Goal: Information Seeking & Learning: Learn about a topic

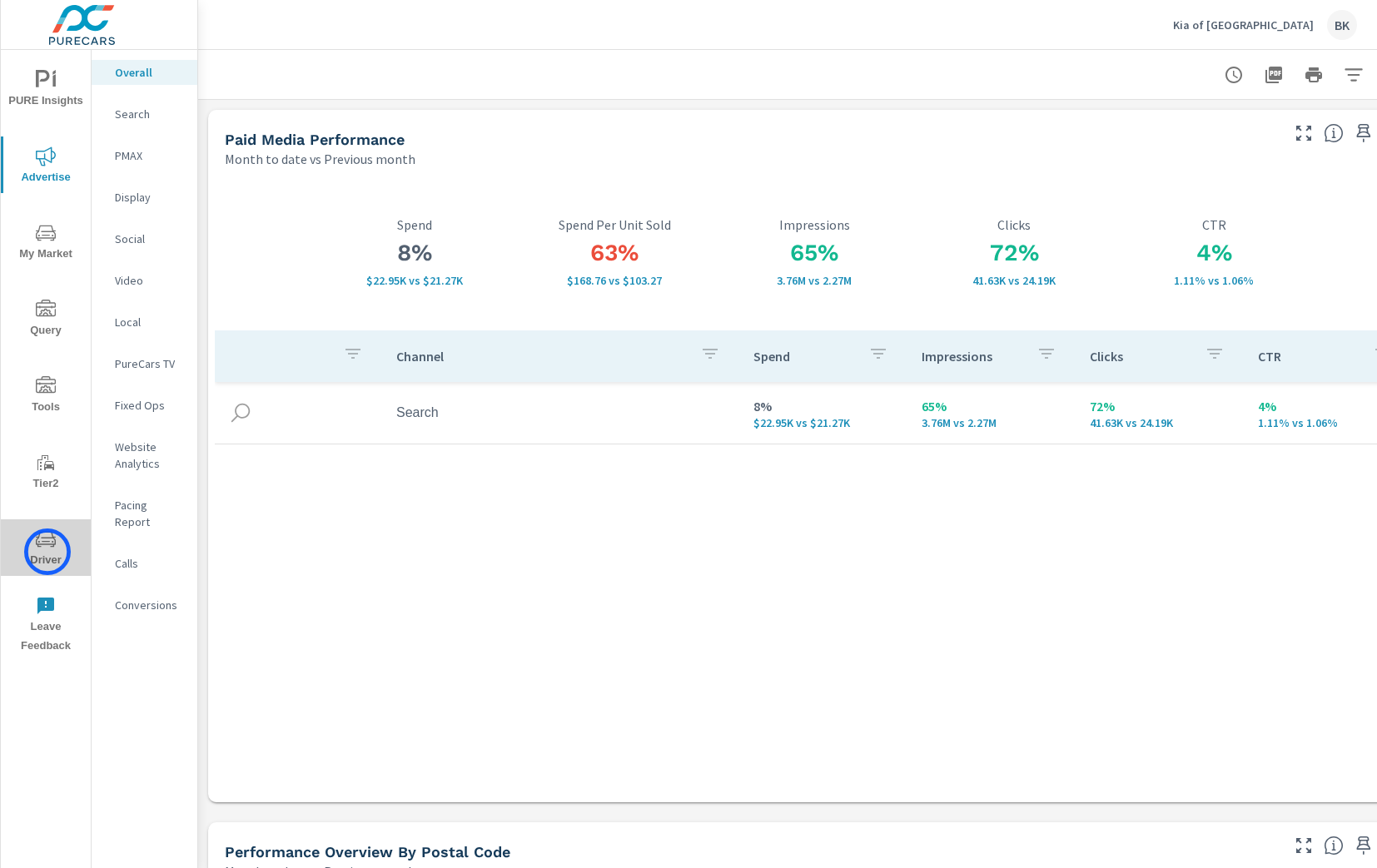
click at [48, 551] on span "Driver" at bounding box center [45, 550] width 80 height 40
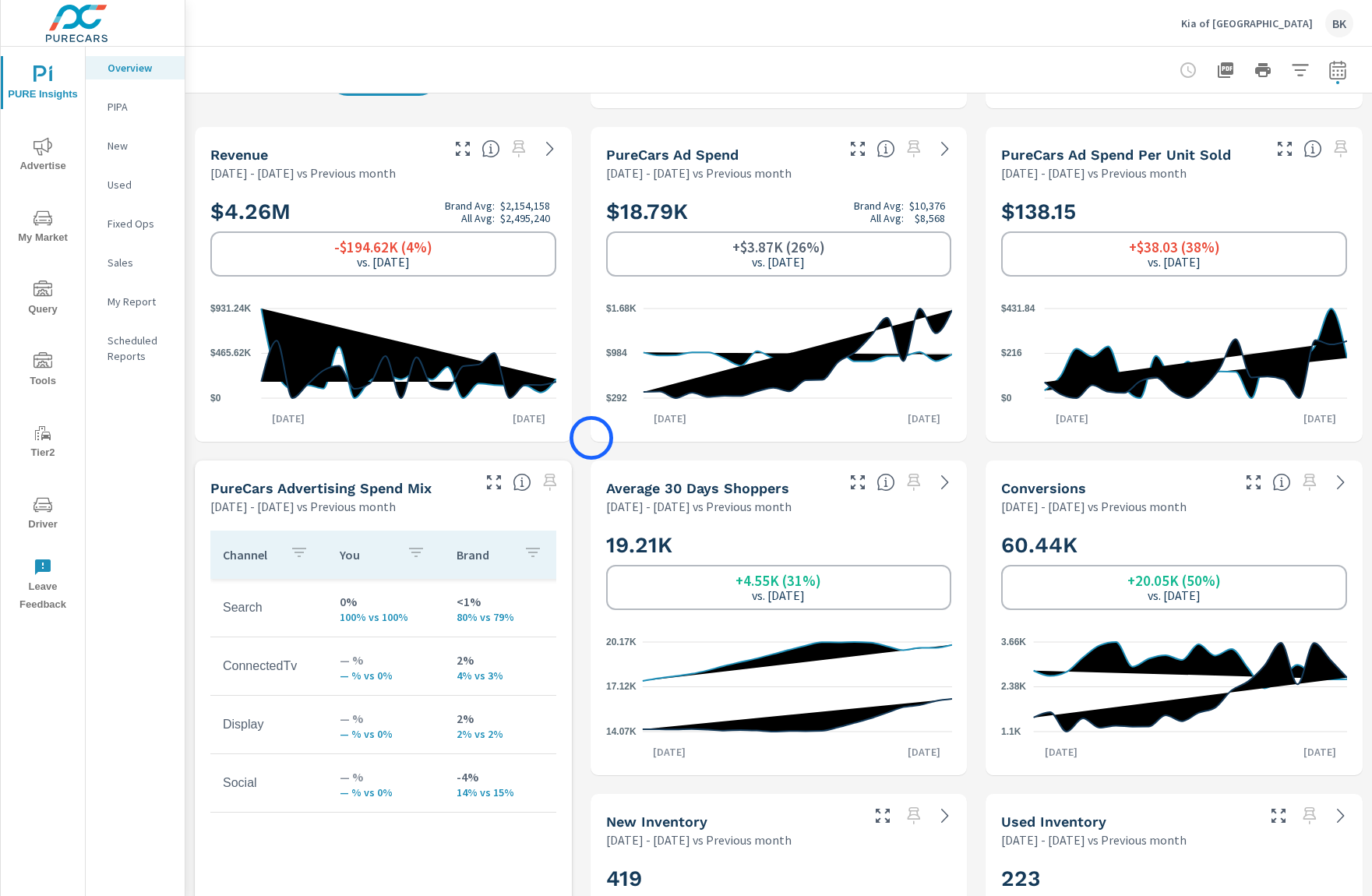
scroll to position [310, 0]
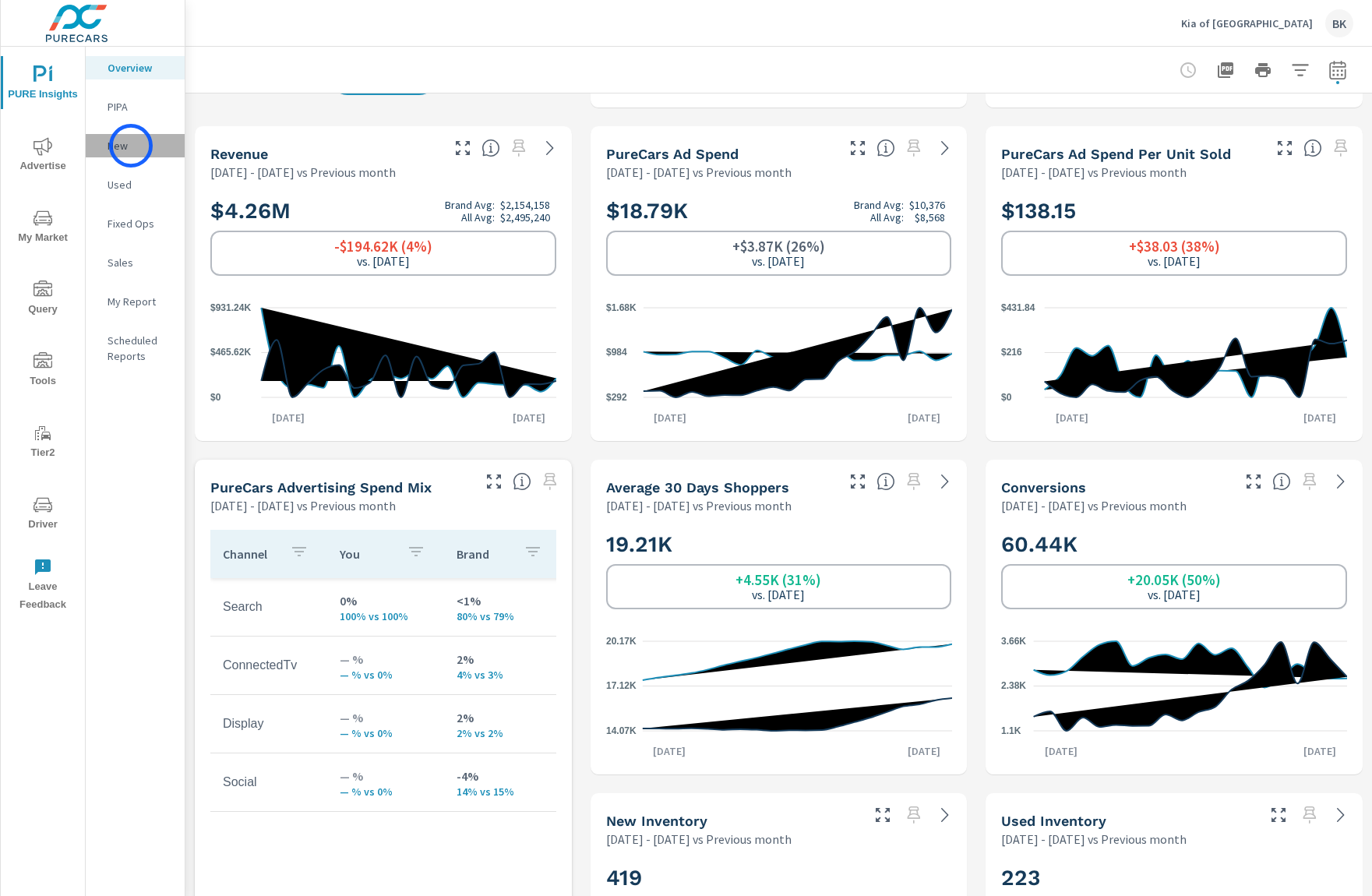
click at [131, 146] on p "New" at bounding box center [140, 146] width 65 height 16
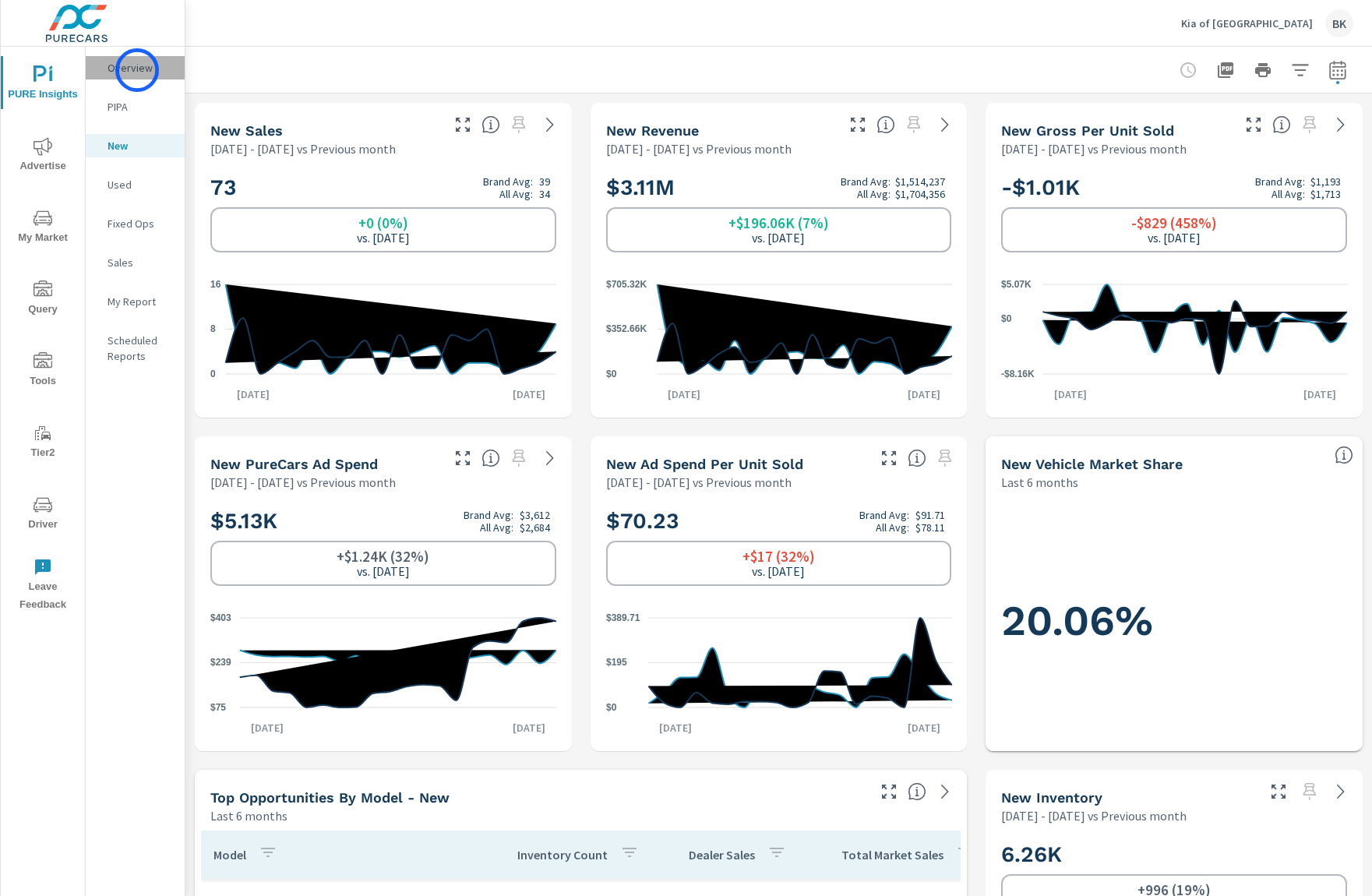
click at [137, 70] on p "Overview" at bounding box center [140, 68] width 65 height 16
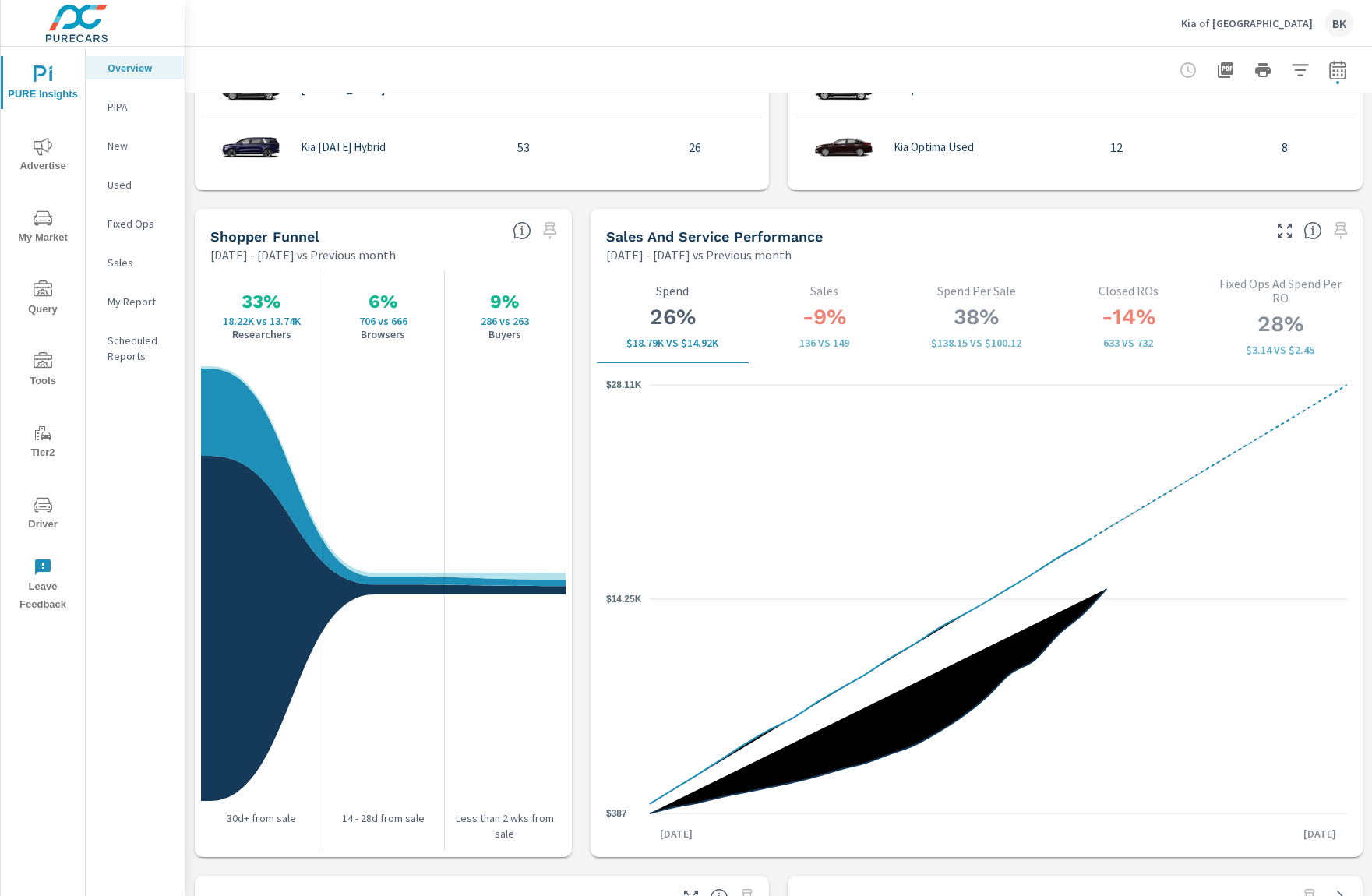
scroll to position [1895, 0]
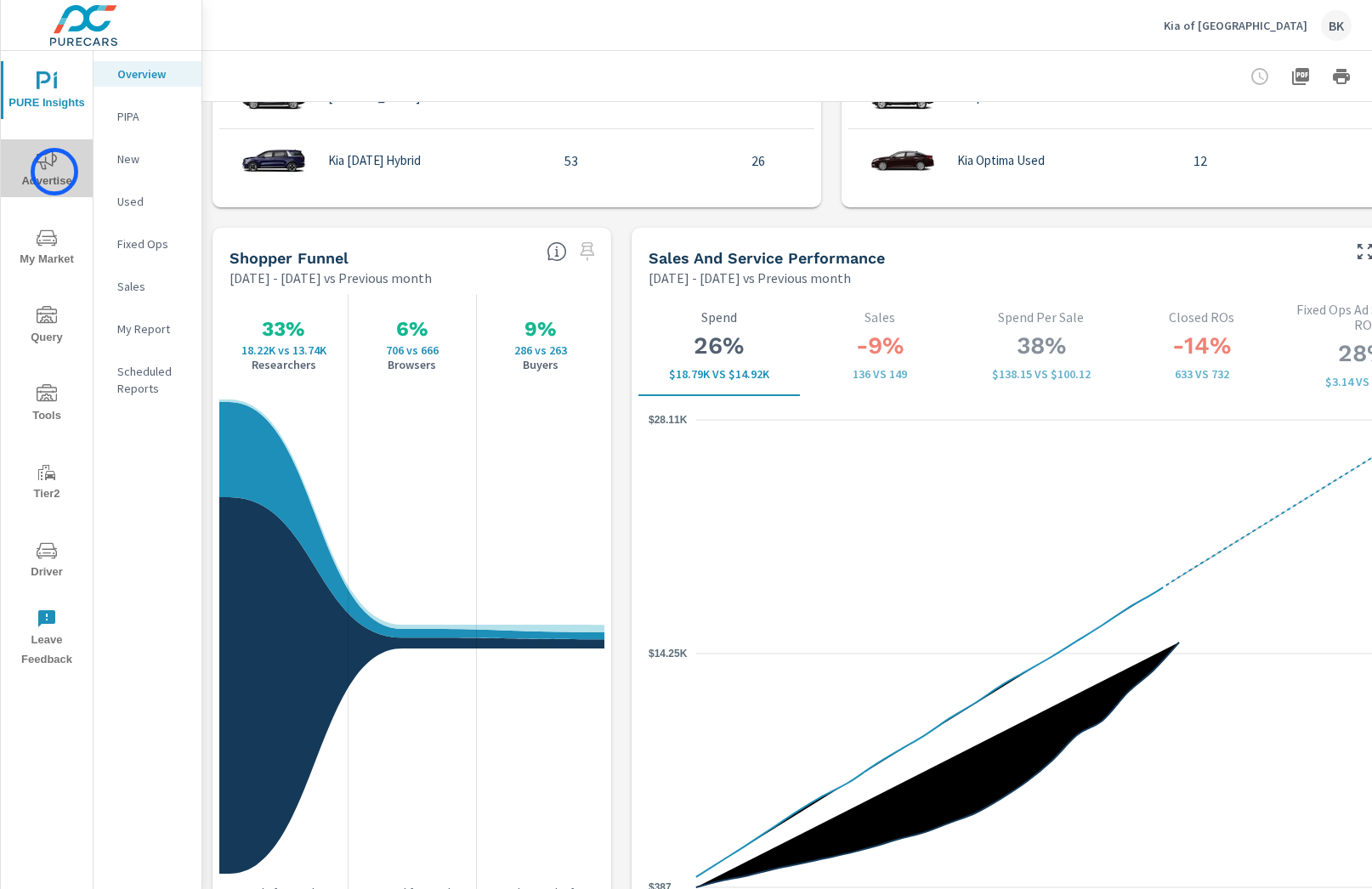
click at [55, 172] on span "Advertise" at bounding box center [46, 170] width 82 height 41
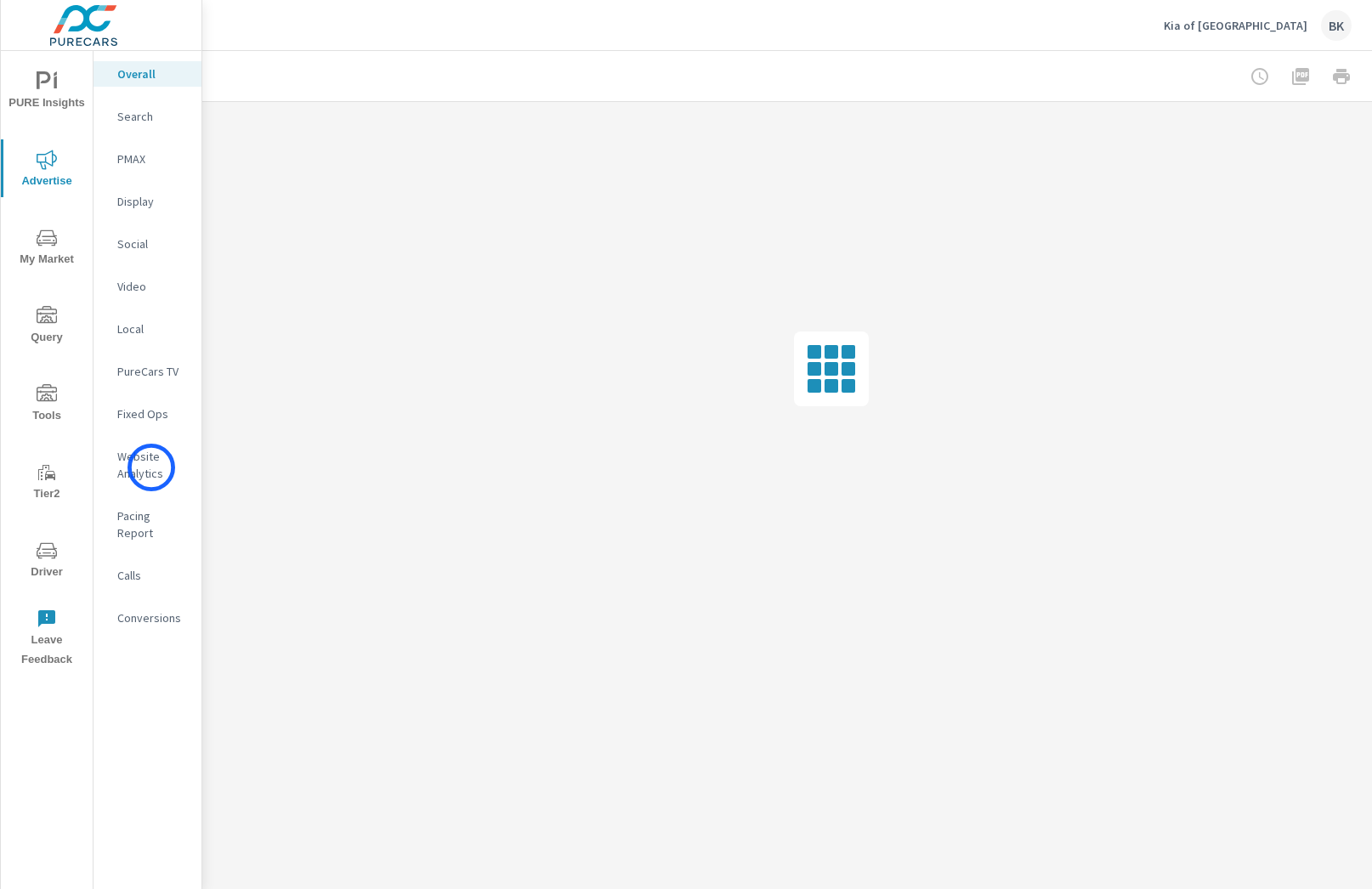
click at [152, 467] on p "Website Analytics" at bounding box center [153, 464] width 71 height 34
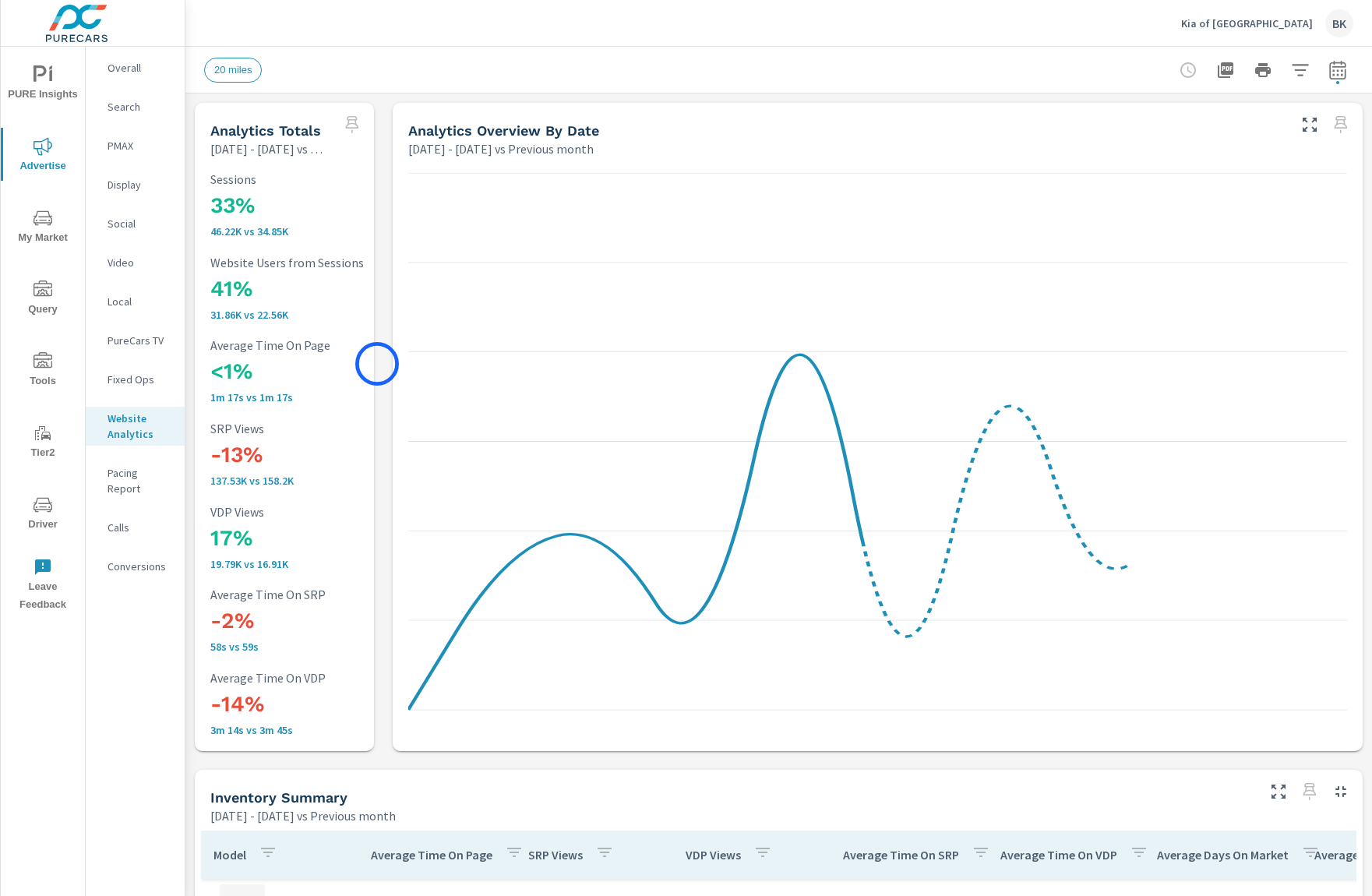
scroll to position [1, 0]
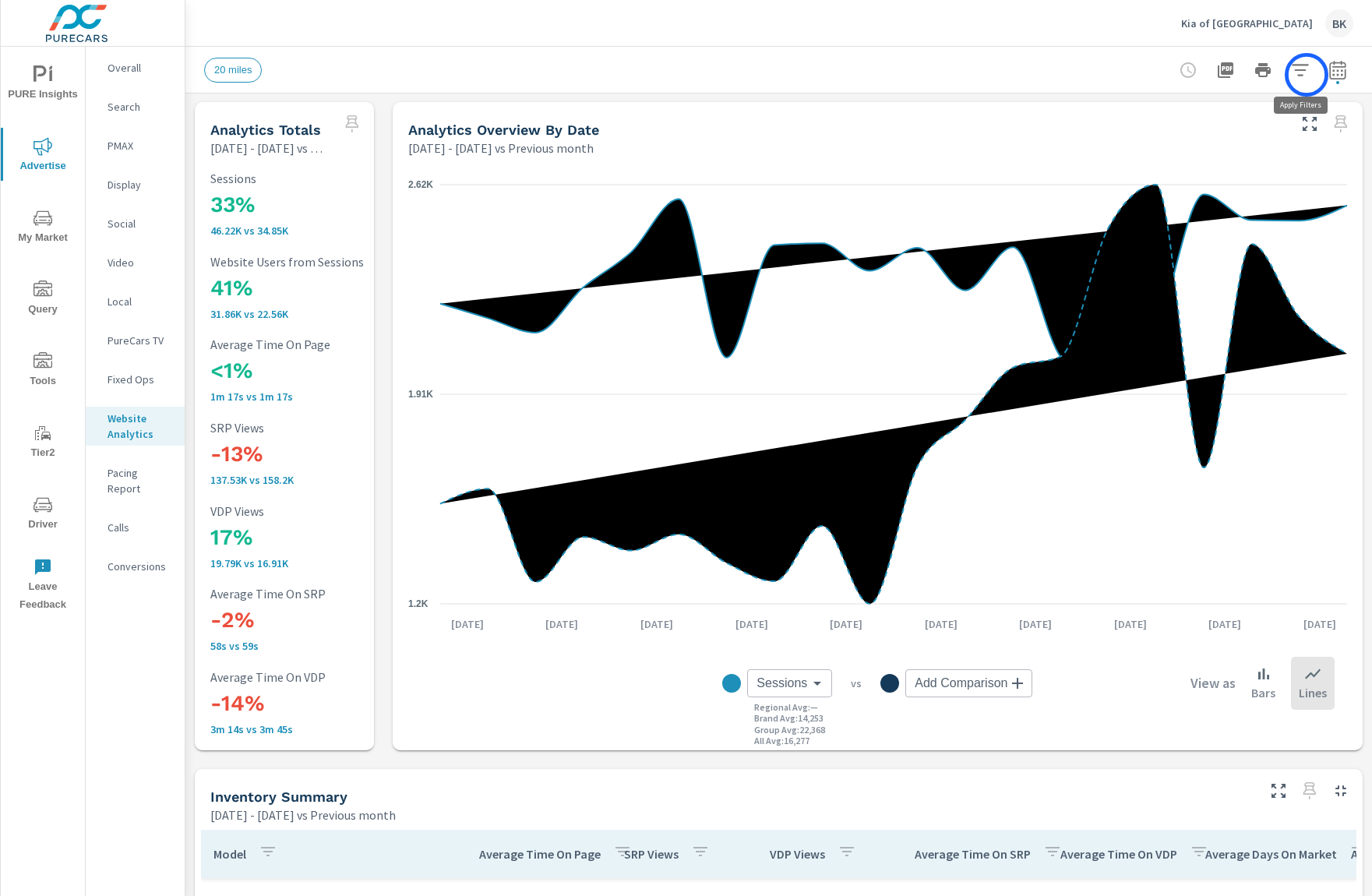
click at [1307, 75] on icon "button" at bounding box center [1300, 69] width 18 height 18
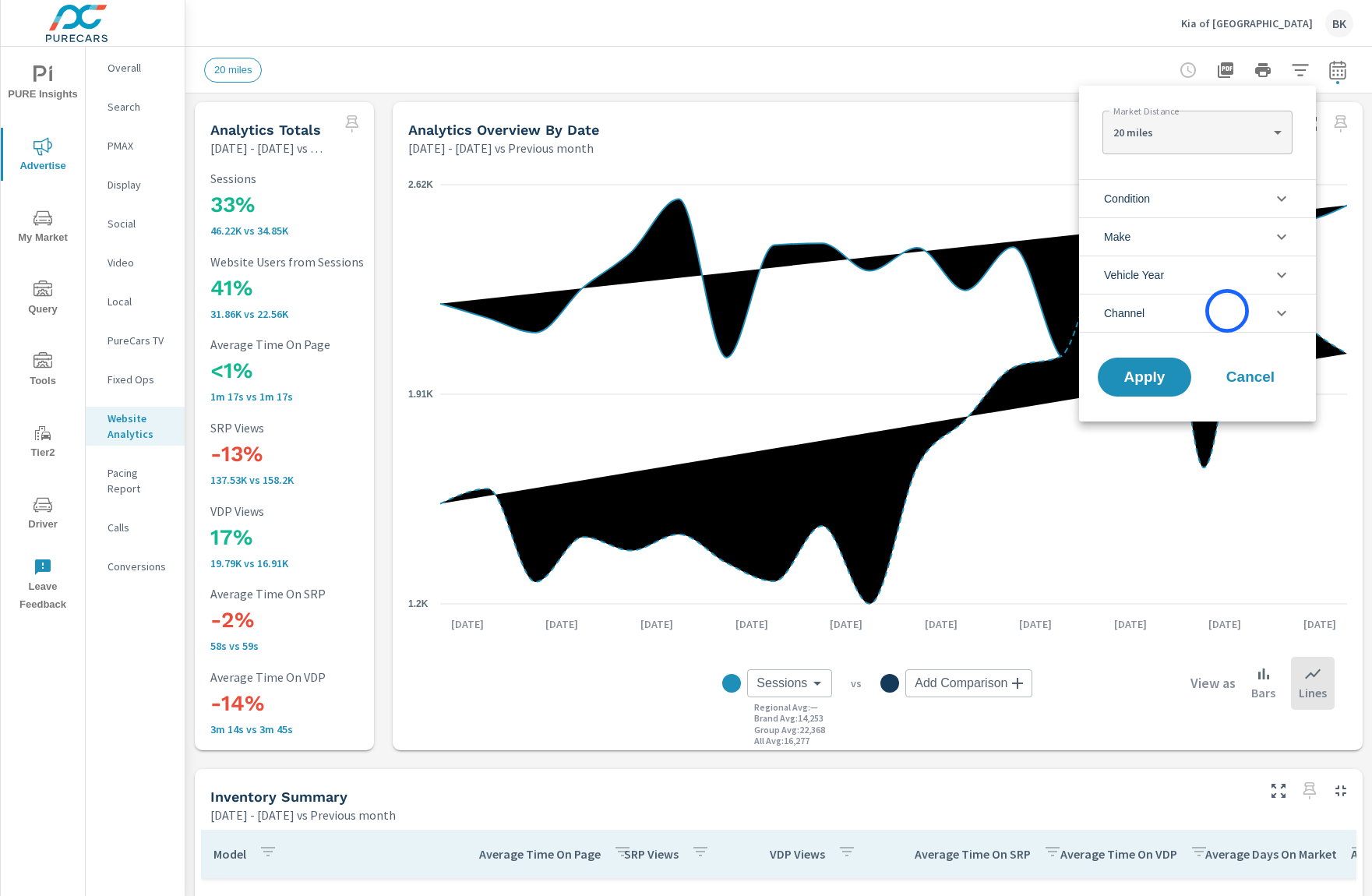
click at [1228, 311] on li "Channel" at bounding box center [1197, 313] width 237 height 39
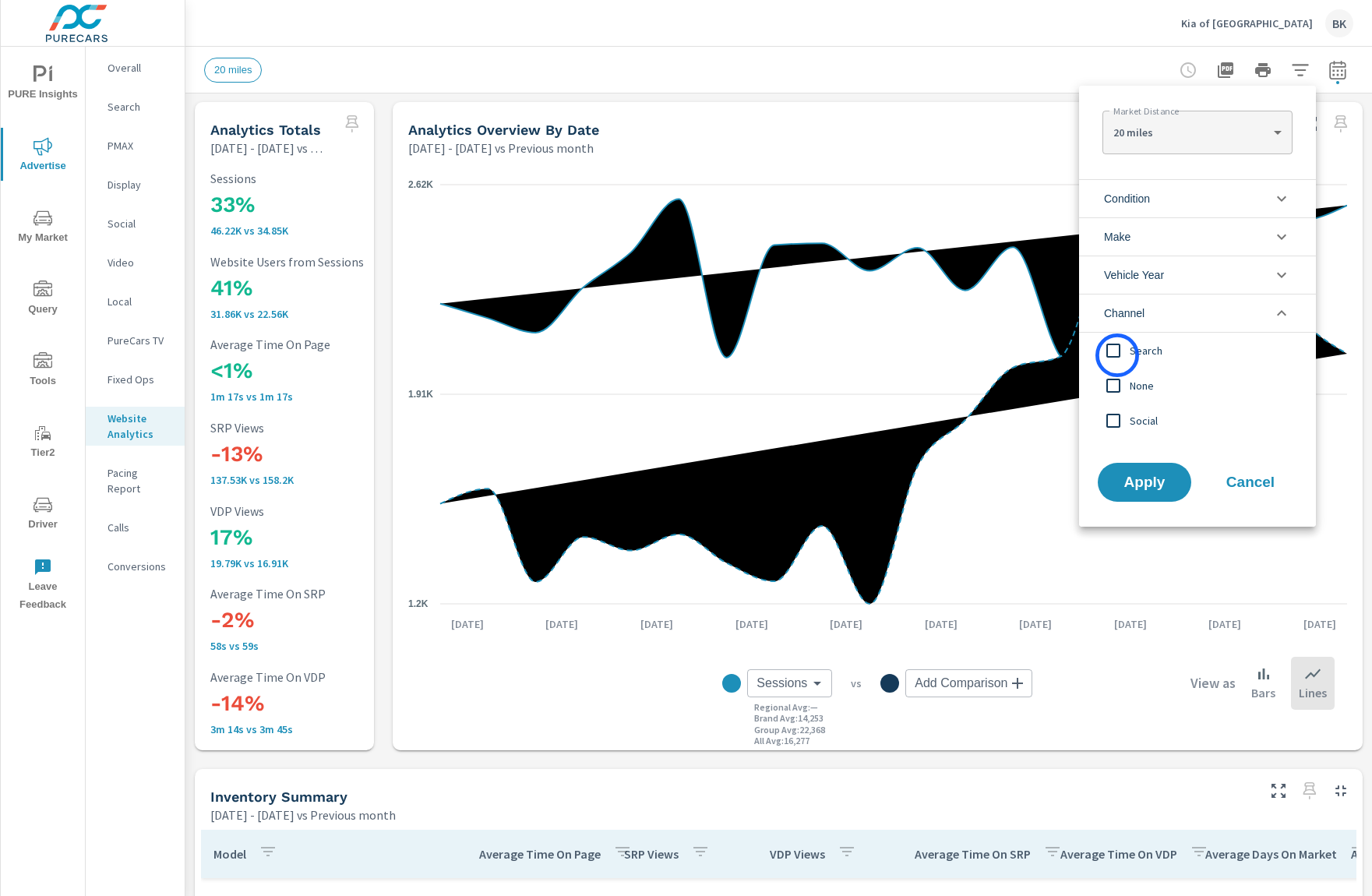
click at [1118, 353] on input "filter options" at bounding box center [1113, 350] width 33 height 33
click at [1159, 480] on span "Apply" at bounding box center [1144, 483] width 64 height 15
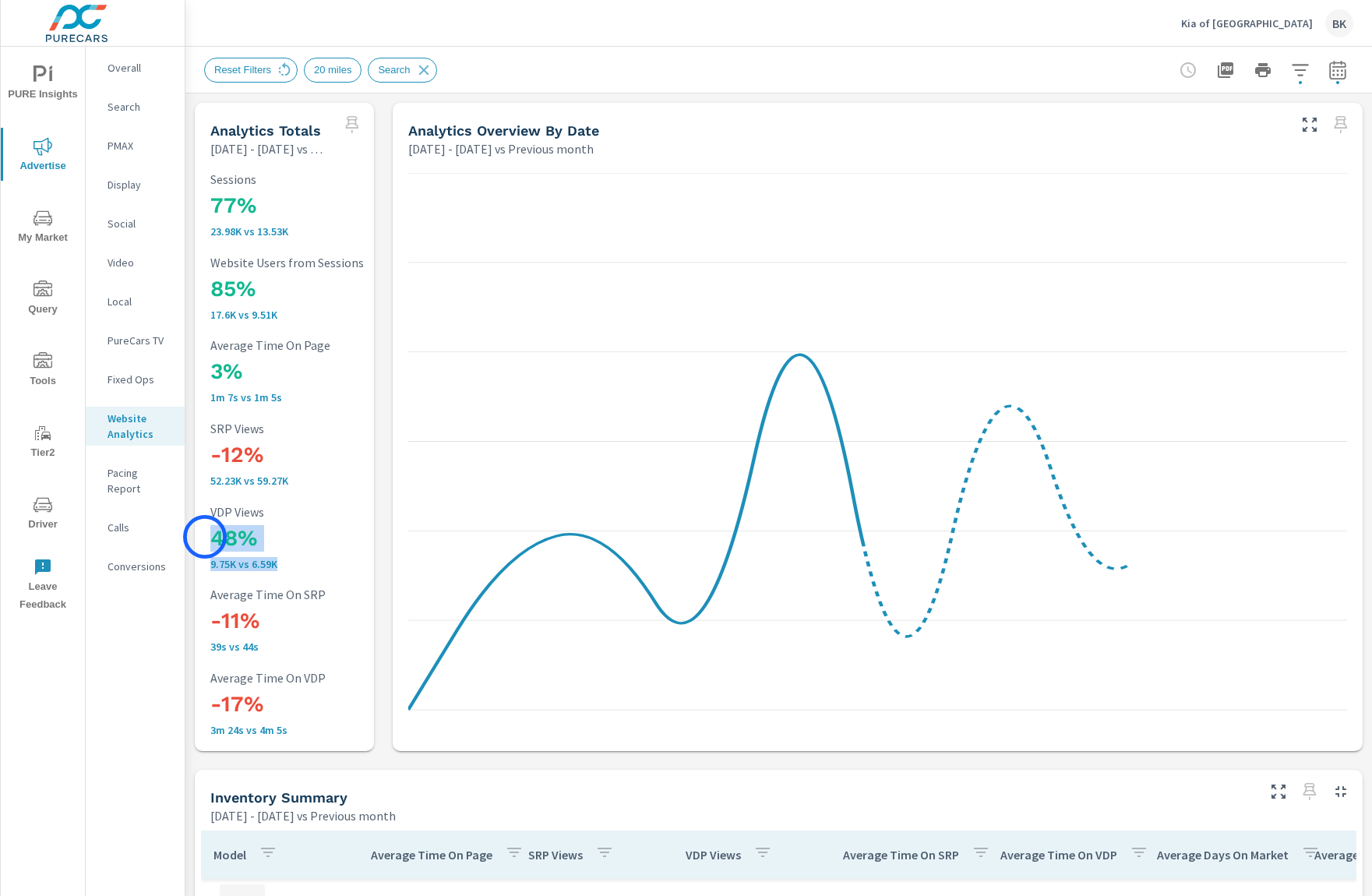
drag, startPoint x: 287, startPoint y: 565, endPoint x: 205, endPoint y: 537, distance: 86.6
click at [205, 537] on div "77% 23.98K vs 13.53K Sessions 85% 17.6K vs 9.51K Website Users from Sessions 3%…" at bounding box center [285, 454] width 167 height 581
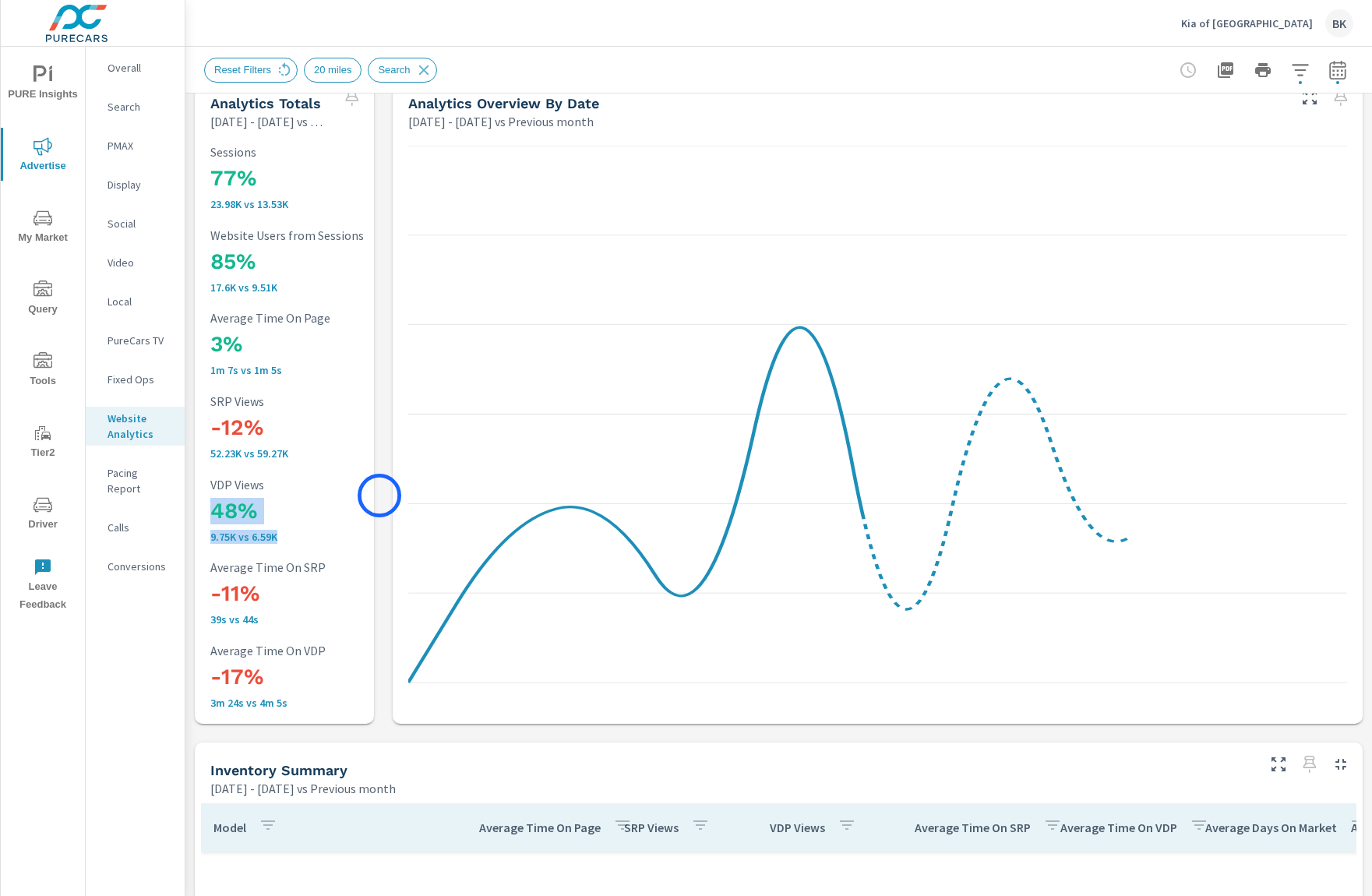
scroll to position [25, 0]
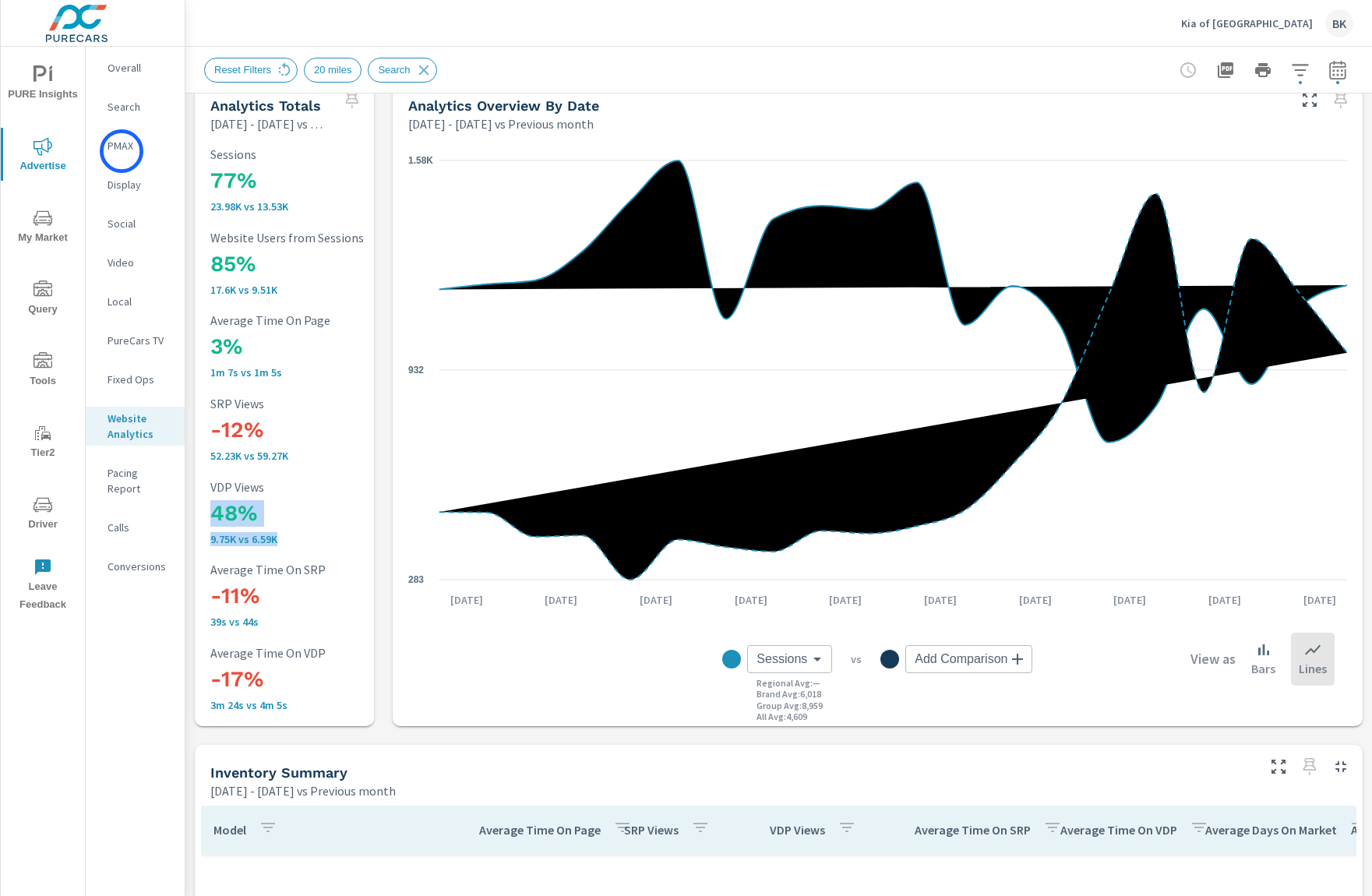
click at [121, 151] on p "PMAX" at bounding box center [140, 146] width 65 height 16
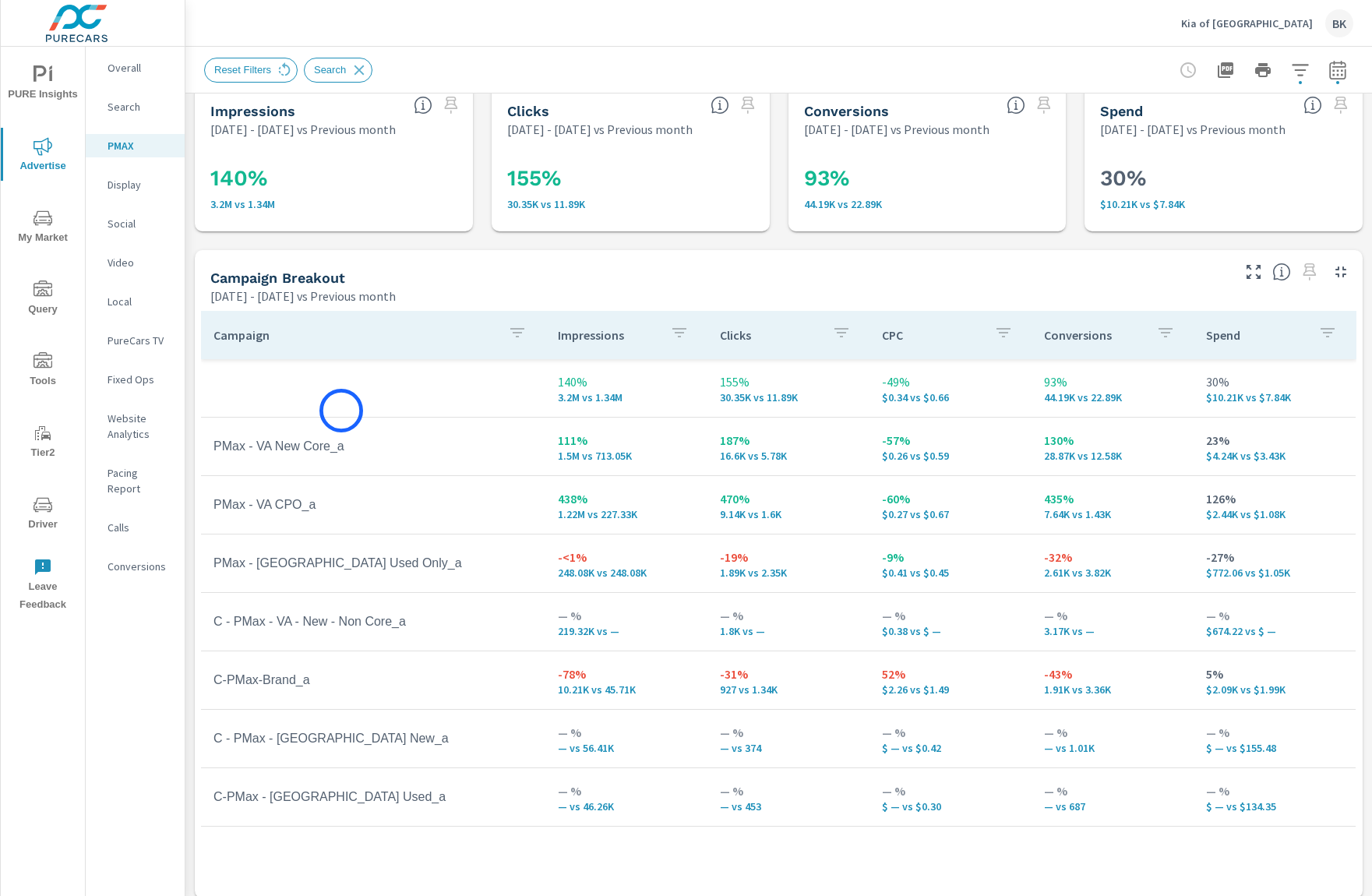
scroll to position [20, 0]
drag, startPoint x: 951, startPoint y: 455, endPoint x: 875, endPoint y: 445, distance: 76.7
click at [875, 445] on td "-57% $0.26 vs $0.59" at bounding box center [951, 446] width 162 height 56
drag, startPoint x: 1033, startPoint y: 433, endPoint x: 1083, endPoint y: 446, distance: 51.7
click at [1083, 446] on td "130% 28.87K vs 12.58K" at bounding box center [1113, 446] width 162 height 56
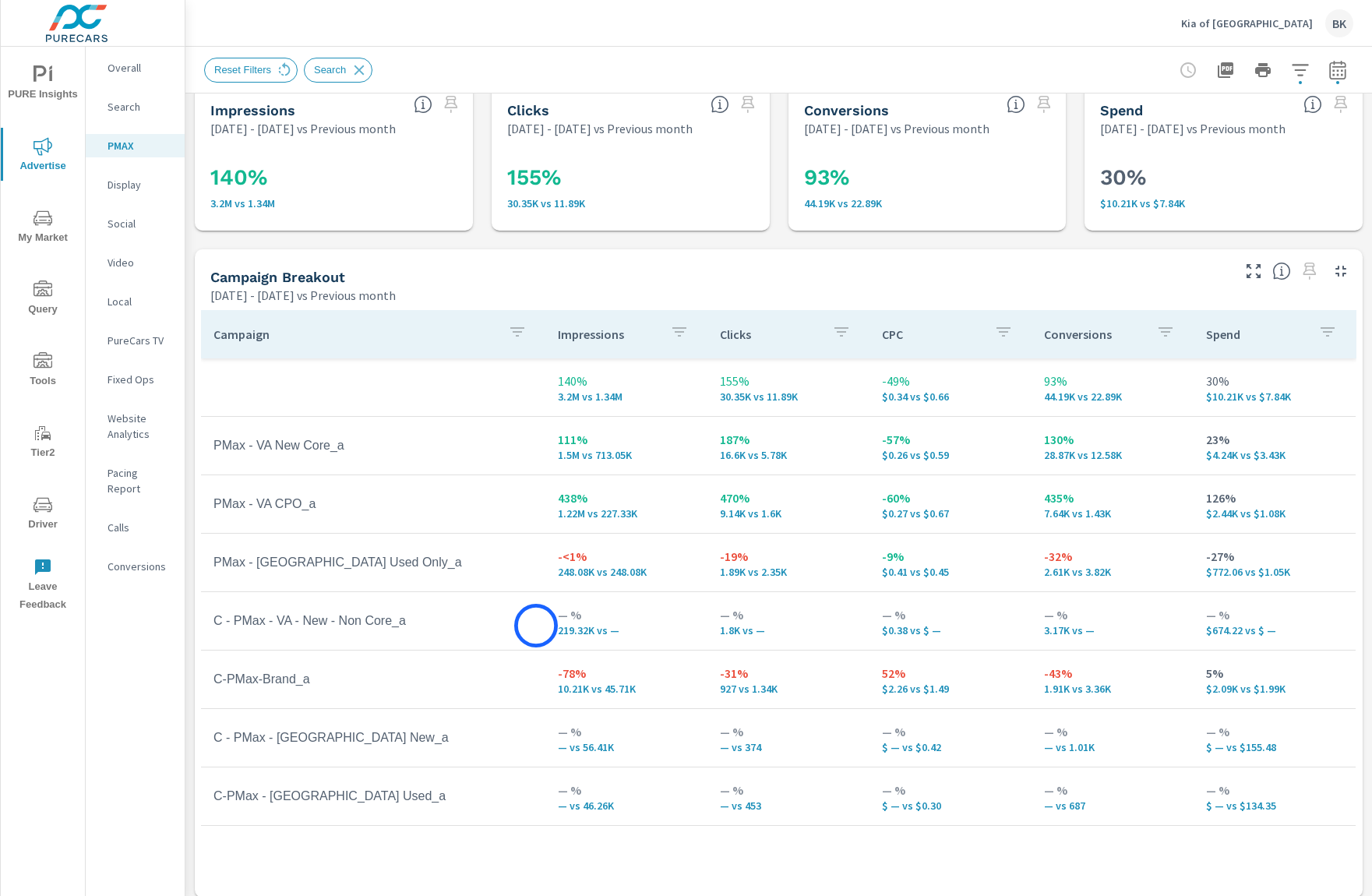
click at [536, 626] on td "C - PMax - VA - New - Non Core_a" at bounding box center [374, 621] width 345 height 39
drag, startPoint x: 555, startPoint y: 634, endPoint x: 617, endPoint y: 633, distance: 62.0
click at [617, 633] on td "— % 219.32K vs —" at bounding box center [626, 621] width 162 height 56
click at [33, 228] on span "My Market" at bounding box center [42, 227] width 75 height 38
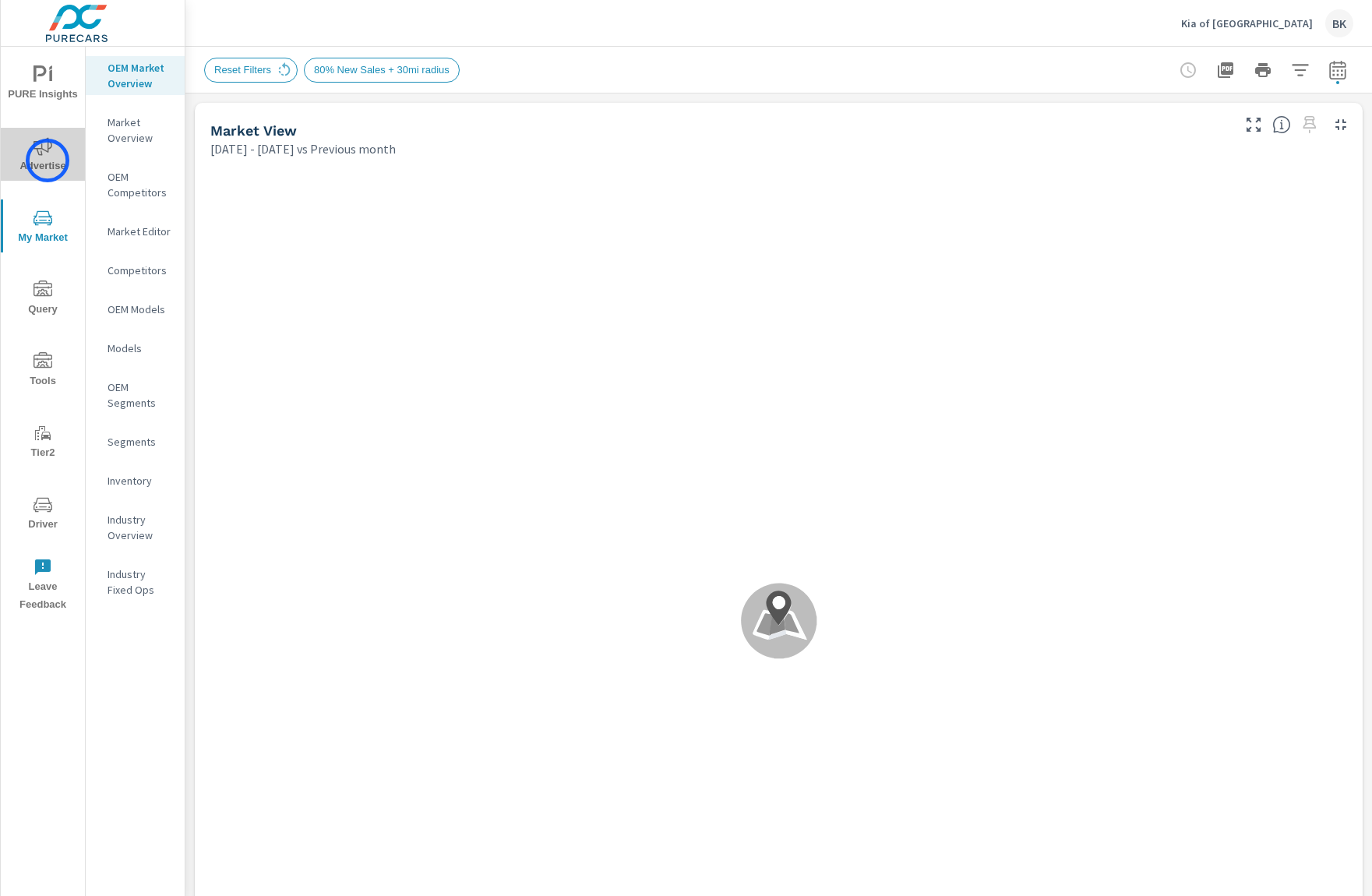
click at [47, 161] on span "Advertise" at bounding box center [42, 156] width 75 height 38
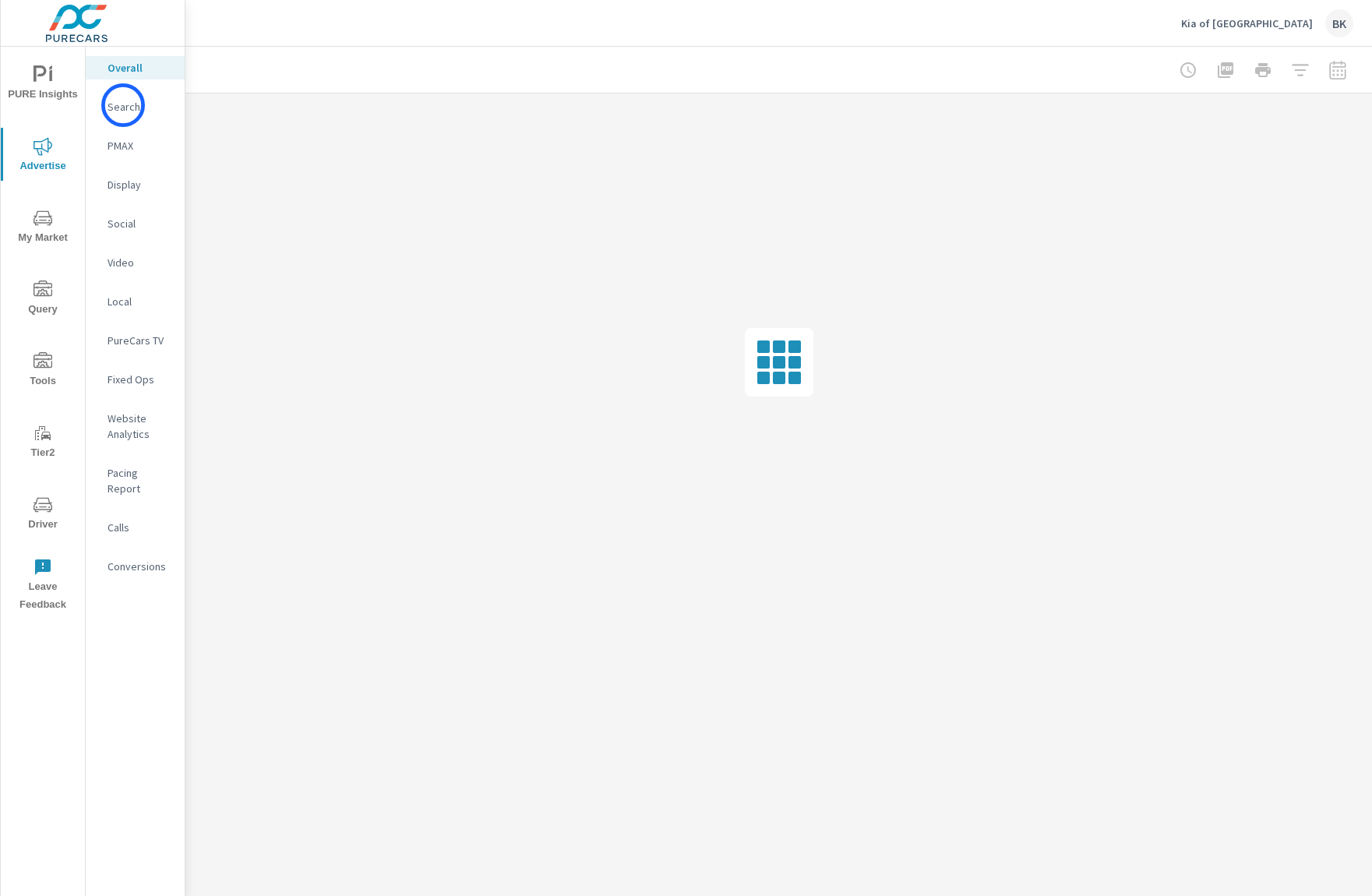
click at [123, 106] on p "Search" at bounding box center [140, 107] width 65 height 16
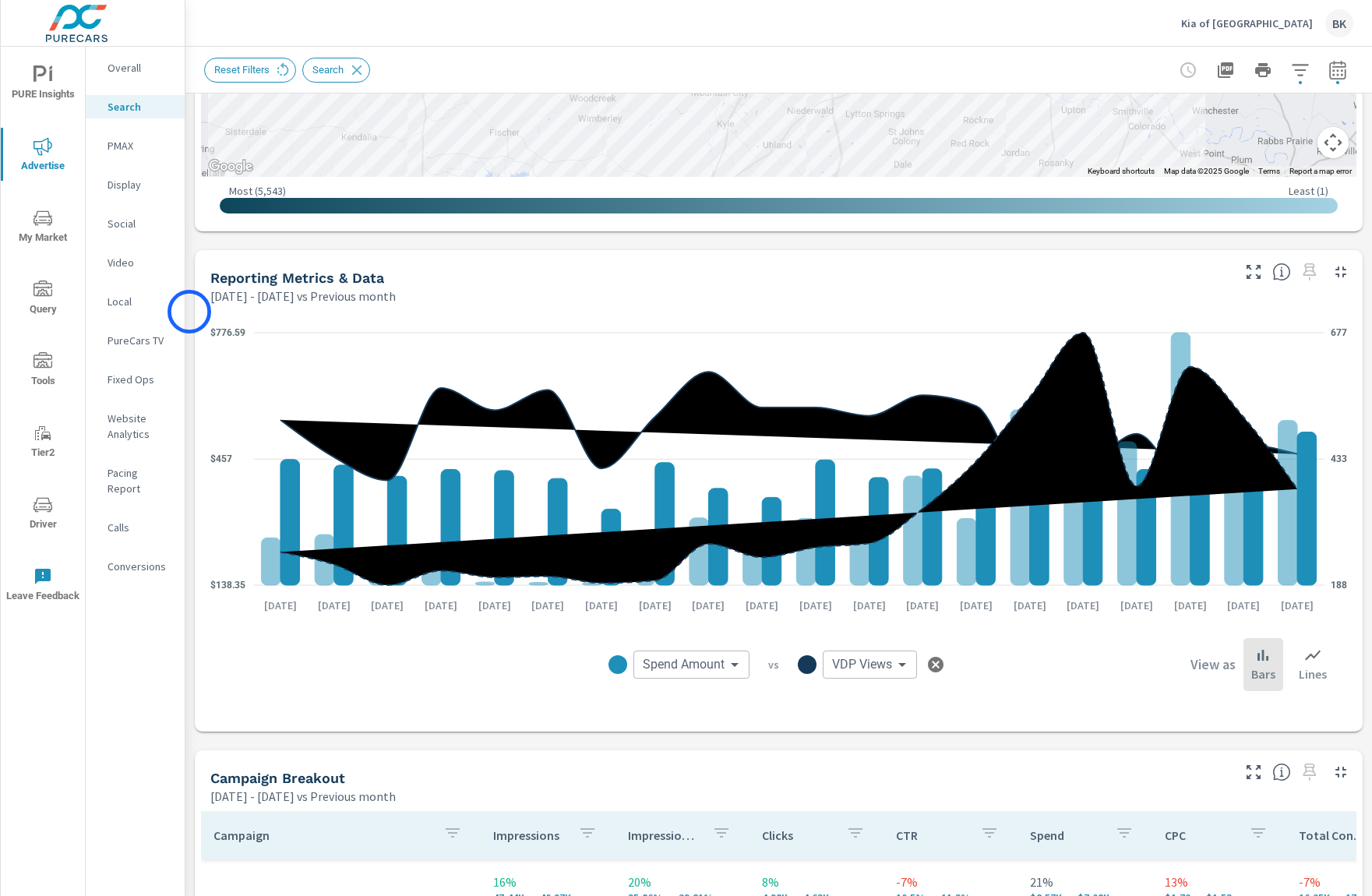
scroll to position [834, 0]
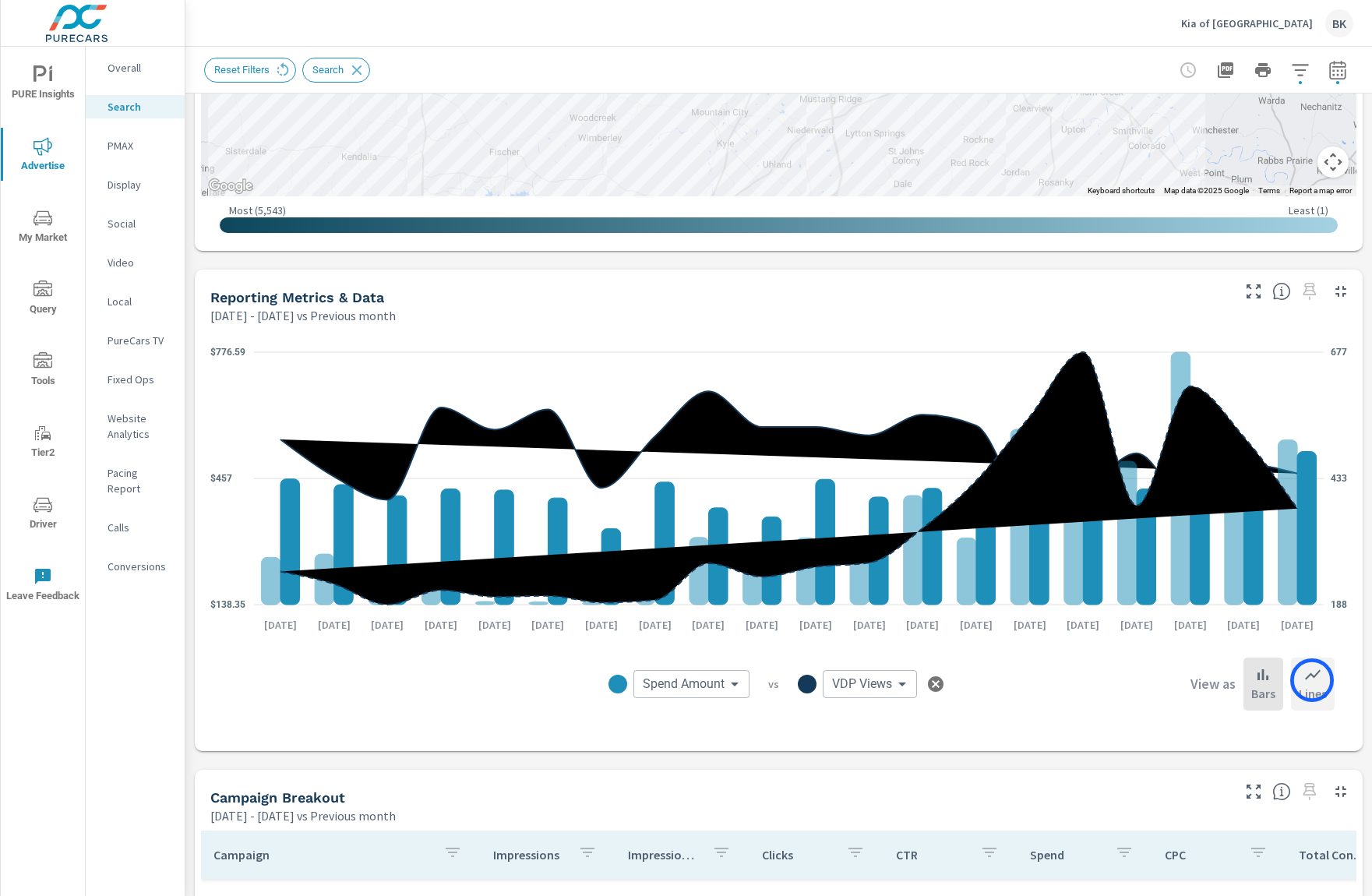
click at [1313, 681] on icon at bounding box center [1312, 674] width 18 height 18
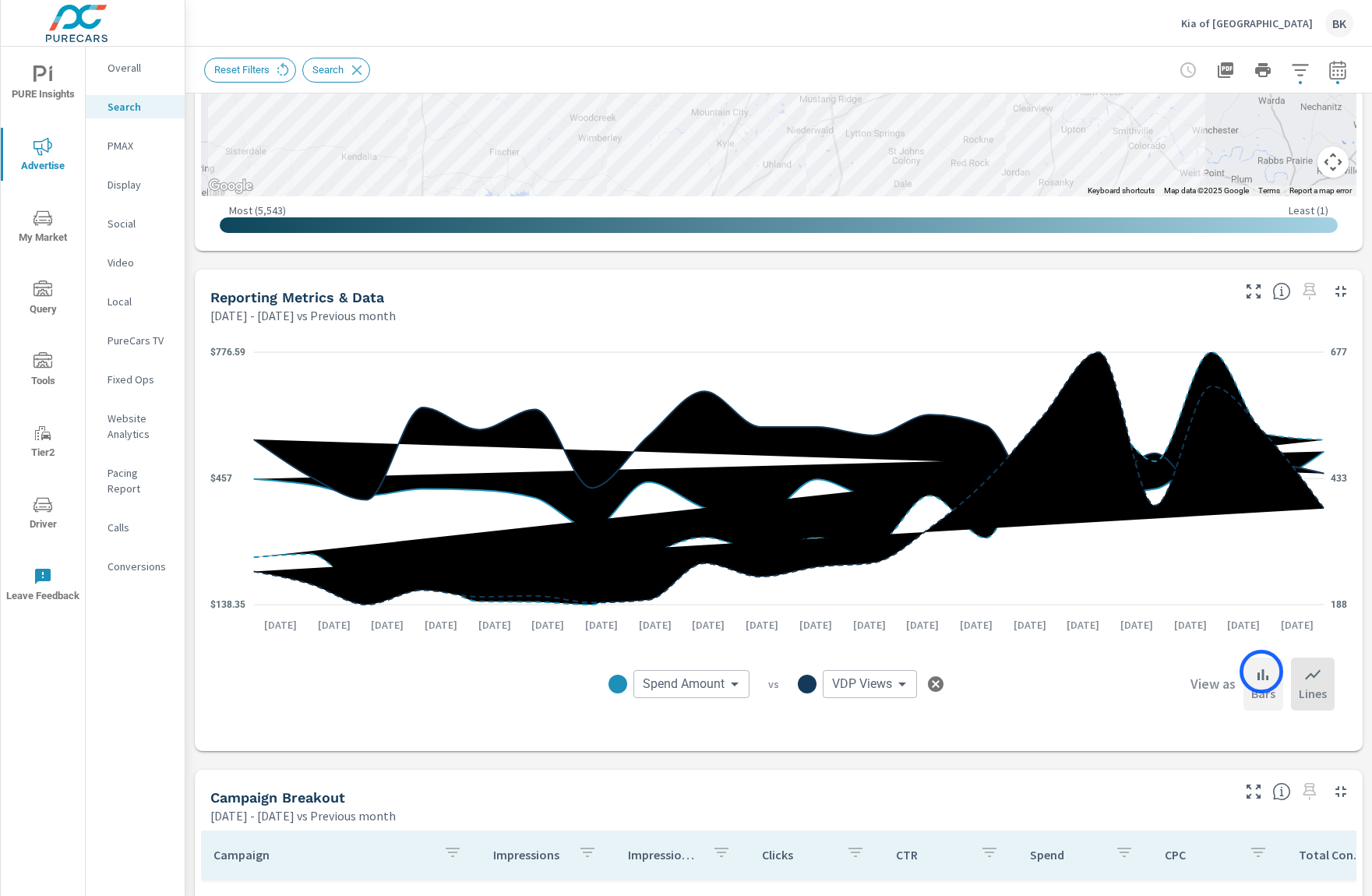
click at [1262, 672] on icon at bounding box center [1263, 674] width 18 height 18
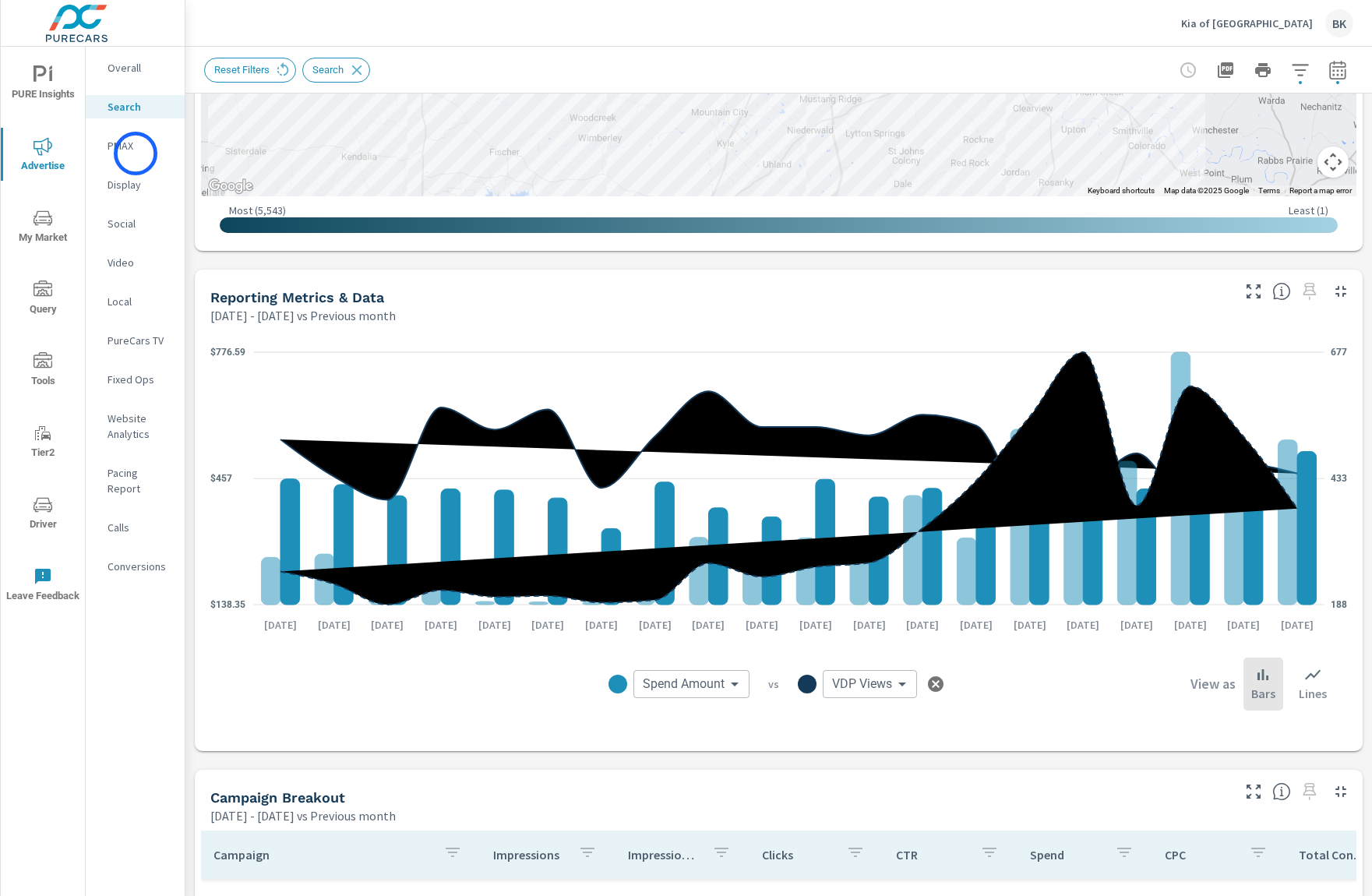
click at [135, 154] on div "PMAX" at bounding box center [135, 145] width 99 height 24
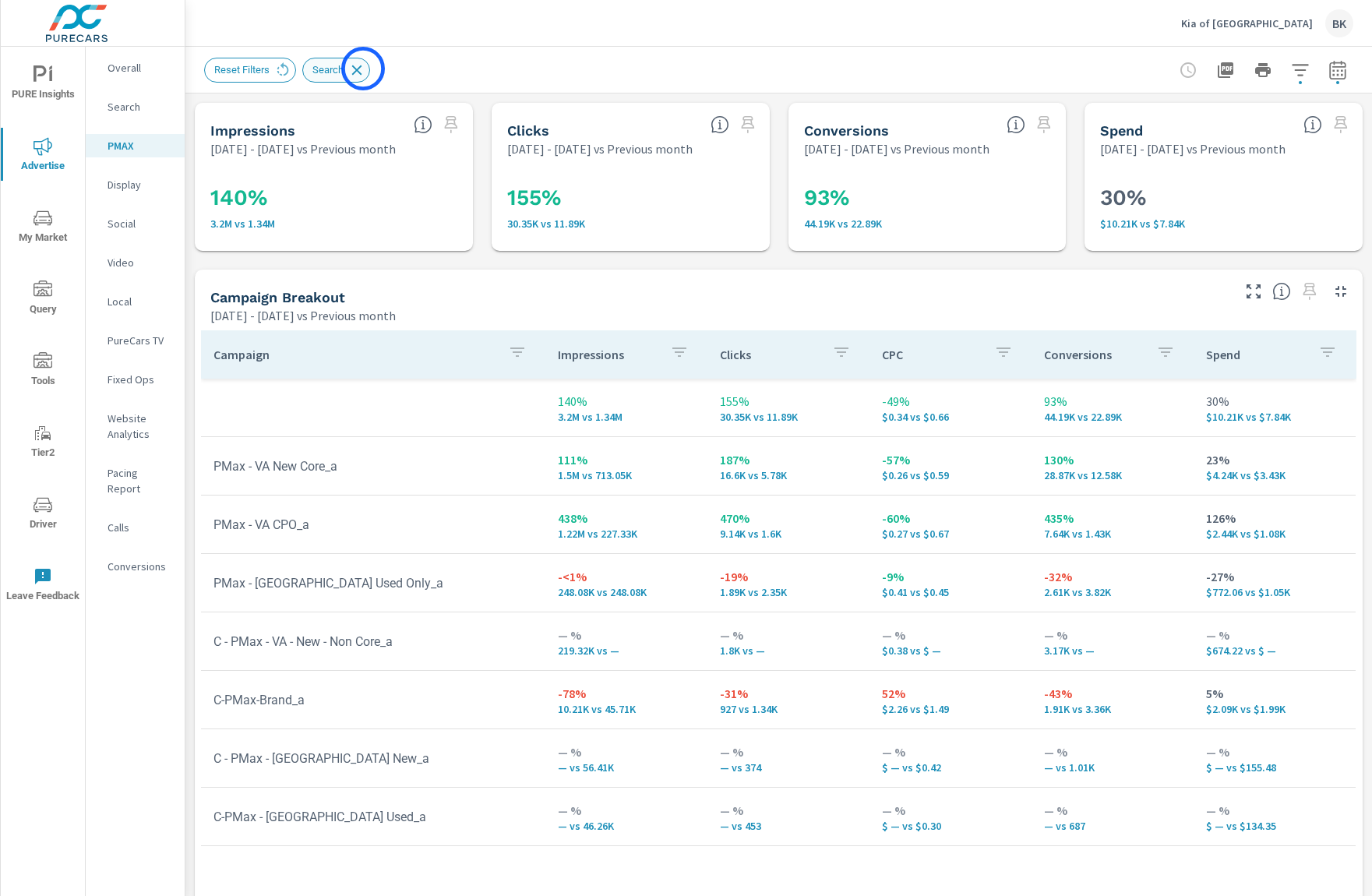
click at [363, 69] on icon at bounding box center [356, 69] width 17 height 17
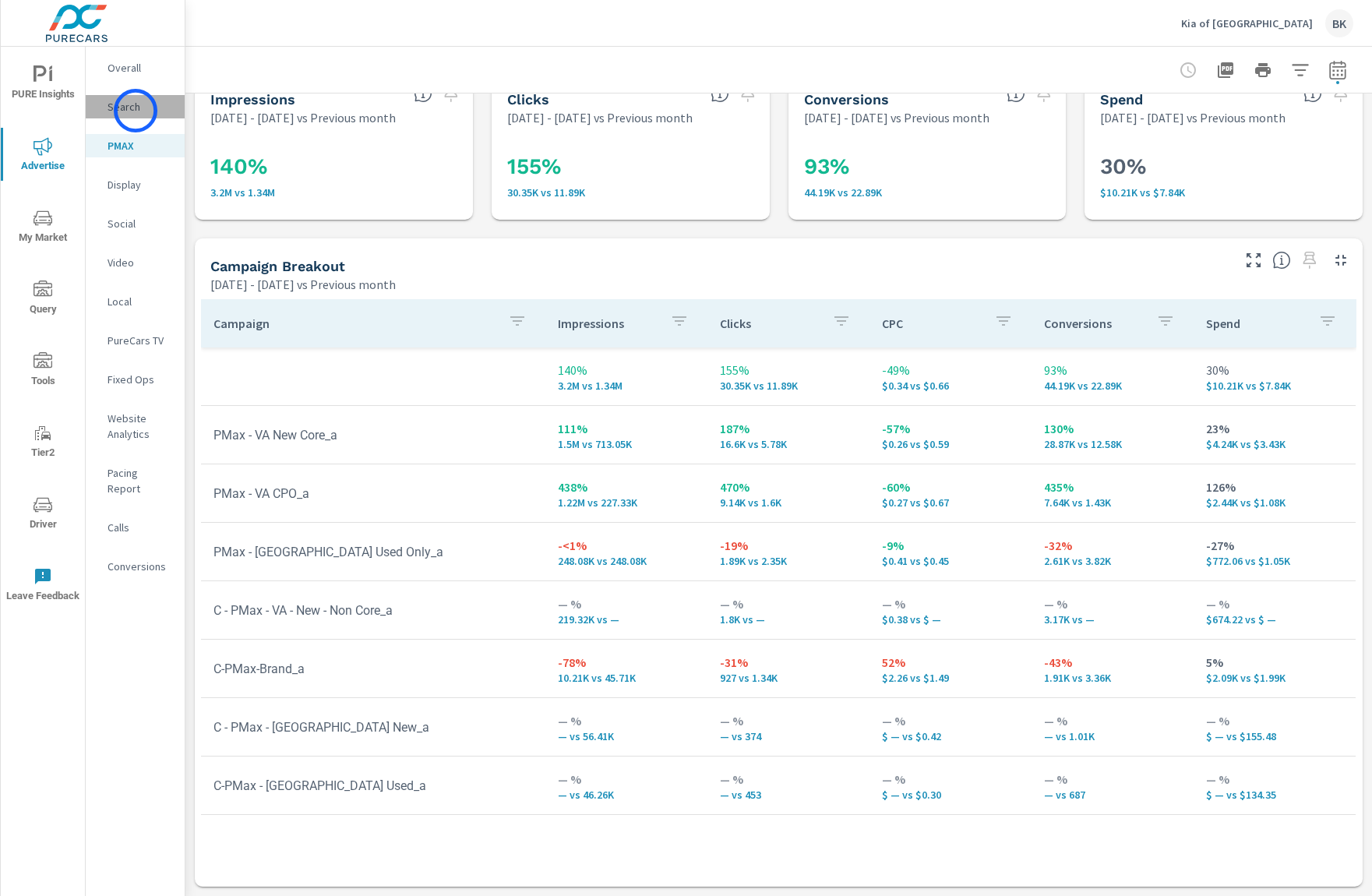
click at [135, 111] on p "Search" at bounding box center [140, 107] width 65 height 16
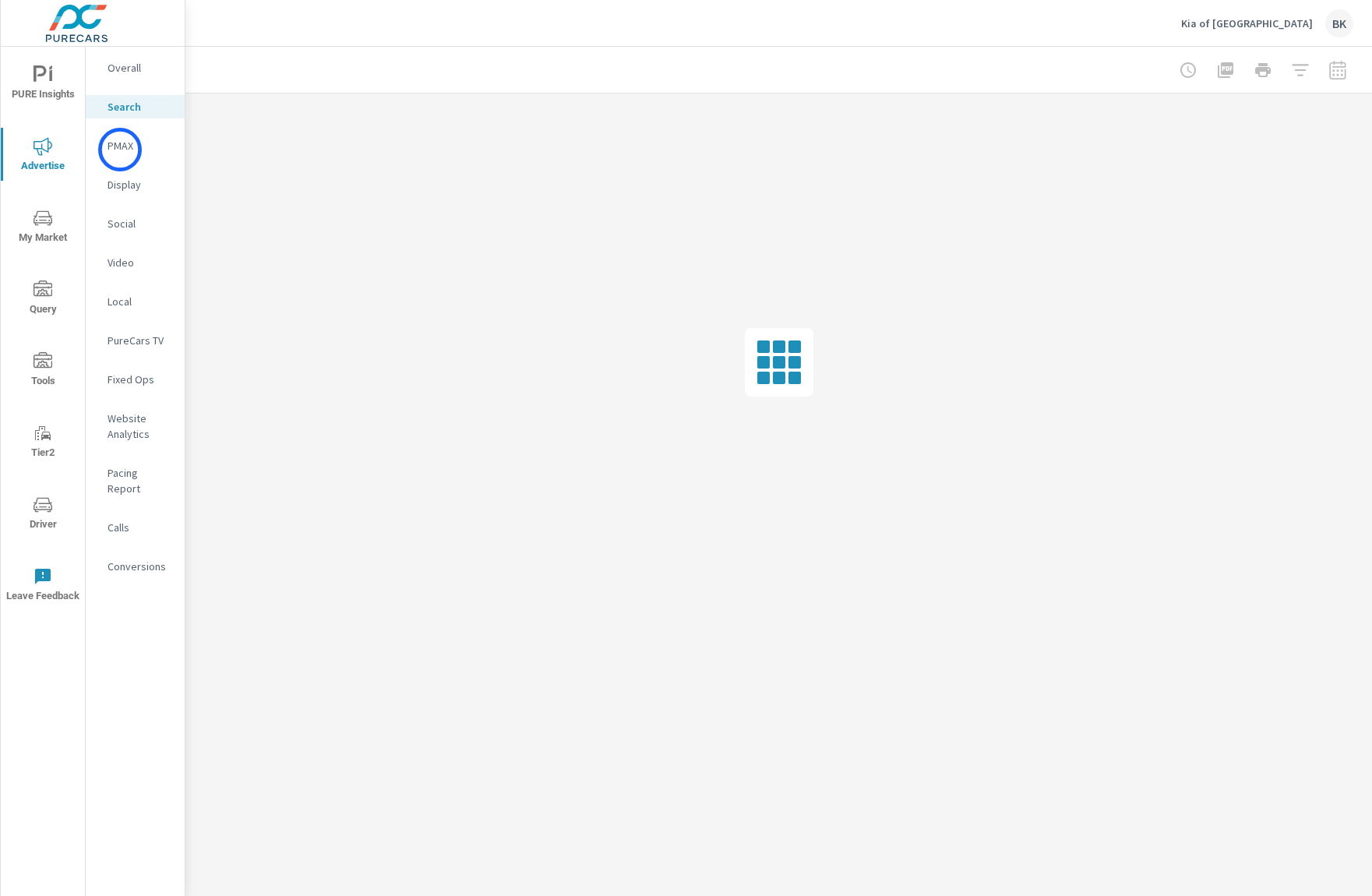
click at [120, 149] on p "PMAX" at bounding box center [140, 146] width 65 height 16
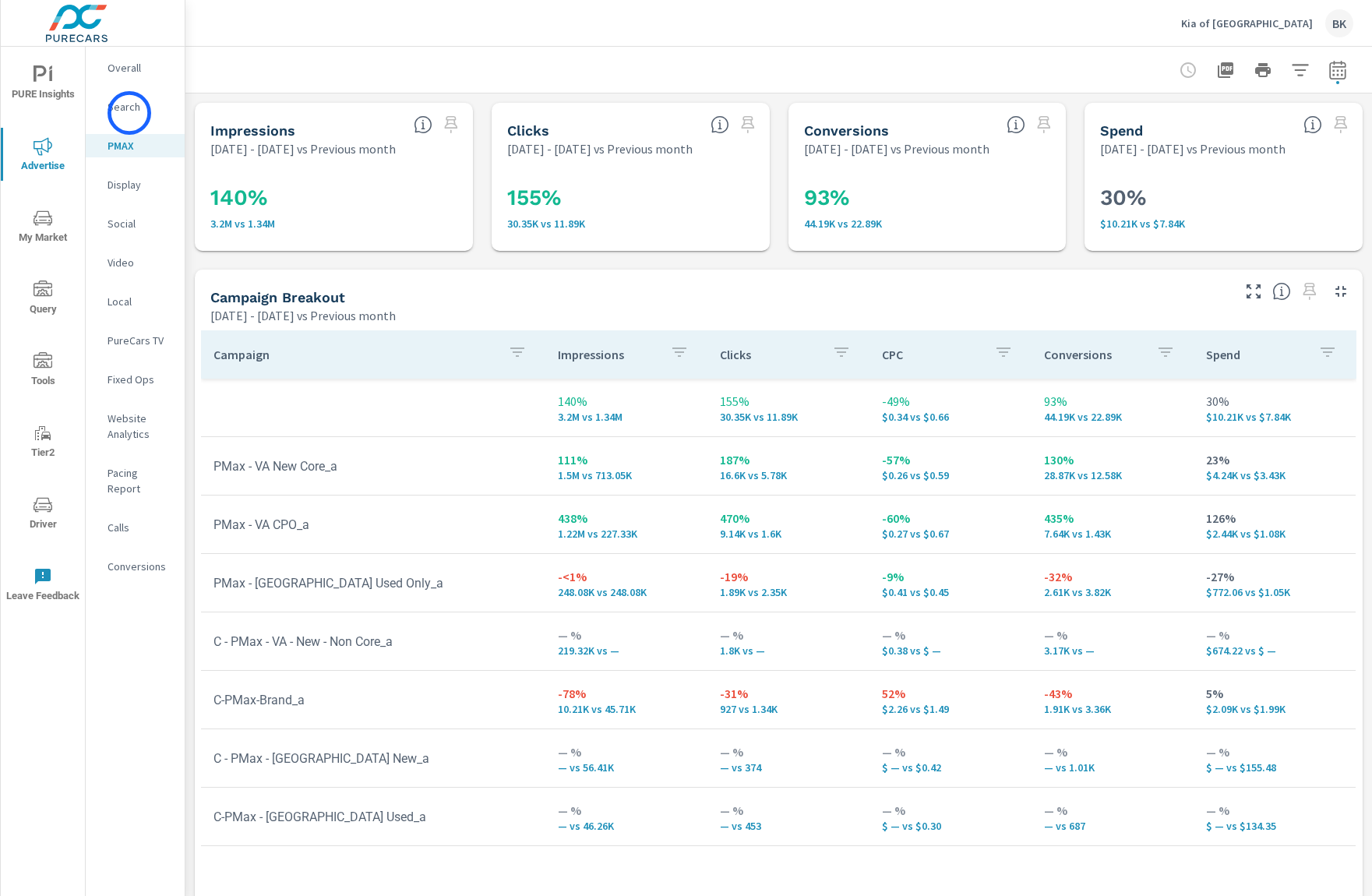
click at [129, 113] on p "Search" at bounding box center [140, 107] width 65 height 16
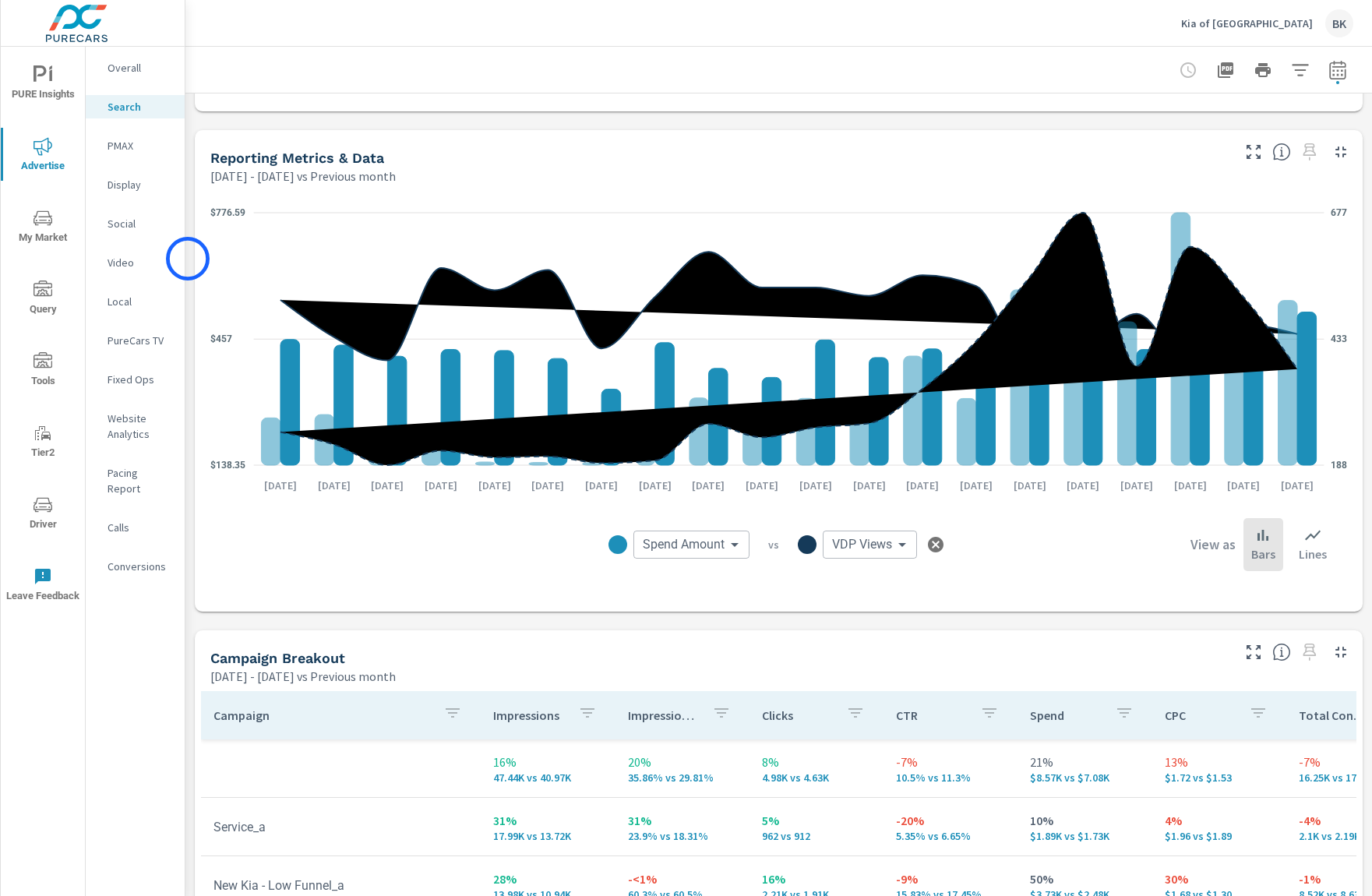
scroll to position [961, 0]
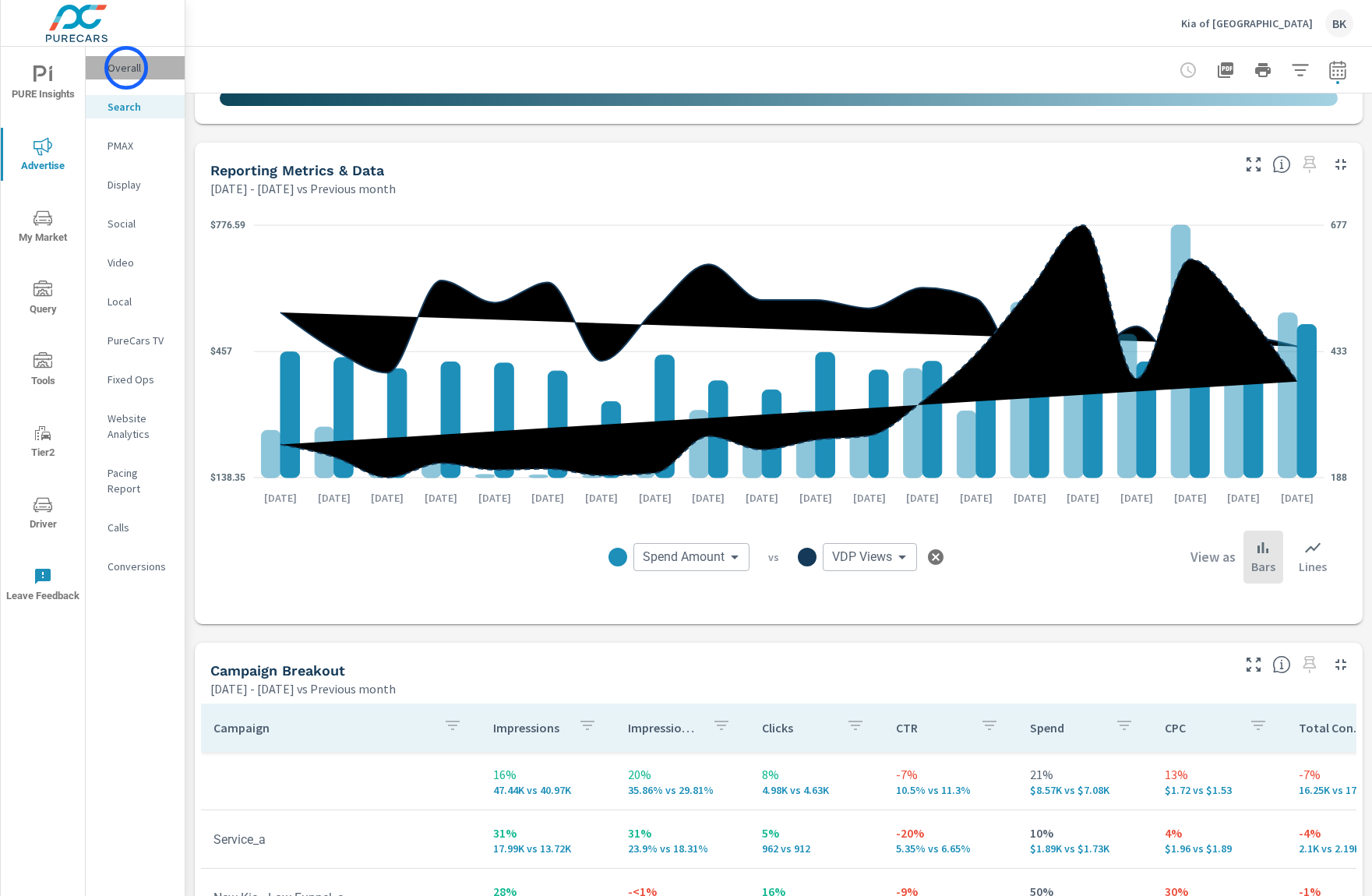
click at [127, 68] on p "Overall" at bounding box center [140, 68] width 65 height 16
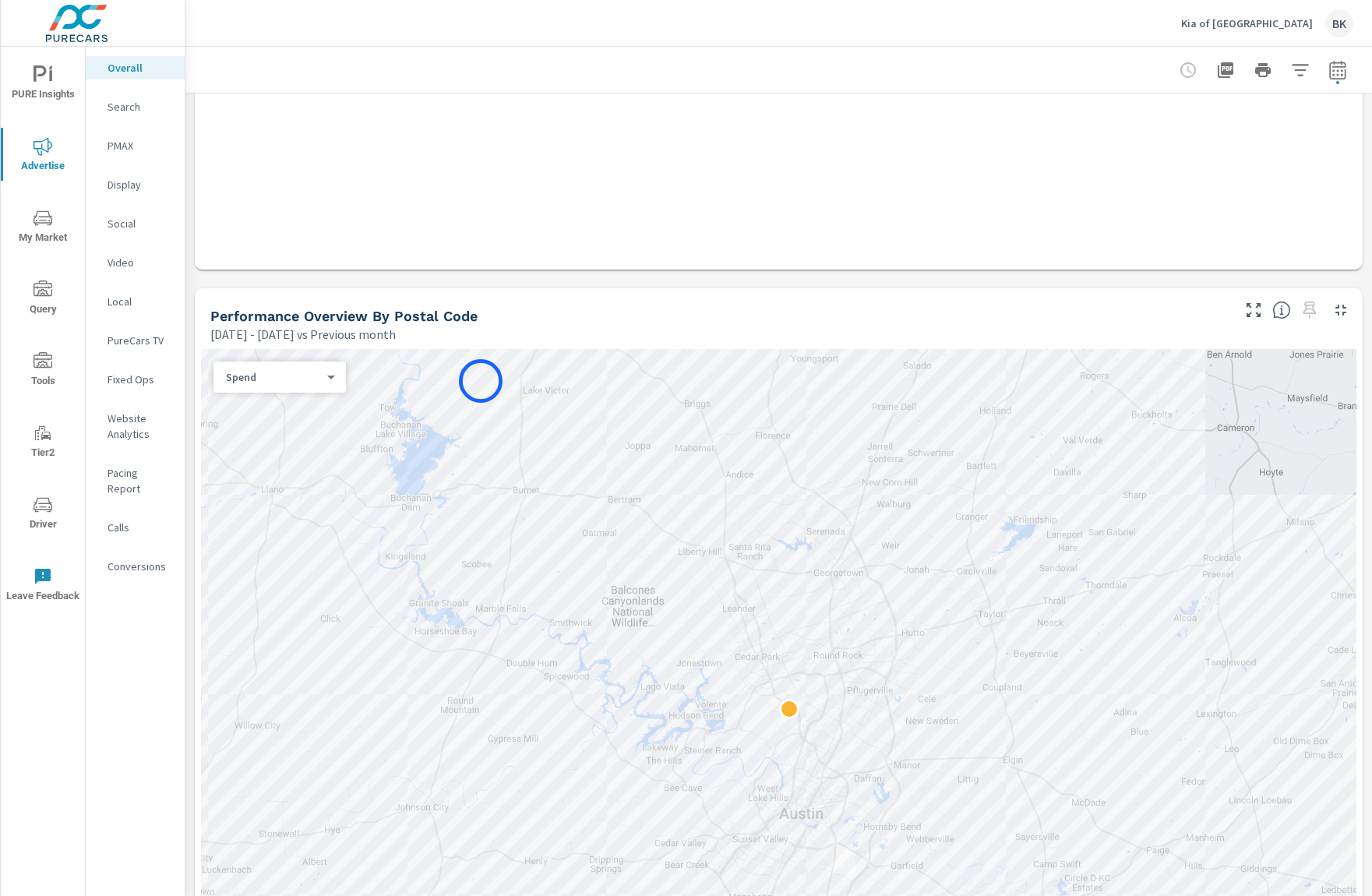
scroll to position [612, 0]
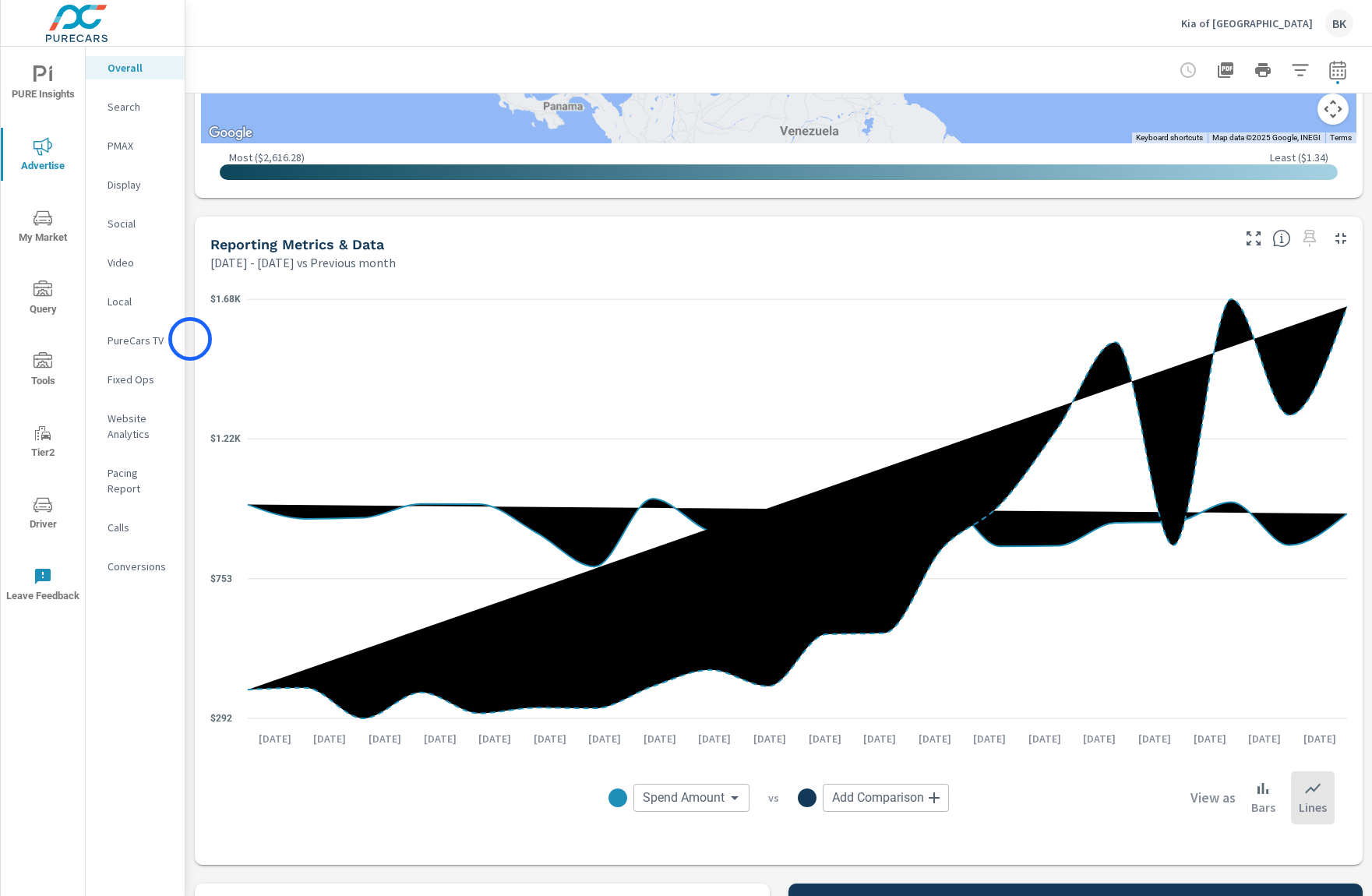
scroll to position [1385, 0]
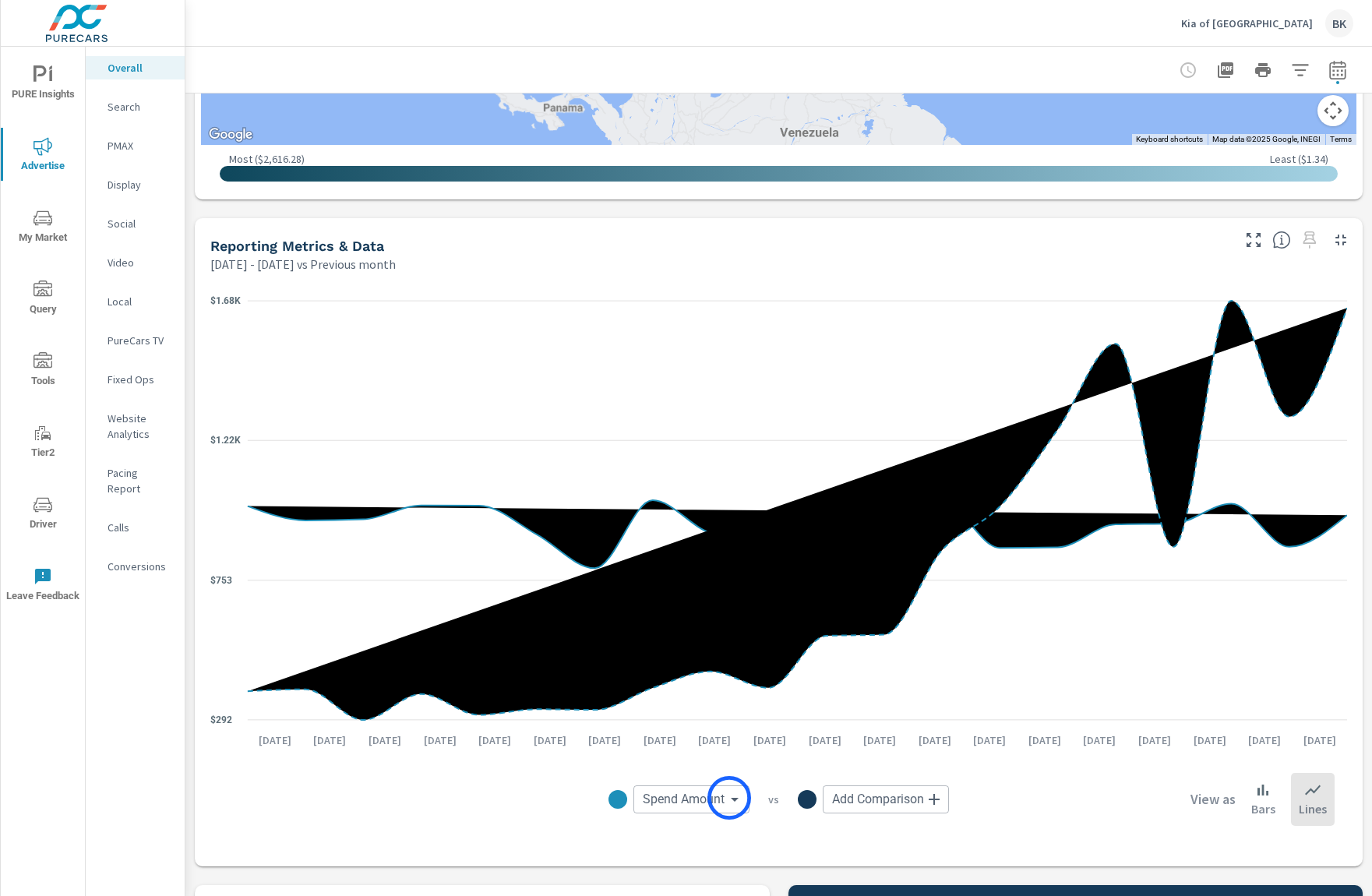
click at [729, 798] on body "PURE Insights Advertise My Market Query Tools Tier2 Driver Leave Feedback Overa…" at bounding box center [686, 456] width 1372 height 914
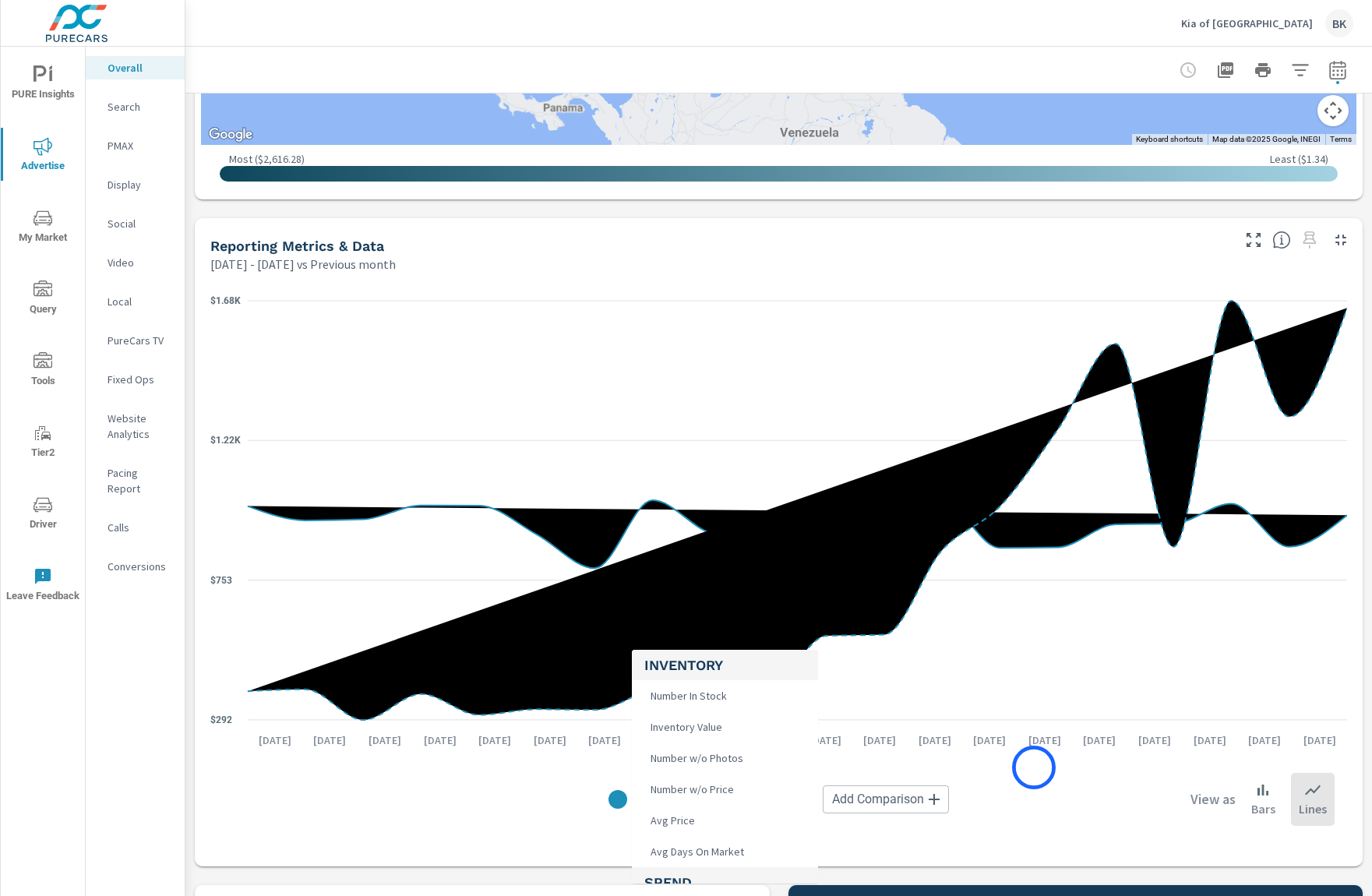
drag, startPoint x: 1034, startPoint y: 768, endPoint x: 967, endPoint y: 776, distance: 67.5
click at [1034, 768] on div at bounding box center [686, 448] width 1372 height 896
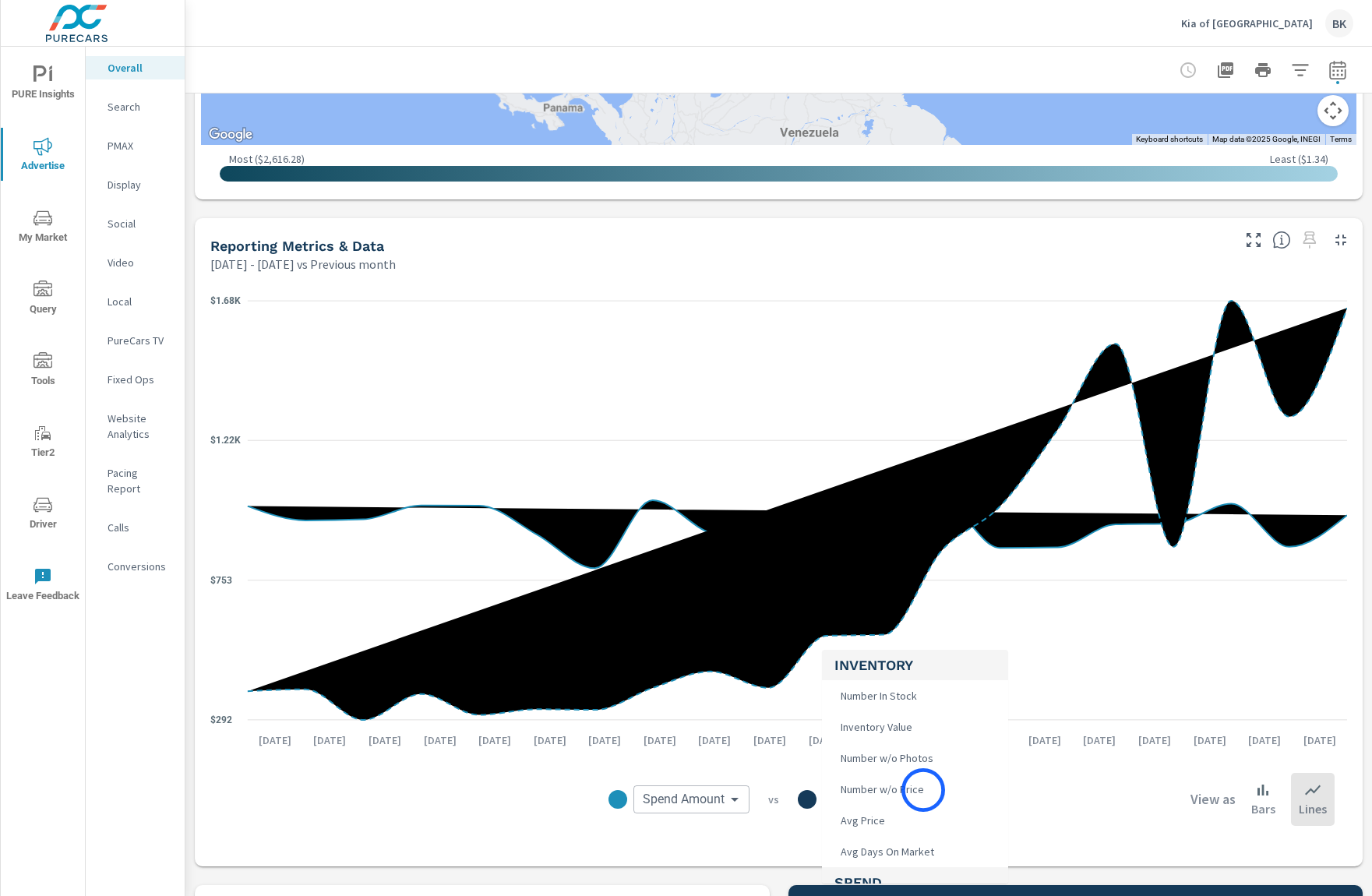
click at [923, 790] on body "PURE Insights Advertise My Market Query Tools Tier2 Driver Leave Feedback Overa…" at bounding box center [686, 456] width 1372 height 914
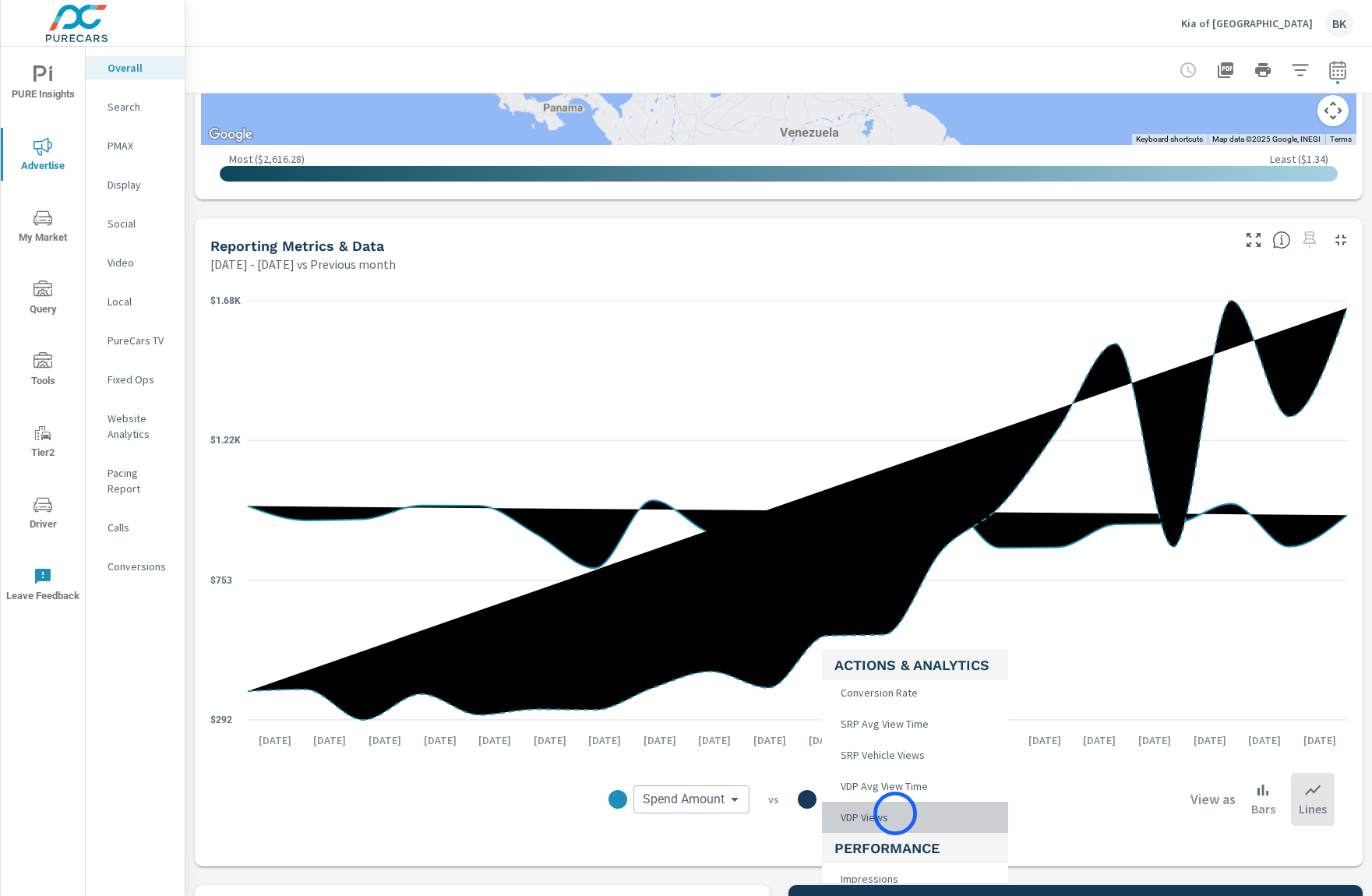
click at [895, 813] on li "VDP Views" at bounding box center [916, 817] width 186 height 31
type input "VDP Views"
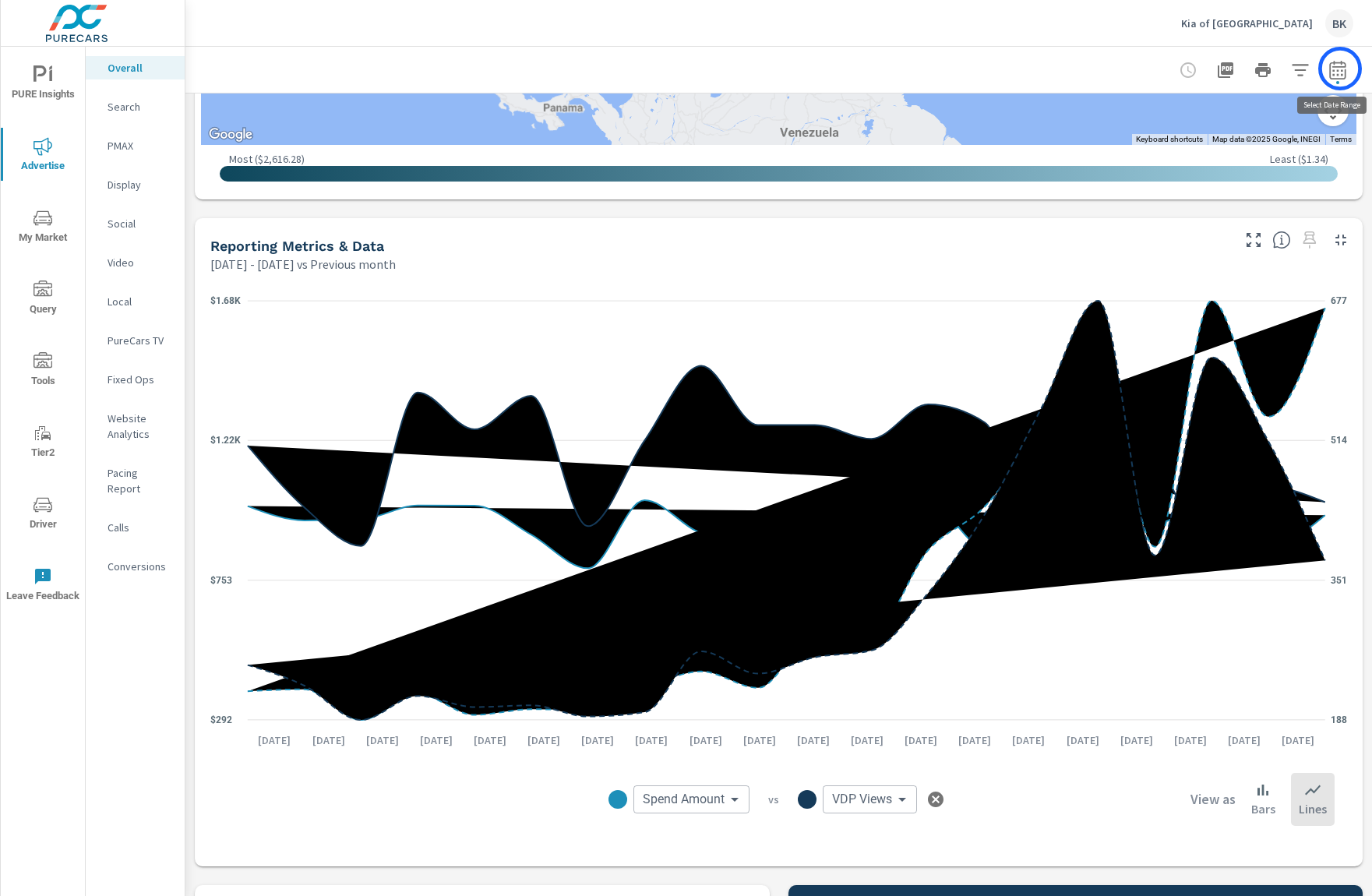
click at [1340, 69] on icon "button" at bounding box center [1338, 69] width 18 height 18
select select "Previous month"
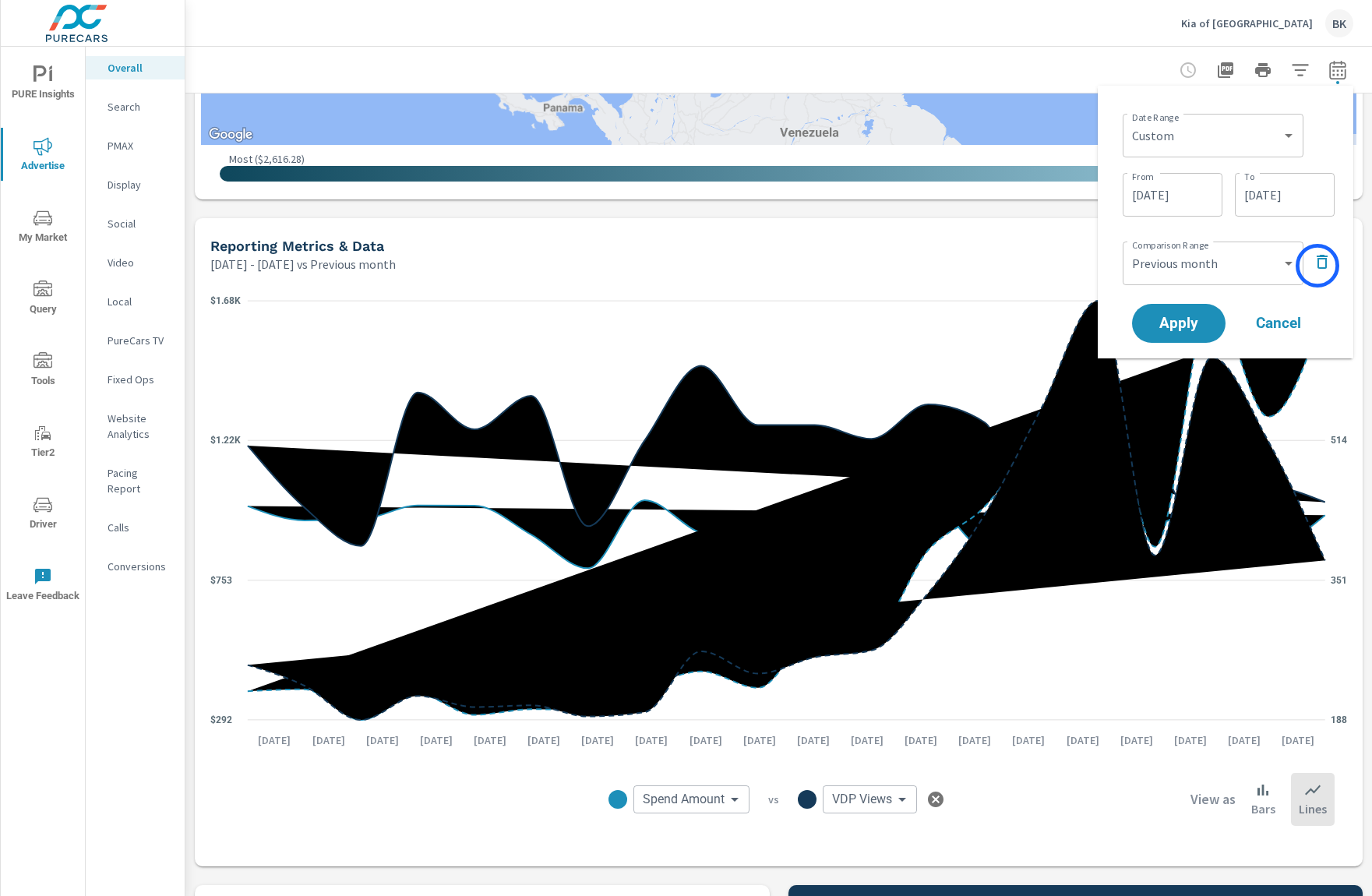
click at [1317, 266] on icon "button" at bounding box center [1323, 262] width 11 height 14
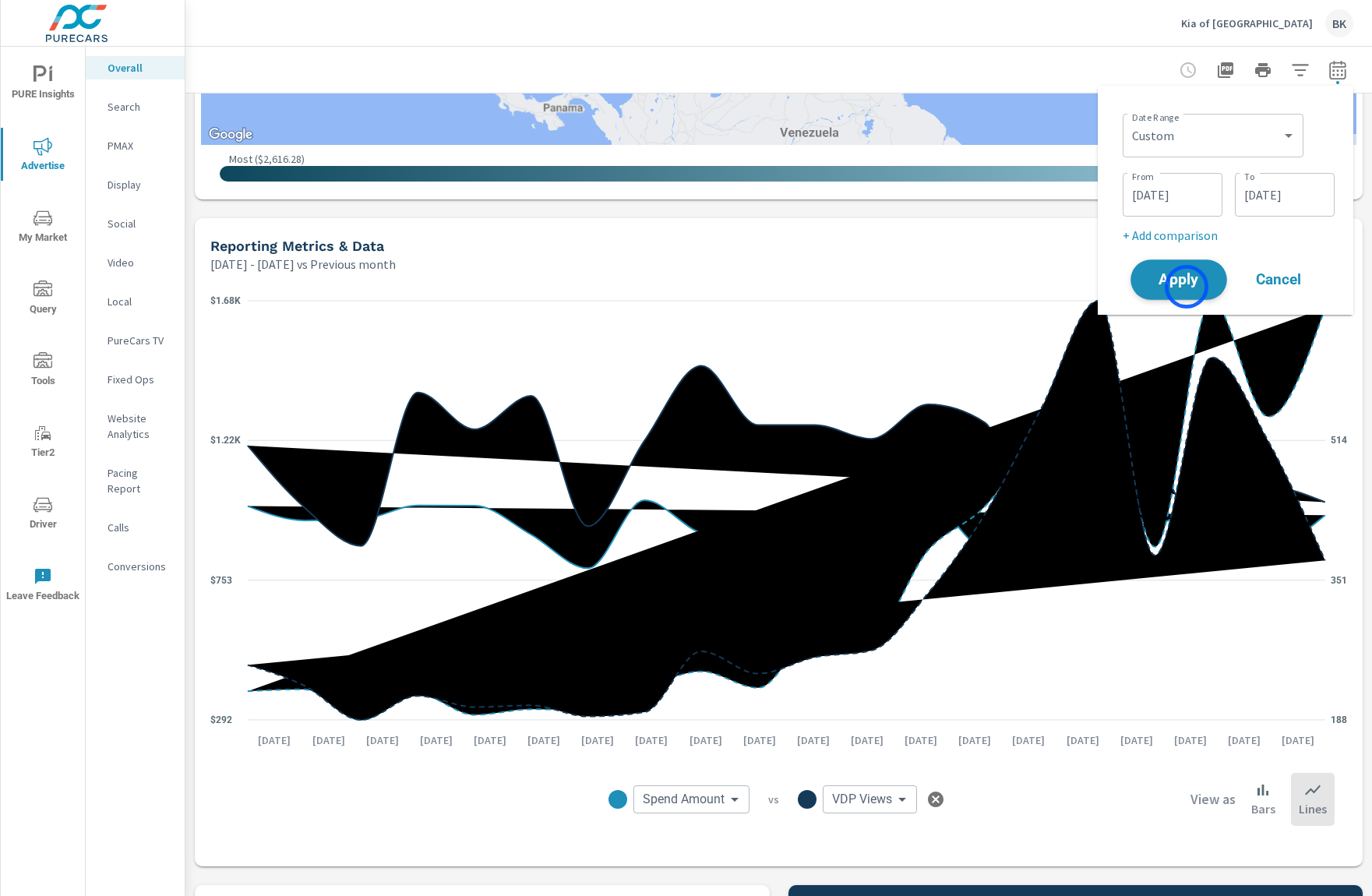
click at [1187, 287] on span "Apply" at bounding box center [1179, 280] width 64 height 15
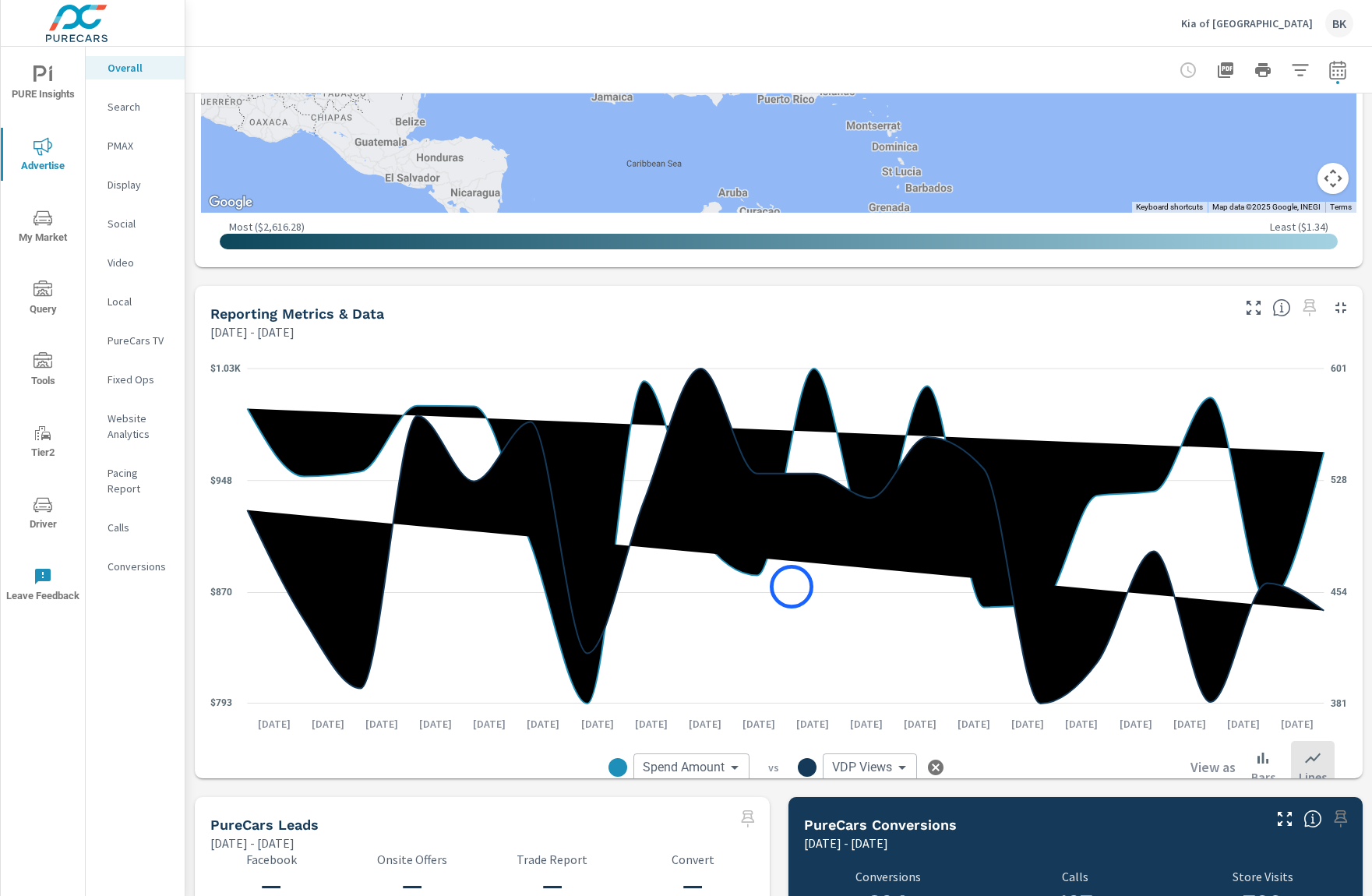
scroll to position [975, 0]
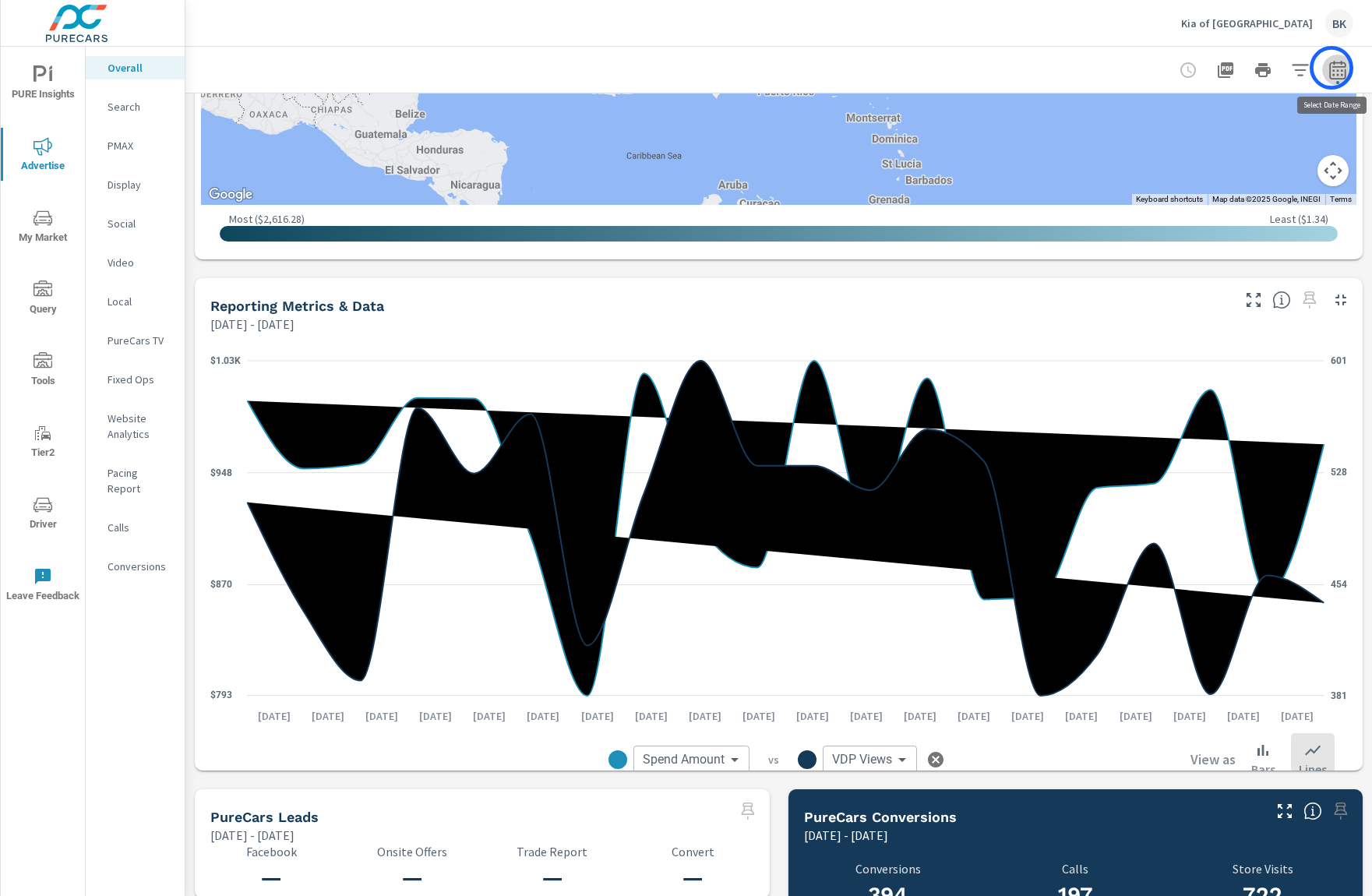
click at [1332, 68] on icon "button" at bounding box center [1338, 69] width 18 height 18
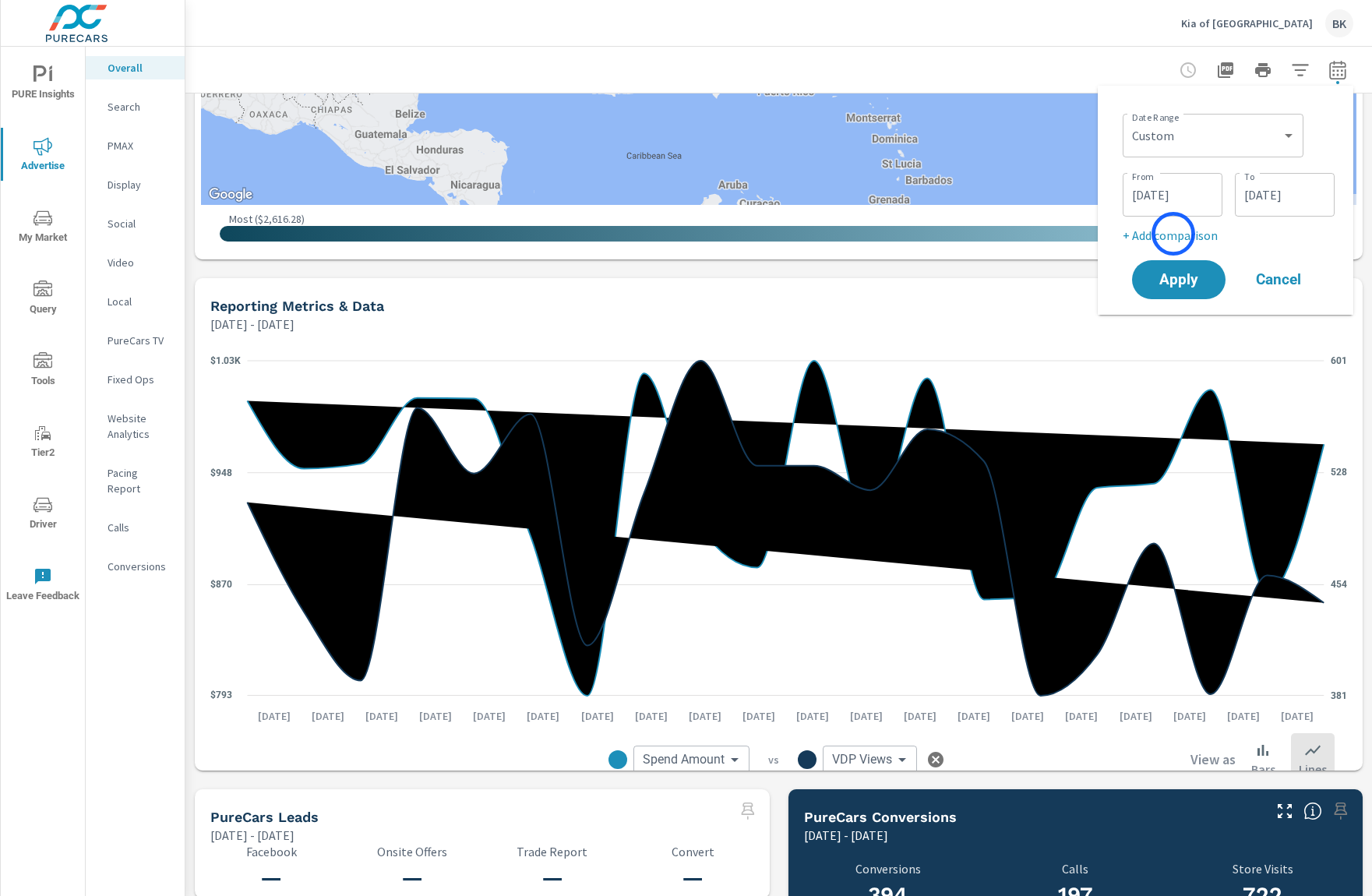
click at [1173, 234] on p "+ Add comparison" at bounding box center [1229, 235] width 212 height 18
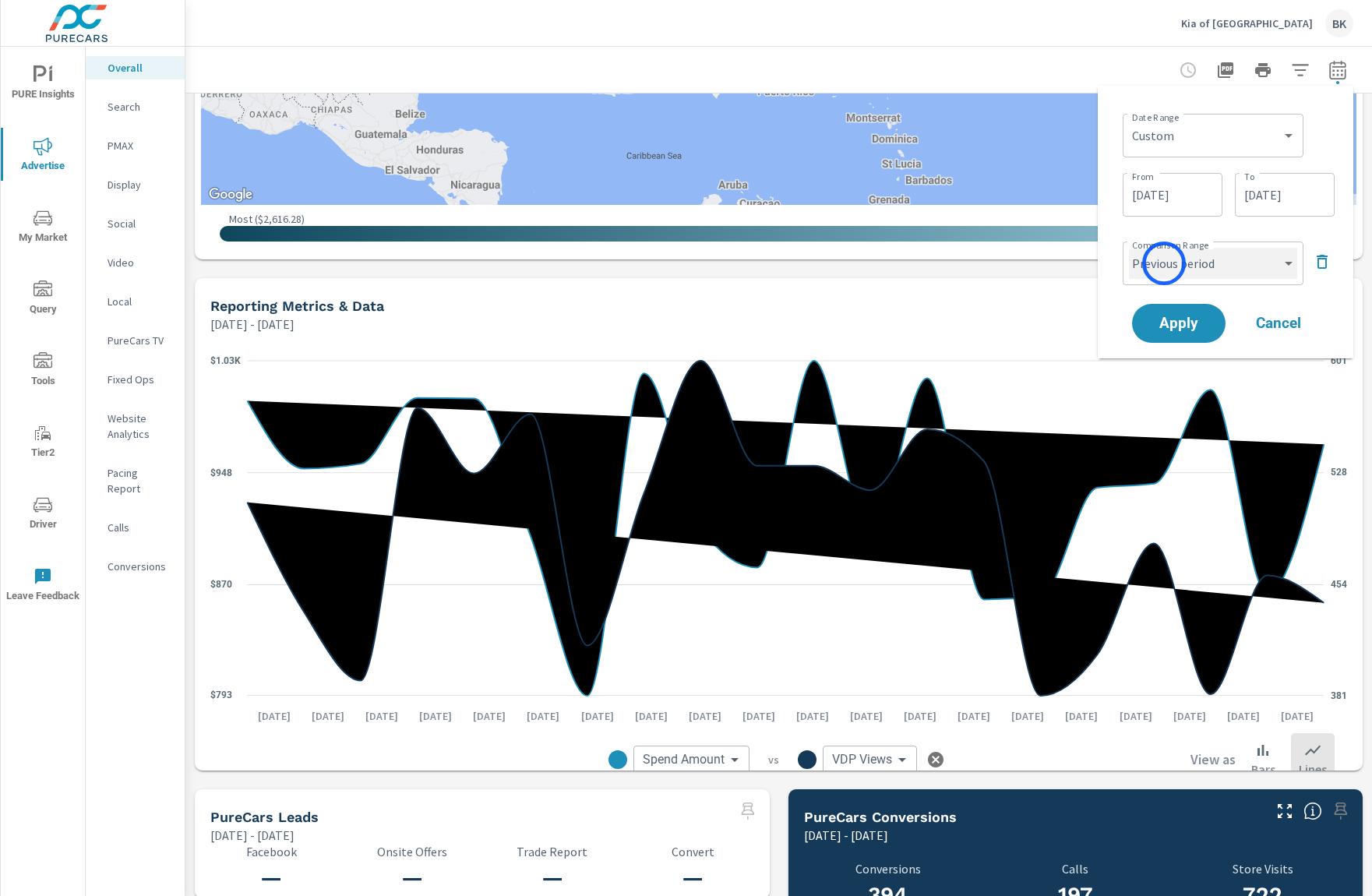
click at [1164, 264] on select "Custom Previous period Previous month Previous year" at bounding box center [1213, 263] width 168 height 31
click at [1129, 248] on select "Custom Previous period Previous month Previous year" at bounding box center [1213, 263] width 168 height 31
select select "Previous month"
click at [1168, 317] on span "Apply" at bounding box center [1179, 324] width 64 height 15
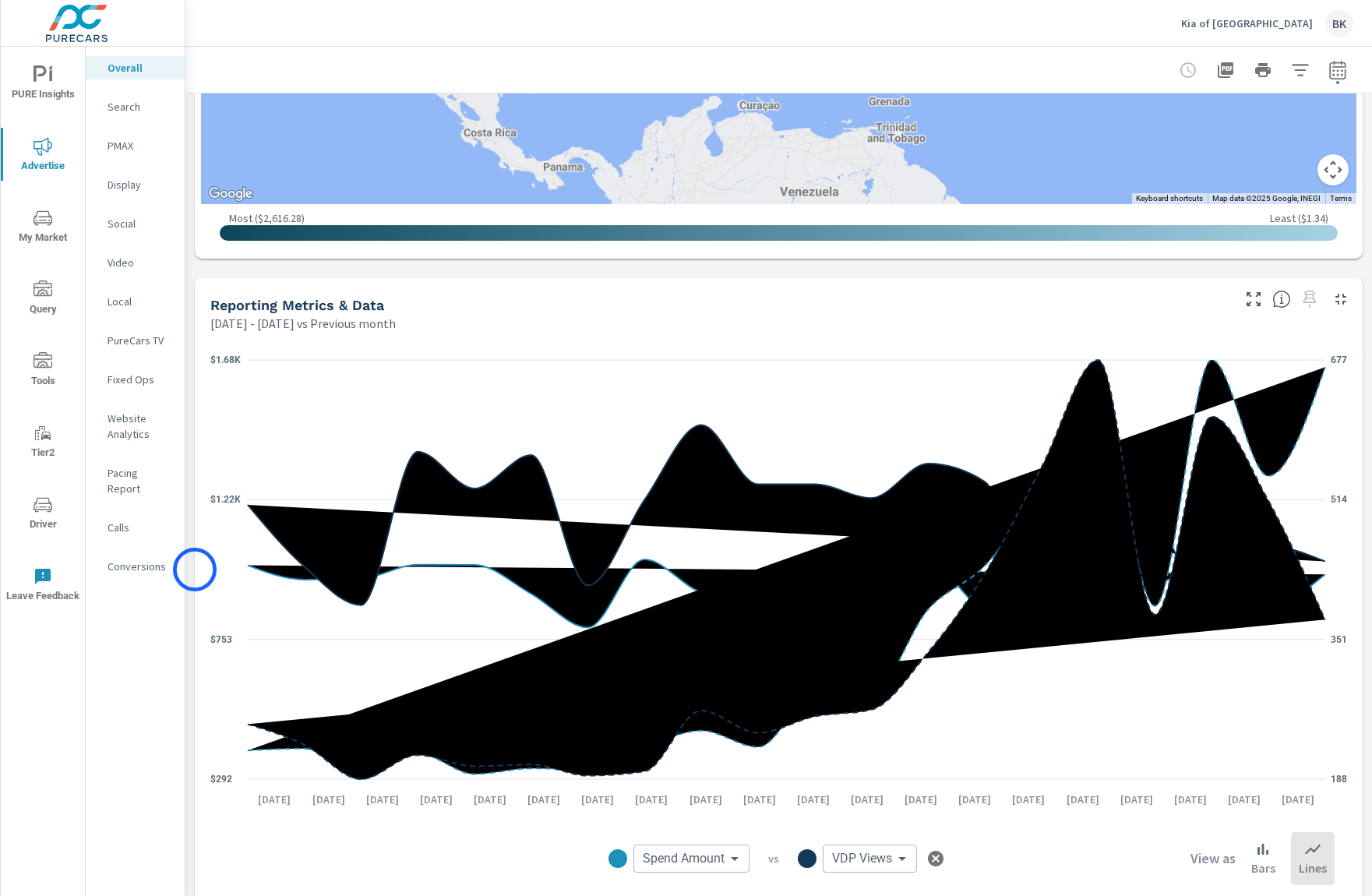
scroll to position [1402, 0]
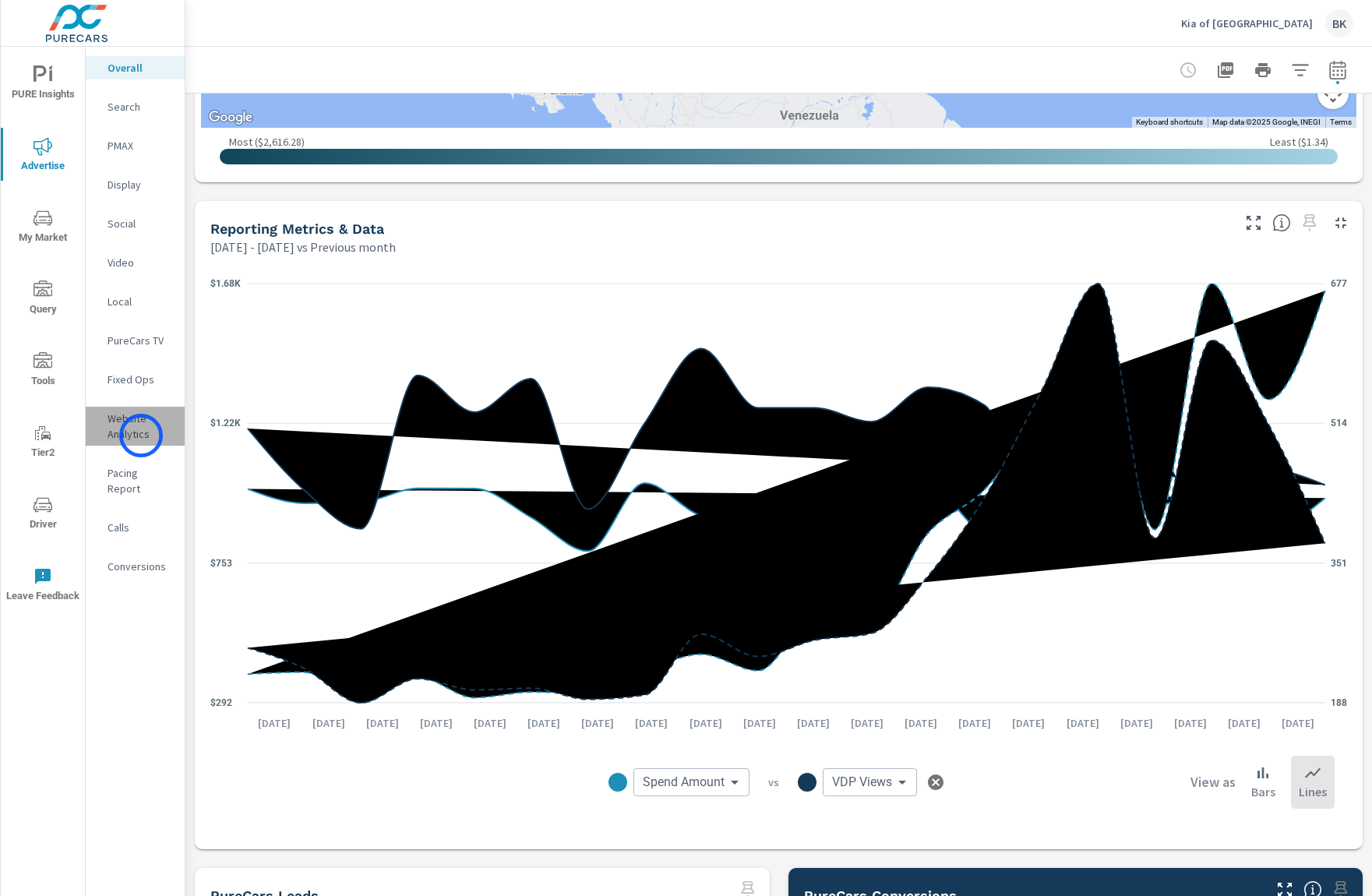
click at [141, 435] on p "Website Analytics" at bounding box center [140, 426] width 65 height 31
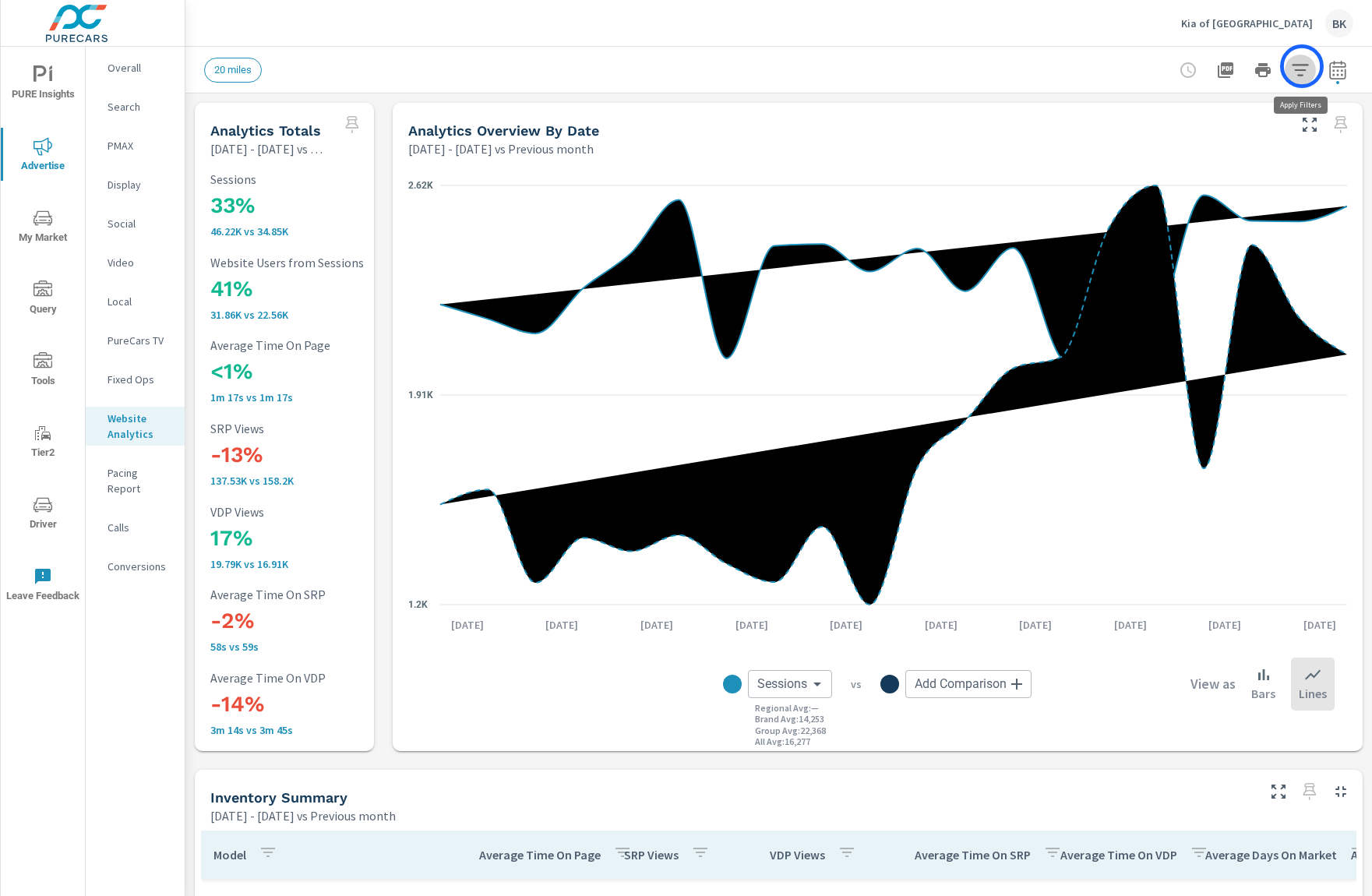
click at [1303, 66] on icon "button" at bounding box center [1300, 69] width 18 height 18
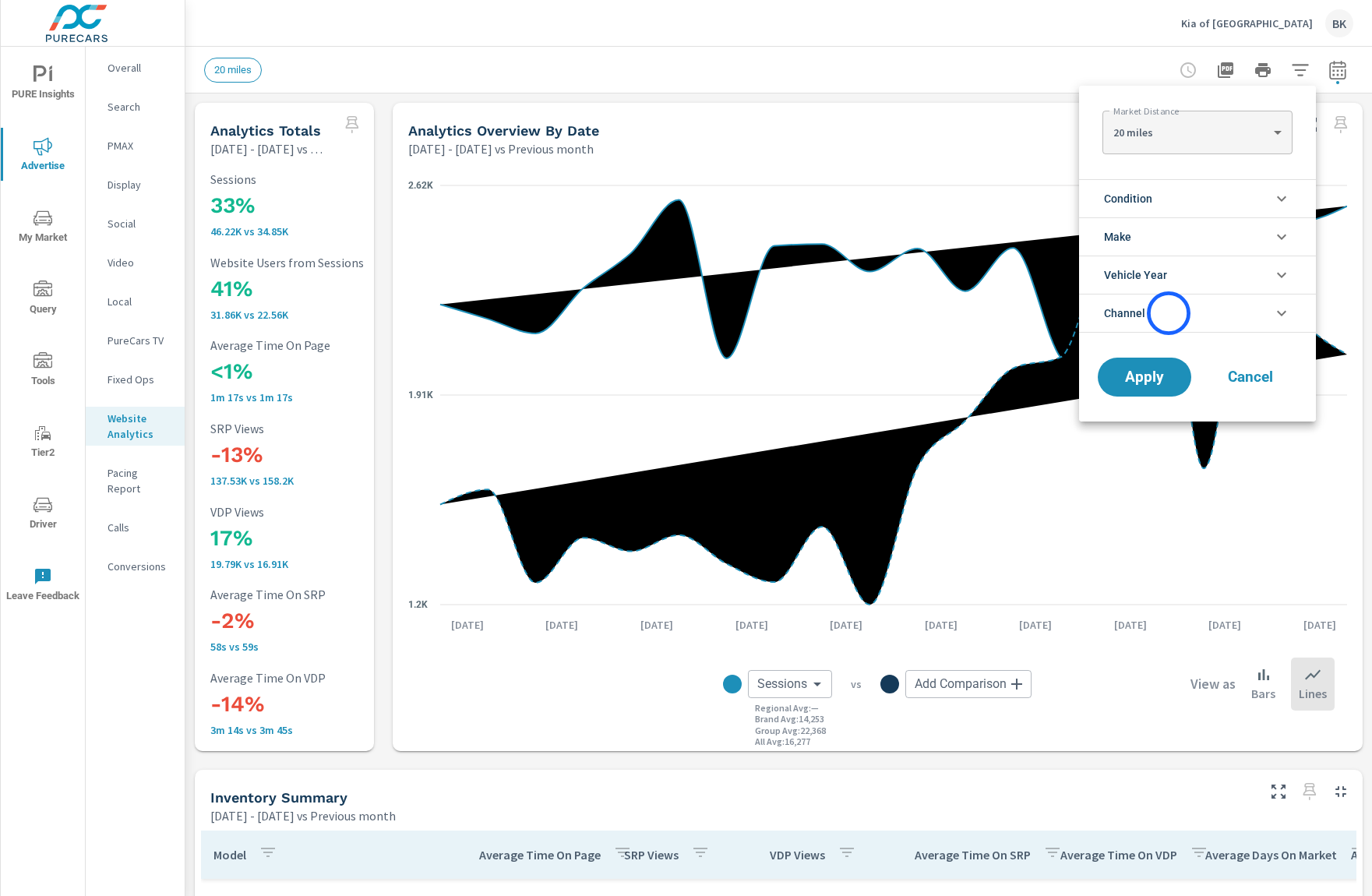
click at [1169, 313] on li "Channel" at bounding box center [1197, 313] width 237 height 39
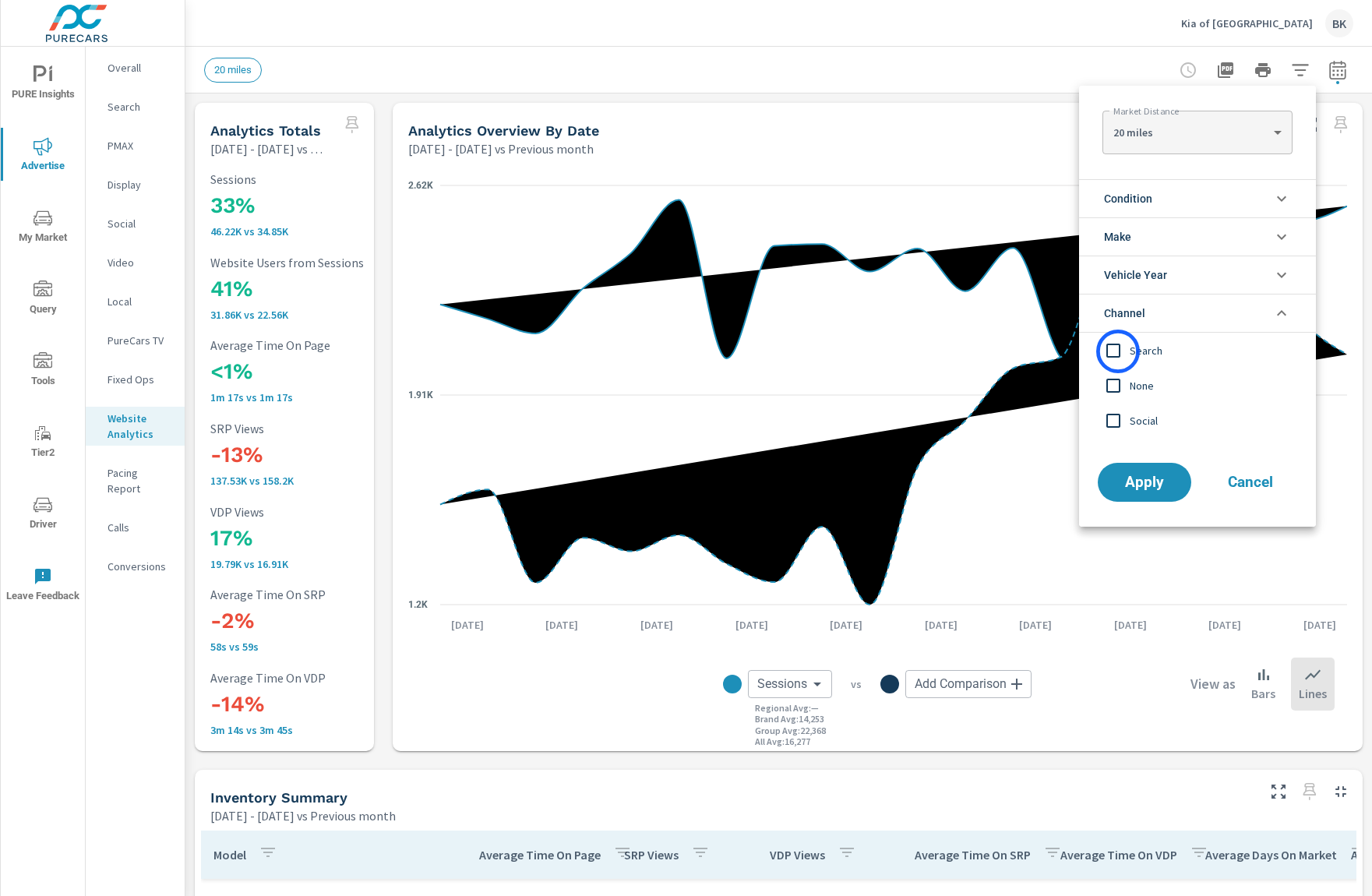
click at [1119, 352] on input "filter options" at bounding box center [1113, 350] width 33 height 33
click at [1156, 489] on span "Apply" at bounding box center [1144, 483] width 64 height 15
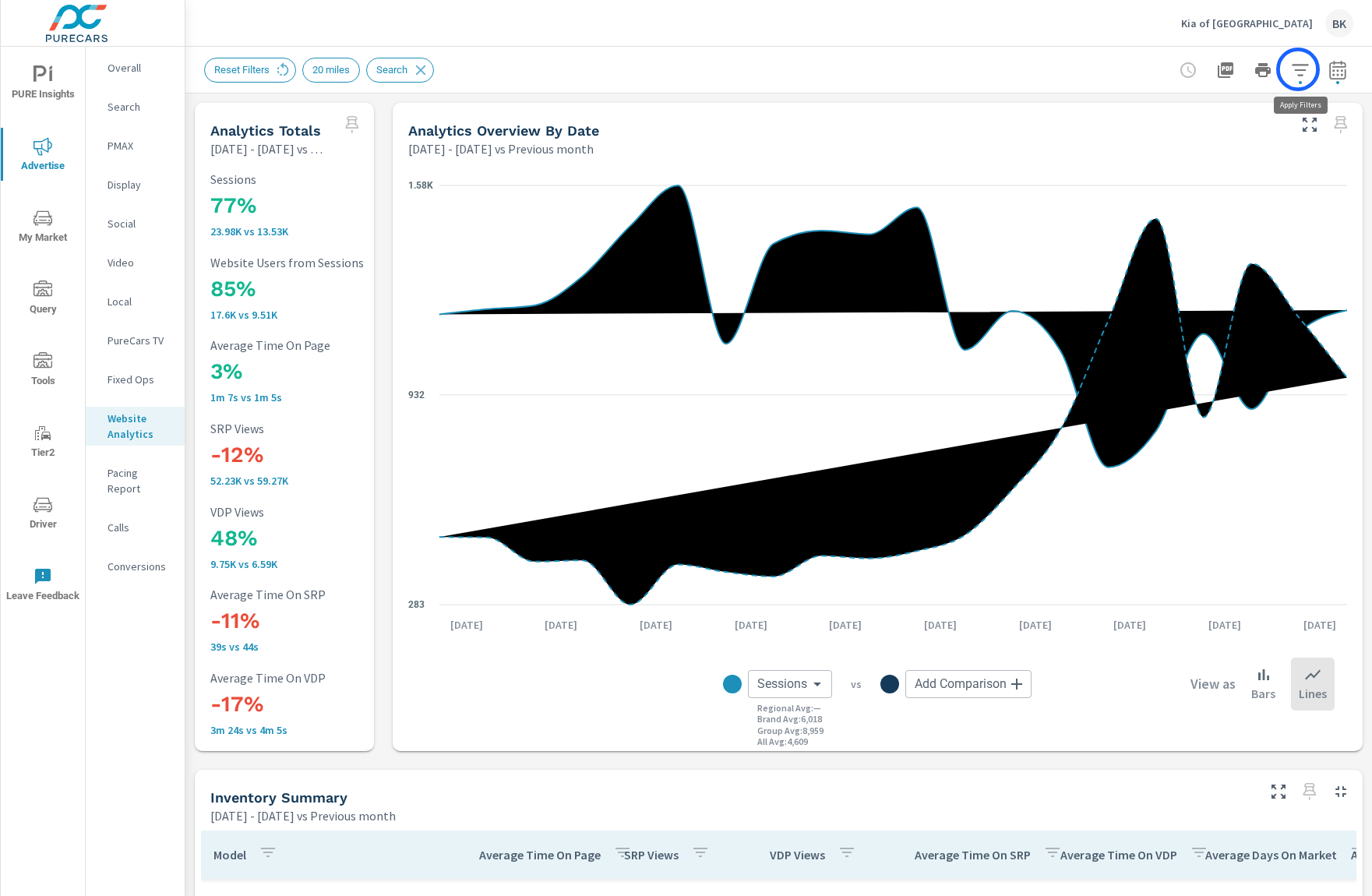
click at [1298, 69] on icon "button" at bounding box center [1300, 69] width 17 height 11
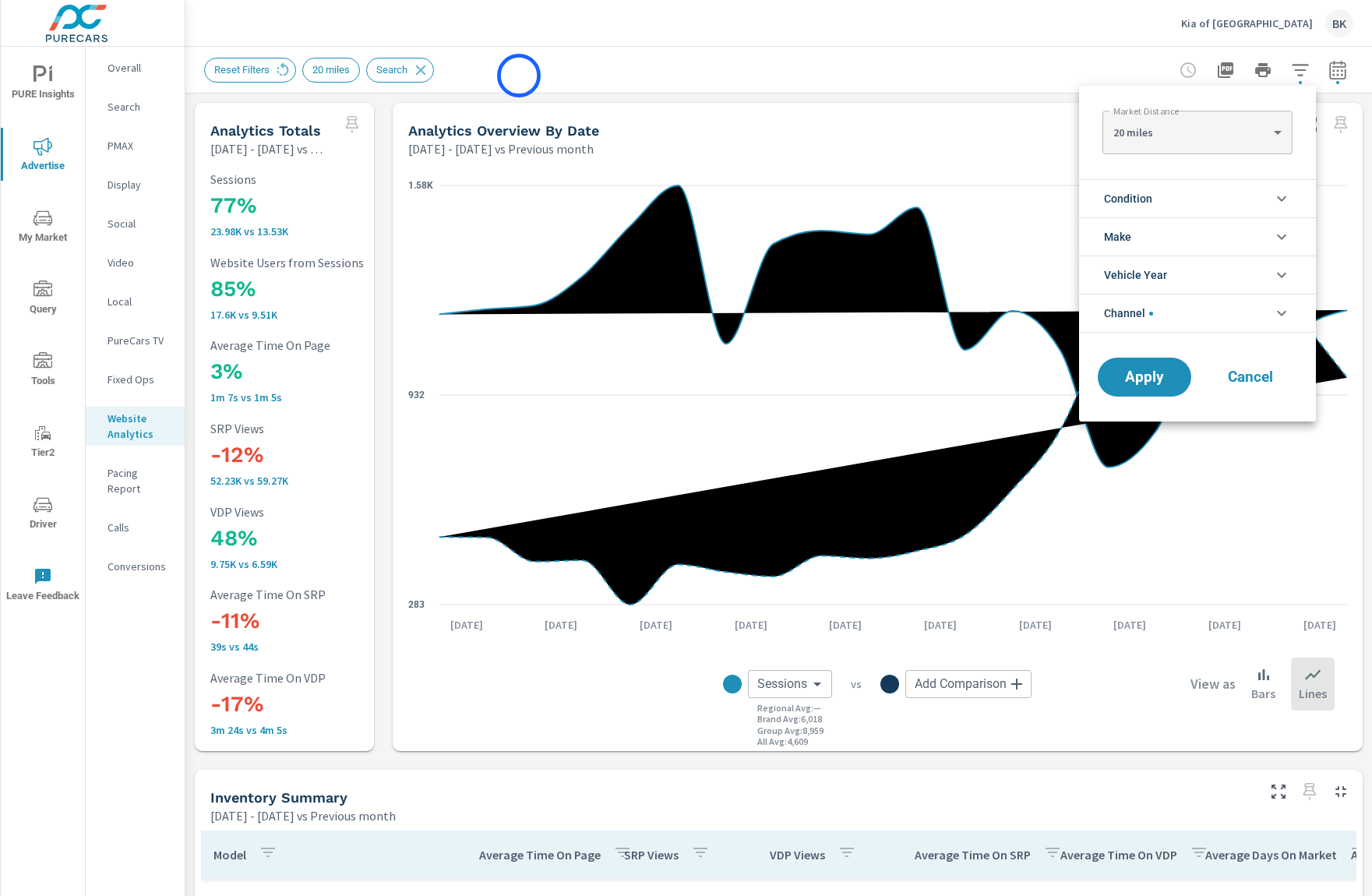
click at [519, 76] on div at bounding box center [686, 448] width 1372 height 896
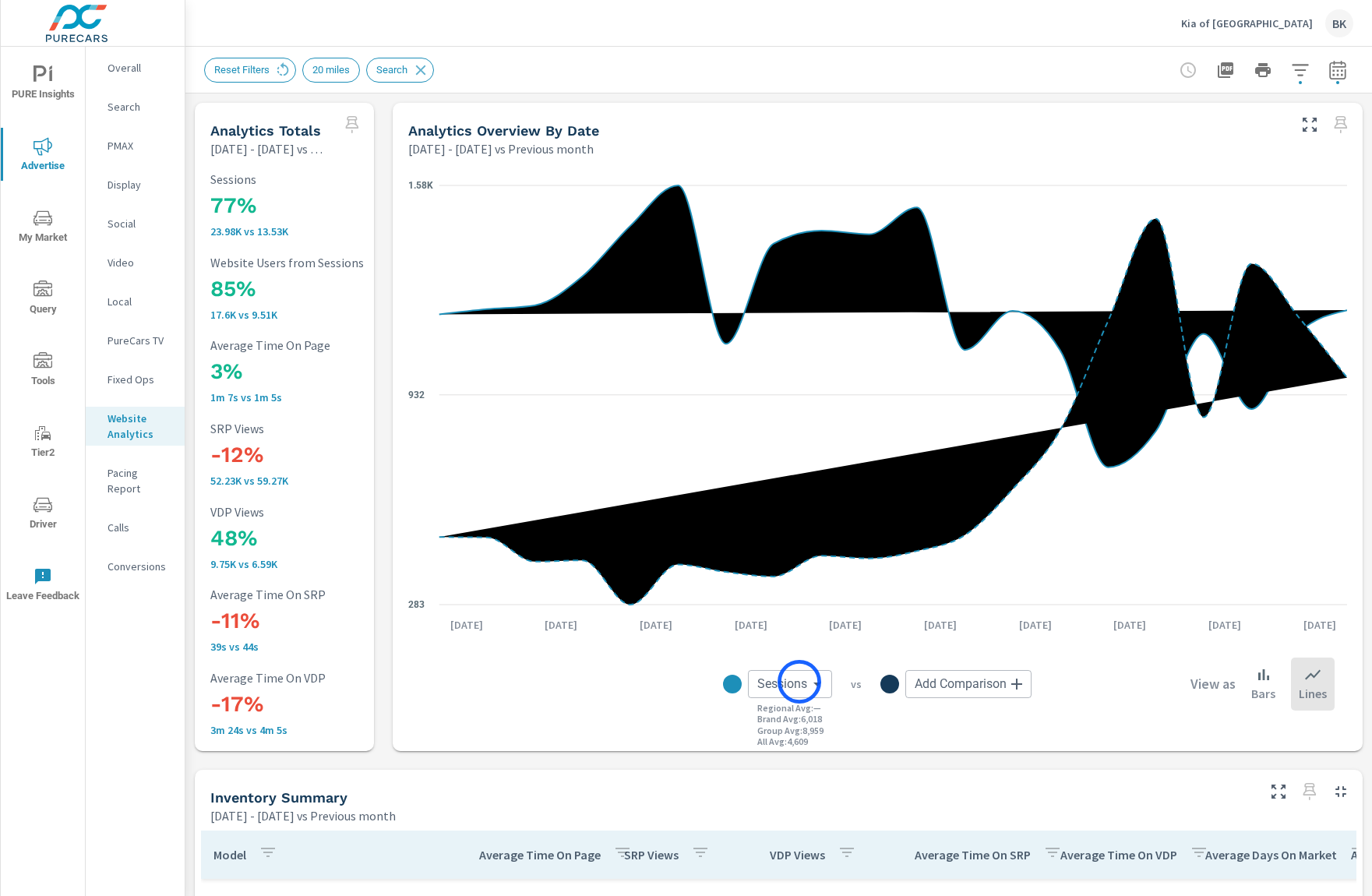
click at [799, 681] on body "PURE Insights Advertise My Market Query Tools Tier2 Driver Leave Feedback Overa…" at bounding box center [686, 456] width 1372 height 914
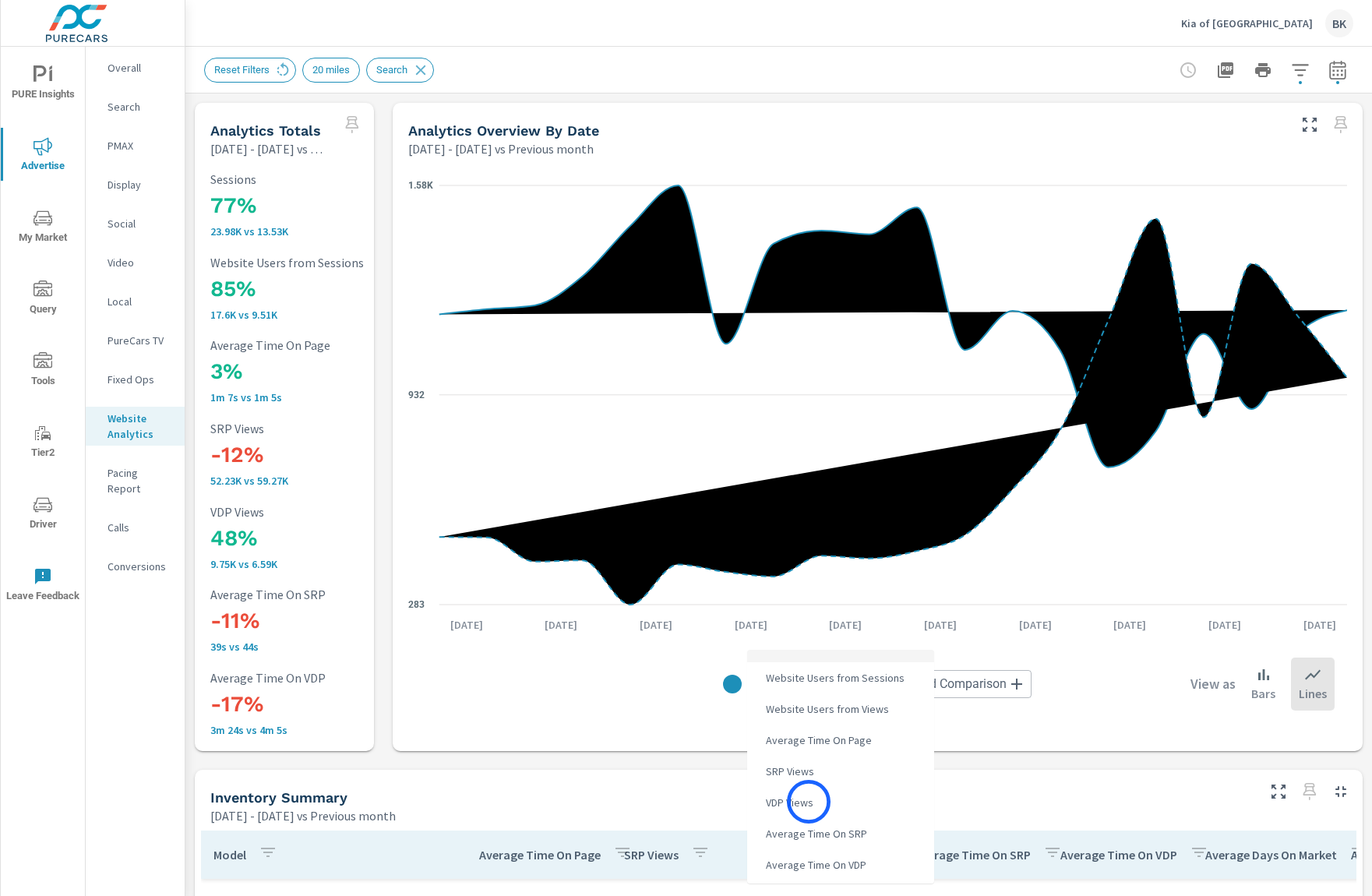
click at [809, 802] on span "VDP Views" at bounding box center [788, 802] width 57 height 22
type input "VDP Views"
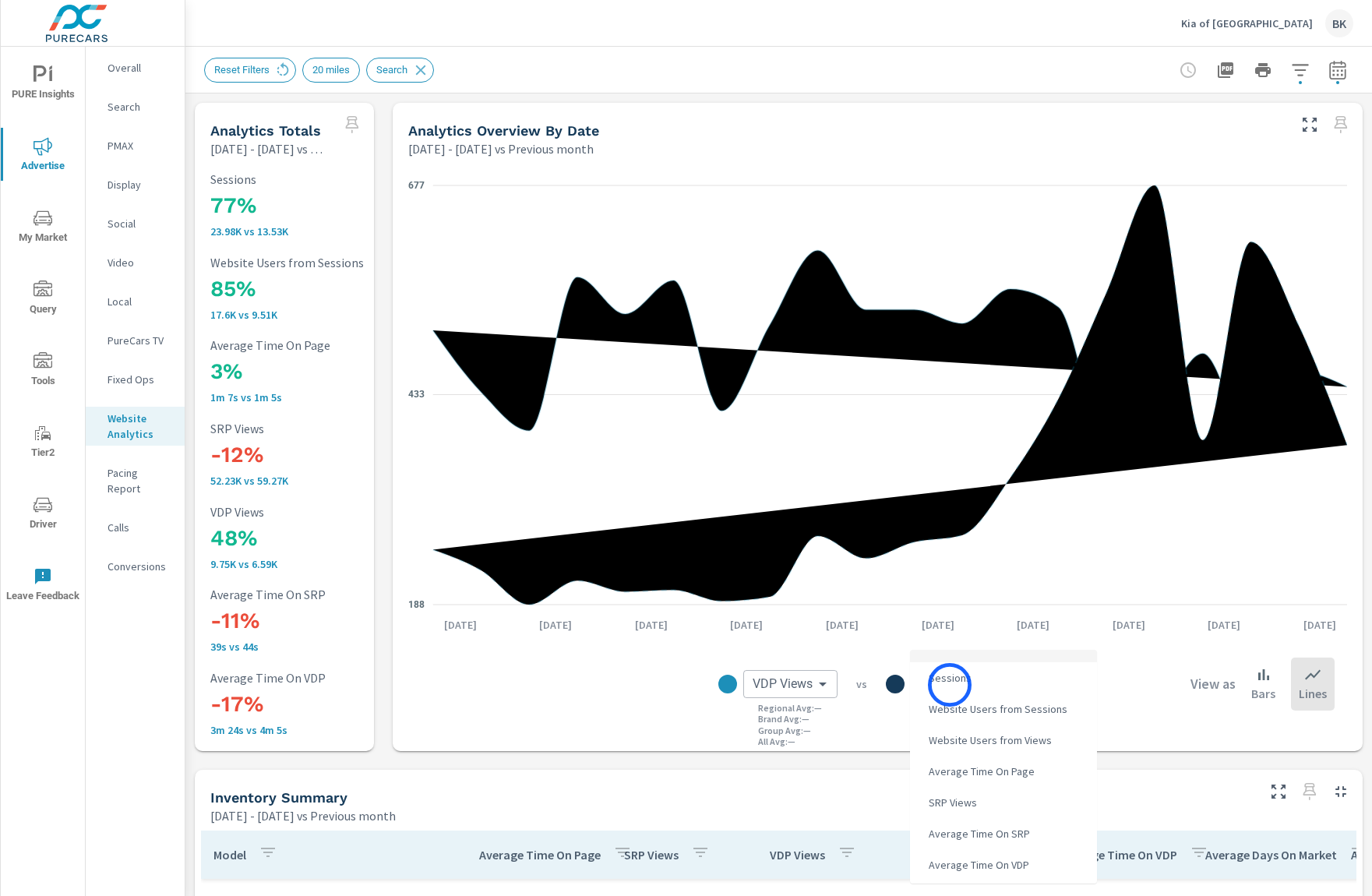
click at [950, 685] on body "PURE Insights Advertise My Market Query Tools Tier2 Driver Leave Feedback Overa…" at bounding box center [686, 456] width 1372 height 914
click at [874, 730] on div at bounding box center [686, 448] width 1372 height 896
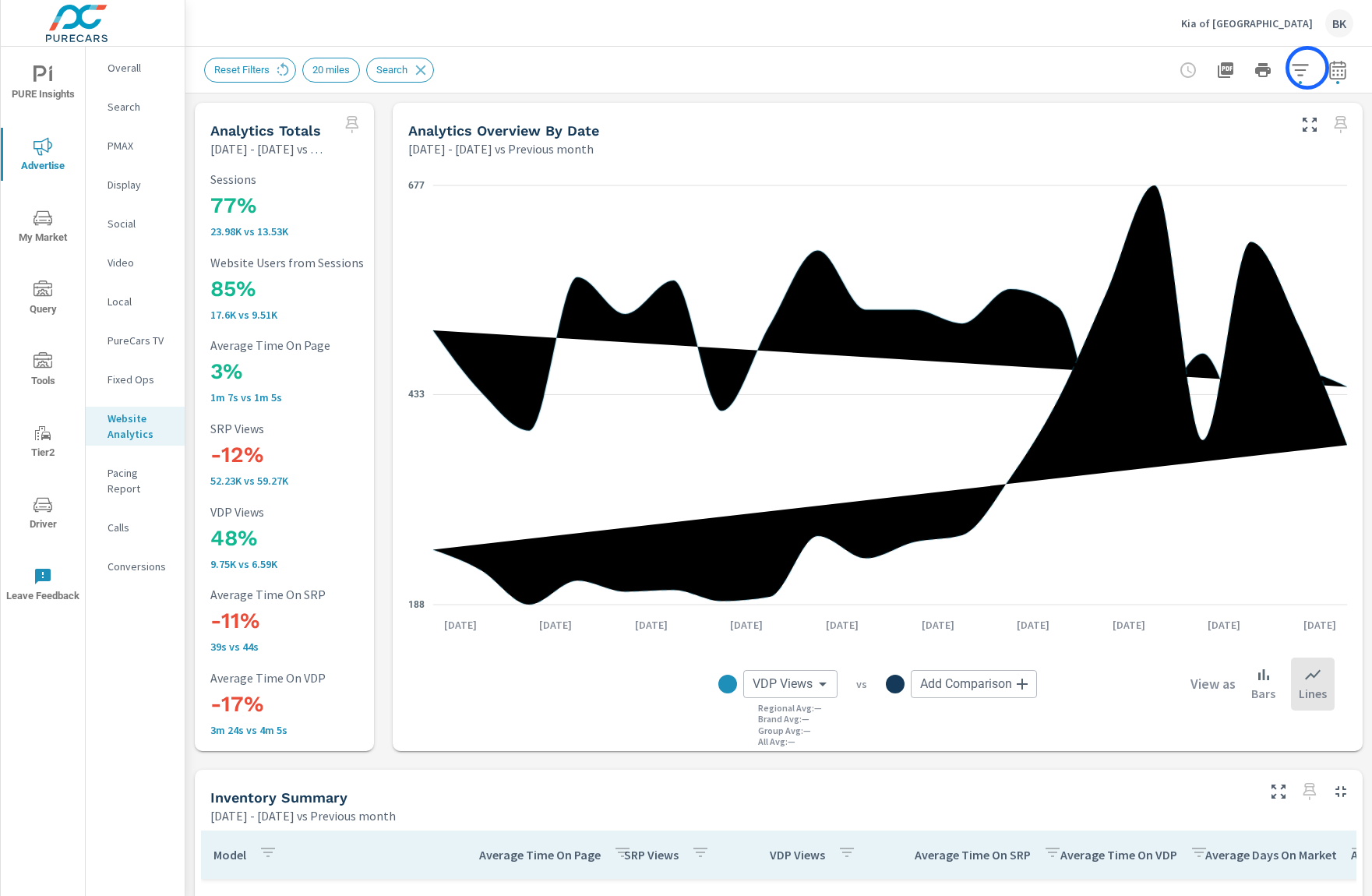
click at [1308, 68] on icon "button" at bounding box center [1300, 69] width 18 height 18
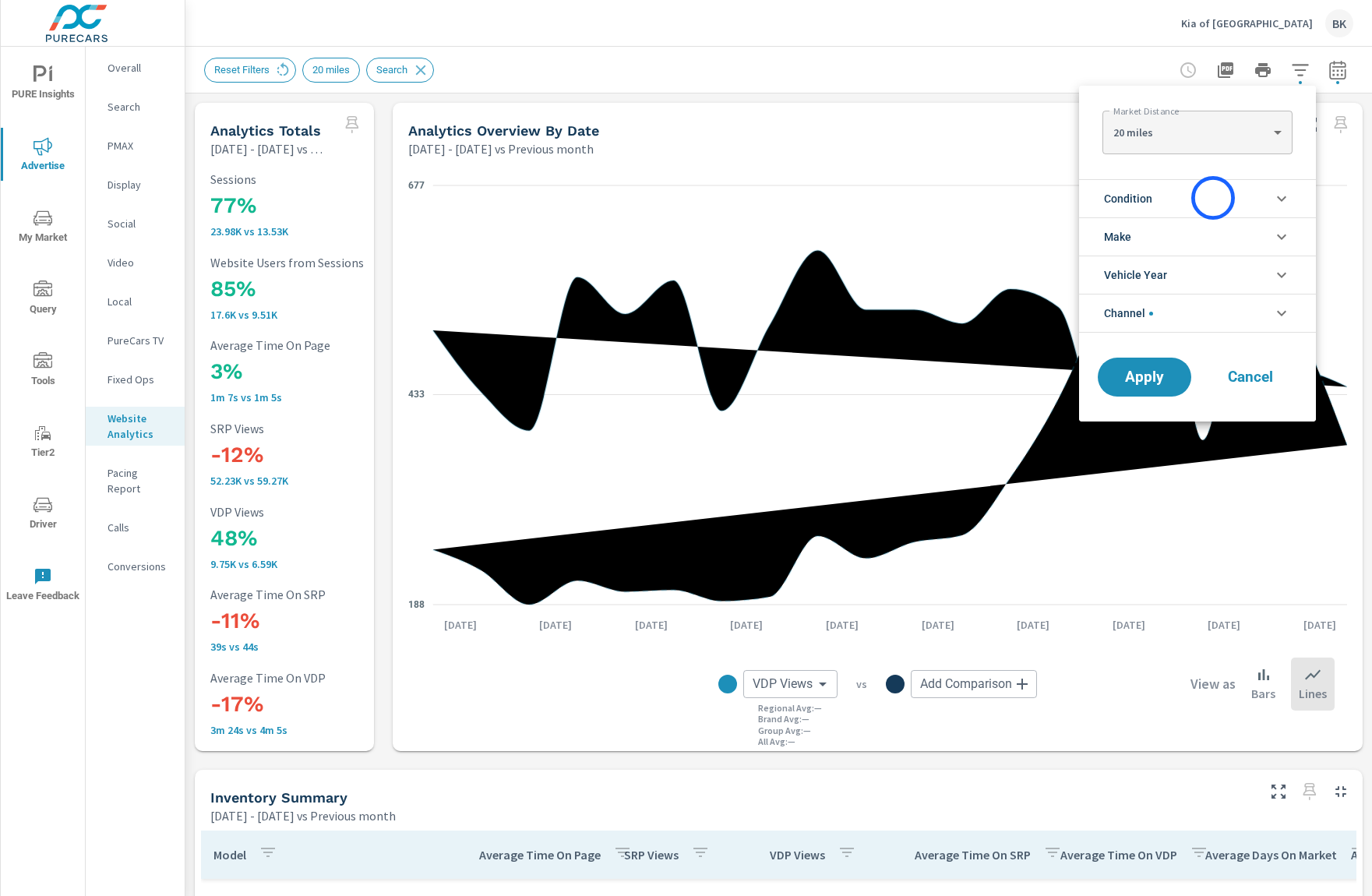
click at [1214, 198] on li "Condition" at bounding box center [1197, 198] width 237 height 38
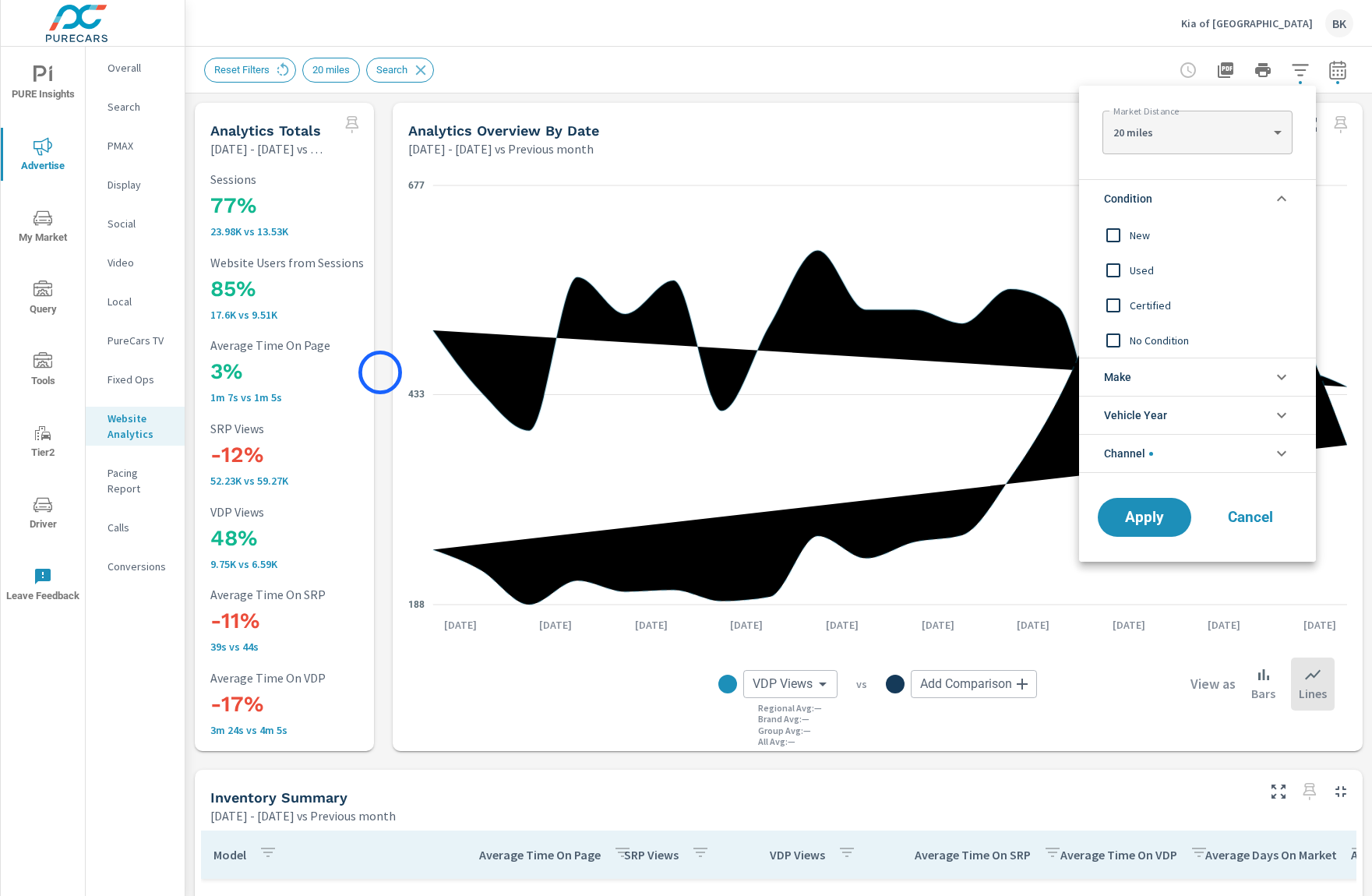
click at [380, 373] on div at bounding box center [686, 448] width 1372 height 896
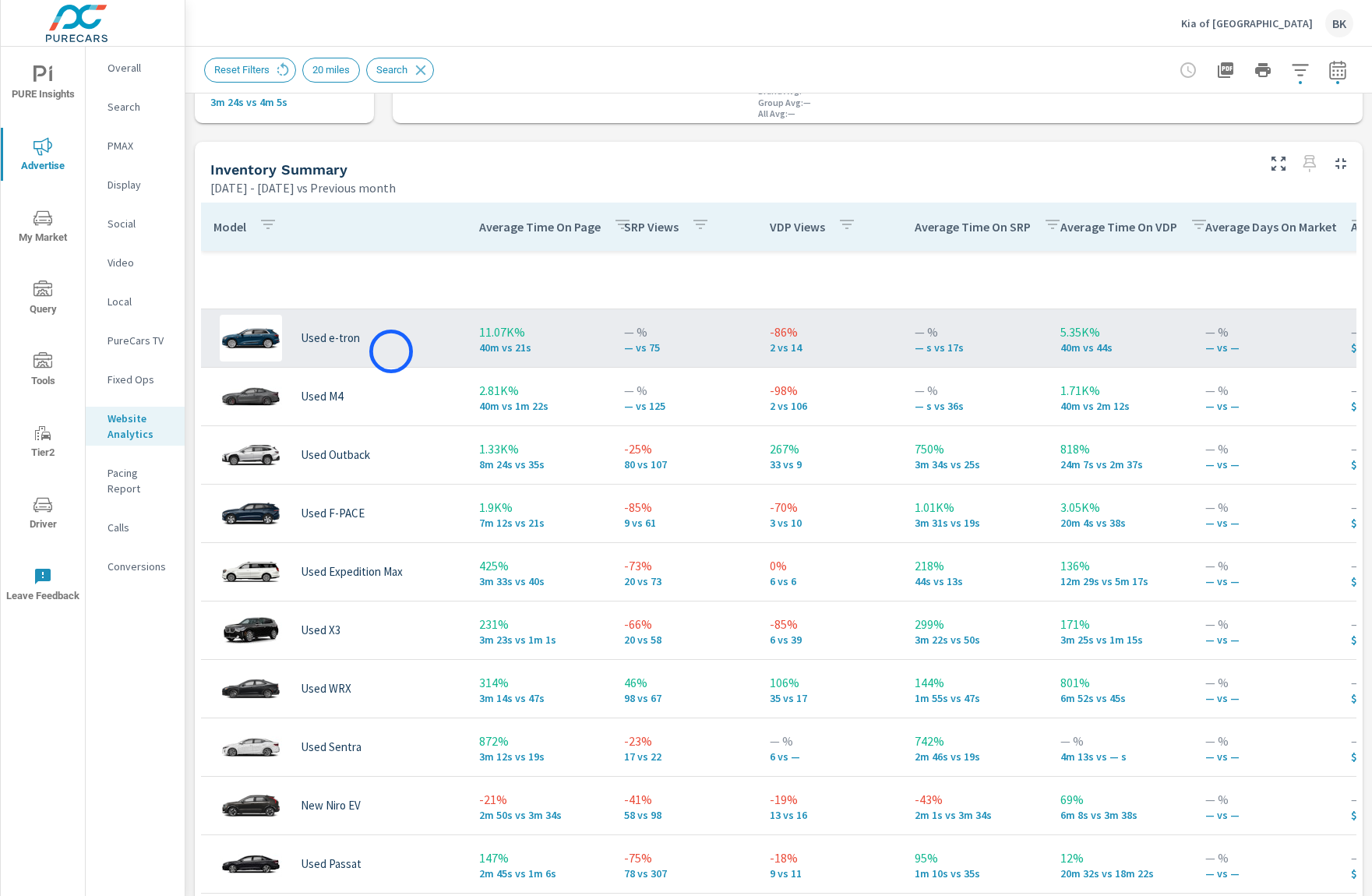
scroll to position [1, 0]
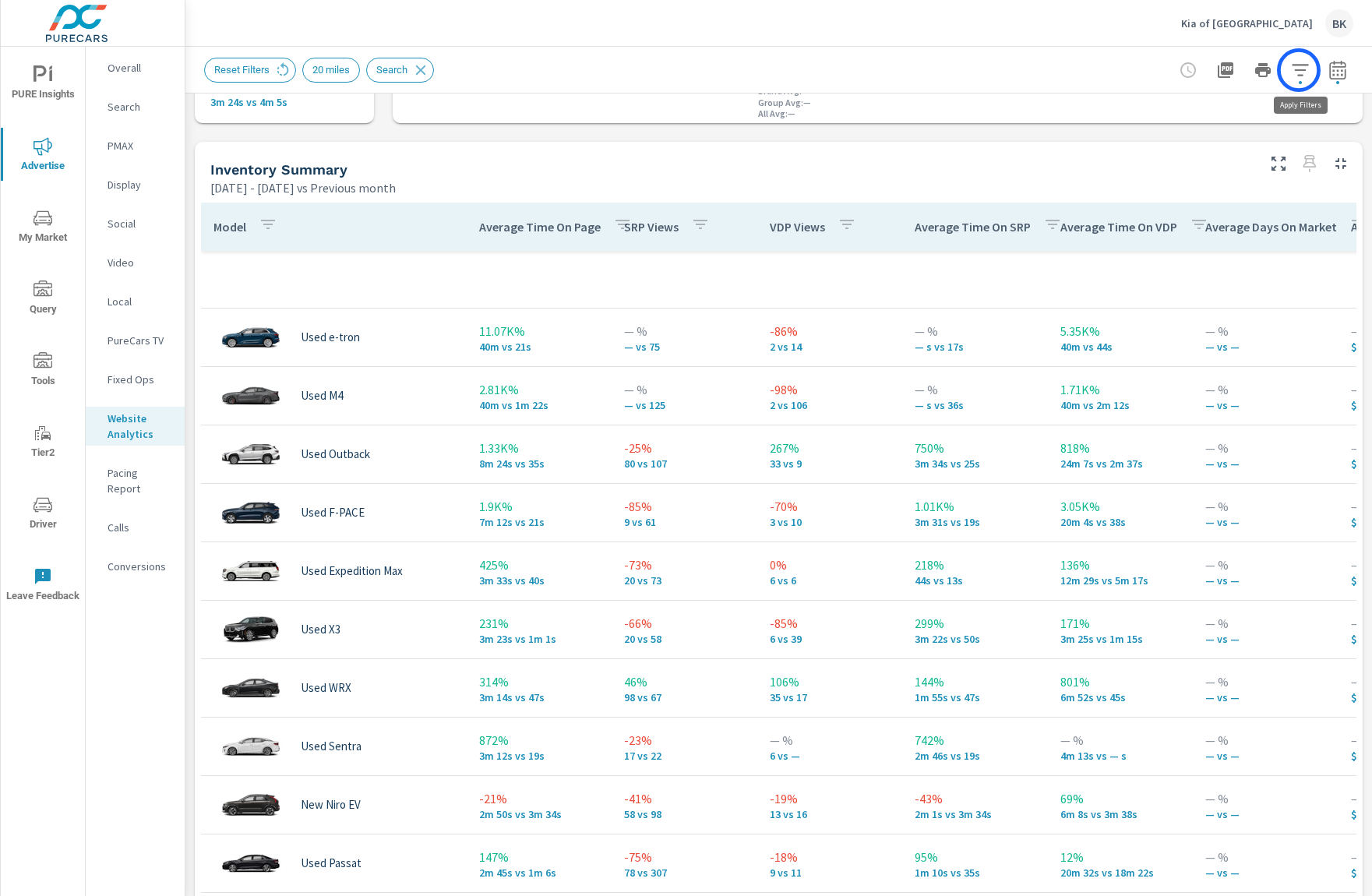
click at [1299, 70] on icon "button" at bounding box center [1300, 69] width 18 height 18
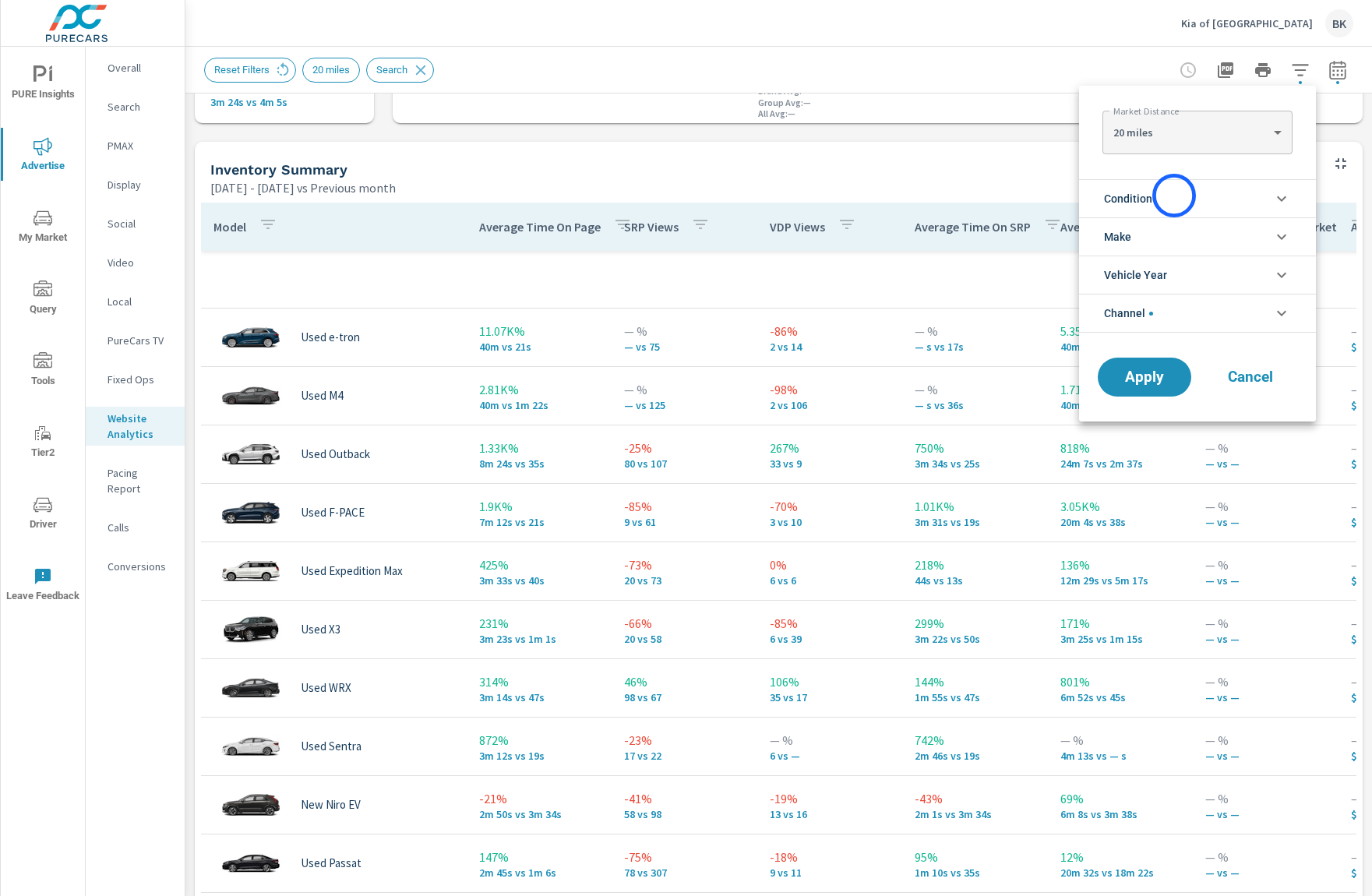
click at [1174, 195] on li "Condition" at bounding box center [1197, 198] width 237 height 38
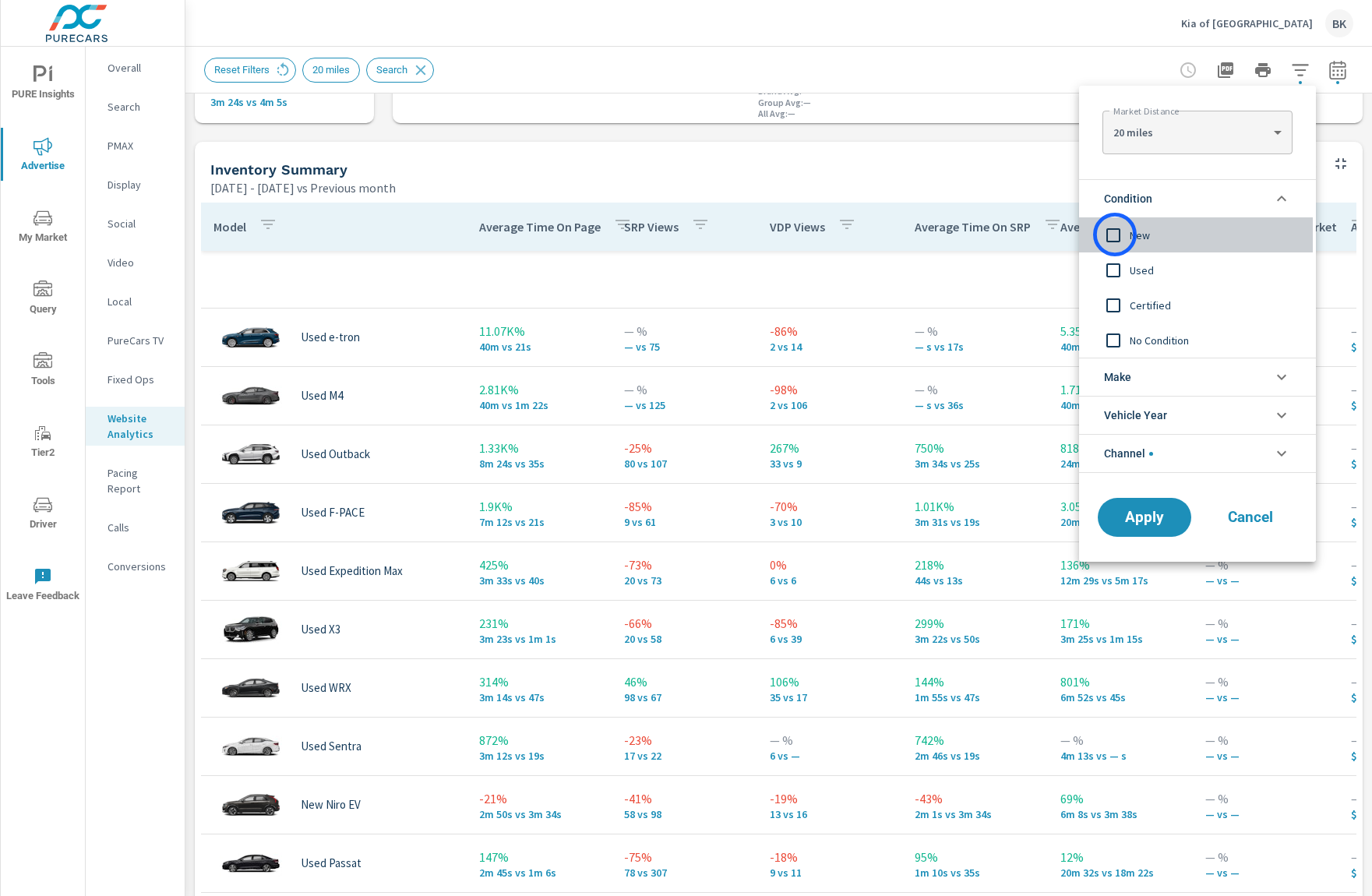
click at [1115, 235] on input "filter options" at bounding box center [1113, 235] width 33 height 33
click at [1147, 516] on span "Apply" at bounding box center [1144, 517] width 64 height 15
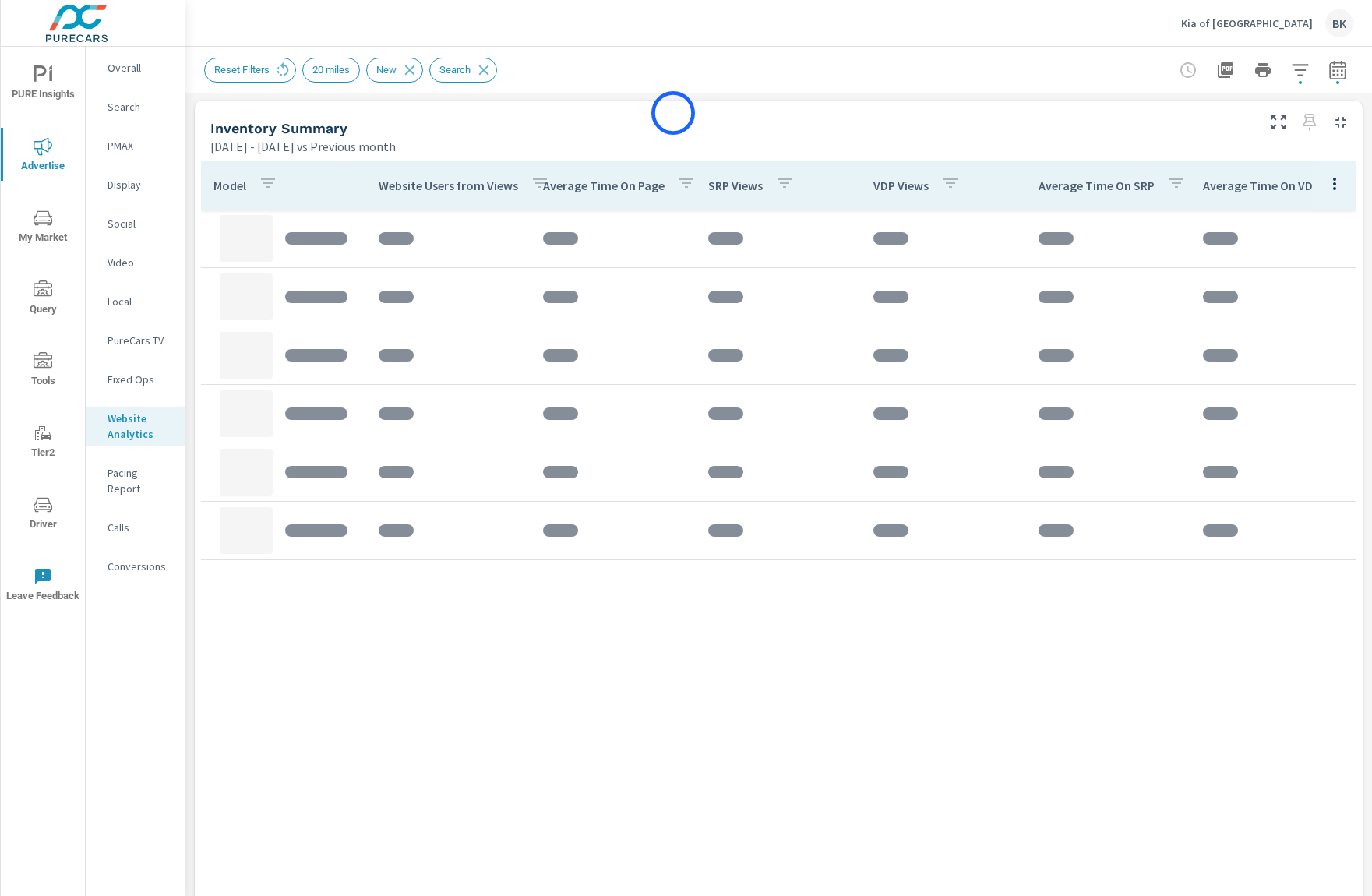
scroll to position [670, 0]
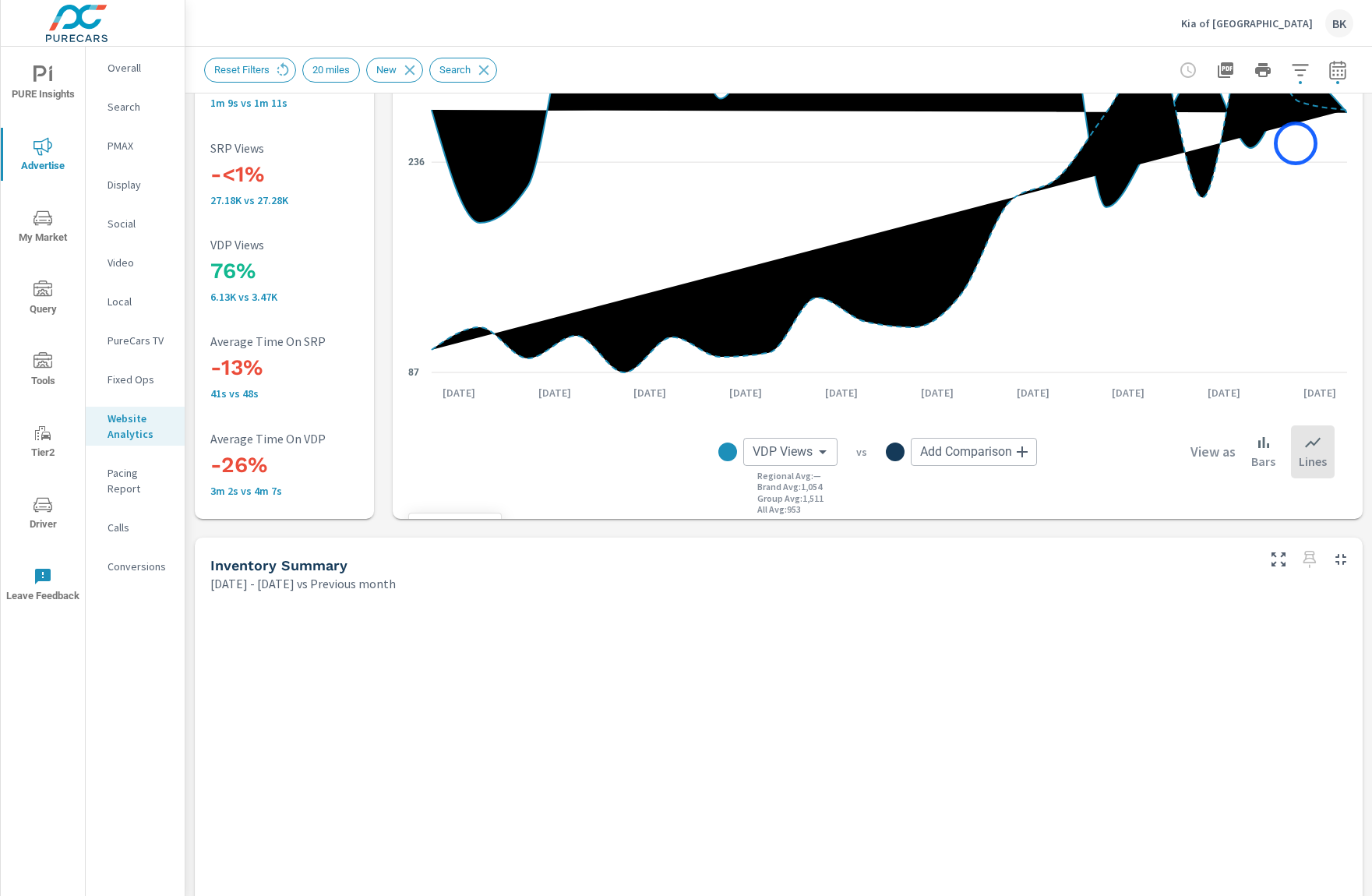
scroll to position [151, 0]
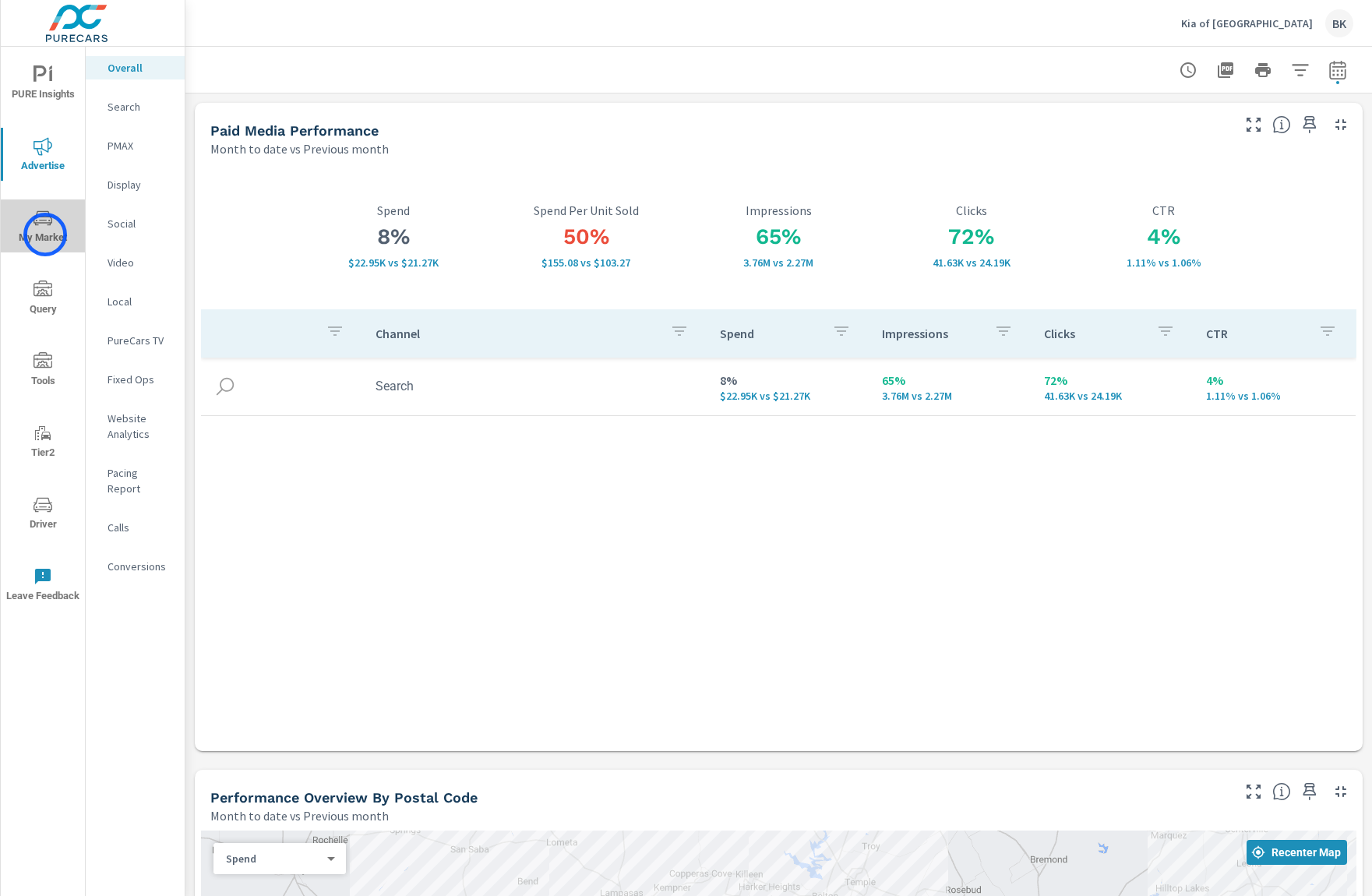
click at [45, 235] on span "My Market" at bounding box center [42, 227] width 75 height 38
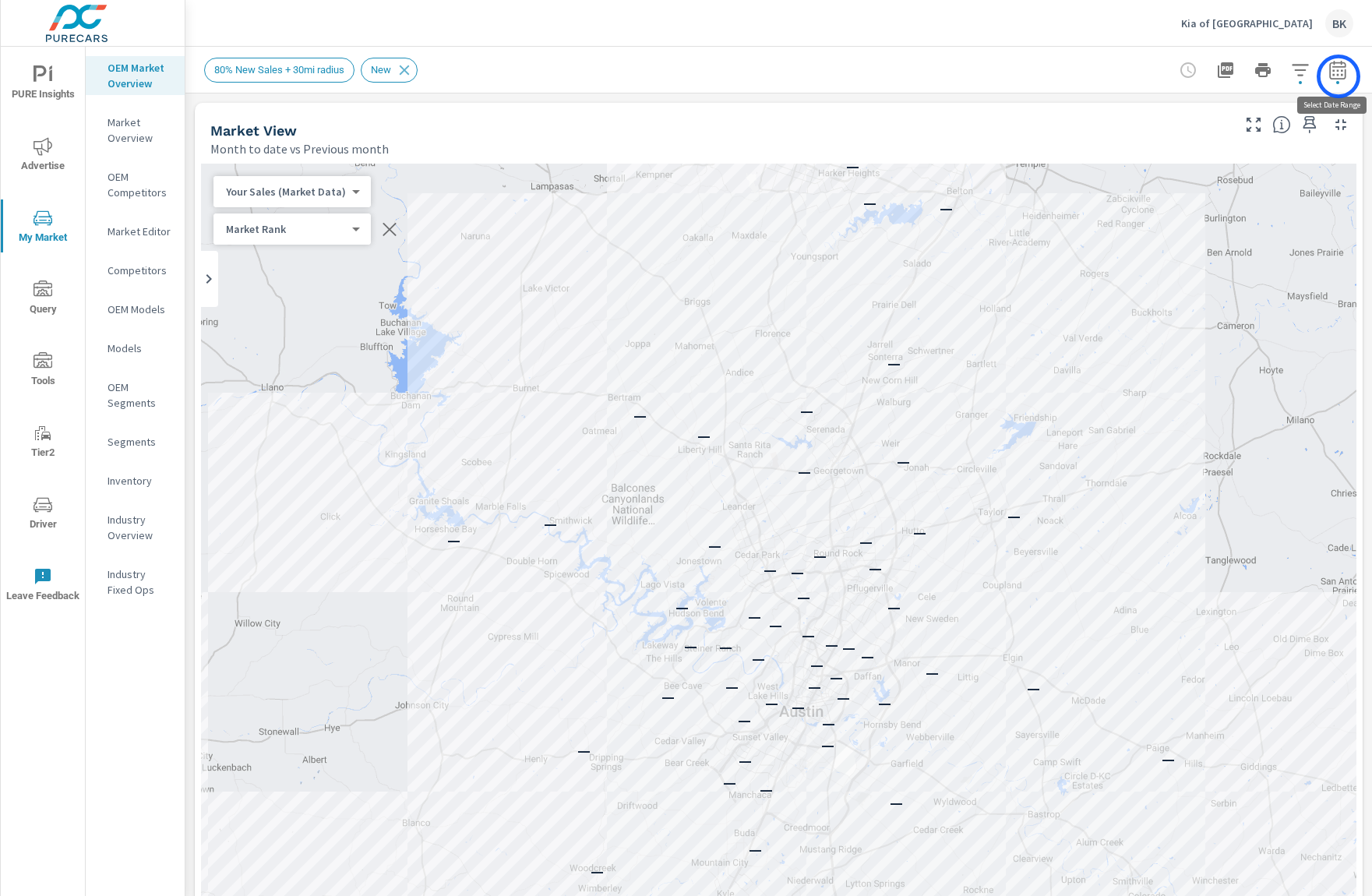
click at [1339, 76] on icon "button" at bounding box center [1338, 69] width 18 height 18
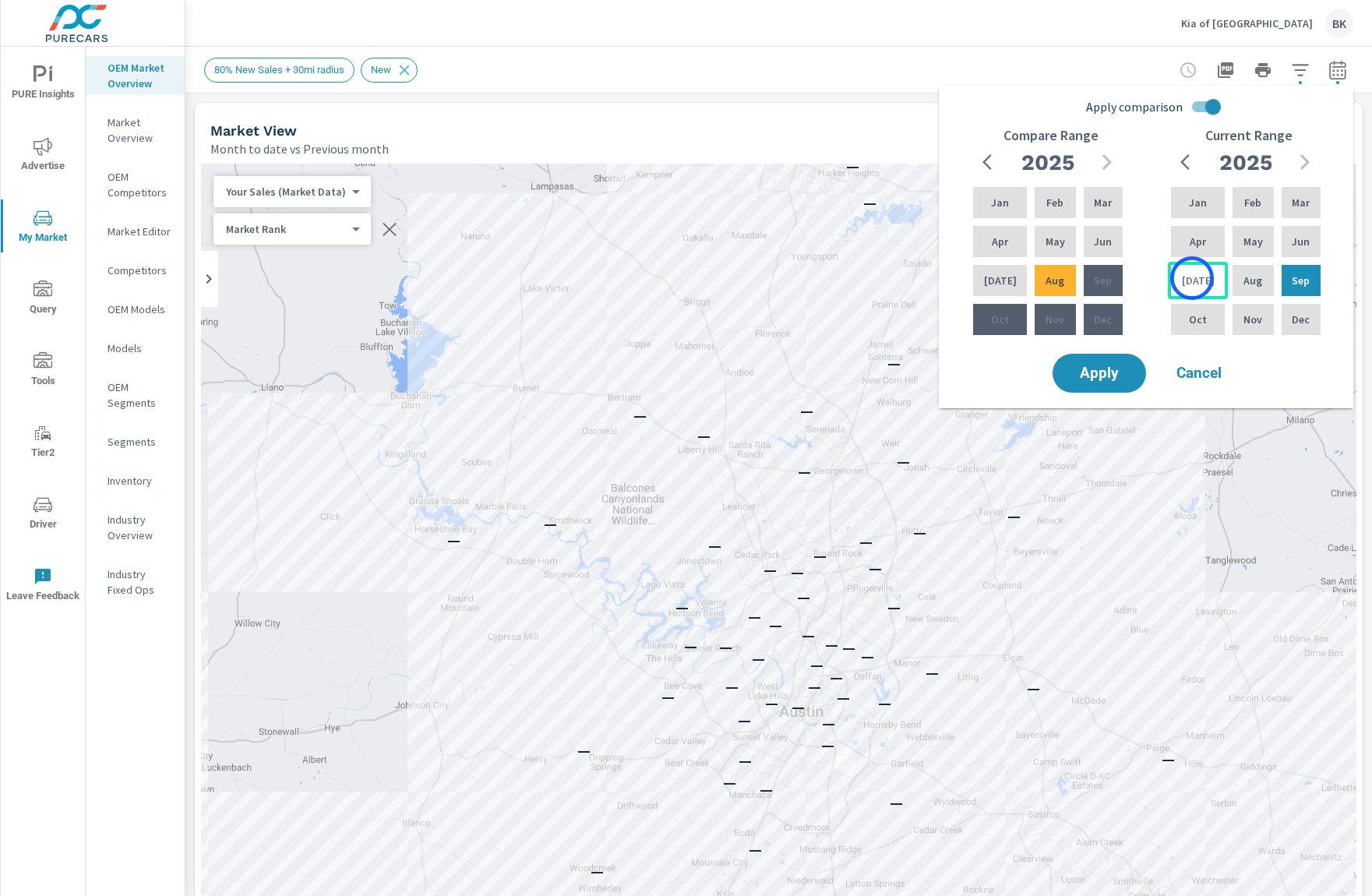
click at [1193, 278] on p "Jul" at bounding box center [1198, 280] width 33 height 16
click at [1244, 208] on p "Feb" at bounding box center [1252, 203] width 17 height 16
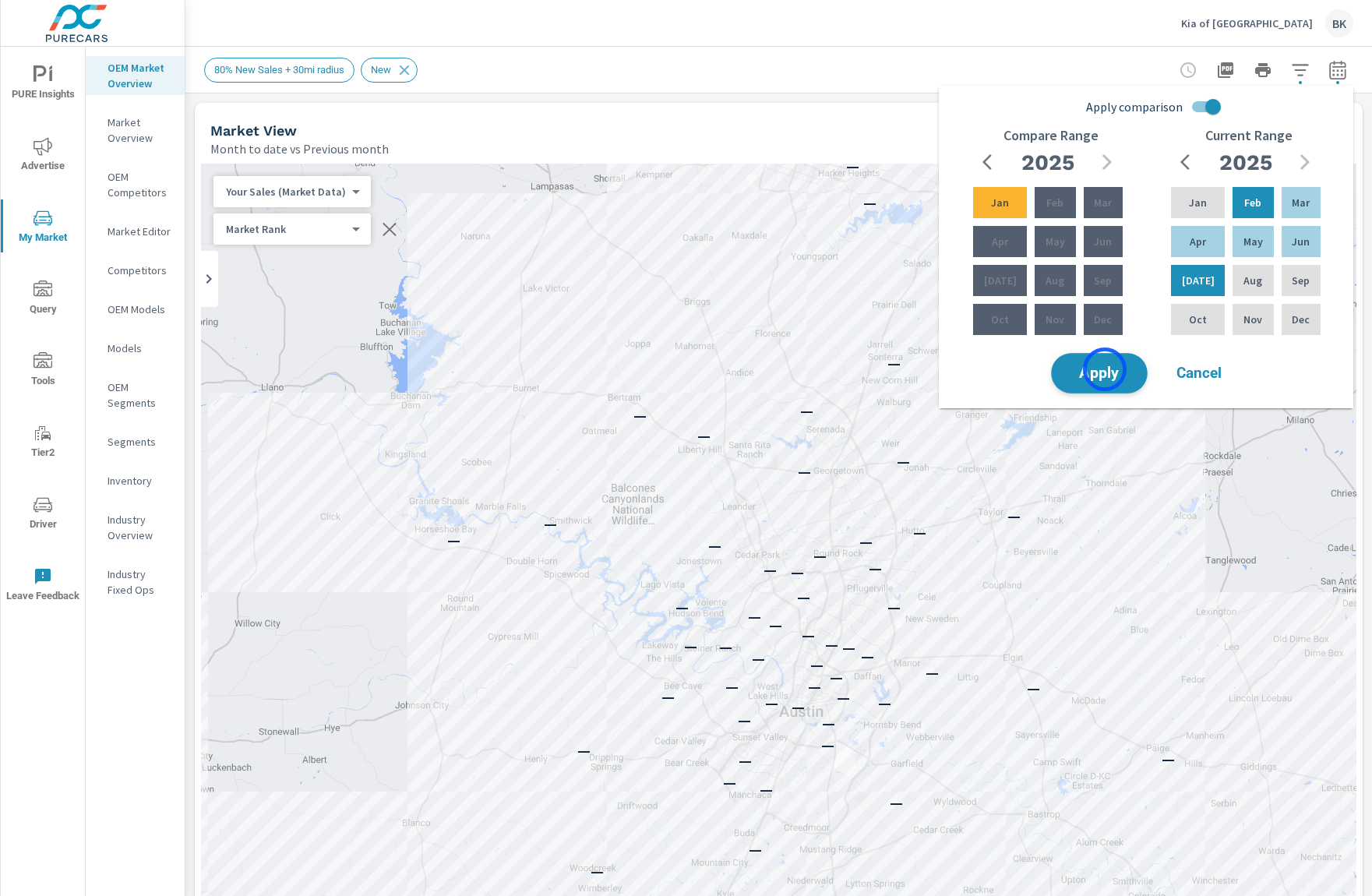
click at [1105, 369] on span "Apply" at bounding box center [1099, 373] width 64 height 15
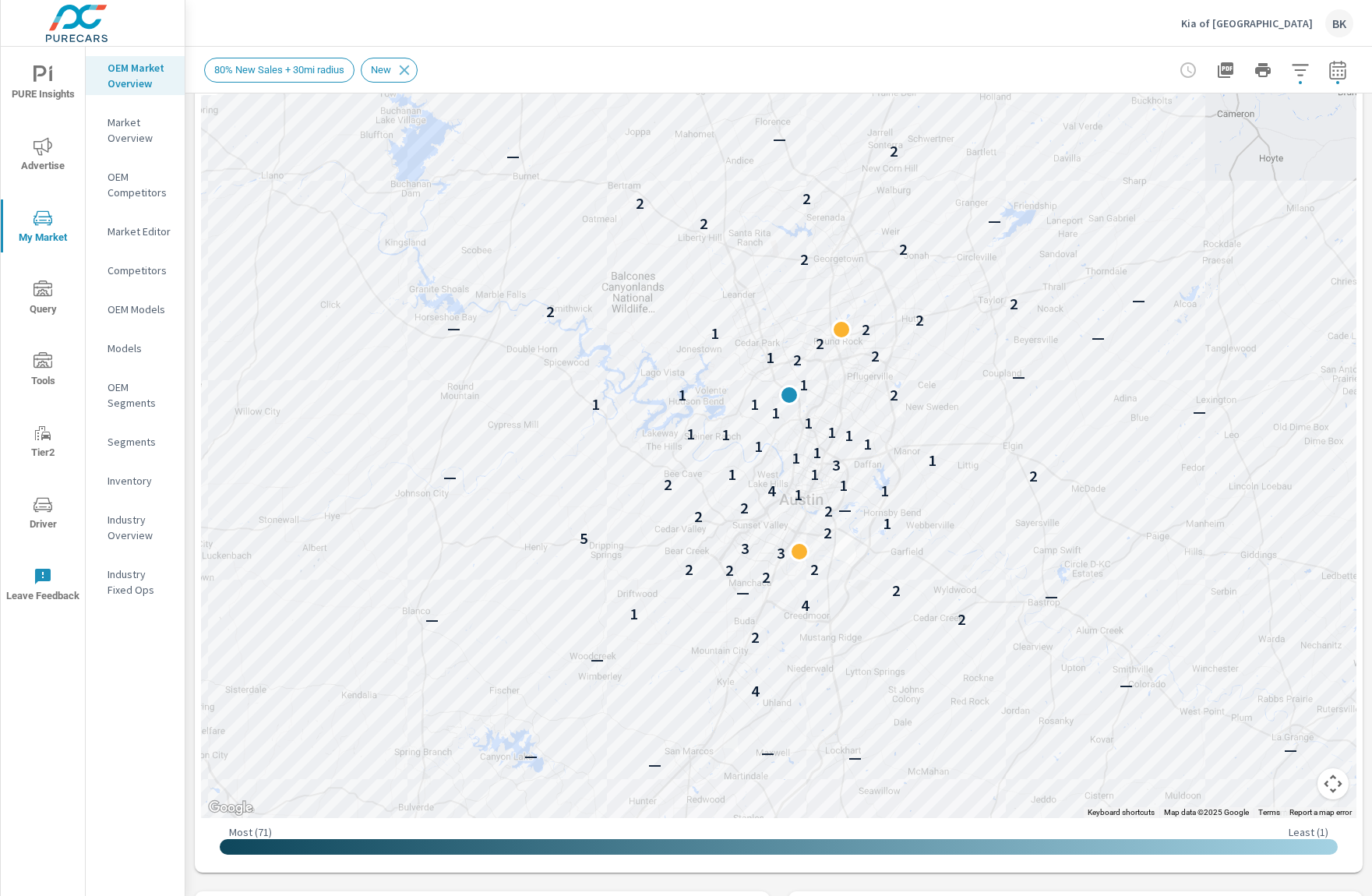
scroll to position [205, 0]
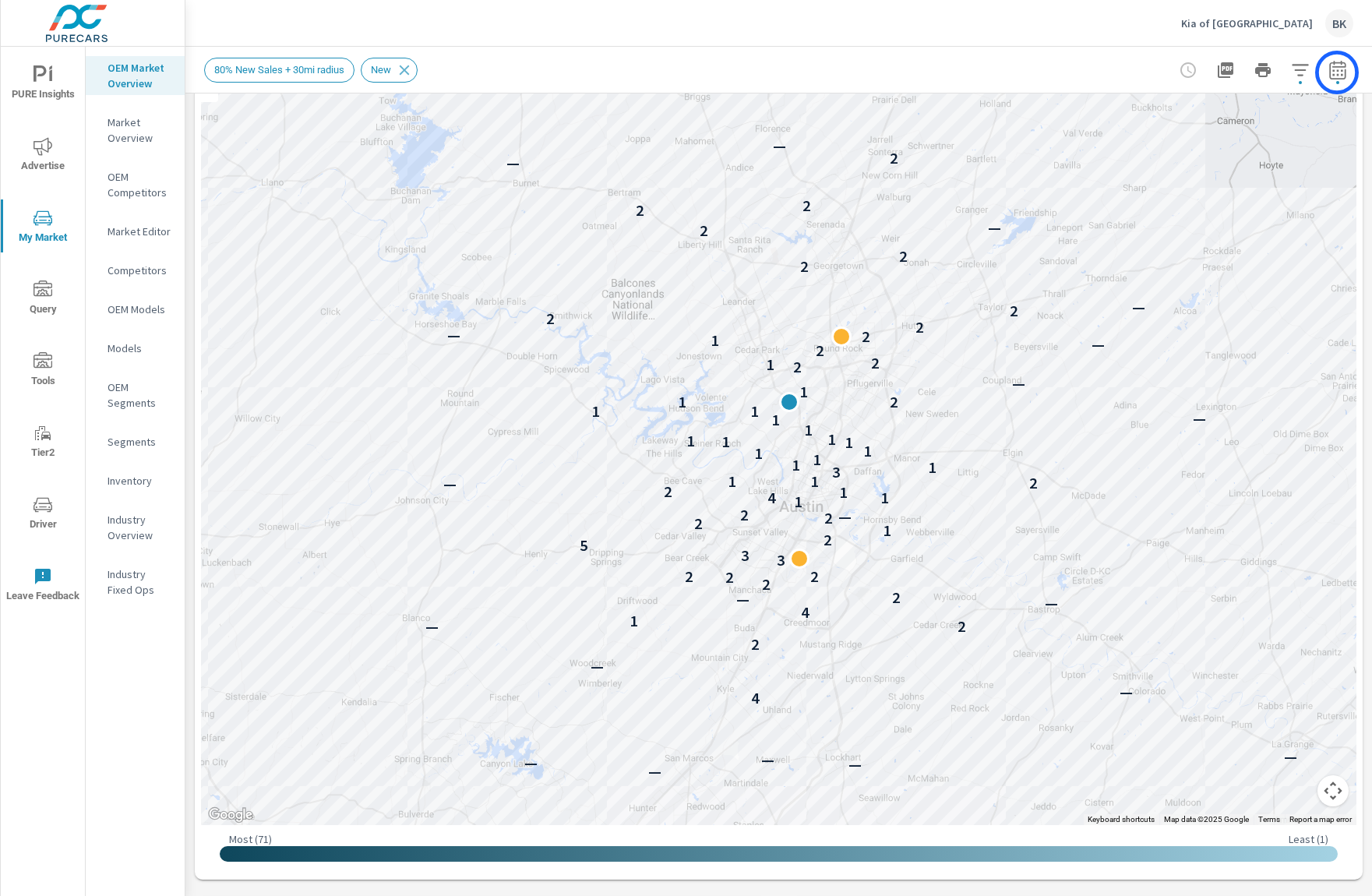
click at [1336, 72] on icon "button" at bounding box center [1338, 69] width 18 height 18
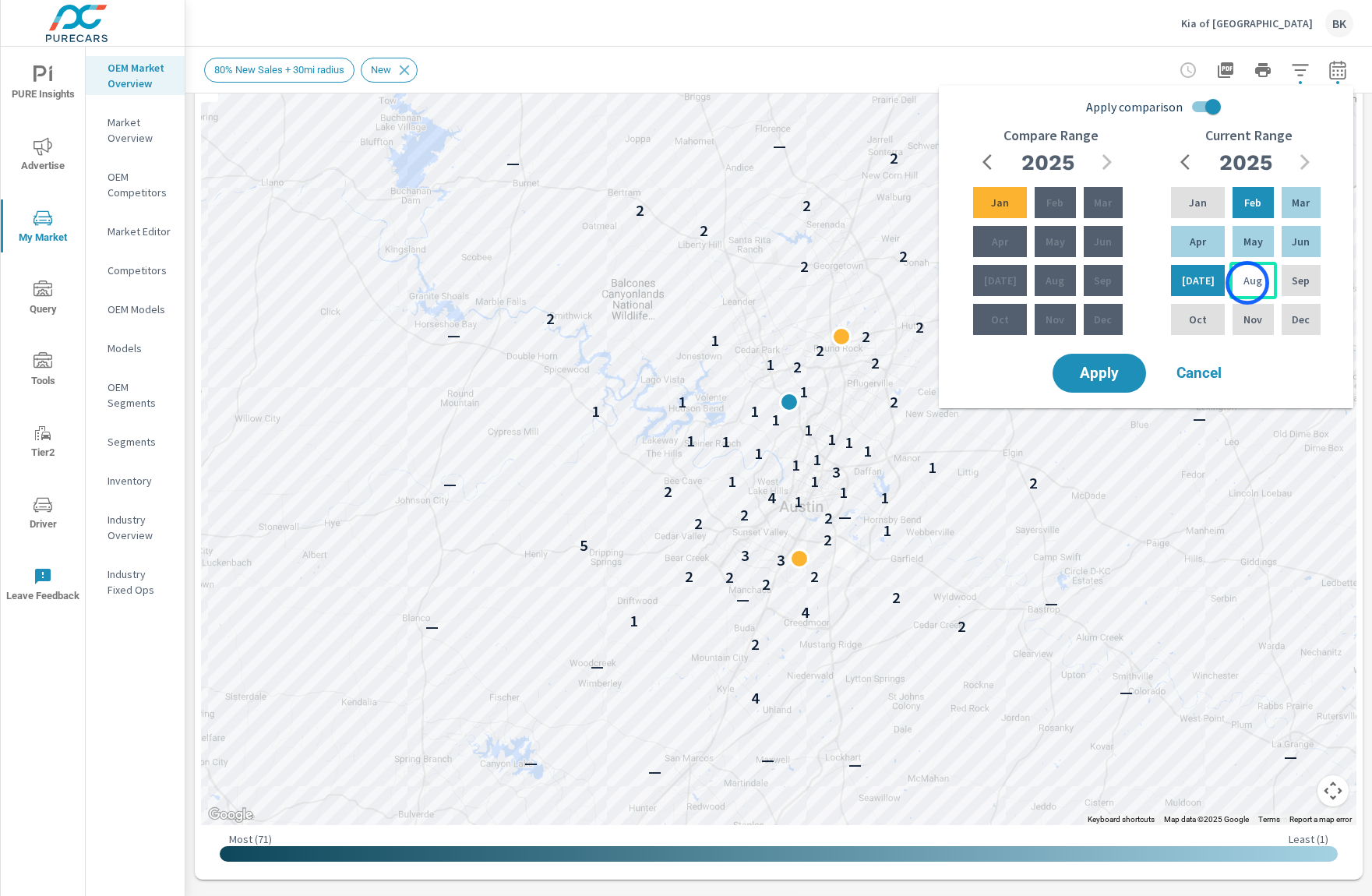
click at [1248, 283] on p "Aug" at bounding box center [1252, 280] width 18 height 16
click at [1310, 204] on div "Mar" at bounding box center [1301, 202] width 45 height 38
click at [1106, 378] on span "Apply" at bounding box center [1099, 373] width 64 height 15
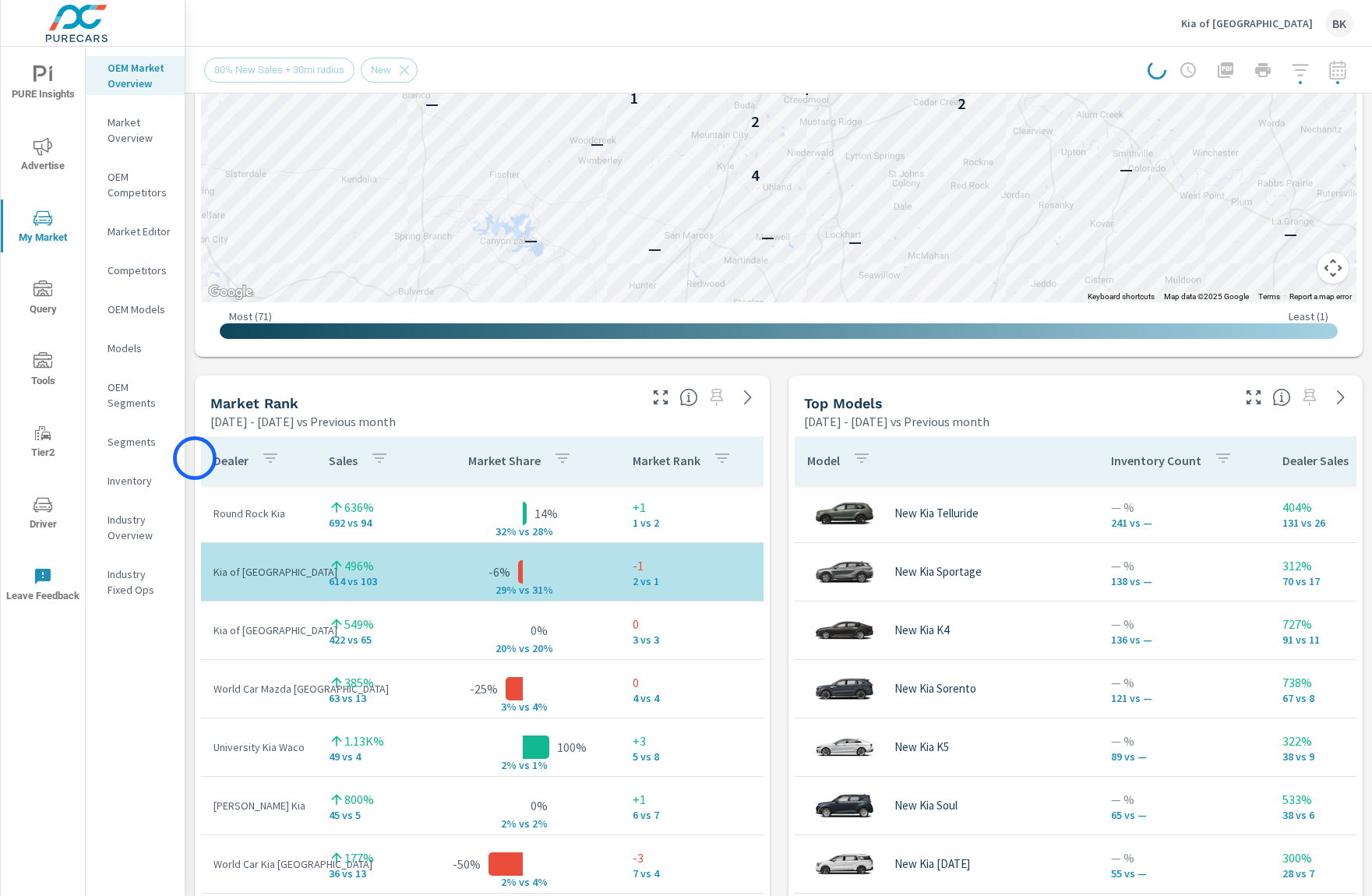
scroll to position [751, 0]
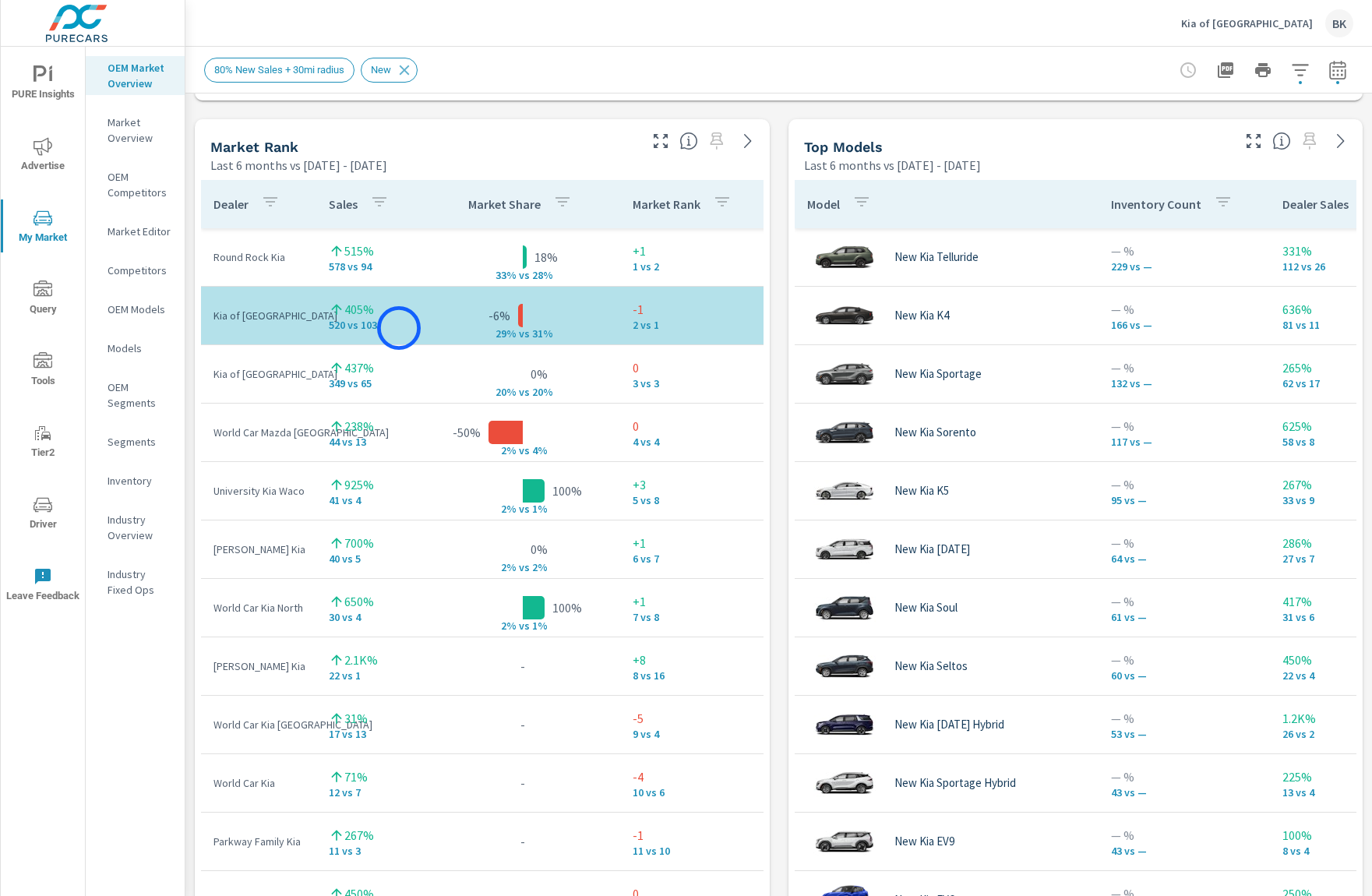
scroll to position [1, 0]
drag, startPoint x: 401, startPoint y: 328, endPoint x: 312, endPoint y: 310, distance: 90.8
click at [312, 310] on tr "Kia of North Austin 405% 520 vs 103 -6% 29% v s 31% -1 2 vs 1" at bounding box center [487, 315] width 573 height 58
drag, startPoint x: 382, startPoint y: 265, endPoint x: 333, endPoint y: 257, distance: 49.6
click at [333, 257] on div "515% 578 vs 94" at bounding box center [371, 256] width 84 height 31
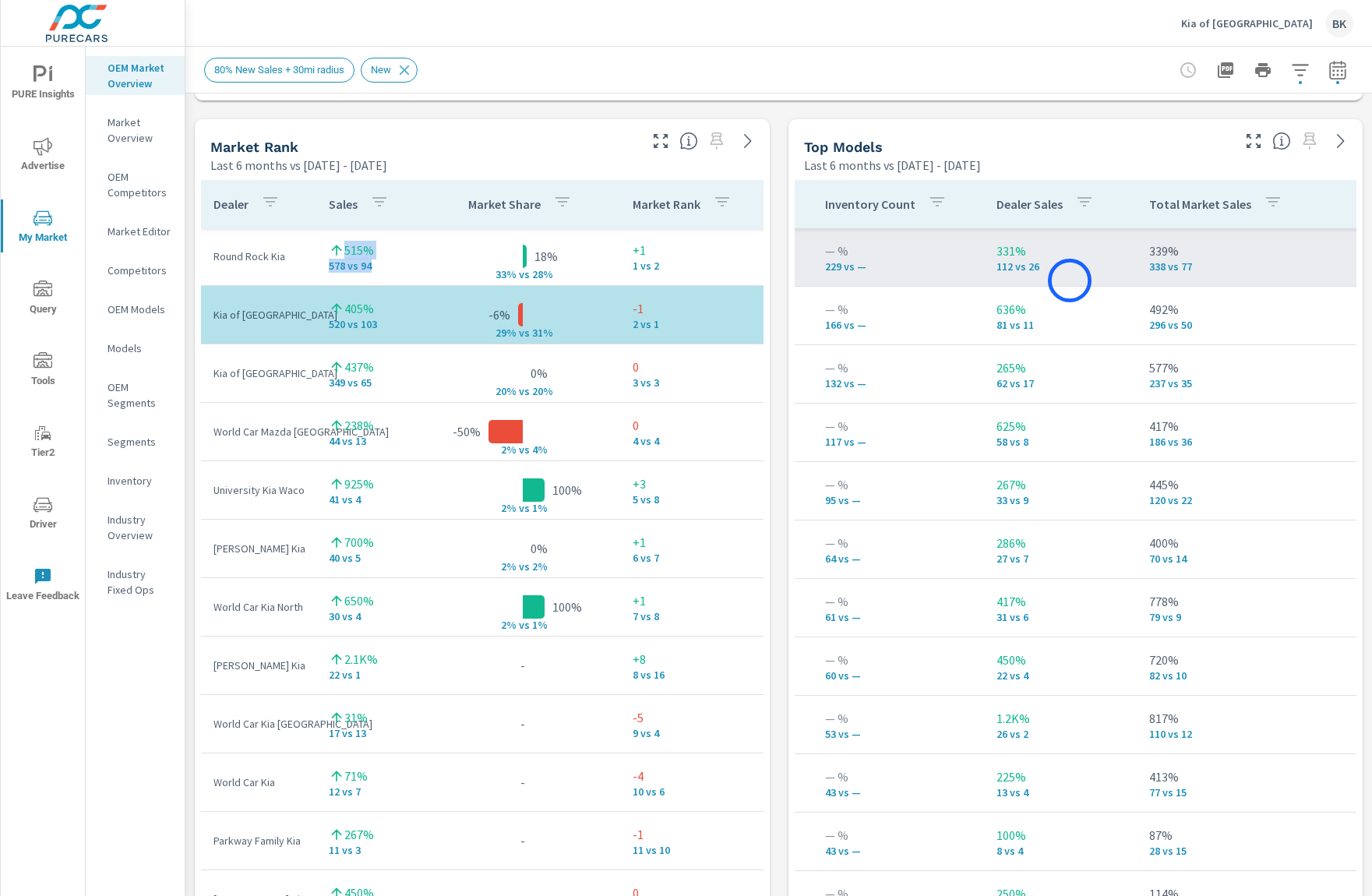
scroll to position [0, 325]
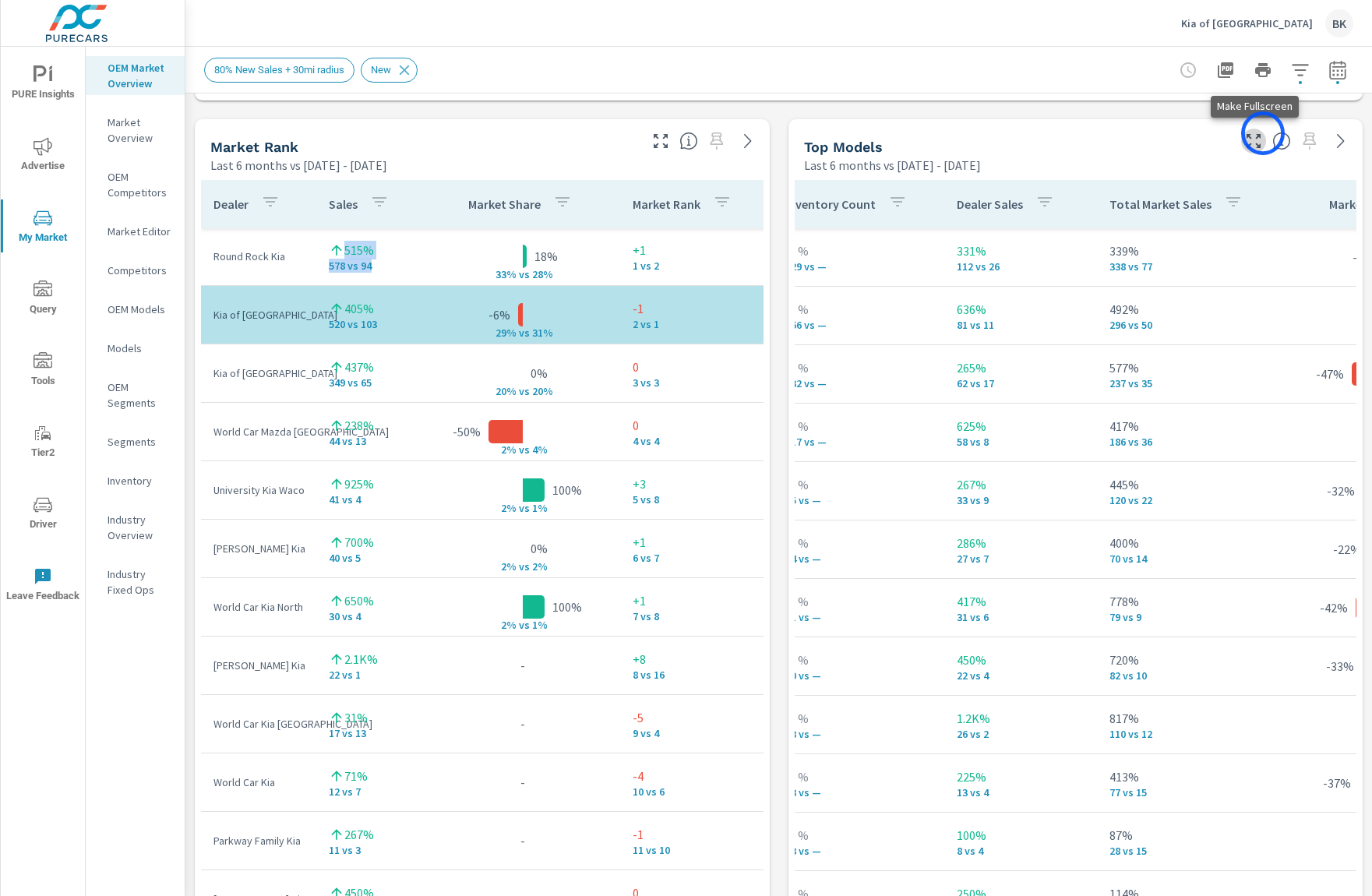
click at [1263, 134] on button "button" at bounding box center [1254, 141] width 25 height 25
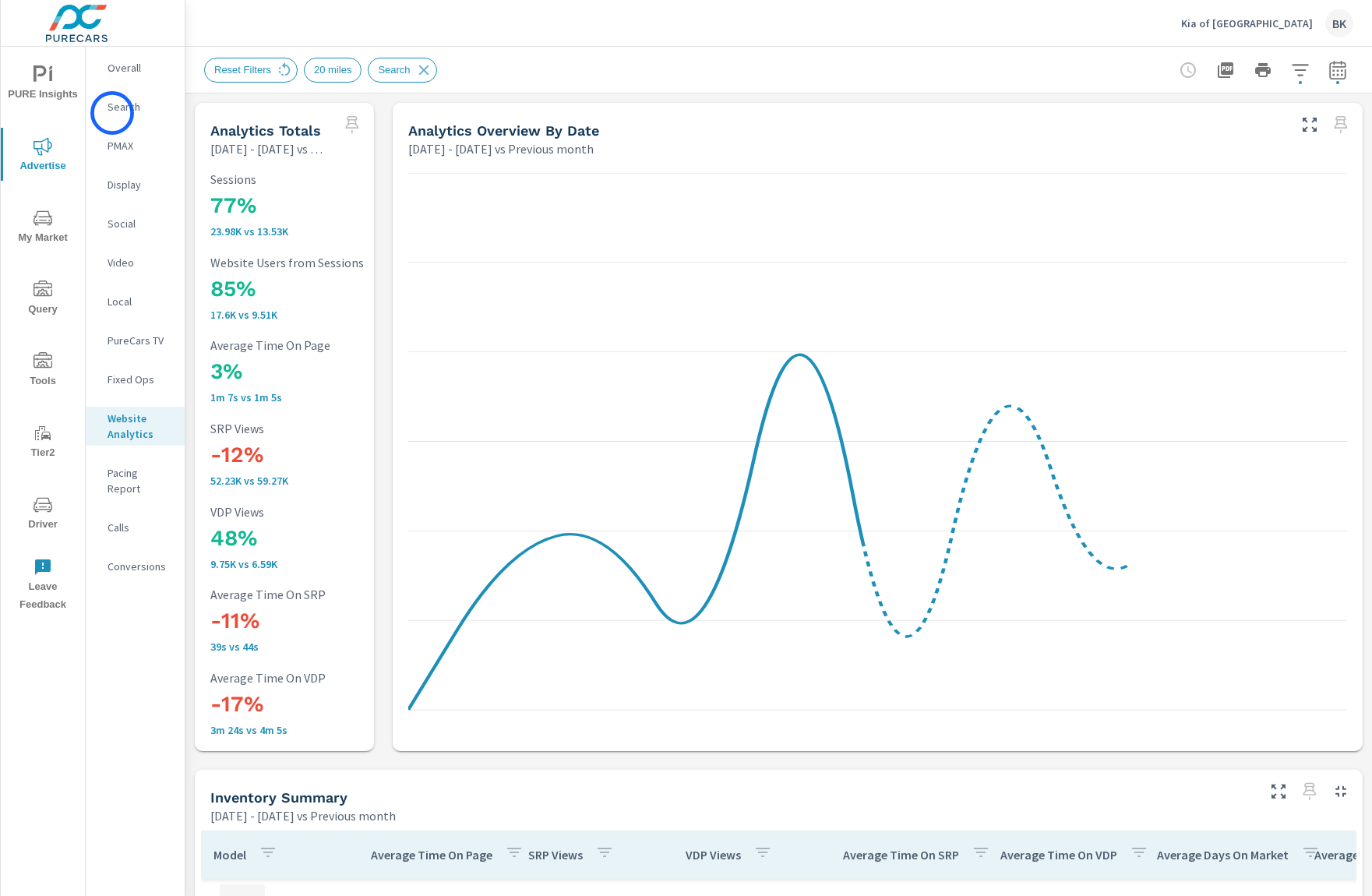
click at [113, 113] on p "Search" at bounding box center [140, 107] width 65 height 16
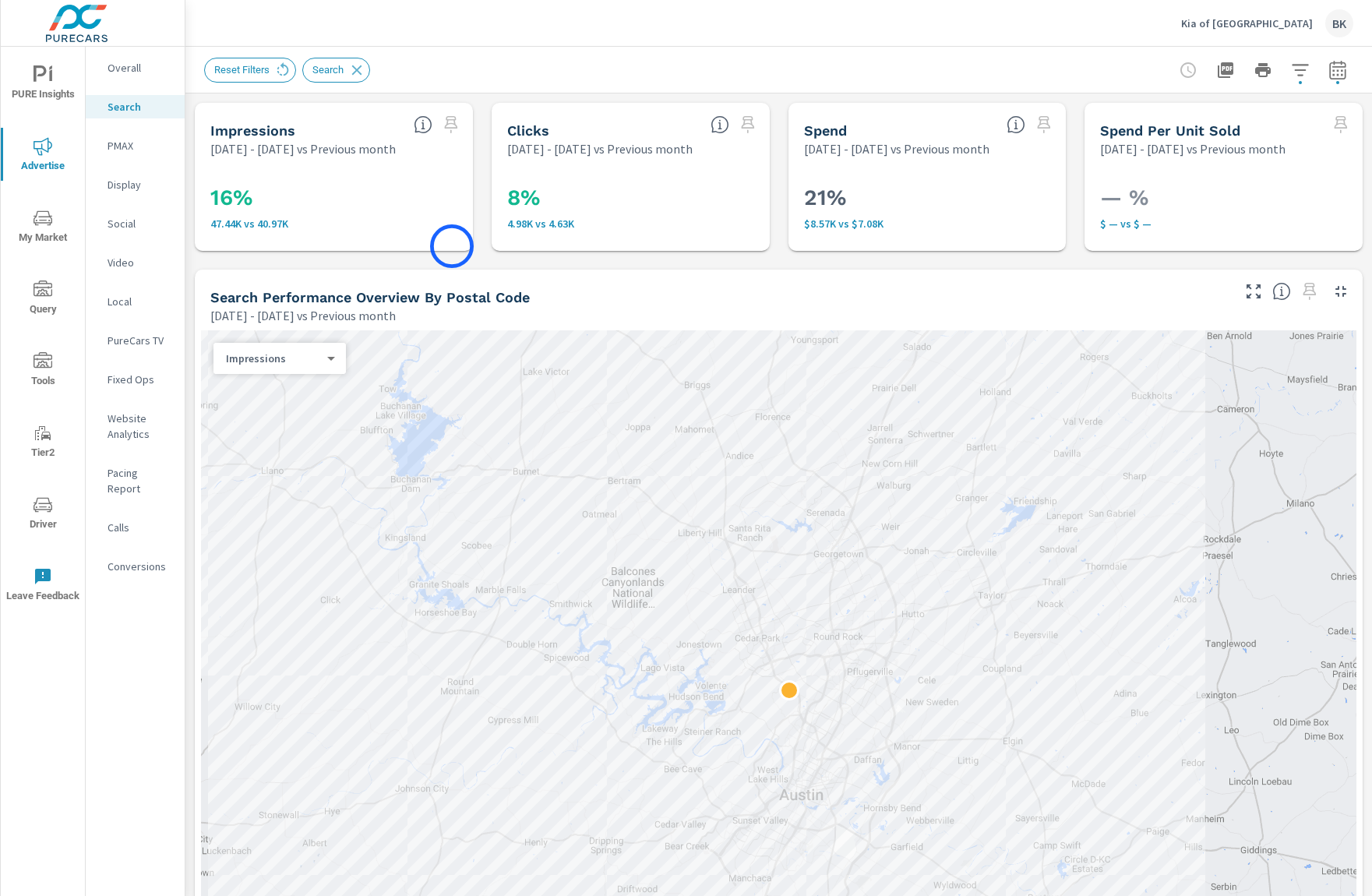
scroll to position [10, 0]
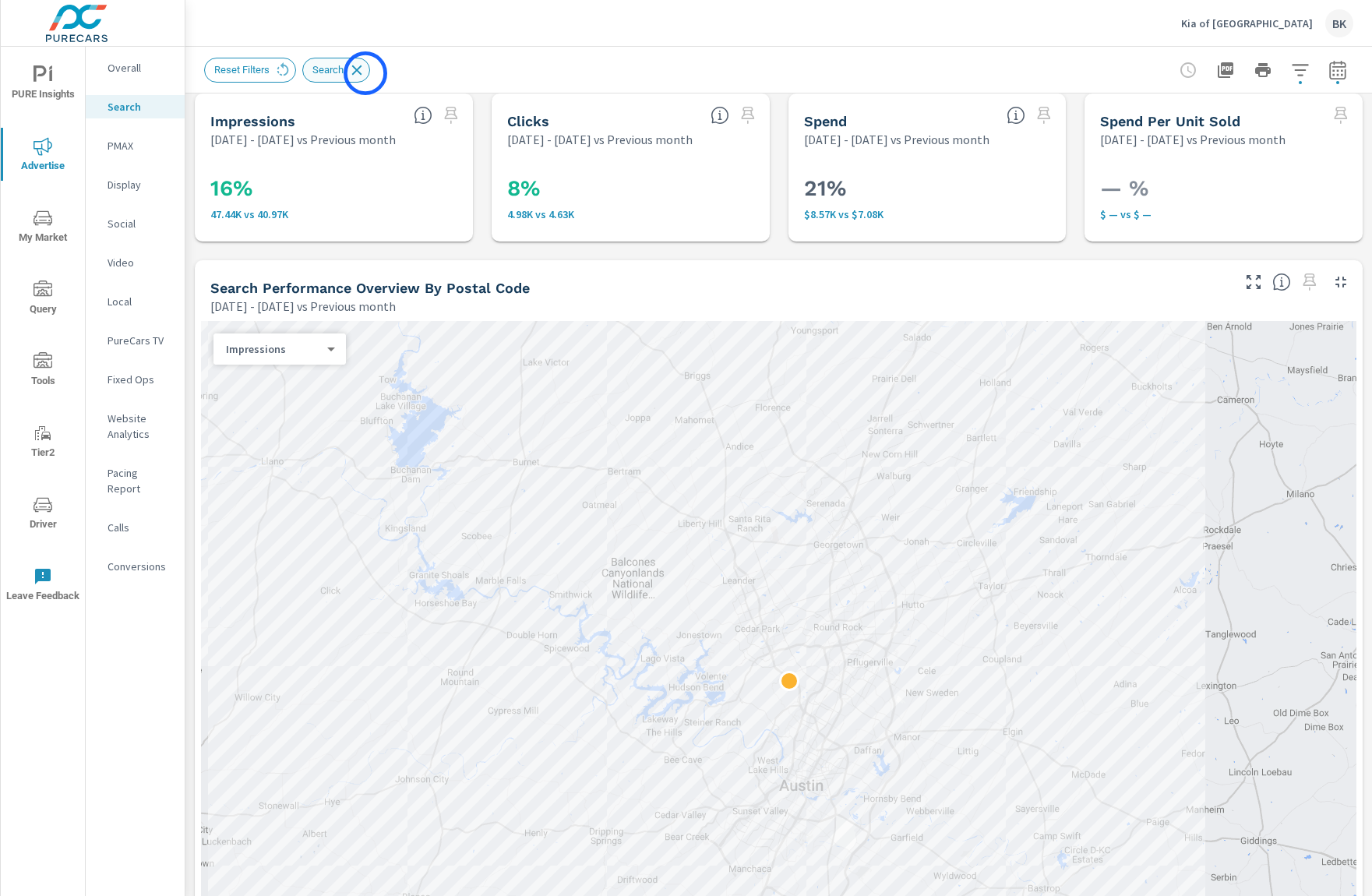
click at [362, 73] on icon at bounding box center [358, 70] width 11 height 11
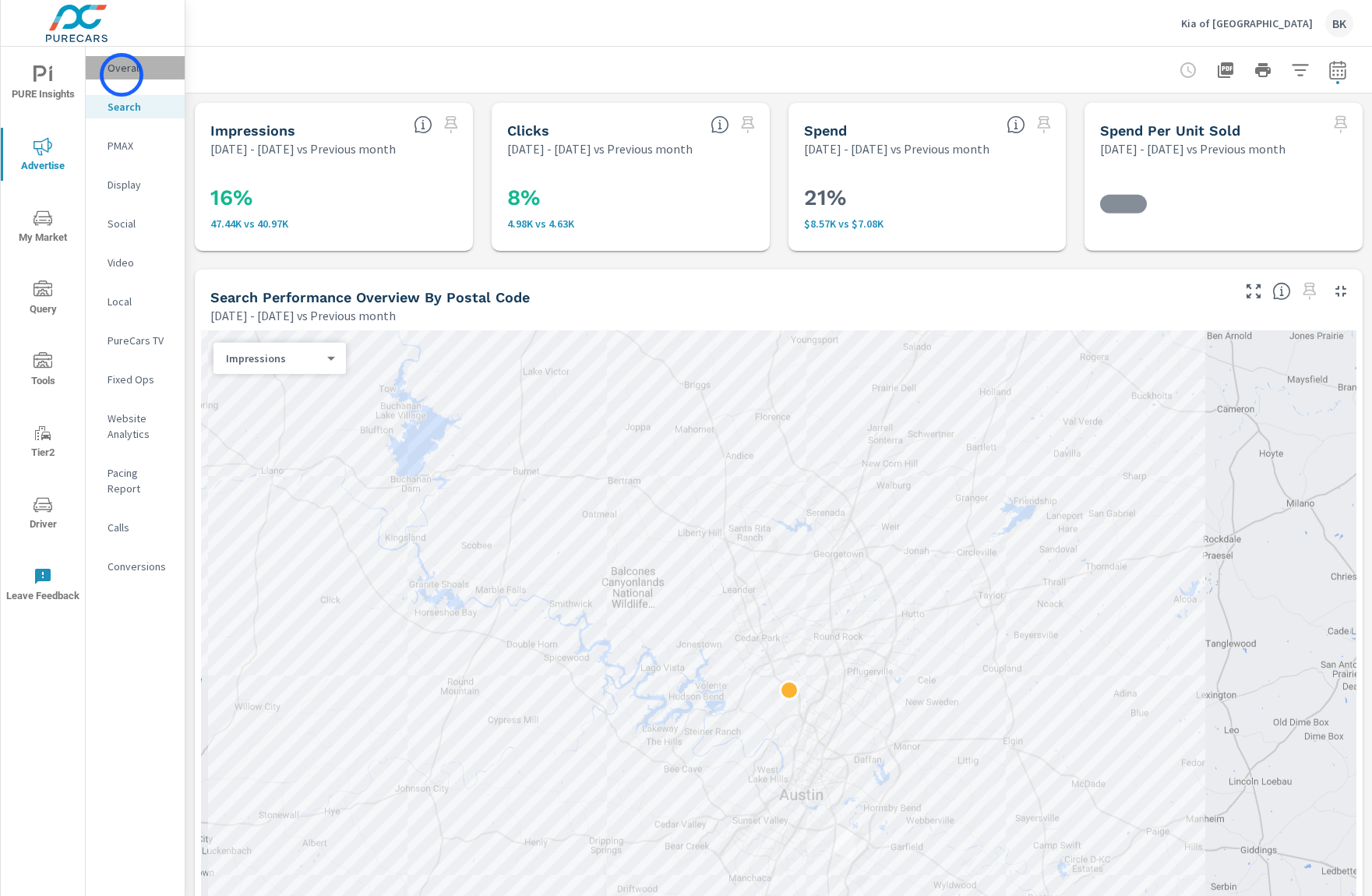
click at [121, 75] on p "Overall" at bounding box center [140, 68] width 65 height 16
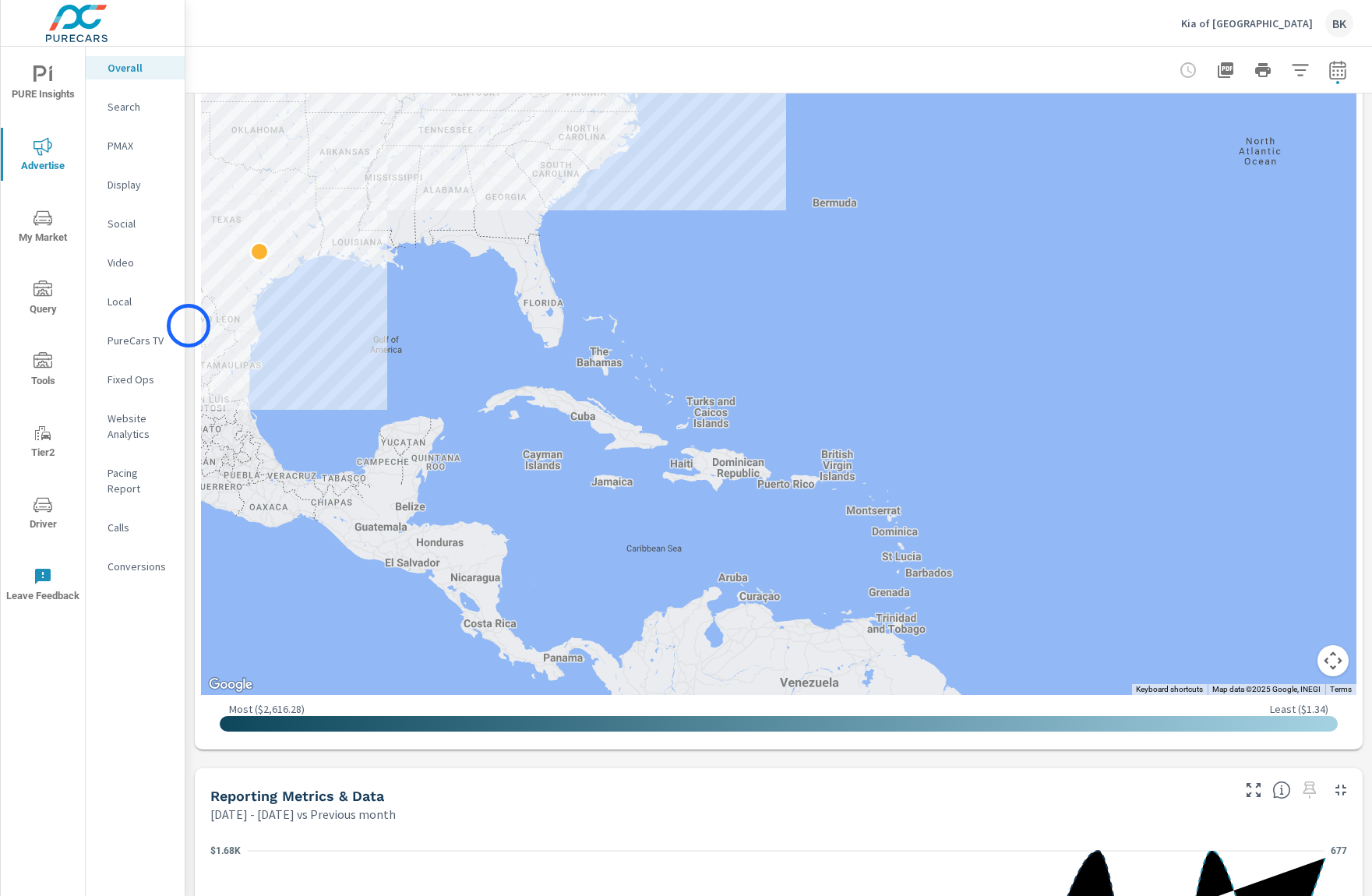
scroll to position [838, 0]
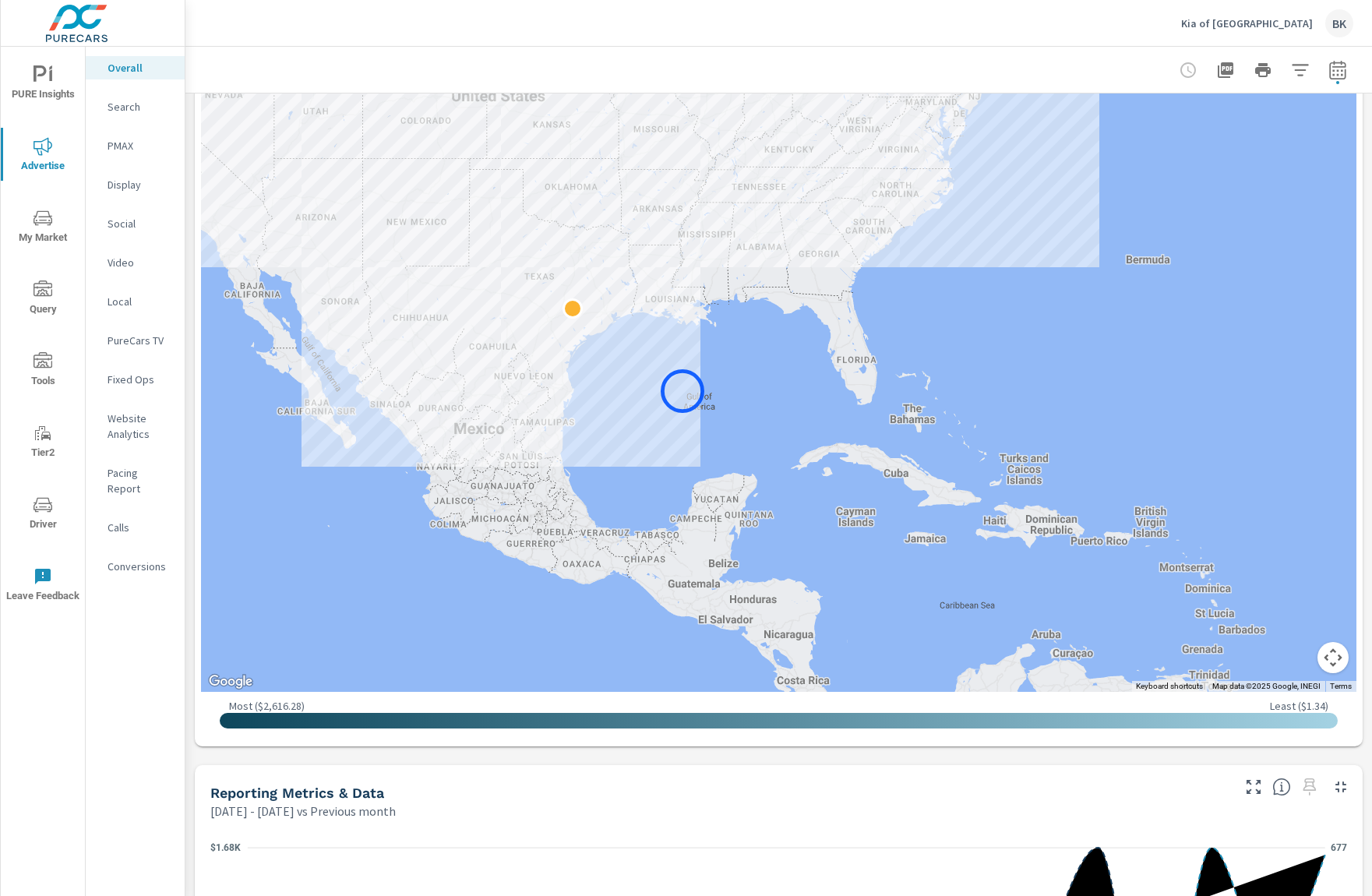
drag, startPoint x: 356, startPoint y: 328, endPoint x: 682, endPoint y: 391, distance: 332.0
click at [682, 391] on div at bounding box center [779, 342] width 1156 height 700
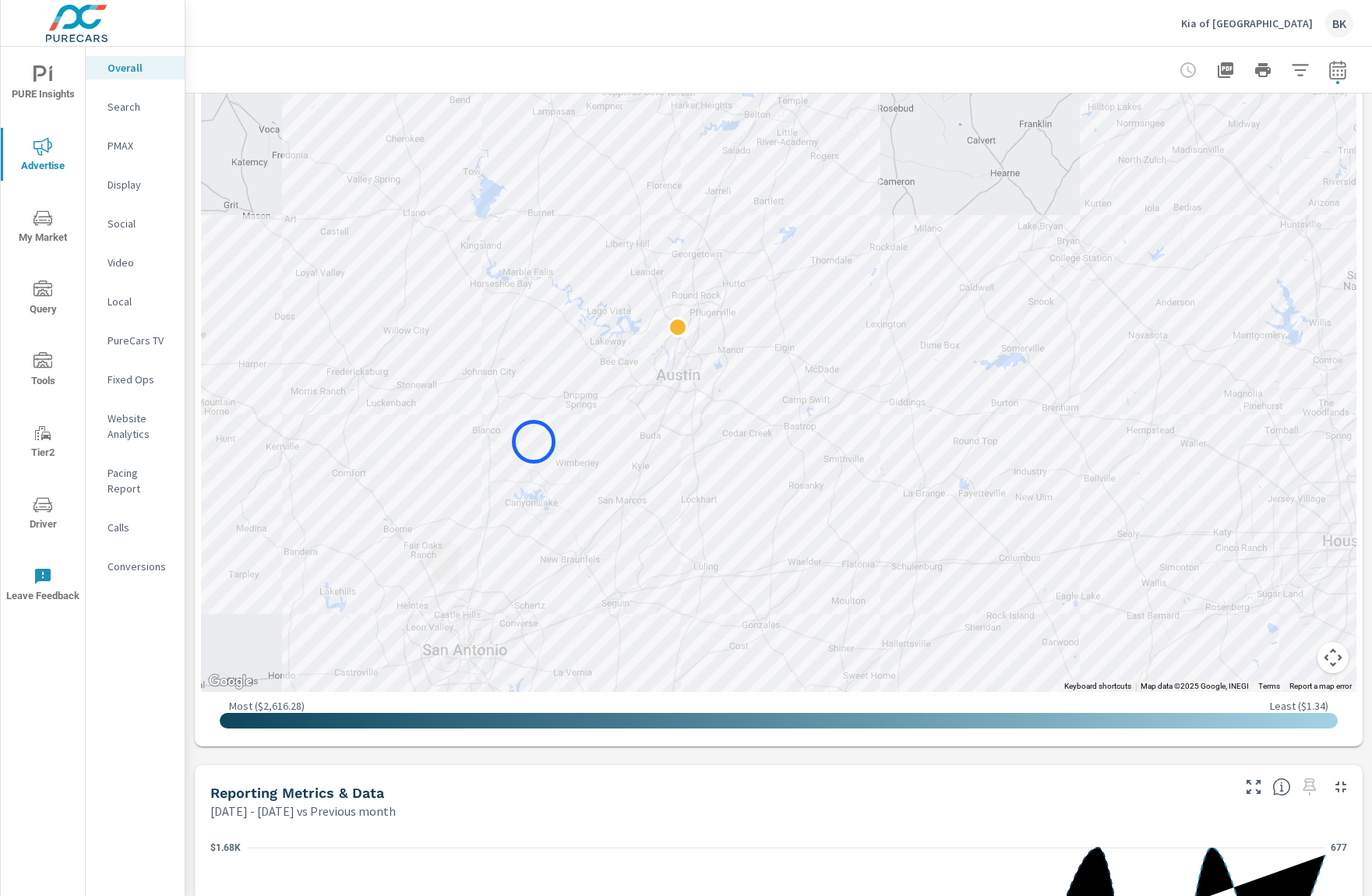
drag, startPoint x: 808, startPoint y: 273, endPoint x: 534, endPoint y: 441, distance: 321.4
click at [534, 441] on div at bounding box center [779, 342] width 1156 height 700
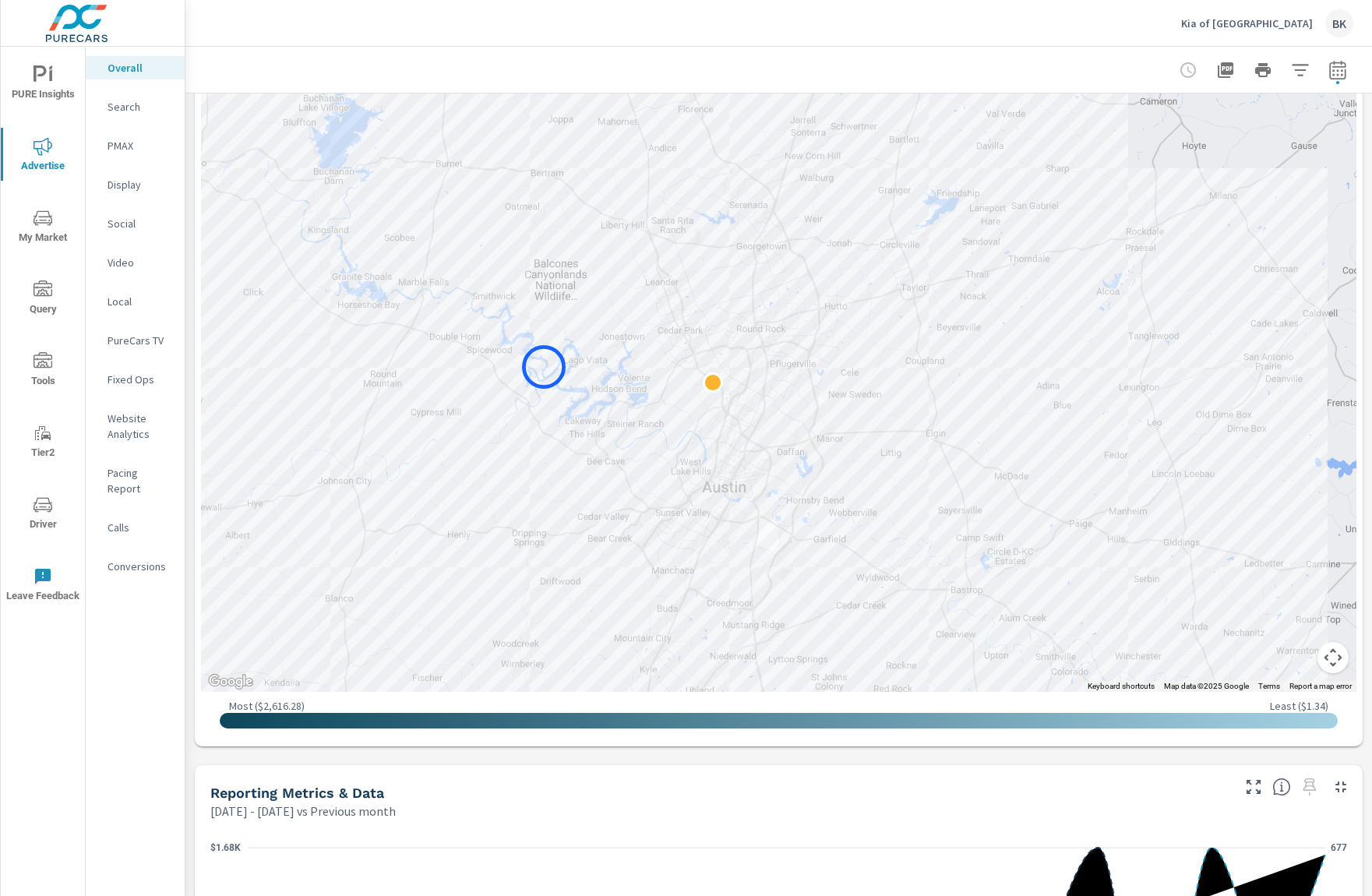
drag, startPoint x: 443, startPoint y: 306, endPoint x: 544, endPoint y: 367, distance: 118.0
click at [544, 367] on div at bounding box center [779, 342] width 1156 height 700
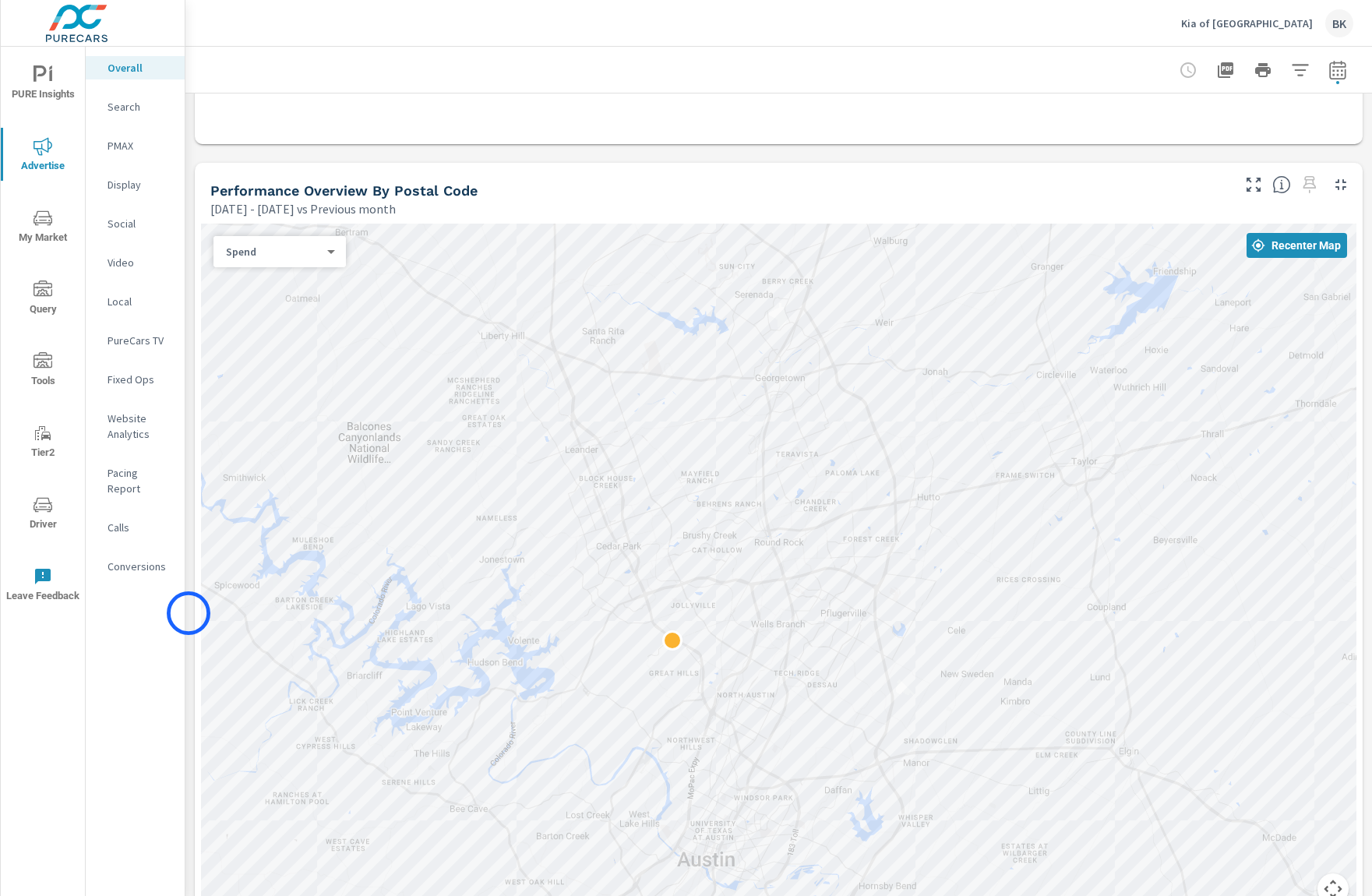
scroll to position [605, 0]
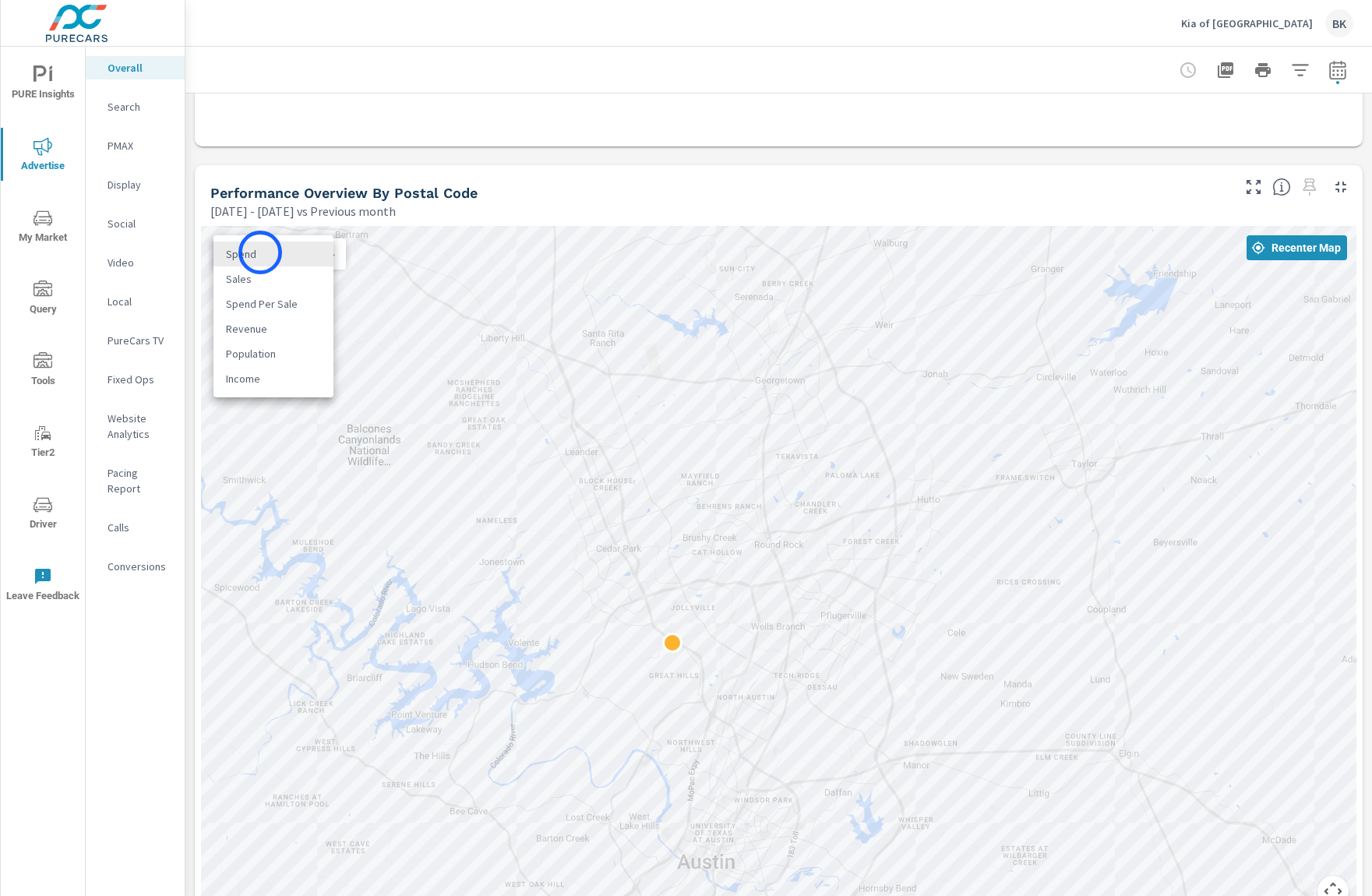
click at [260, 252] on body "PURE Insights Advertise My Market Query Tools Tier2 Driver Leave Feedback Overa…" at bounding box center [686, 456] width 1372 height 914
click at [191, 495] on div at bounding box center [686, 448] width 1372 height 896
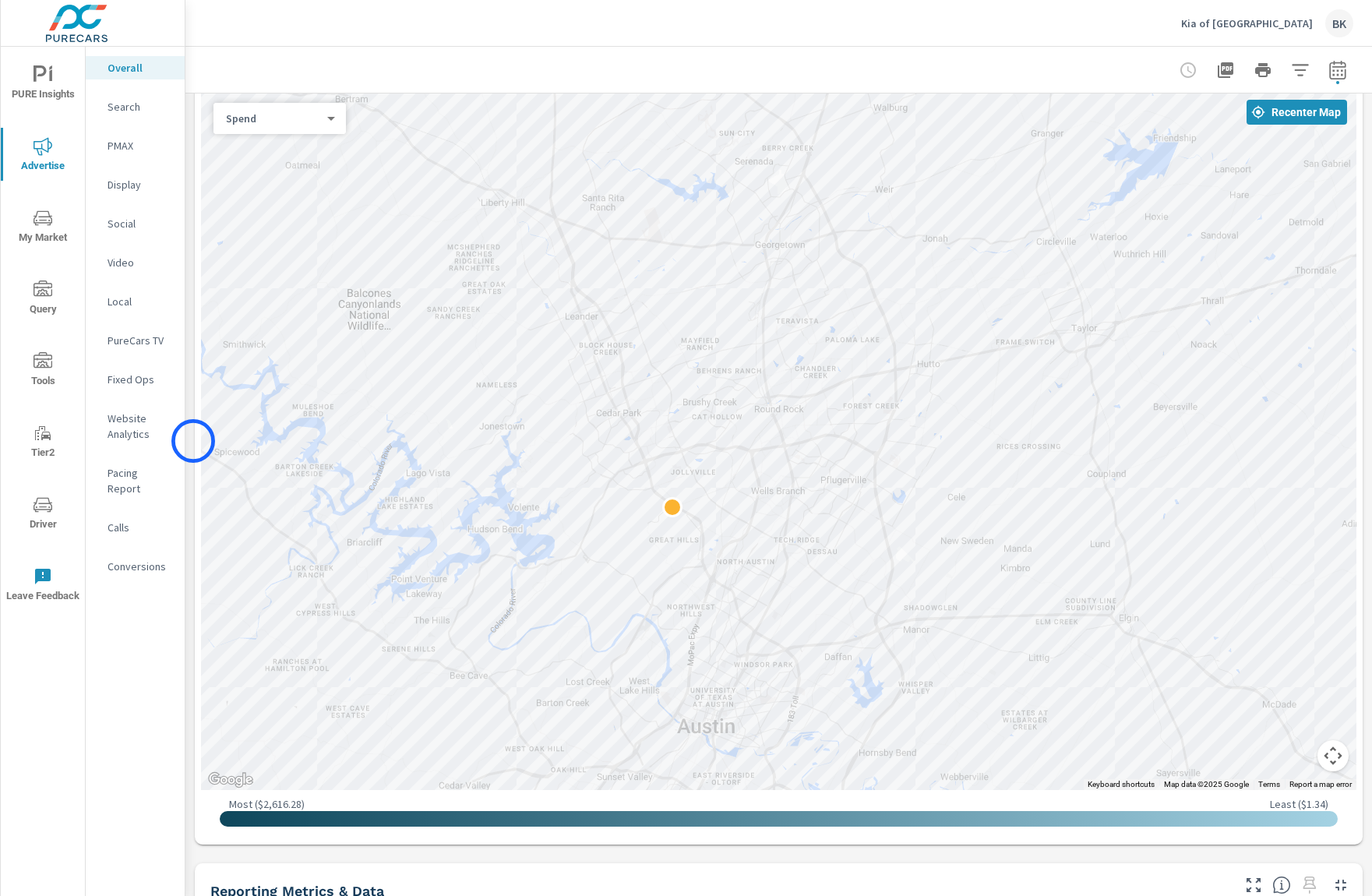
scroll to position [754, 0]
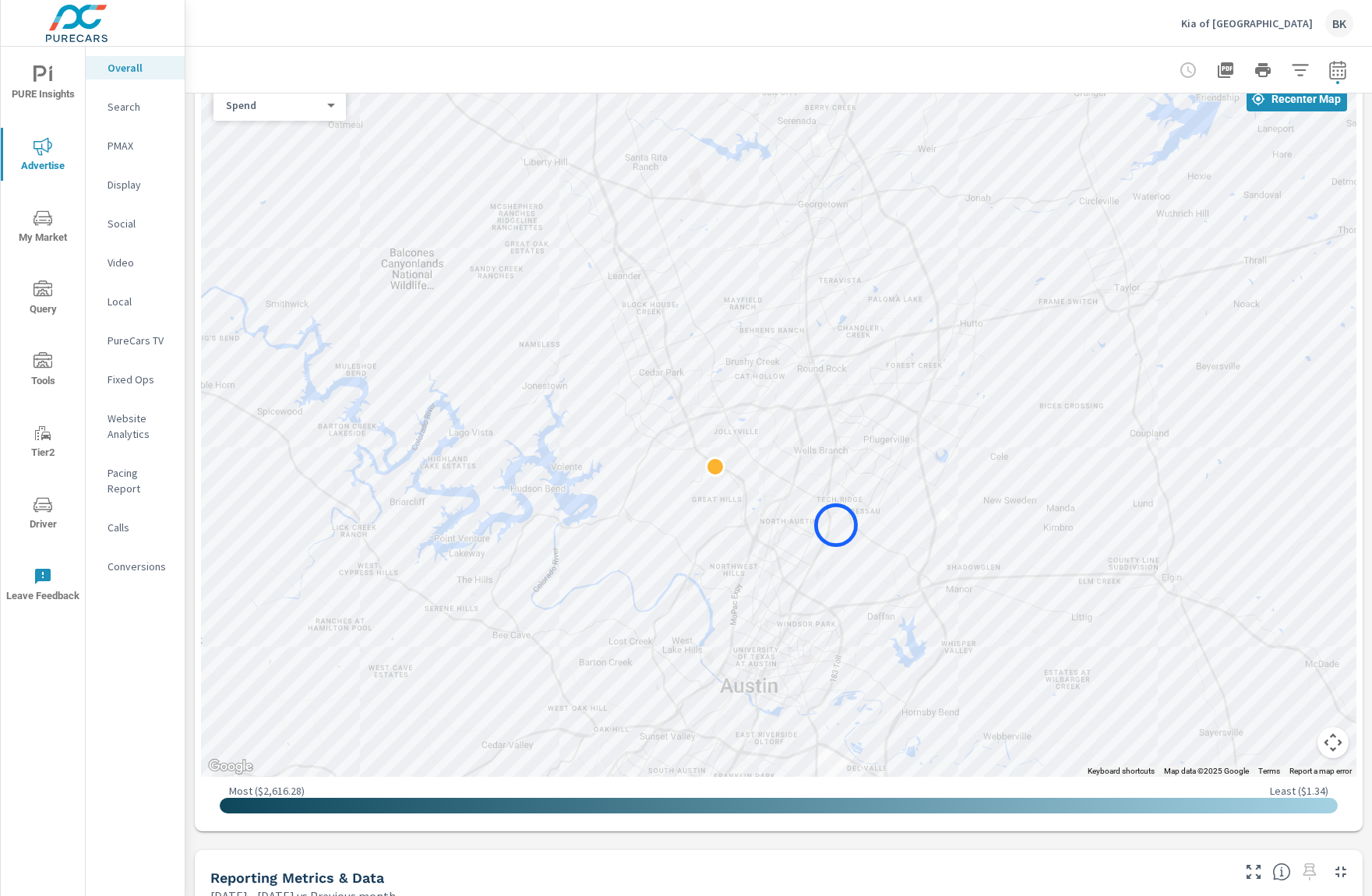
drag, startPoint x: 791, startPoint y: 555, endPoint x: 836, endPoint y: 525, distance: 54.1
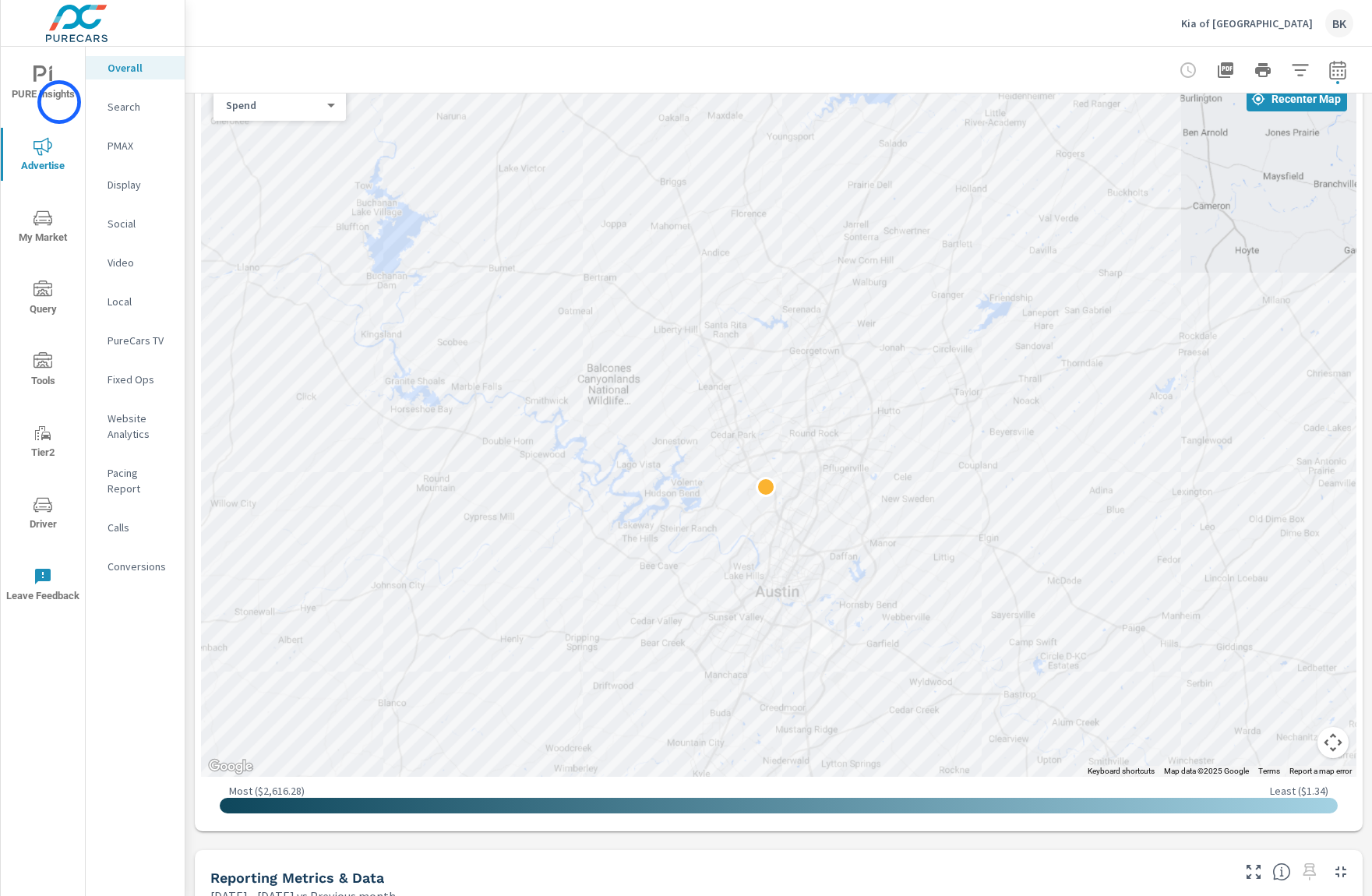
click at [59, 102] on span "PURE Insights" at bounding box center [42, 84] width 75 height 38
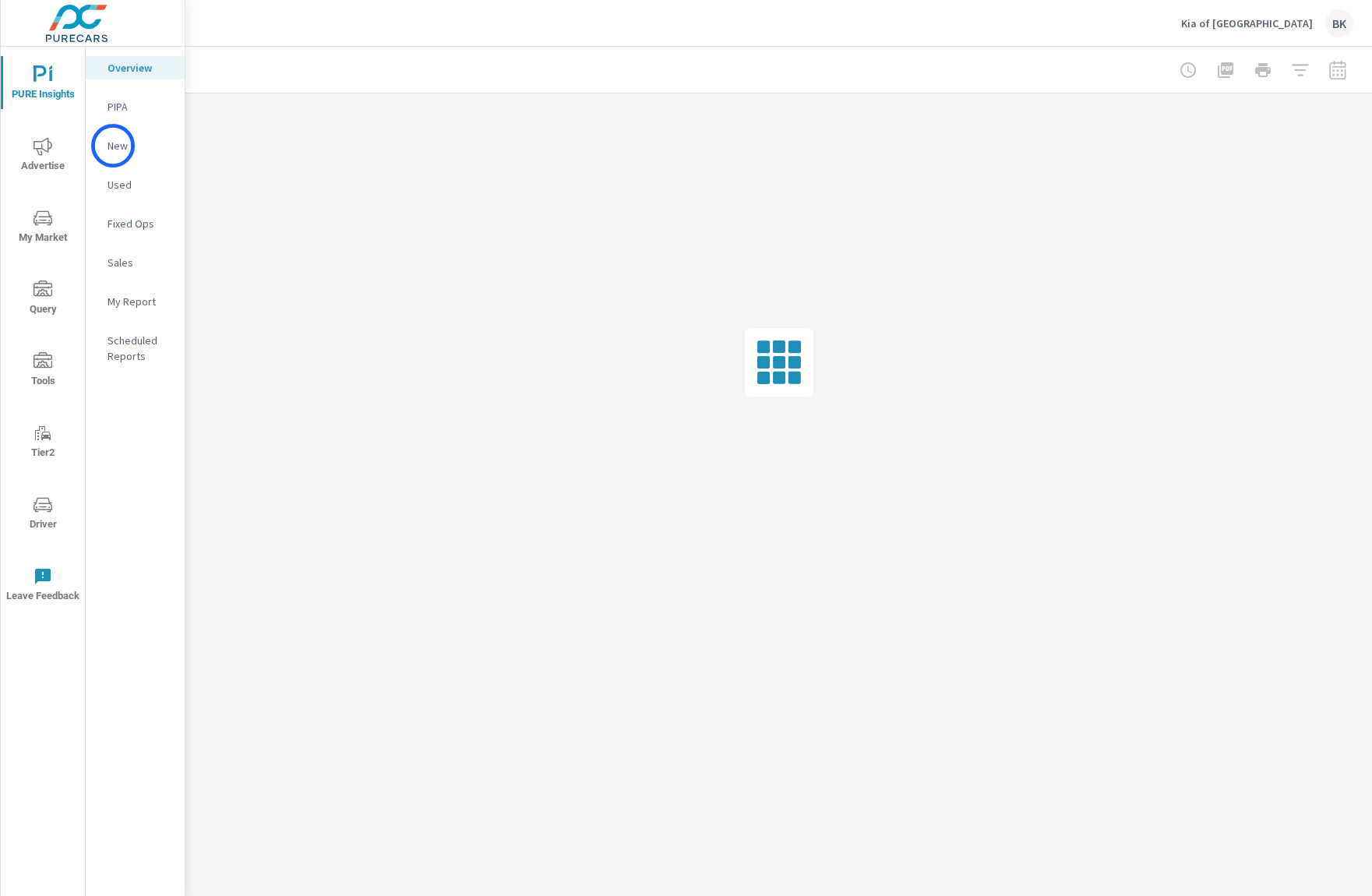
click at [113, 146] on p "New" at bounding box center [140, 146] width 65 height 16
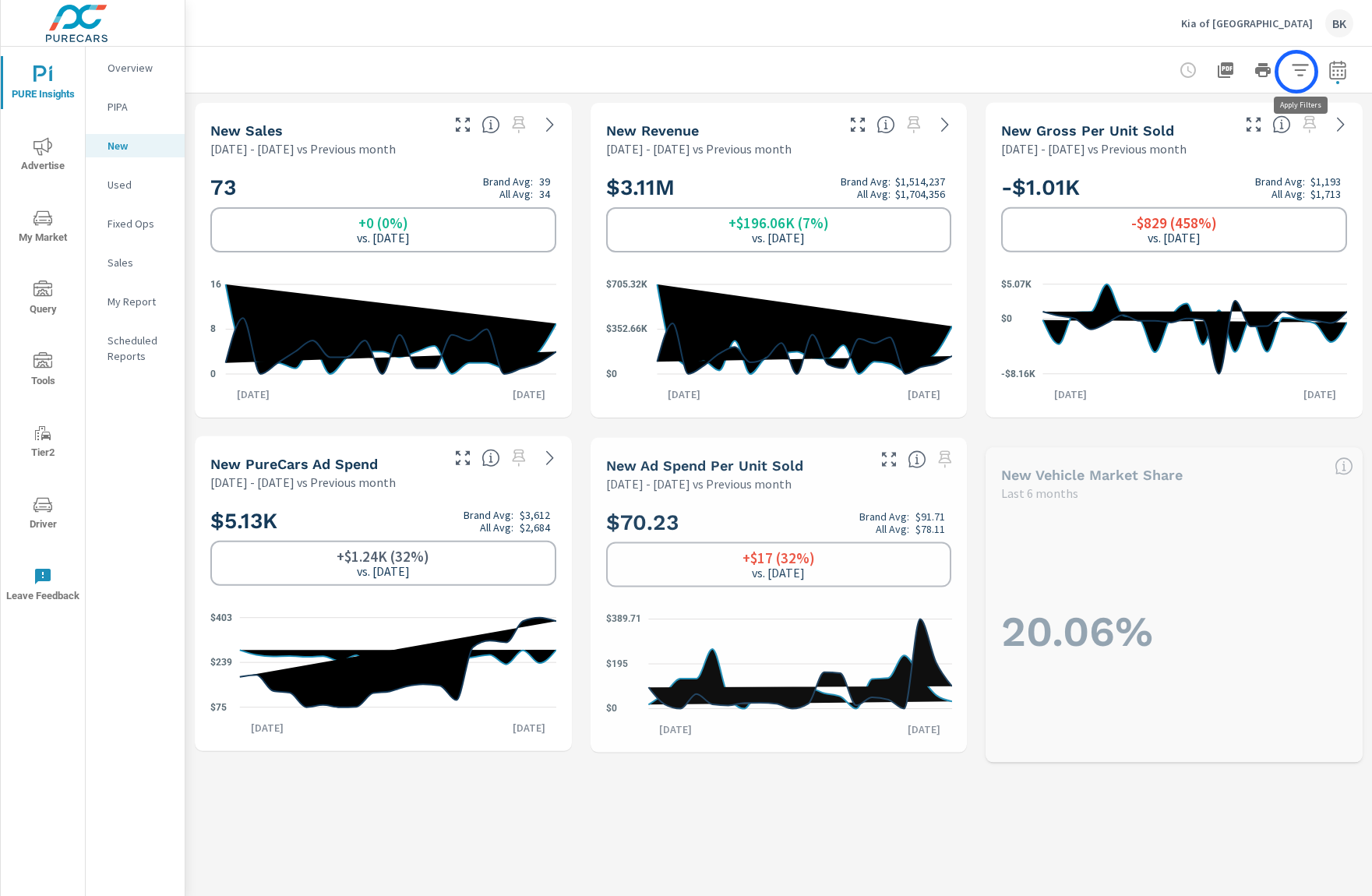
scroll to position [234, 0]
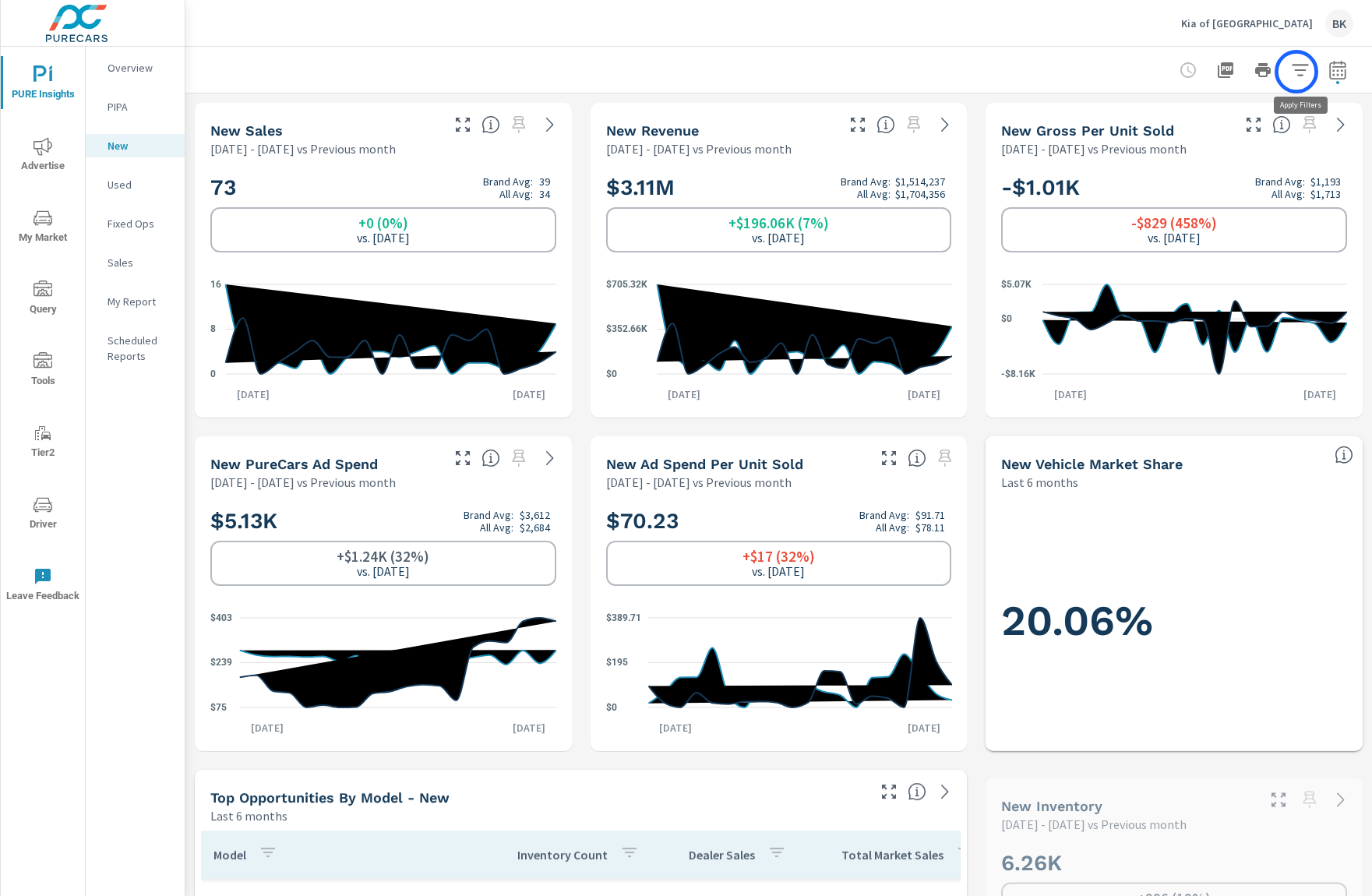
click at [1296, 72] on icon "button" at bounding box center [1300, 69] width 18 height 18
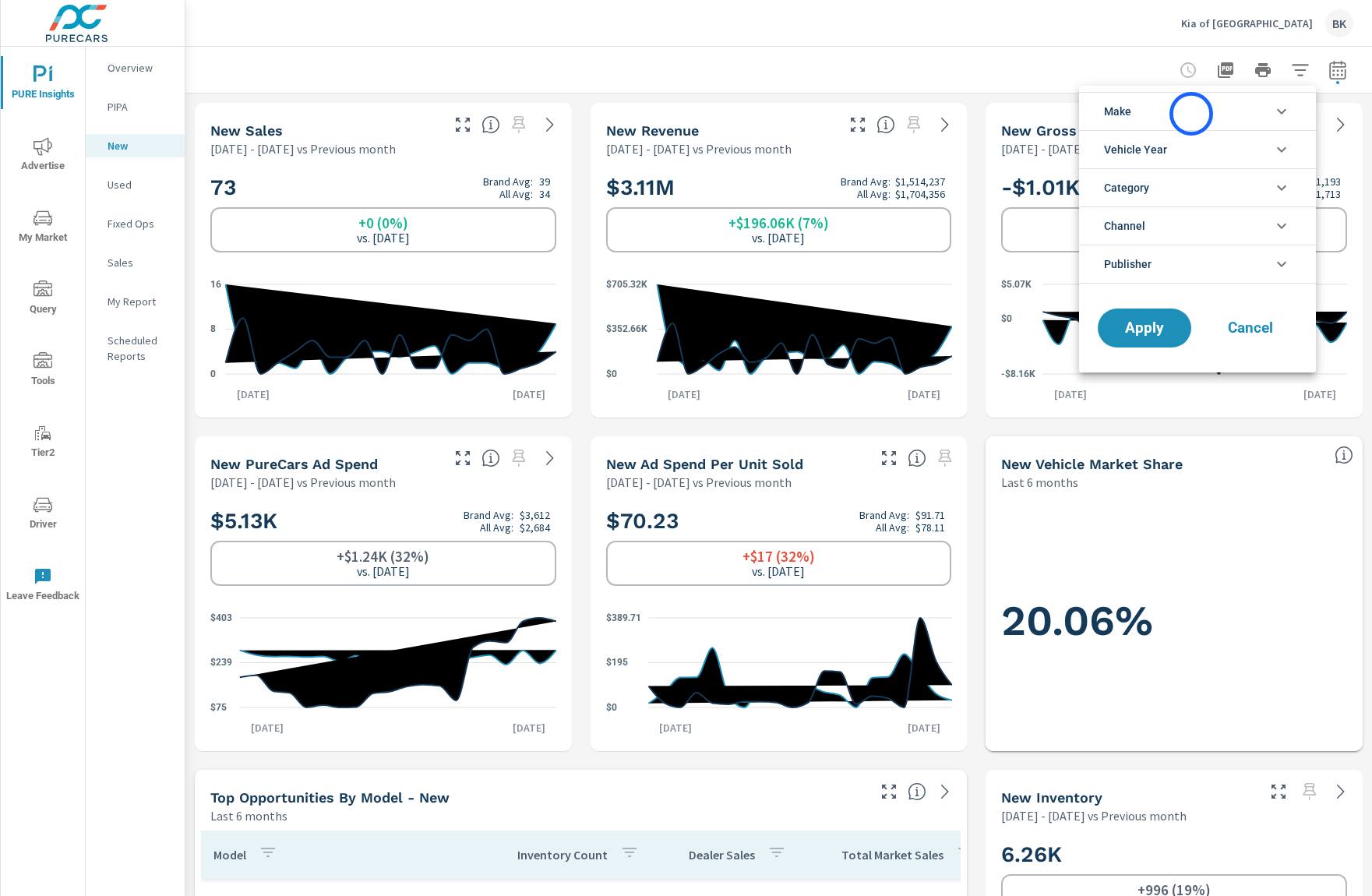
click at [1191, 111] on li "Make" at bounding box center [1197, 111] width 237 height 38
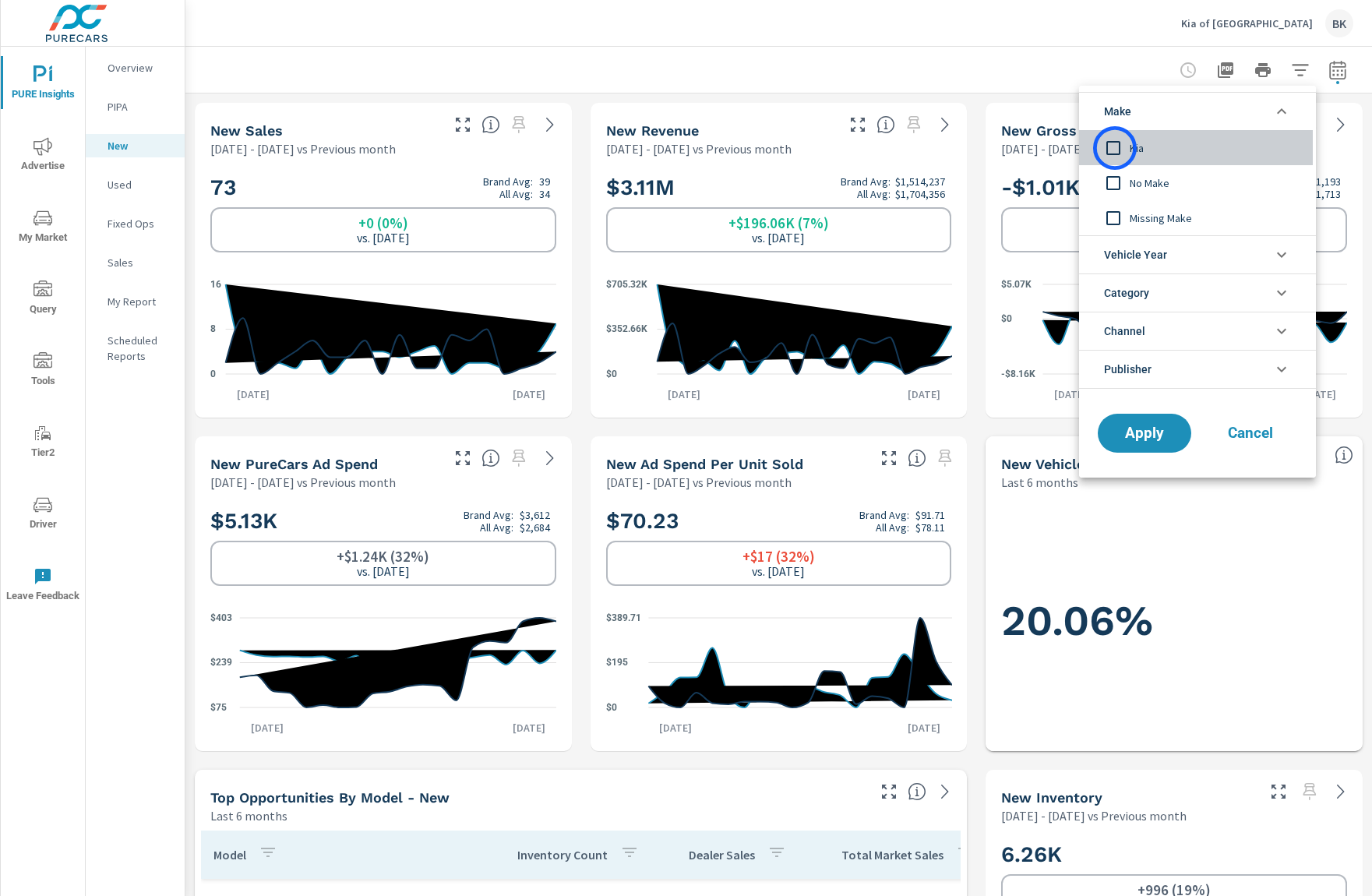
click at [1115, 148] on input "filter options" at bounding box center [1113, 148] width 33 height 33
click at [1156, 251] on span "Vehicle Year" at bounding box center [1136, 254] width 63 height 38
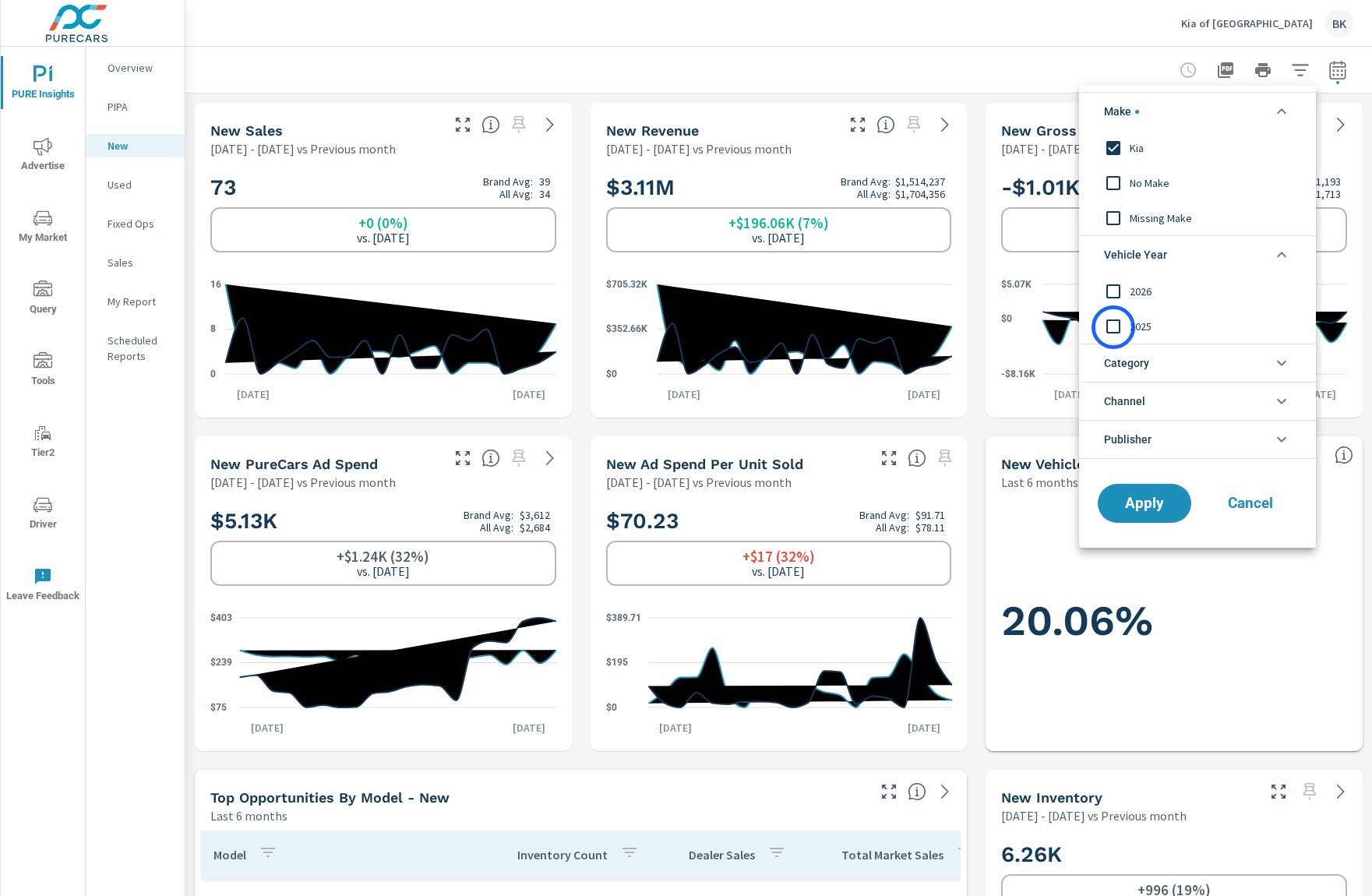
click at [1113, 327] on input "filter options" at bounding box center [1113, 326] width 33 height 33
click at [1163, 366] on li "Category" at bounding box center [1197, 362] width 237 height 38
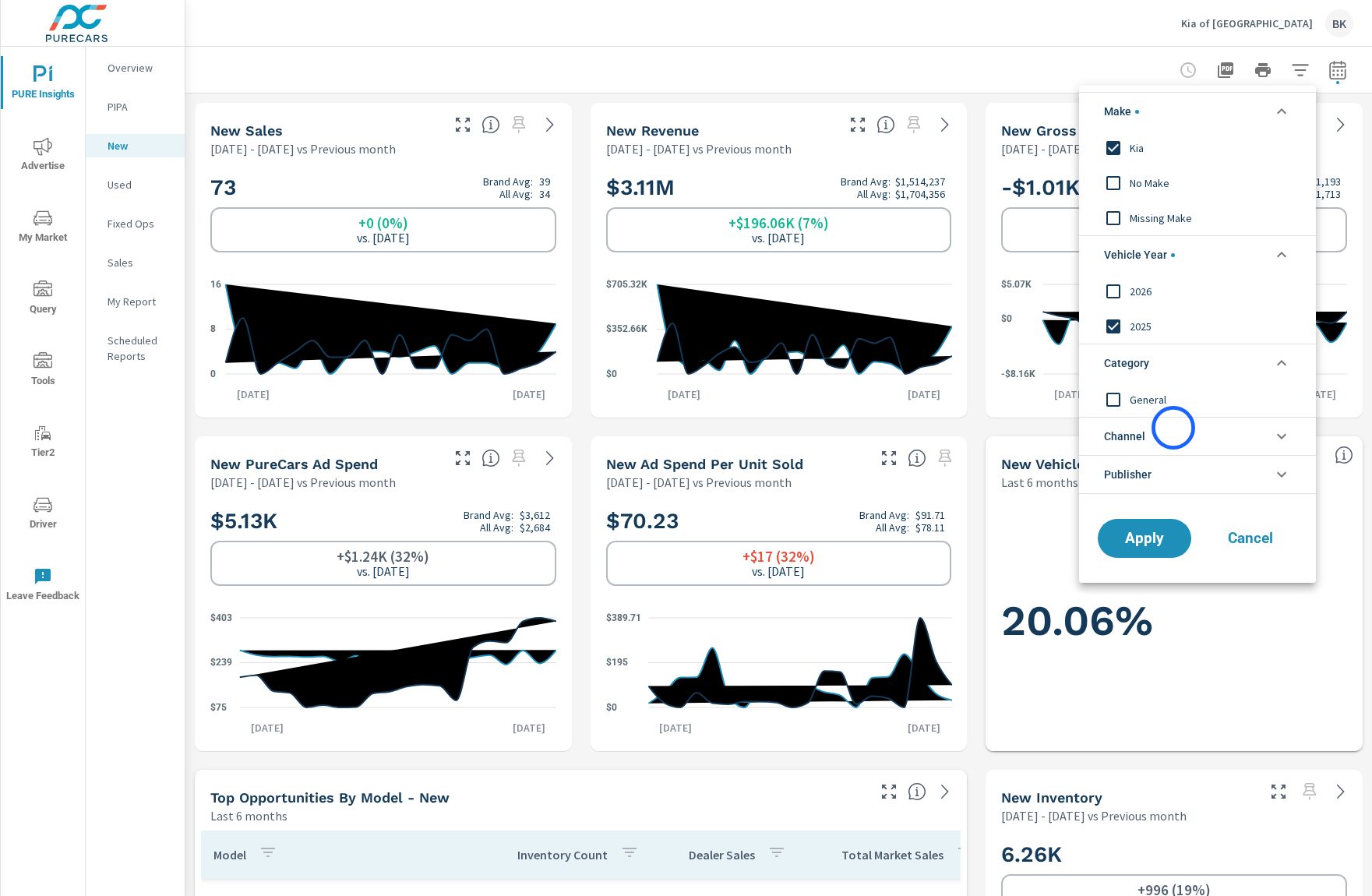
click at [1173, 427] on li "Channel" at bounding box center [1197, 435] width 237 height 38
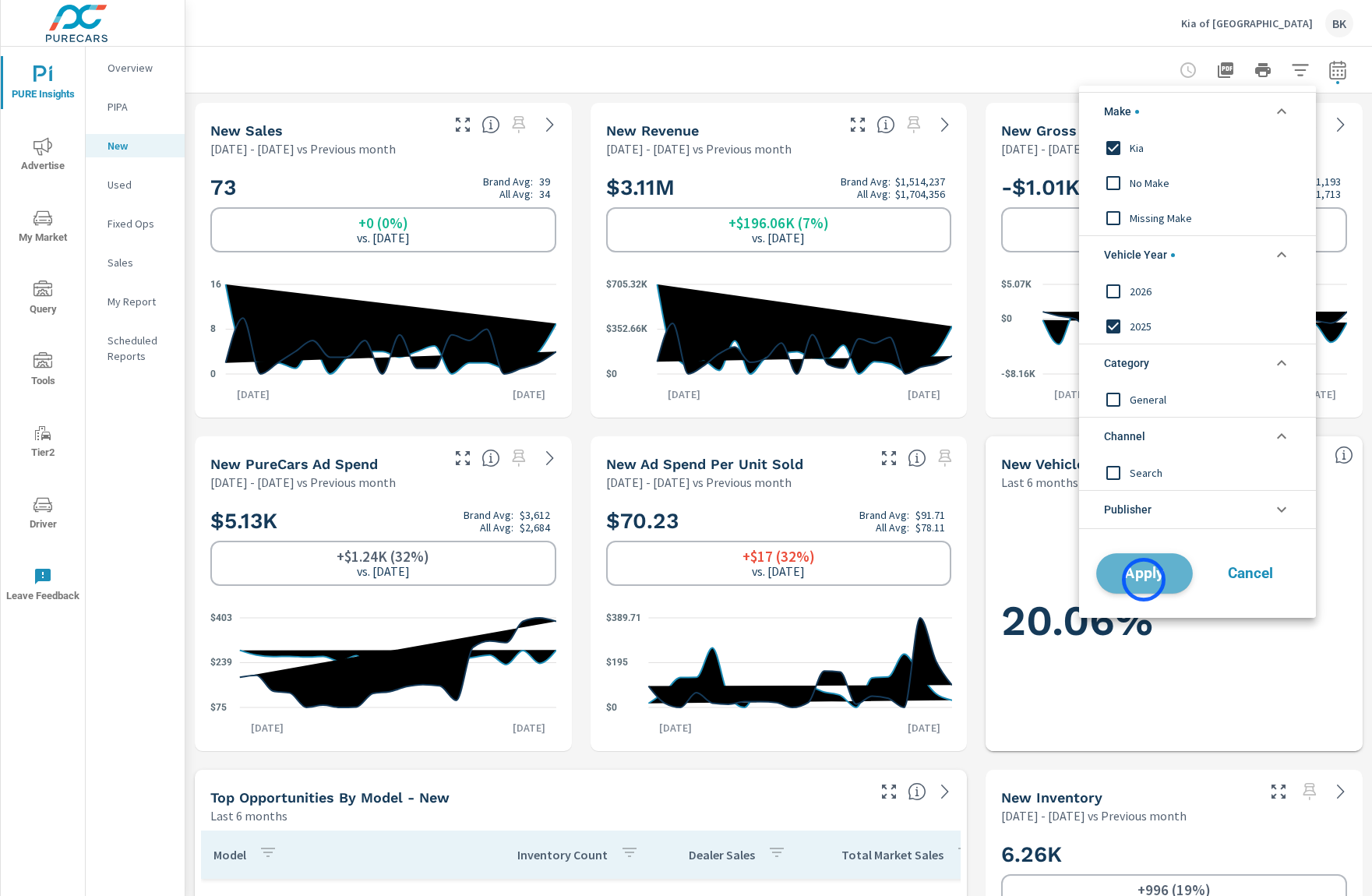
click at [1144, 579] on span "Apply" at bounding box center [1144, 573] width 64 height 15
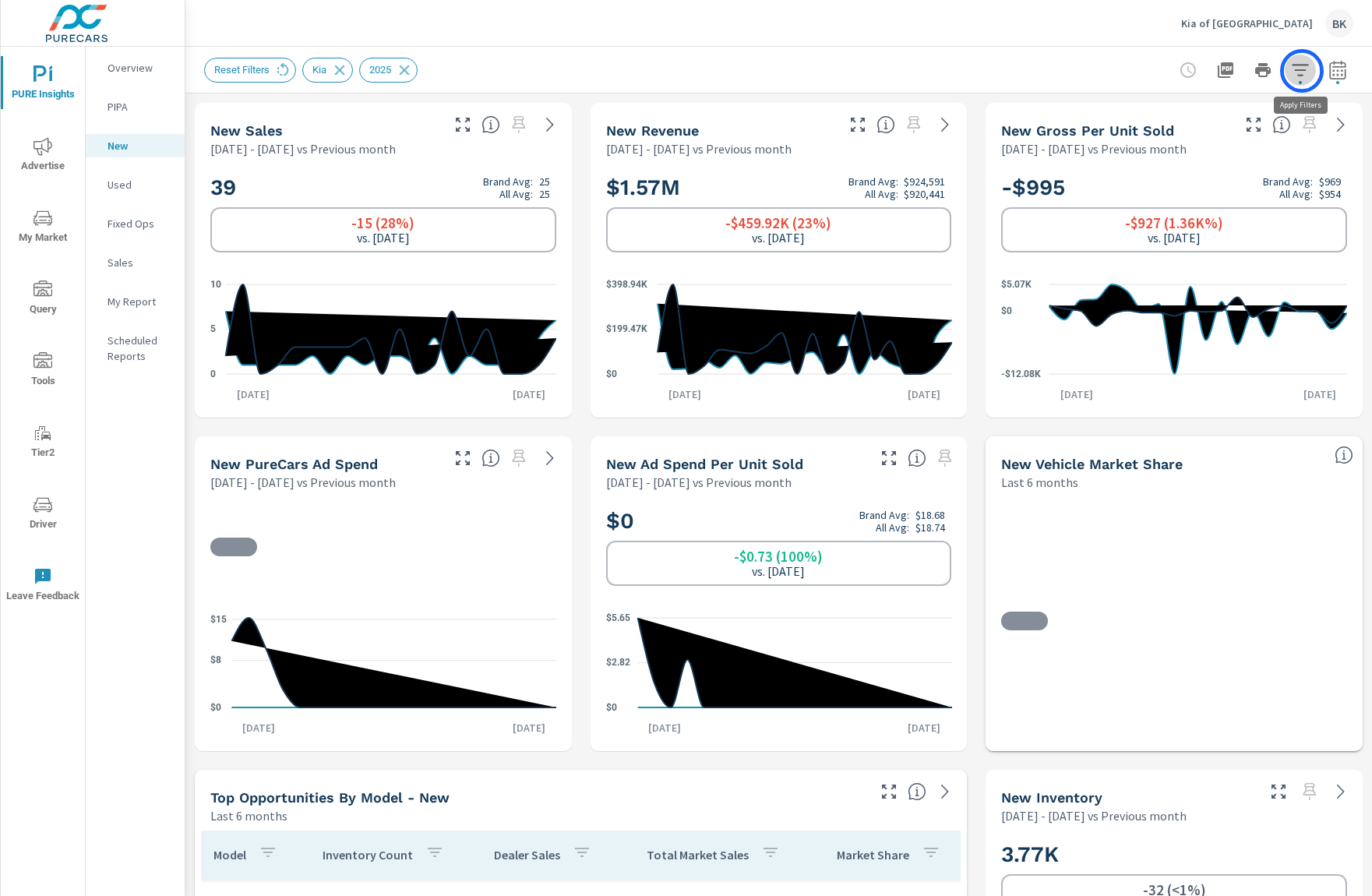
click at [1303, 71] on icon "button" at bounding box center [1300, 69] width 18 height 18
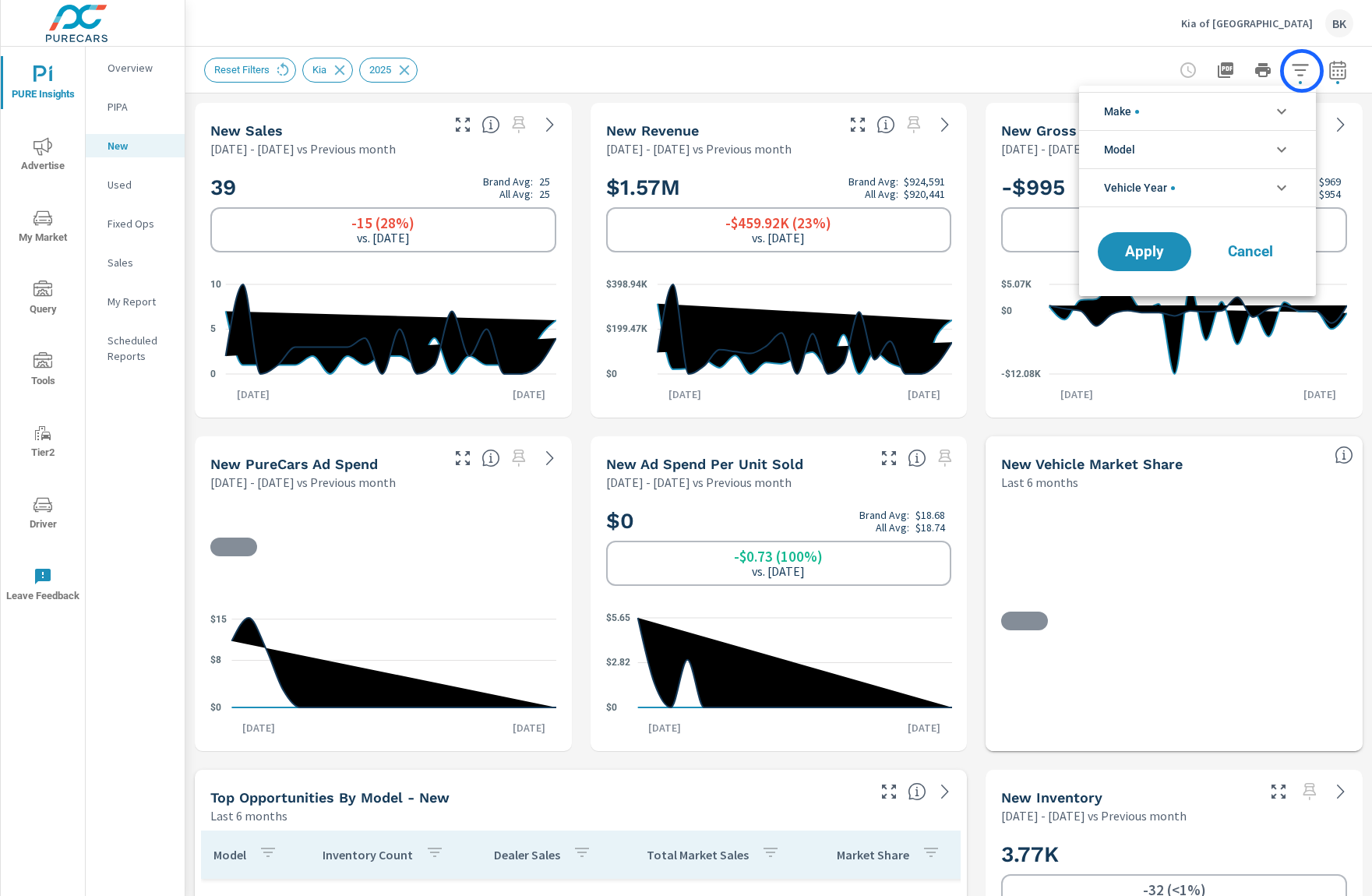
scroll to position [35, 0]
click at [1281, 147] on icon "filter options" at bounding box center [1281, 149] width 18 height 18
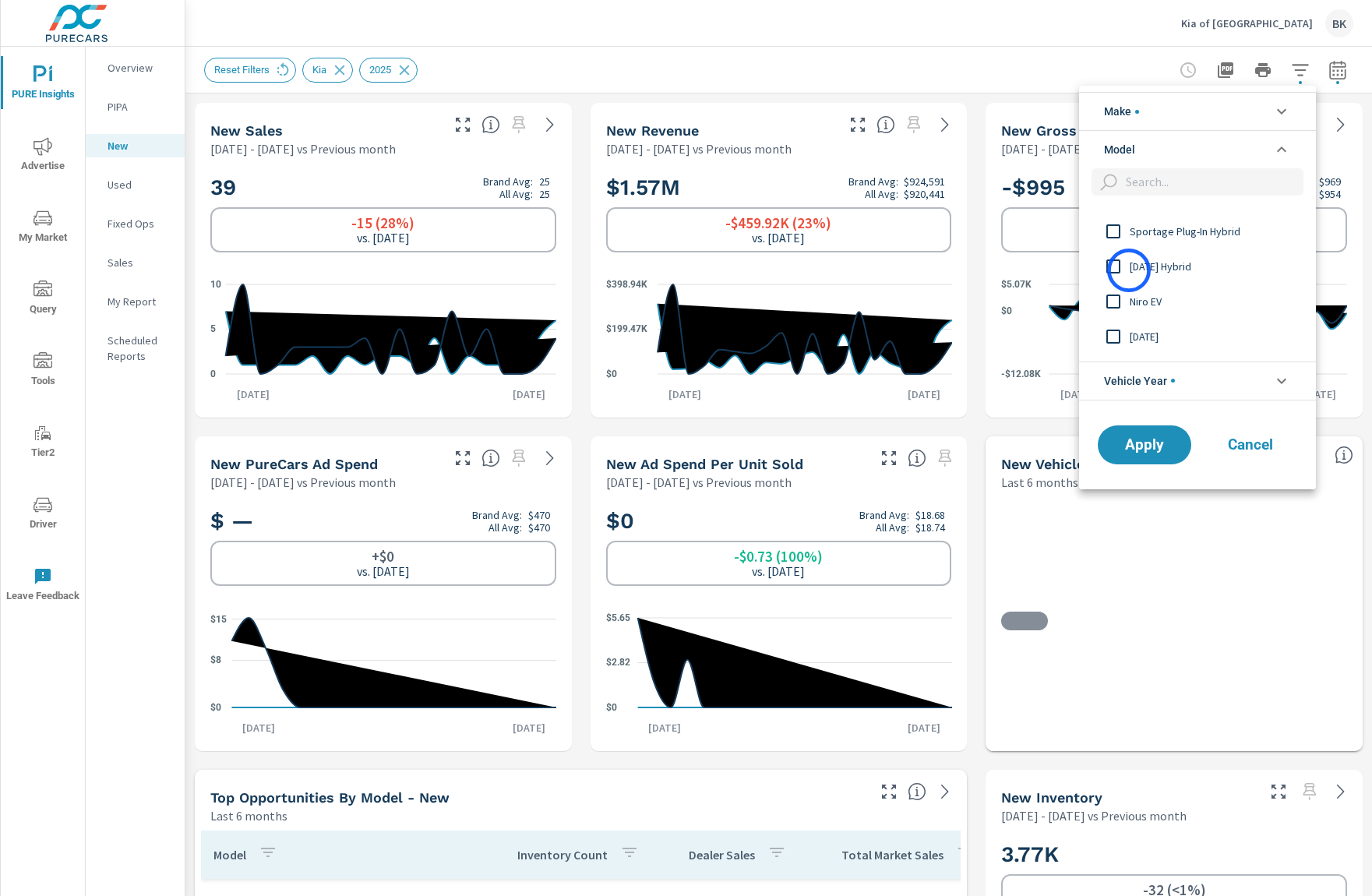
scroll to position [368, 0]
click at [1113, 349] on input "filter options" at bounding box center [1113, 344] width 33 height 33
click at [1146, 448] on span "Apply" at bounding box center [1144, 444] width 64 height 15
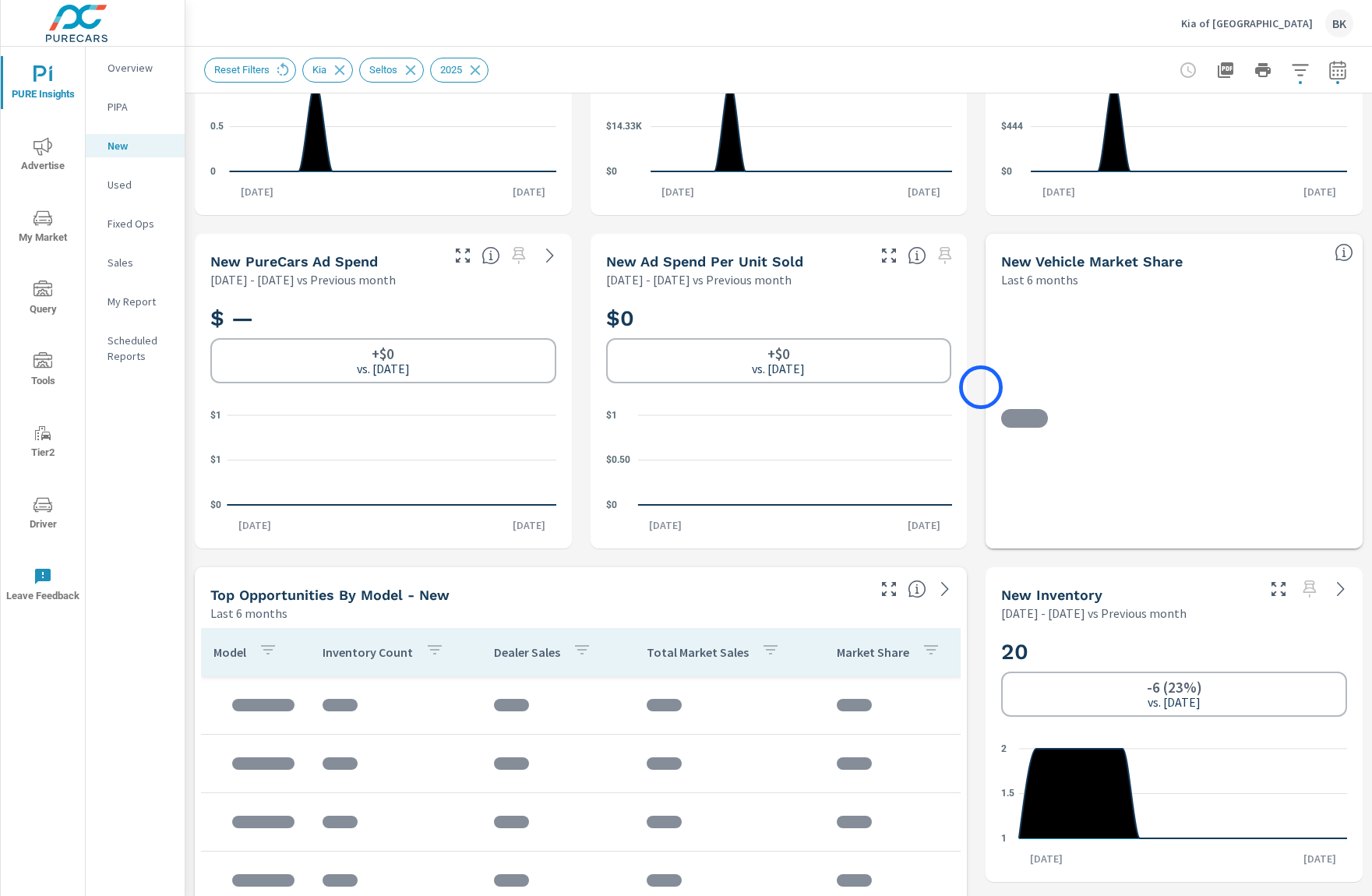
scroll to position [492, 0]
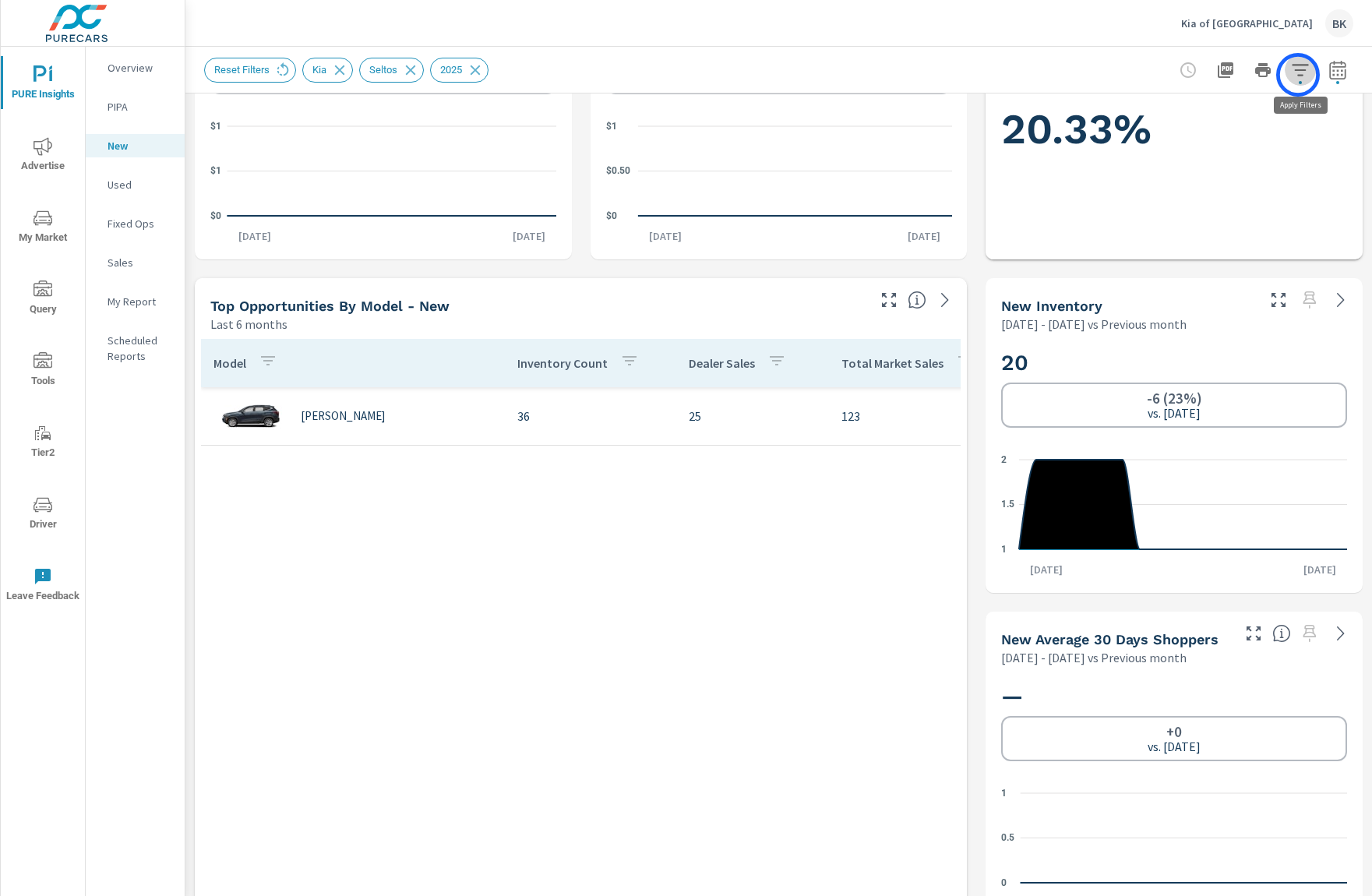
click at [1298, 75] on icon "button" at bounding box center [1300, 69] width 17 height 11
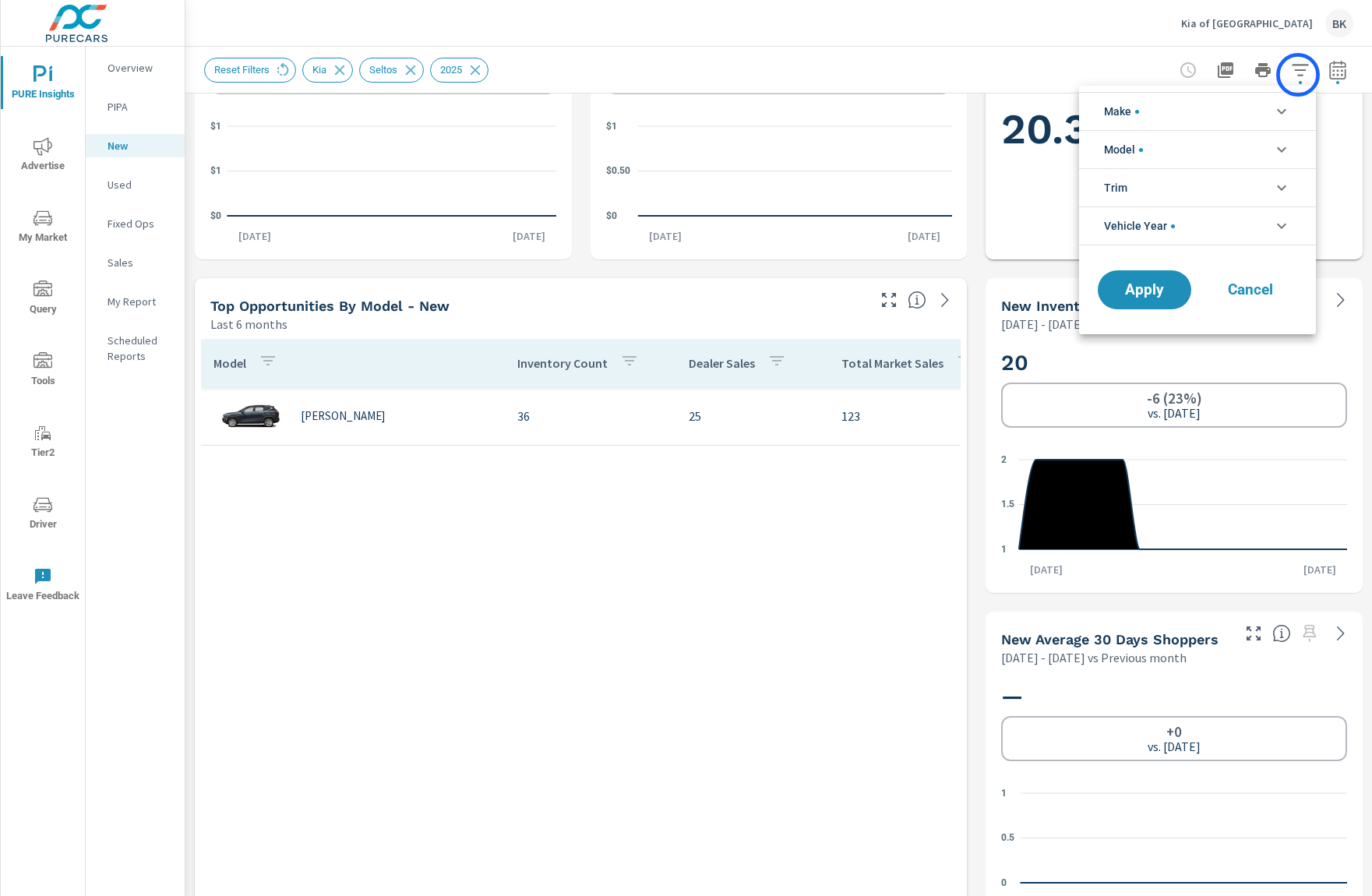
scroll to position [35, 0]
click at [1263, 229] on li "Vehicle Year" at bounding box center [1197, 226] width 237 height 39
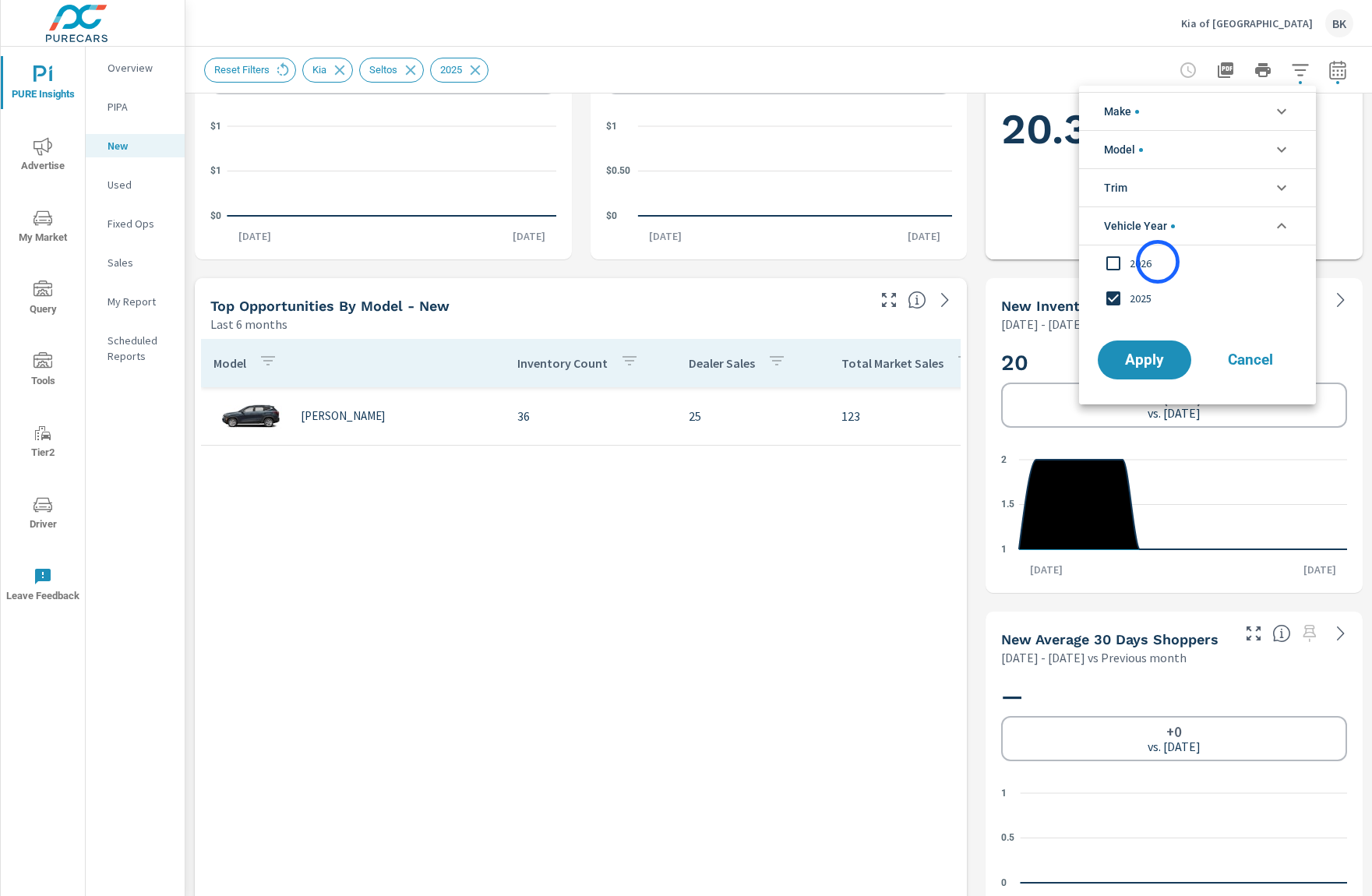
scroll to position [0, 0]
click at [1117, 263] on input "filter options" at bounding box center [1113, 263] width 33 height 33
click at [1157, 365] on span "Apply" at bounding box center [1144, 360] width 64 height 15
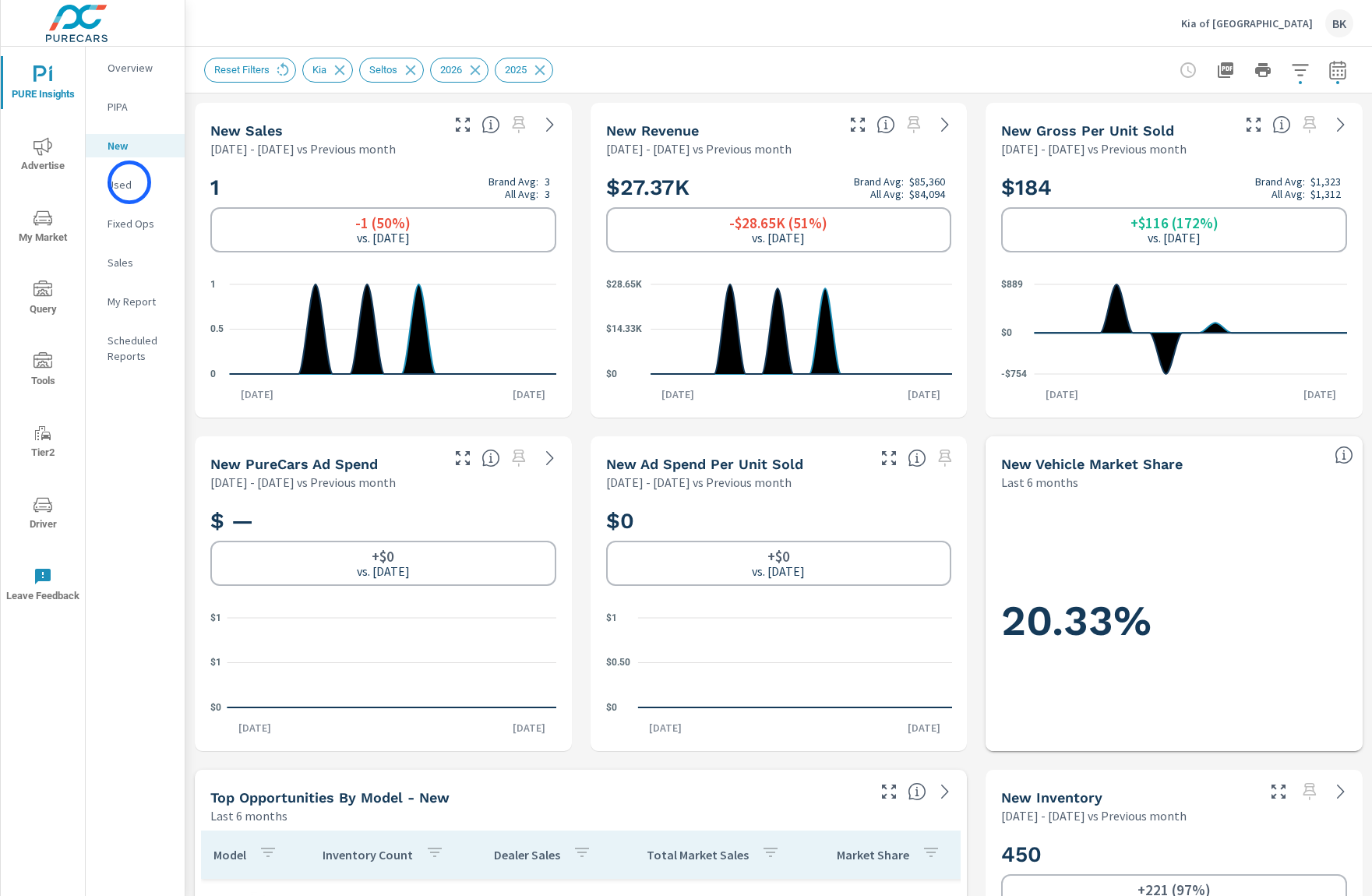
click at [129, 182] on p "Used" at bounding box center [140, 185] width 65 height 16
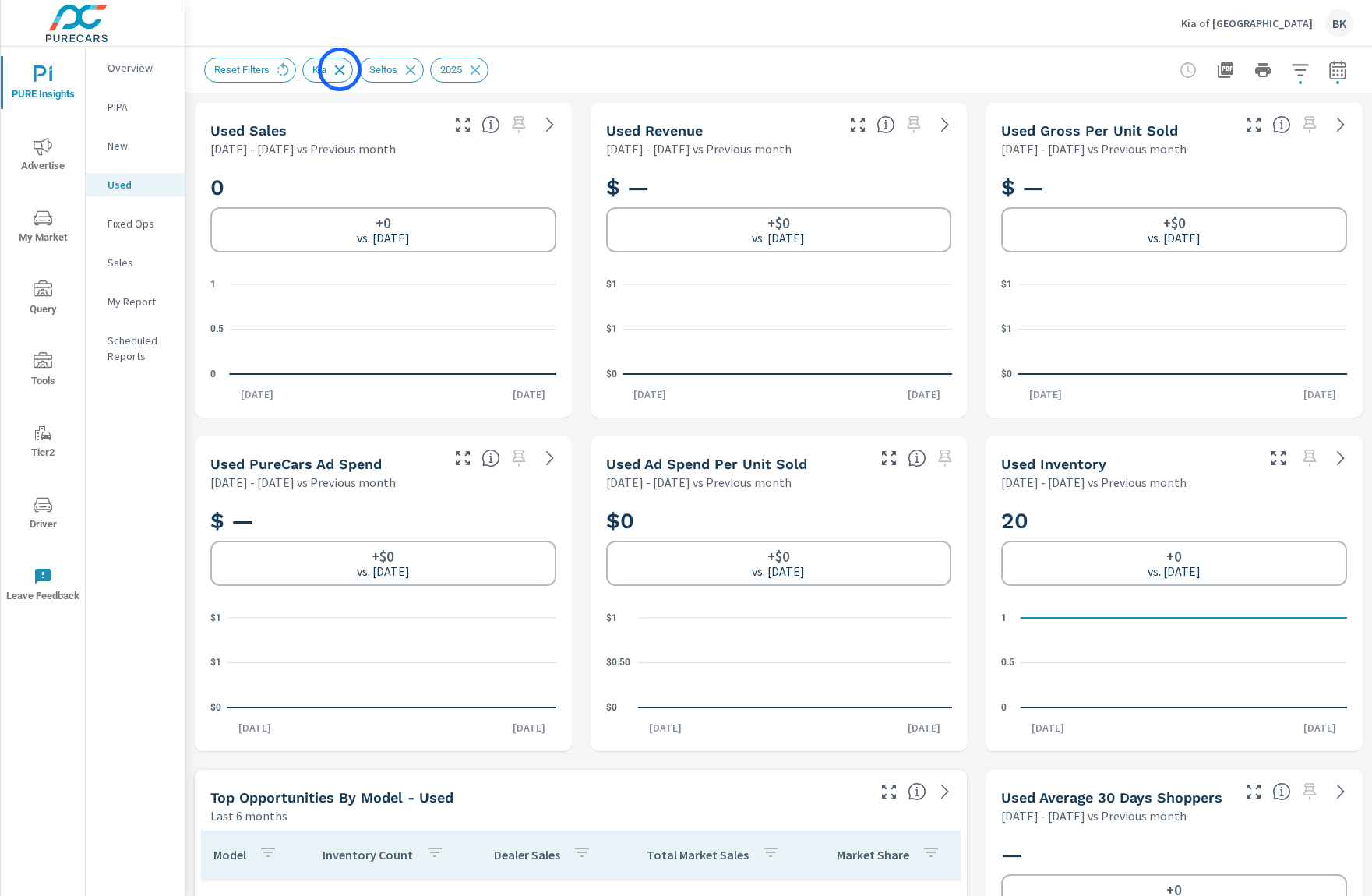
click at [339, 69] on icon at bounding box center [339, 69] width 17 height 17
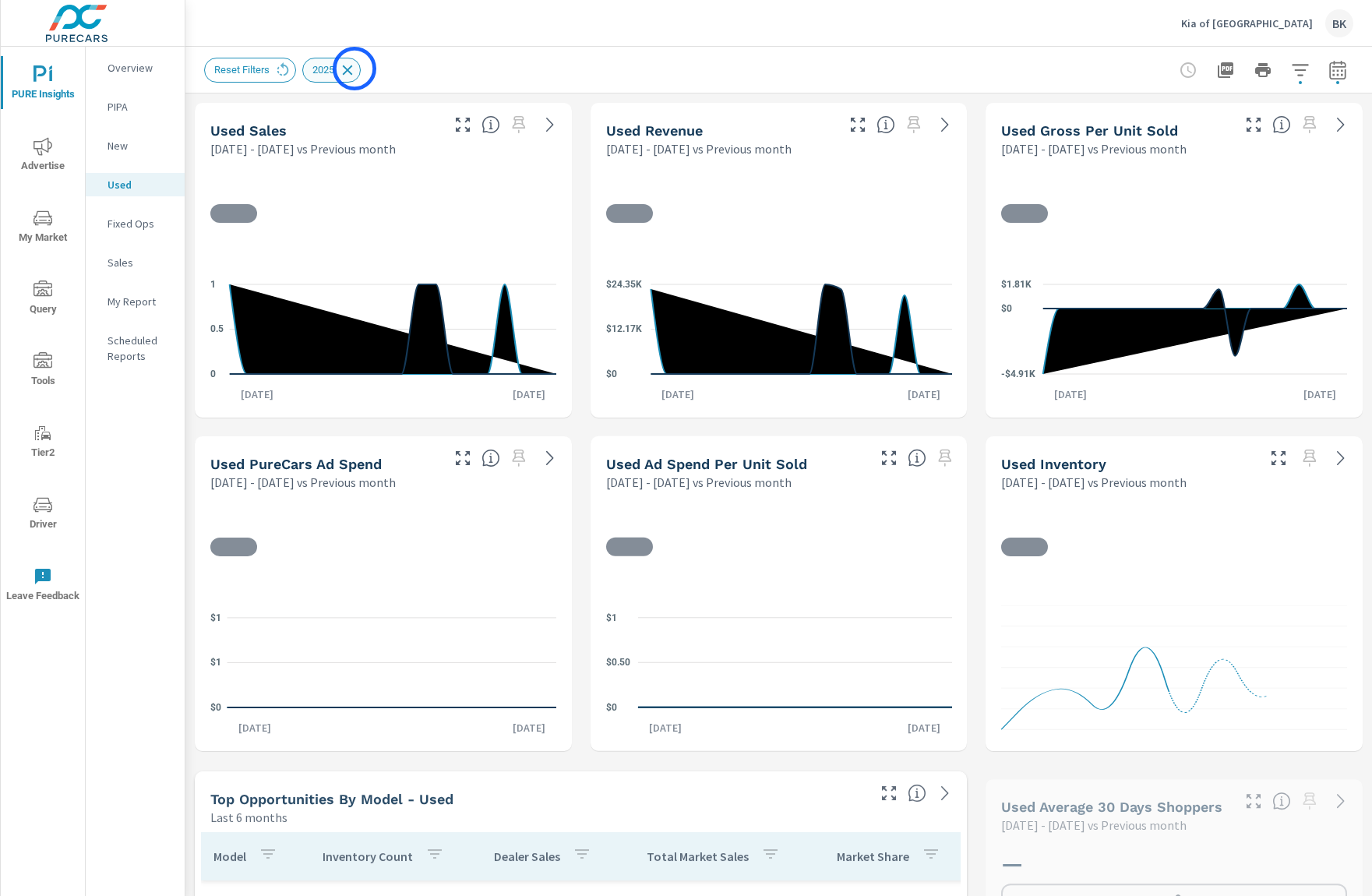
click at [353, 69] on icon at bounding box center [348, 70] width 11 height 11
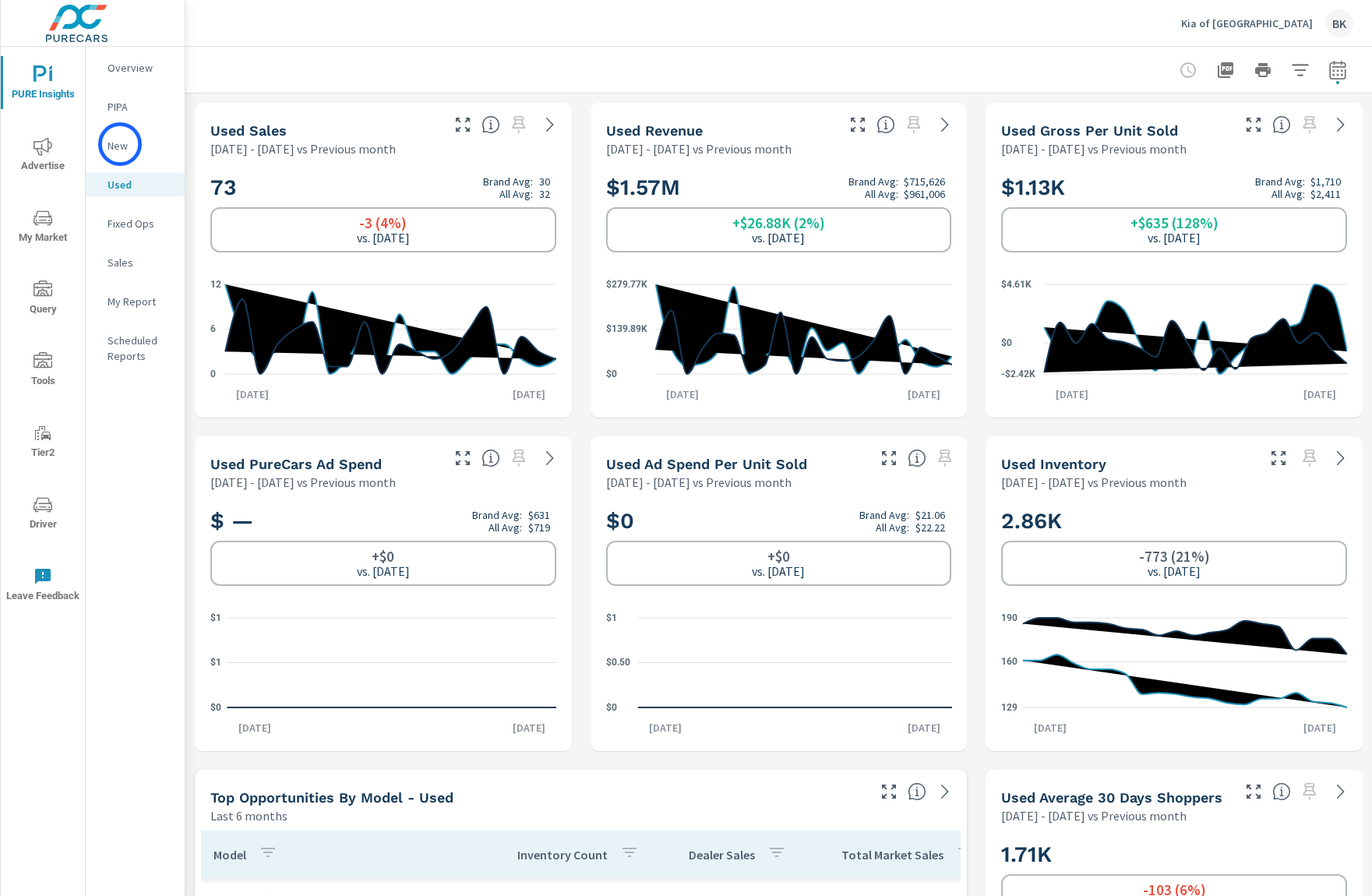
click at [120, 144] on p "New" at bounding box center [140, 146] width 65 height 16
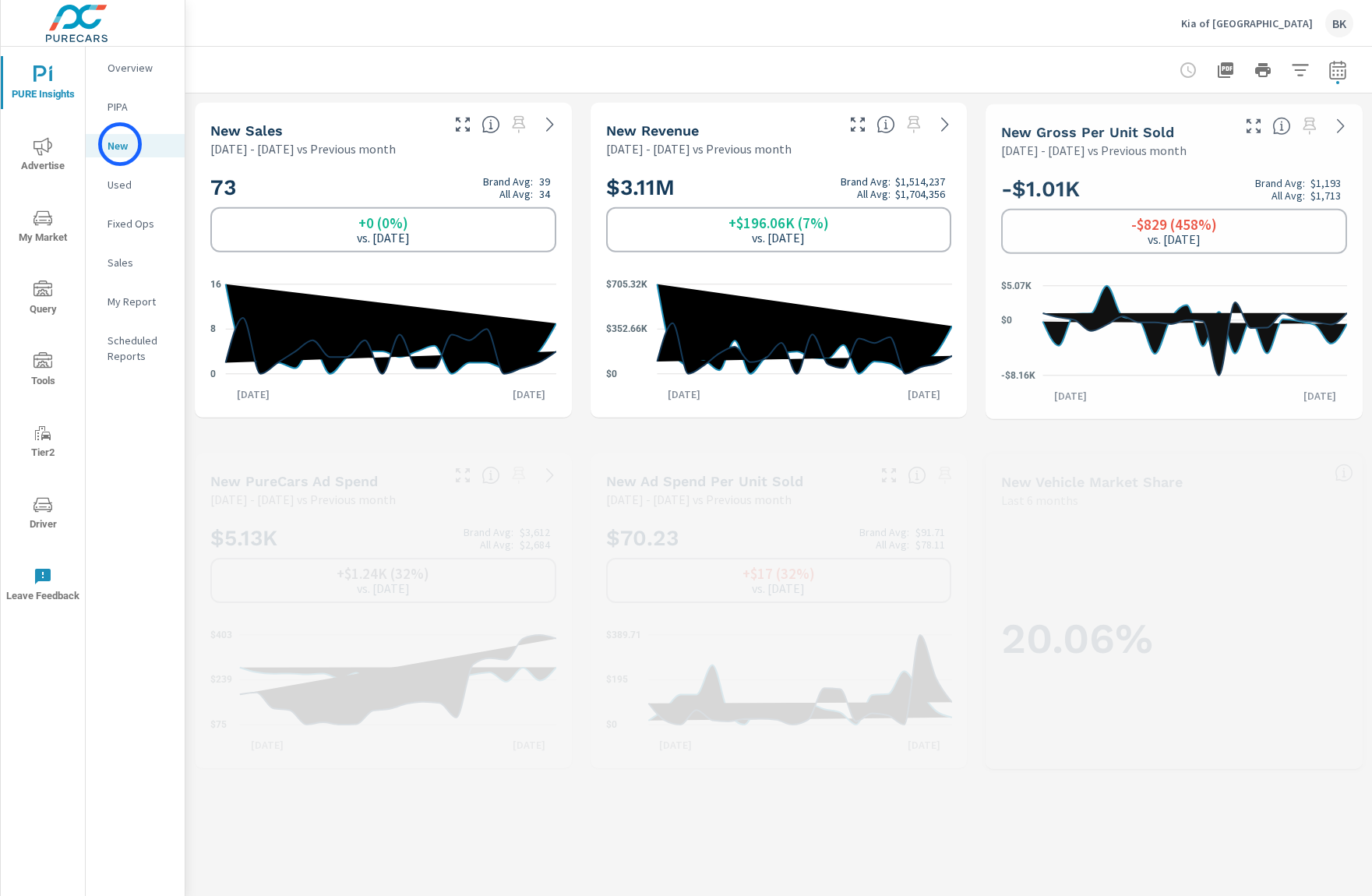
scroll to position [234, 0]
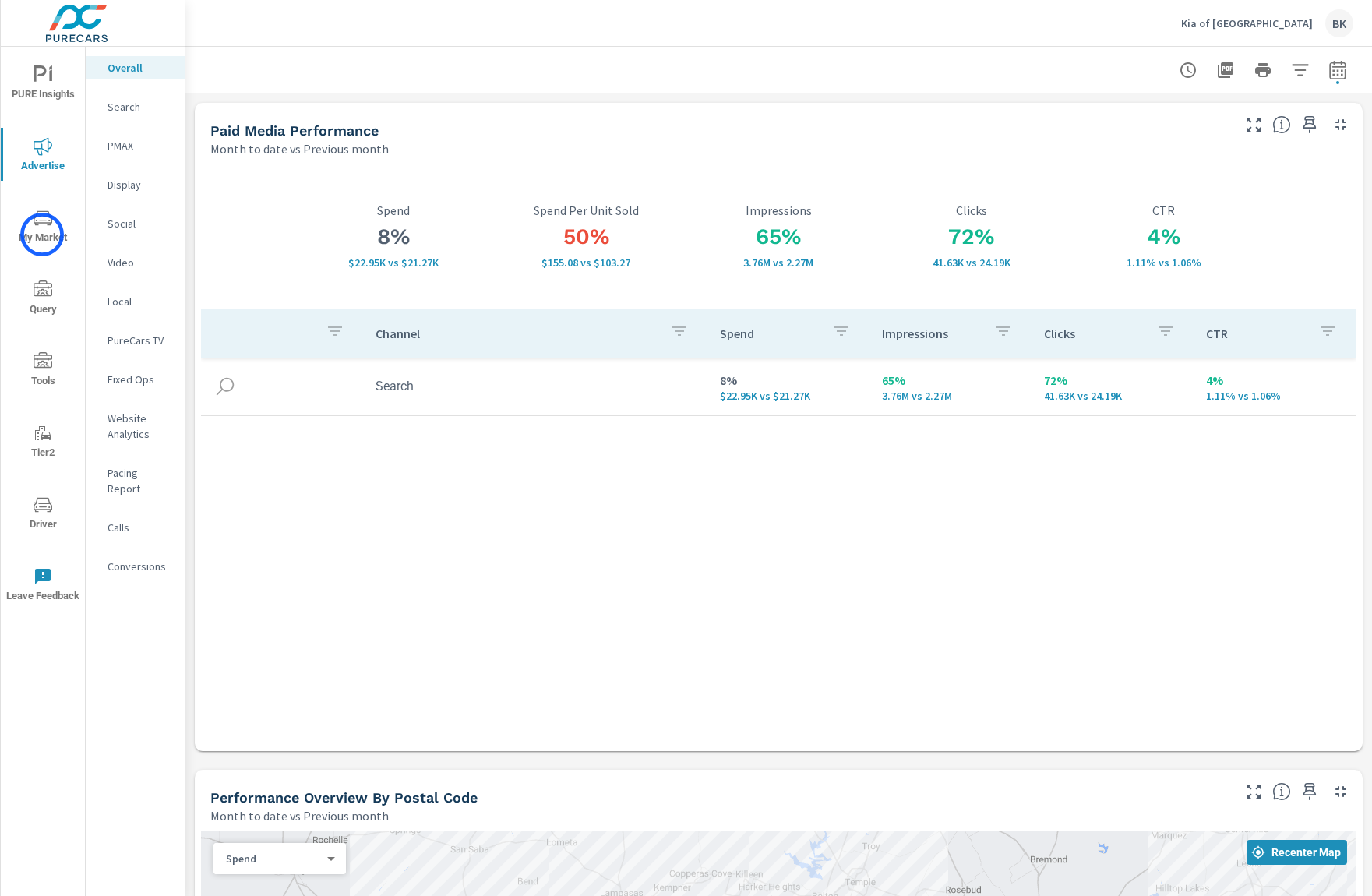
click at [42, 235] on span "My Market" at bounding box center [42, 227] width 75 height 38
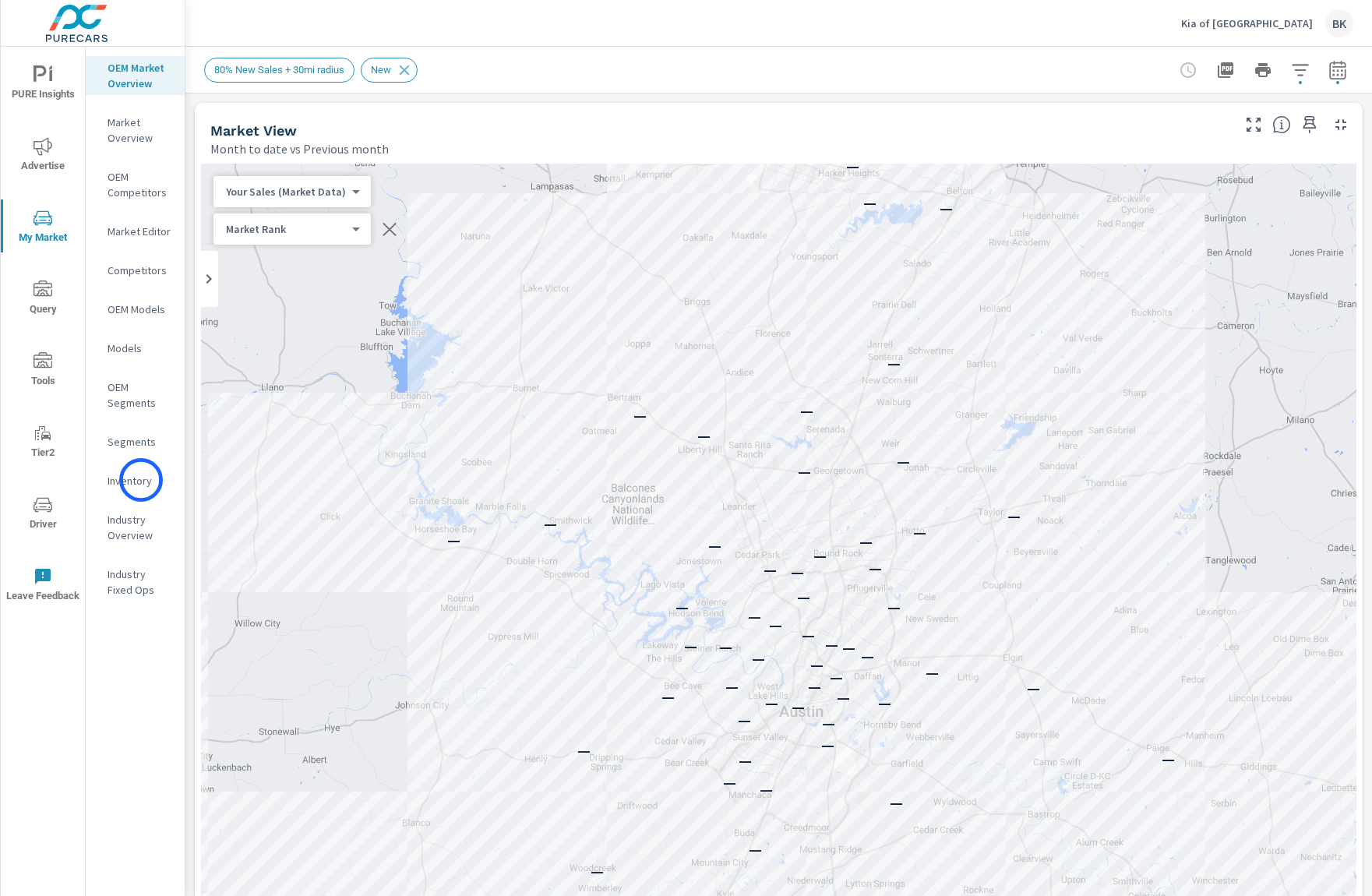
click at [140, 480] on p "Inventory" at bounding box center [140, 481] width 65 height 16
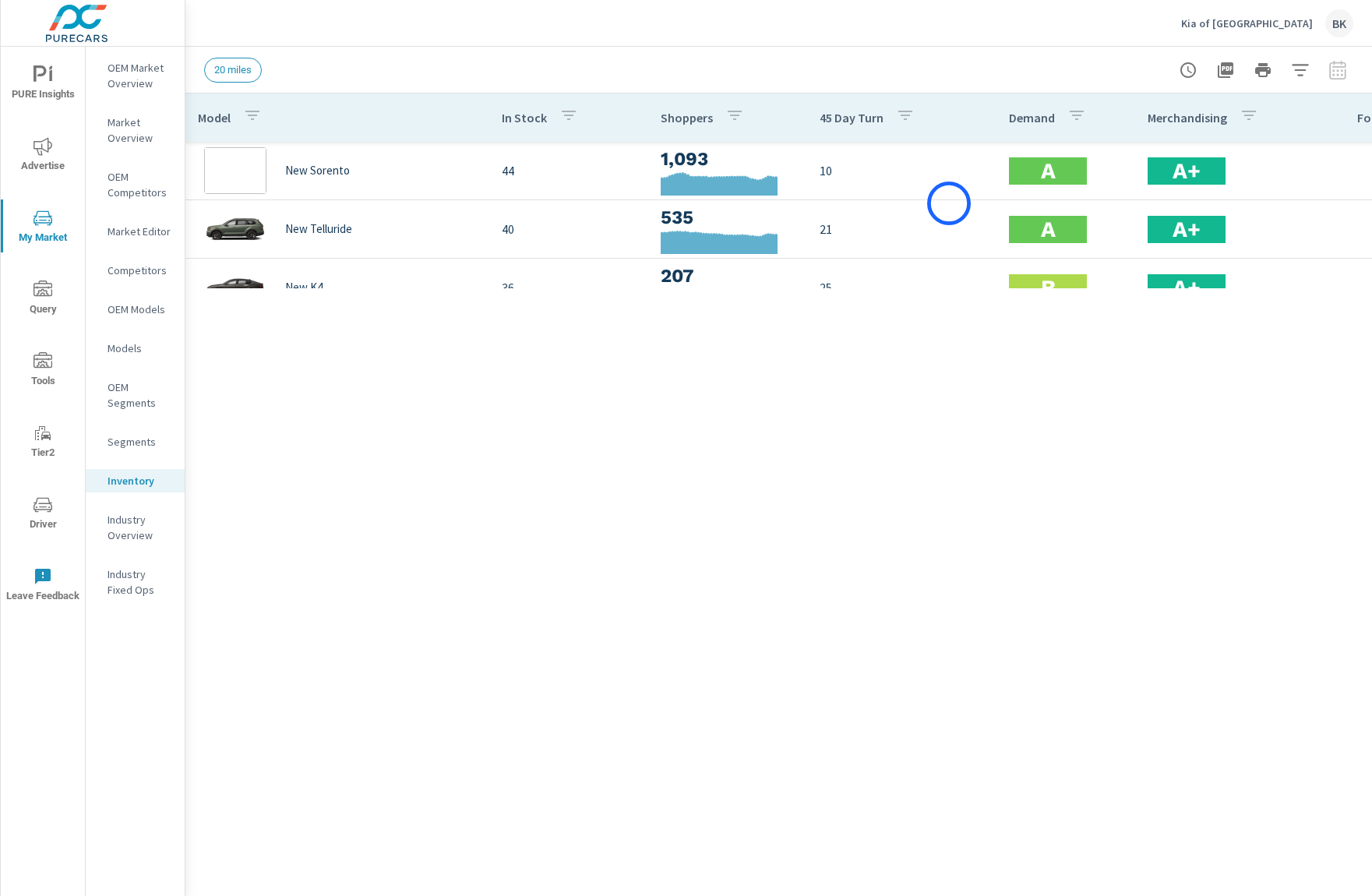
scroll to position [234, 0]
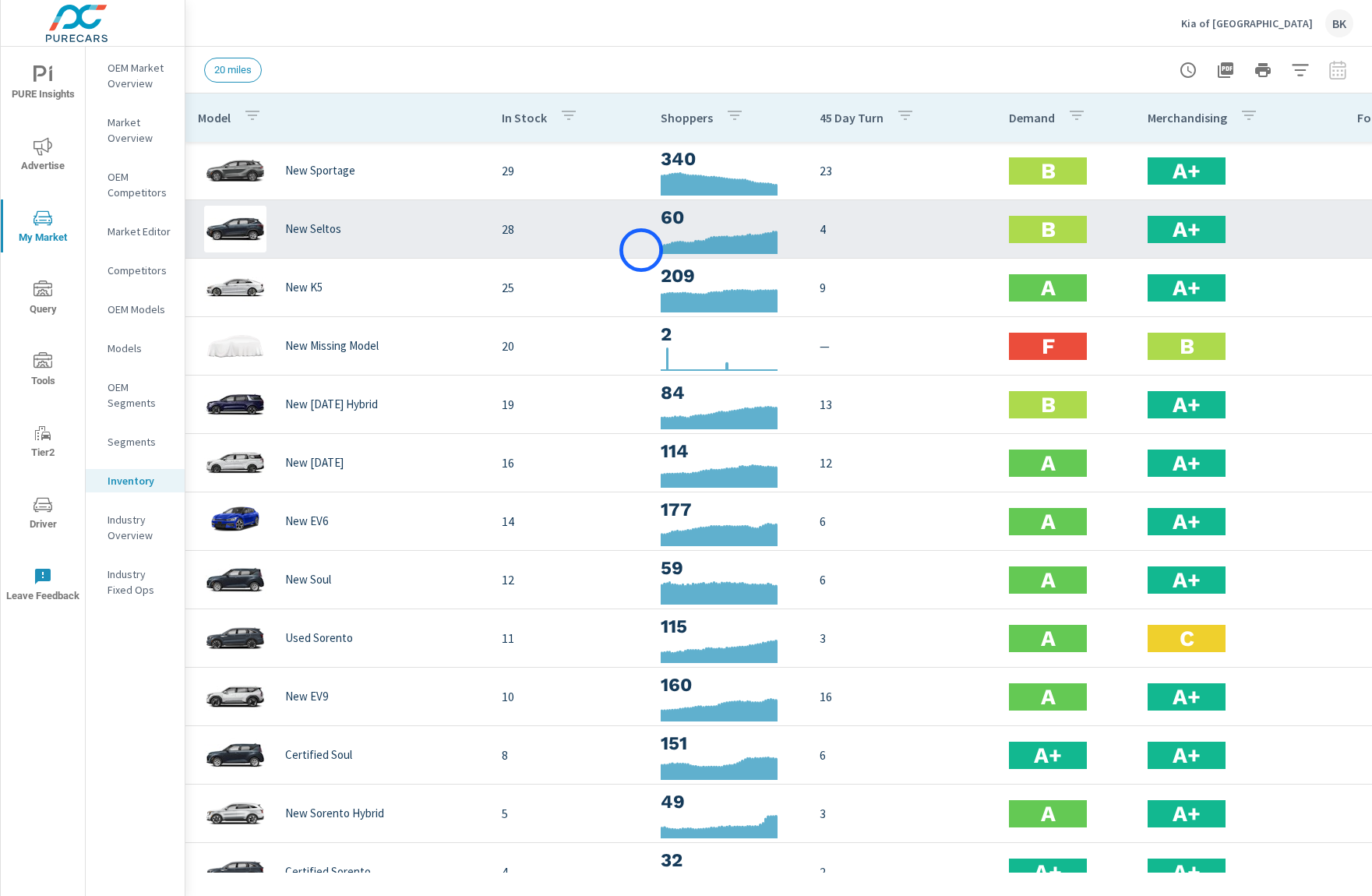
scroll to position [140, 0]
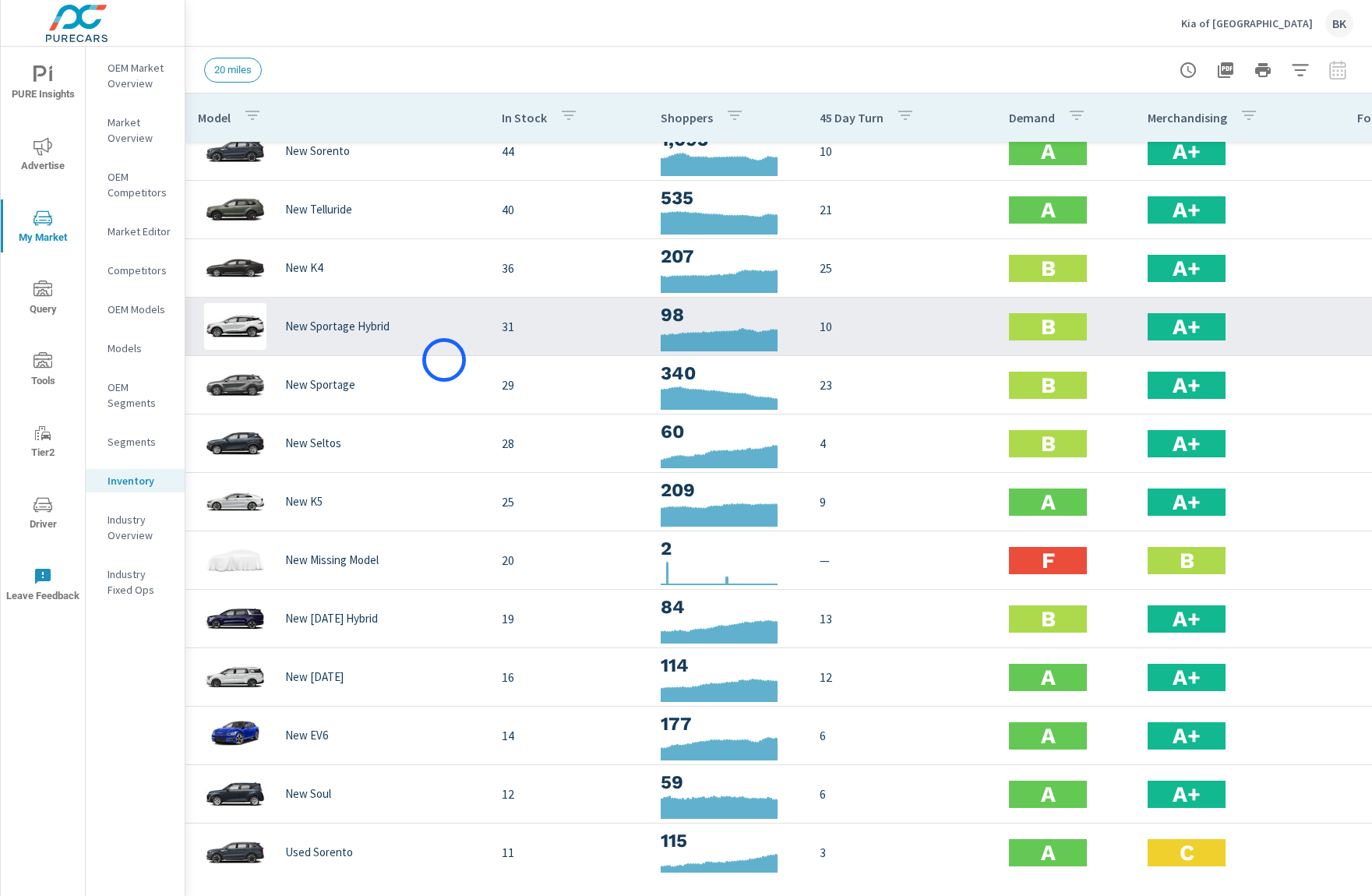
scroll to position [16, 0]
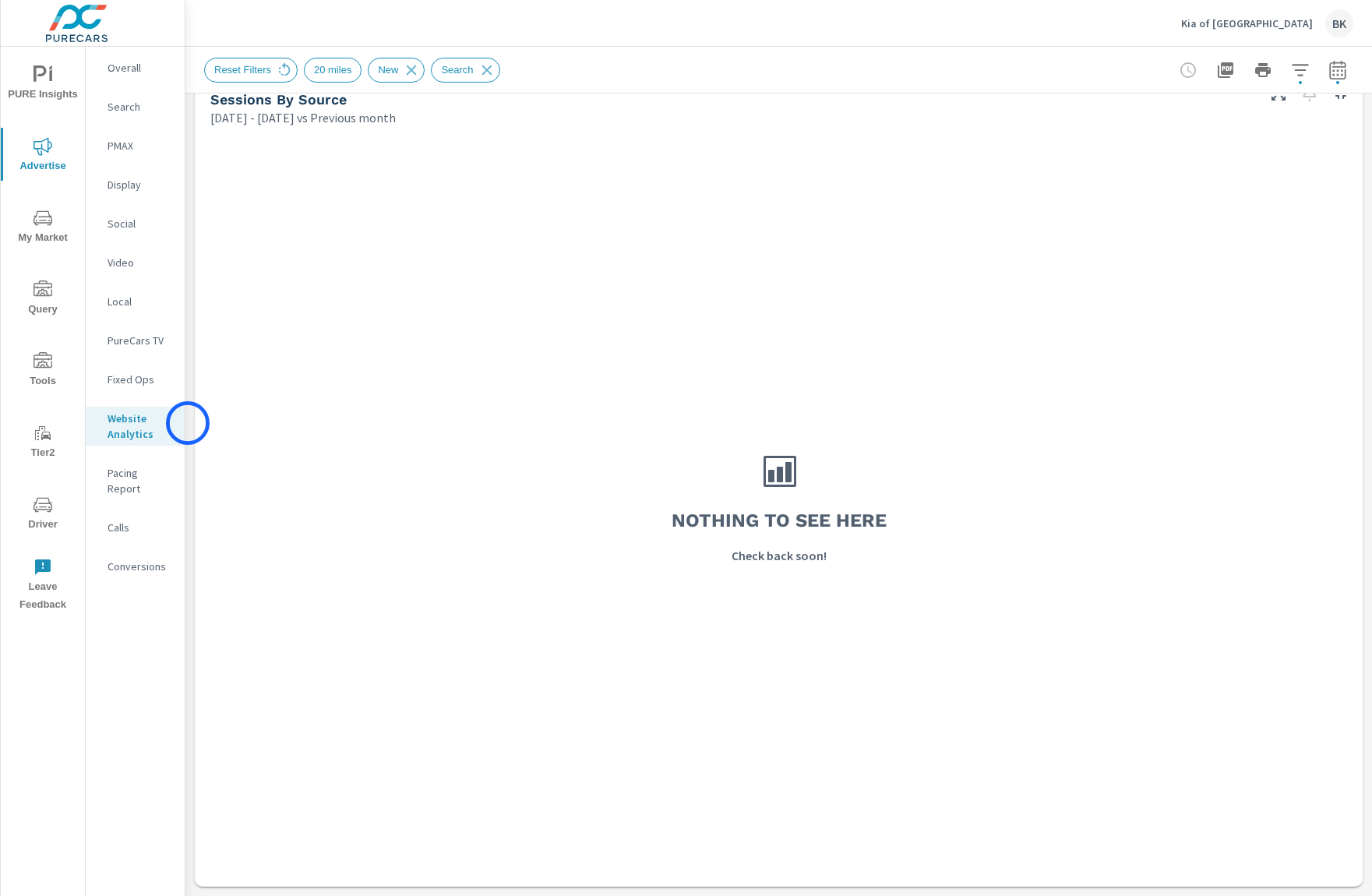
scroll to position [1270, 0]
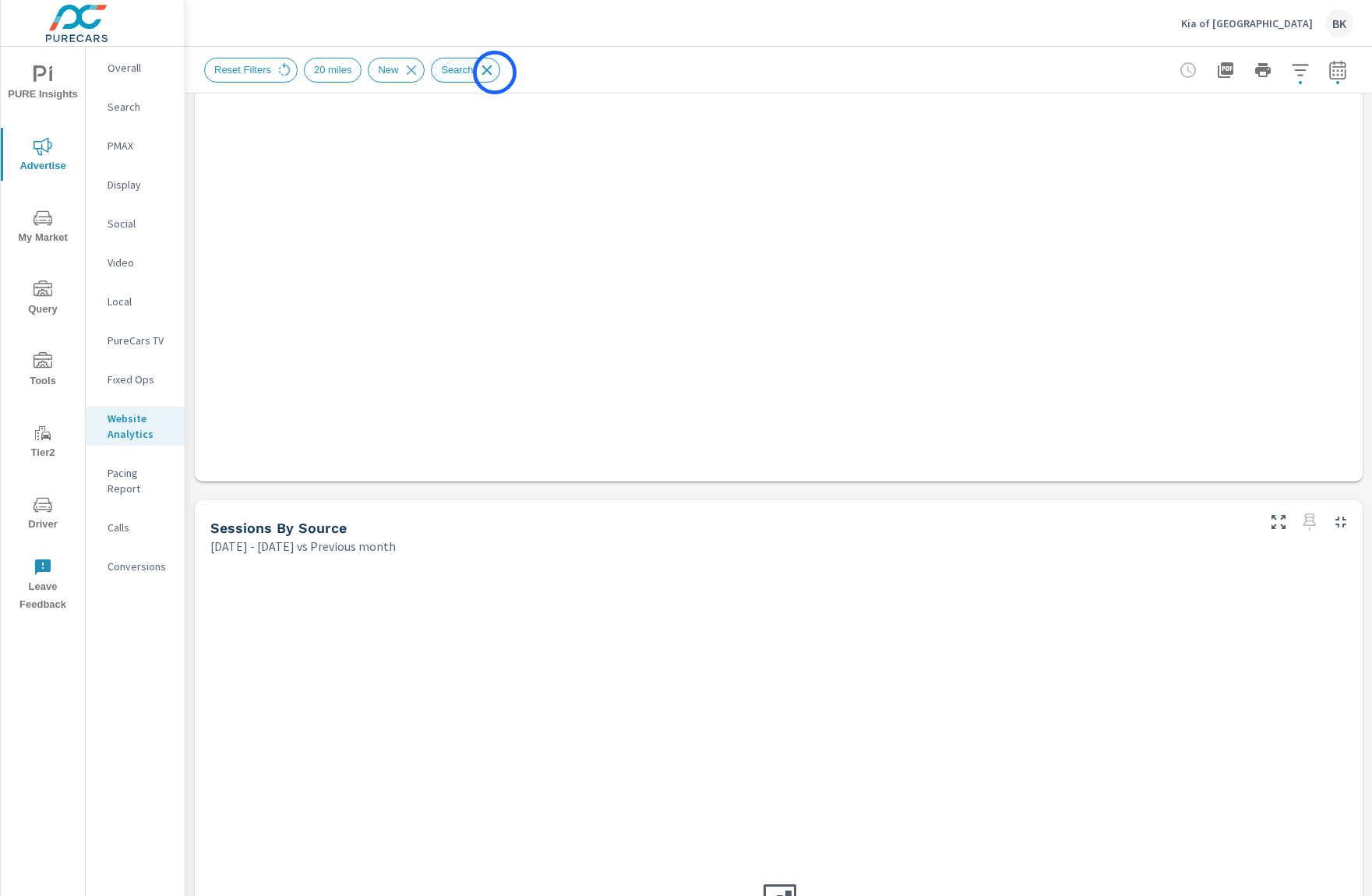
click at [492, 72] on icon at bounding box center [487, 70] width 11 height 11
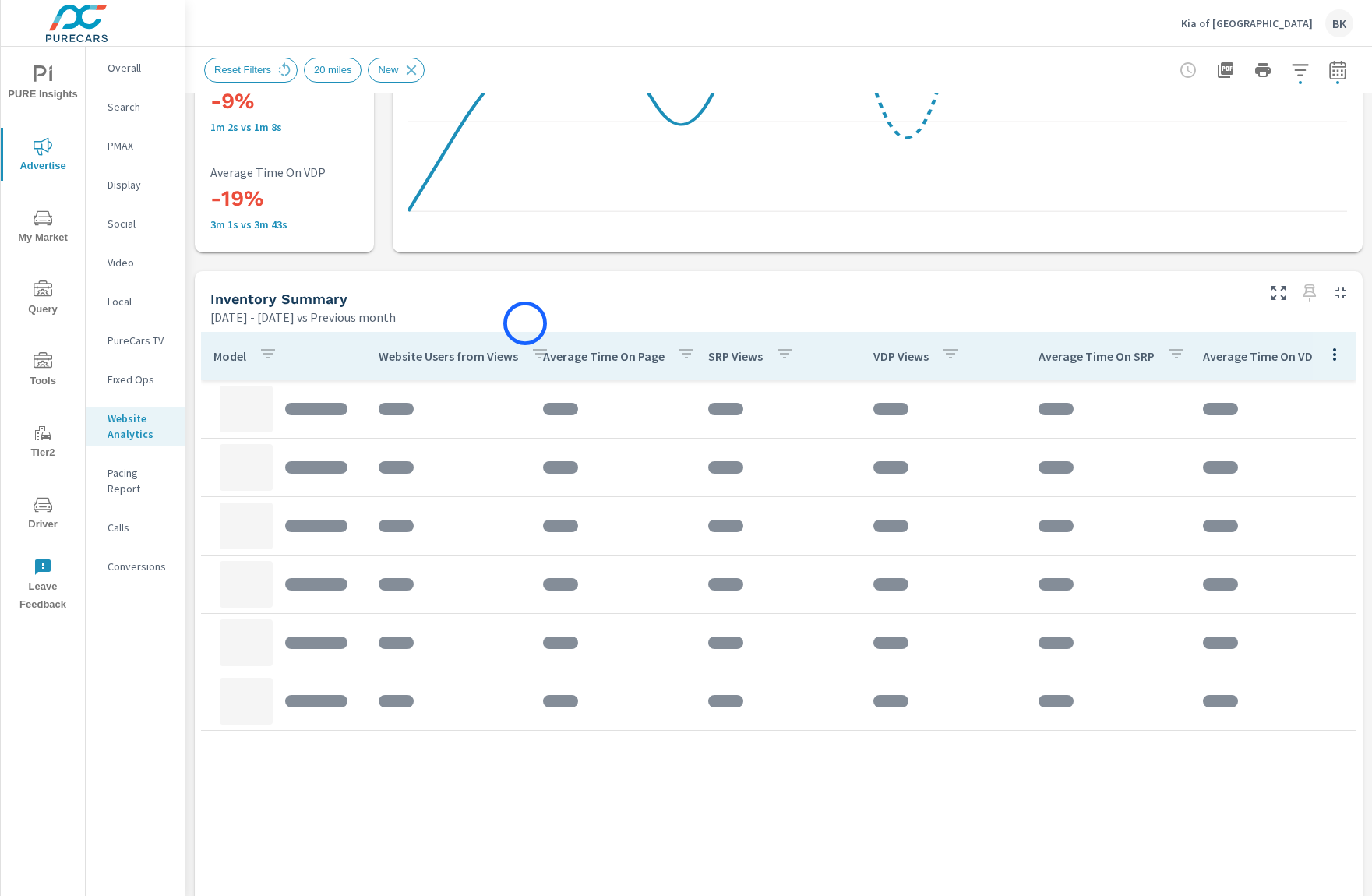
scroll to position [527, 0]
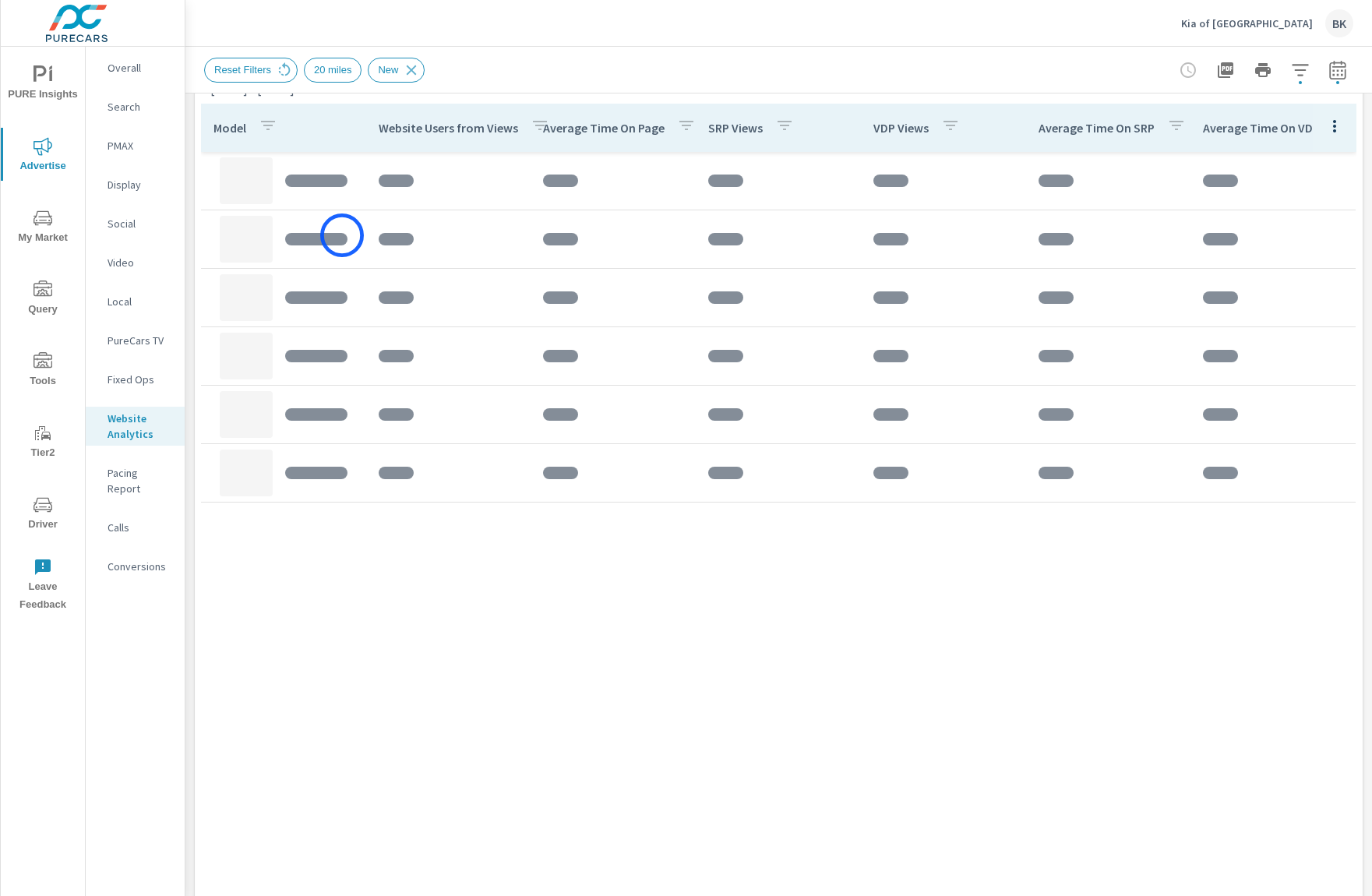
scroll to position [611, 0]
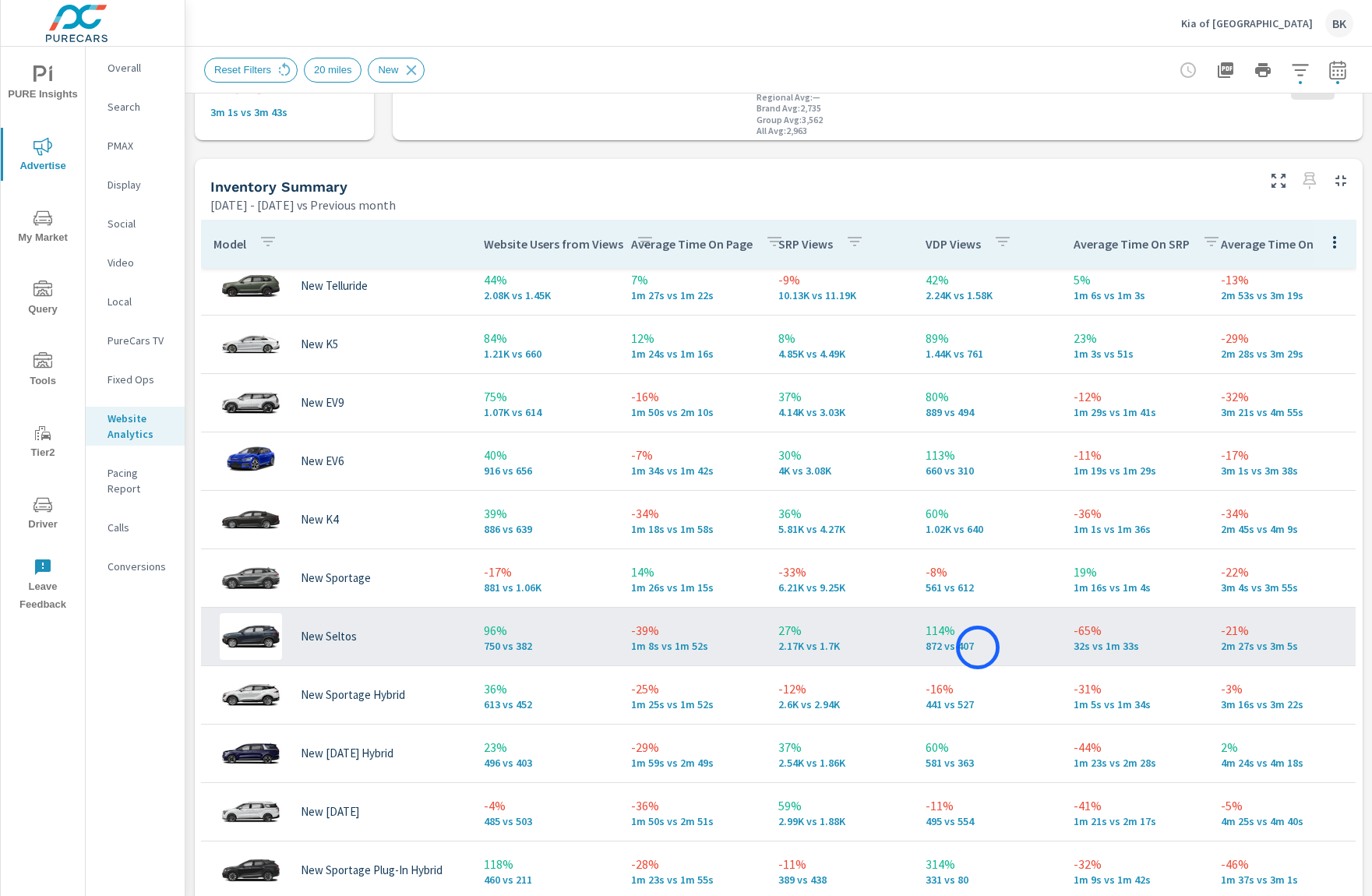
scroll to position [127, 16]
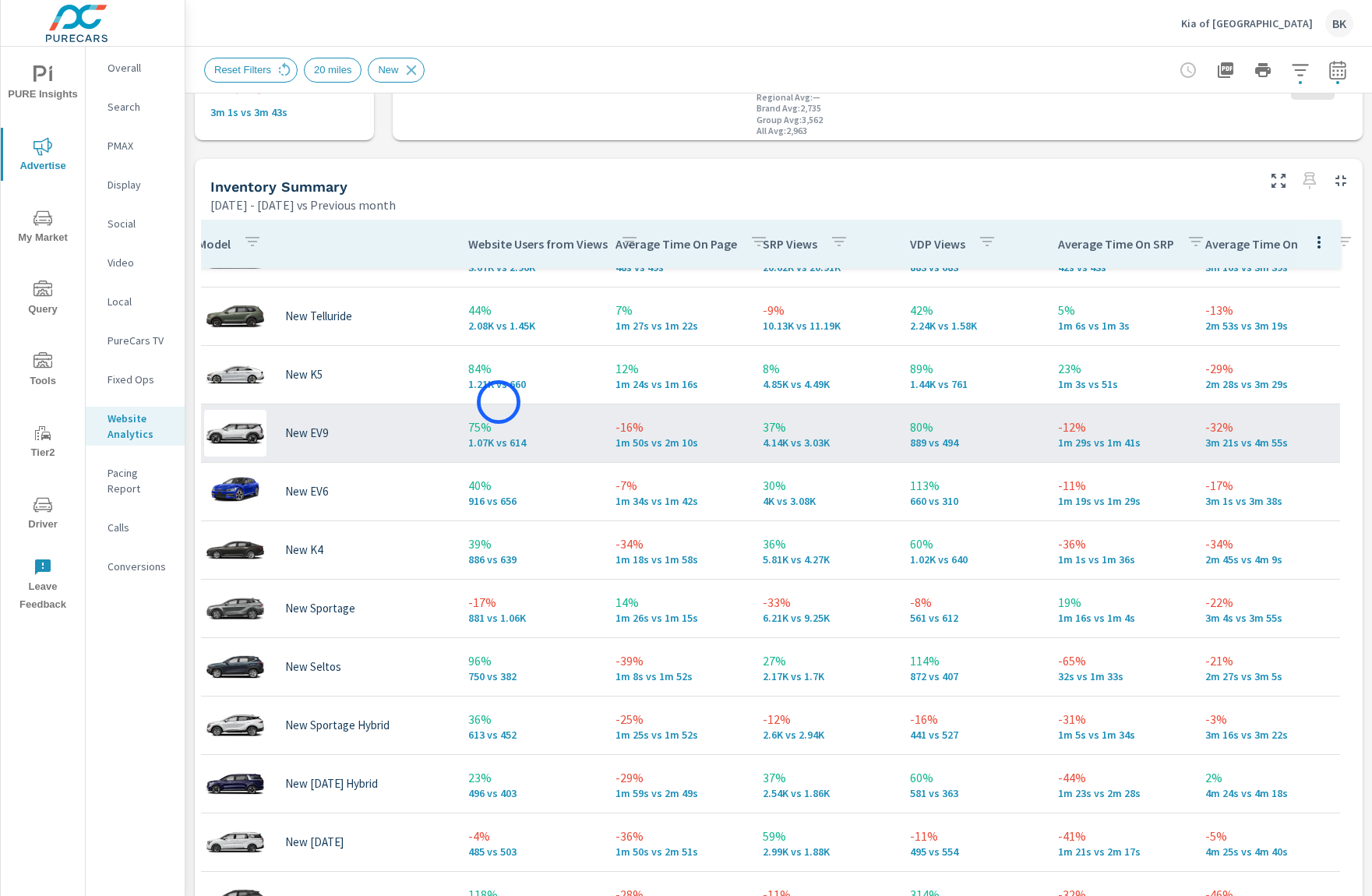
scroll to position [91, 16]
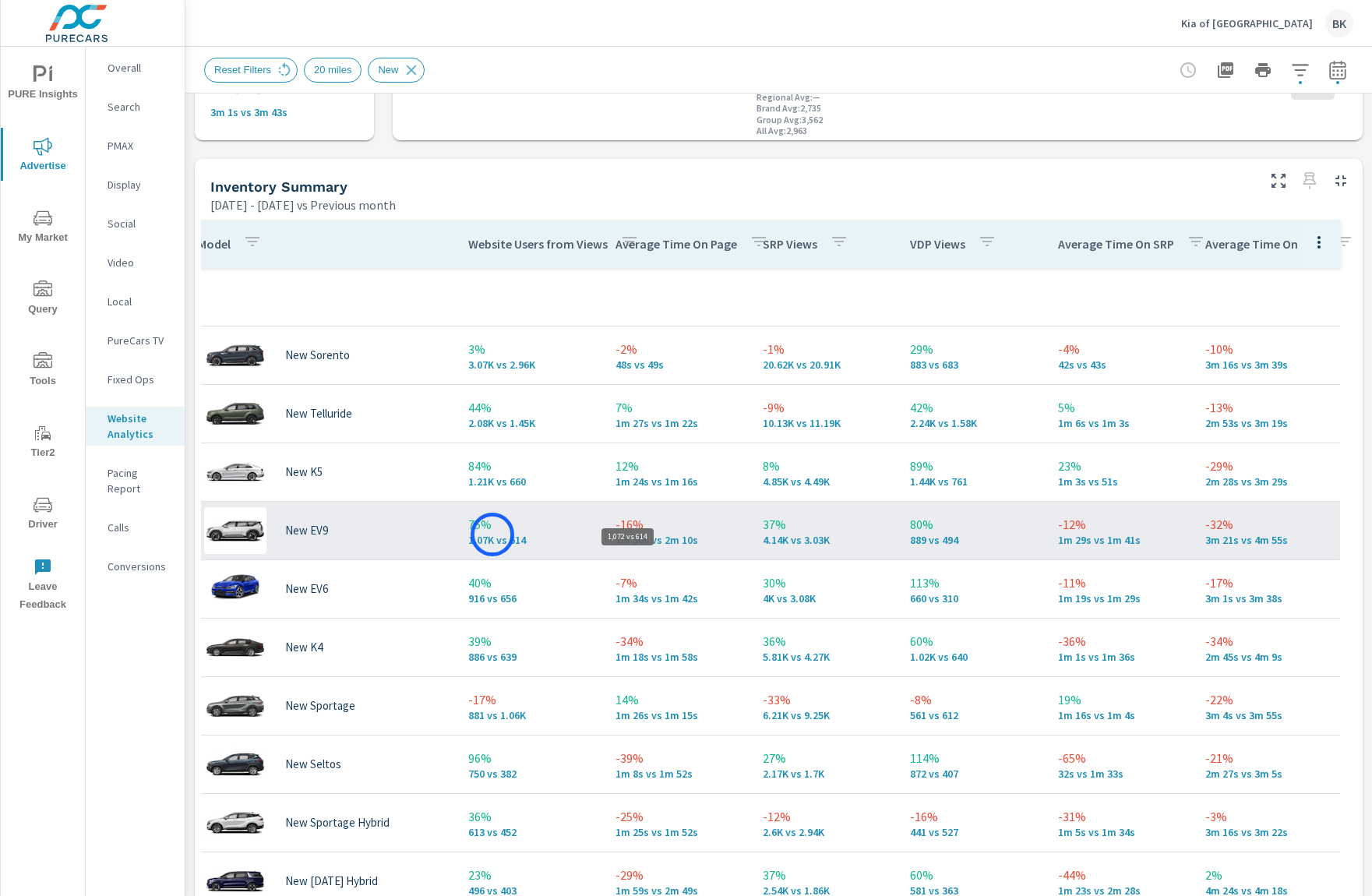
scroll to position [64, 16]
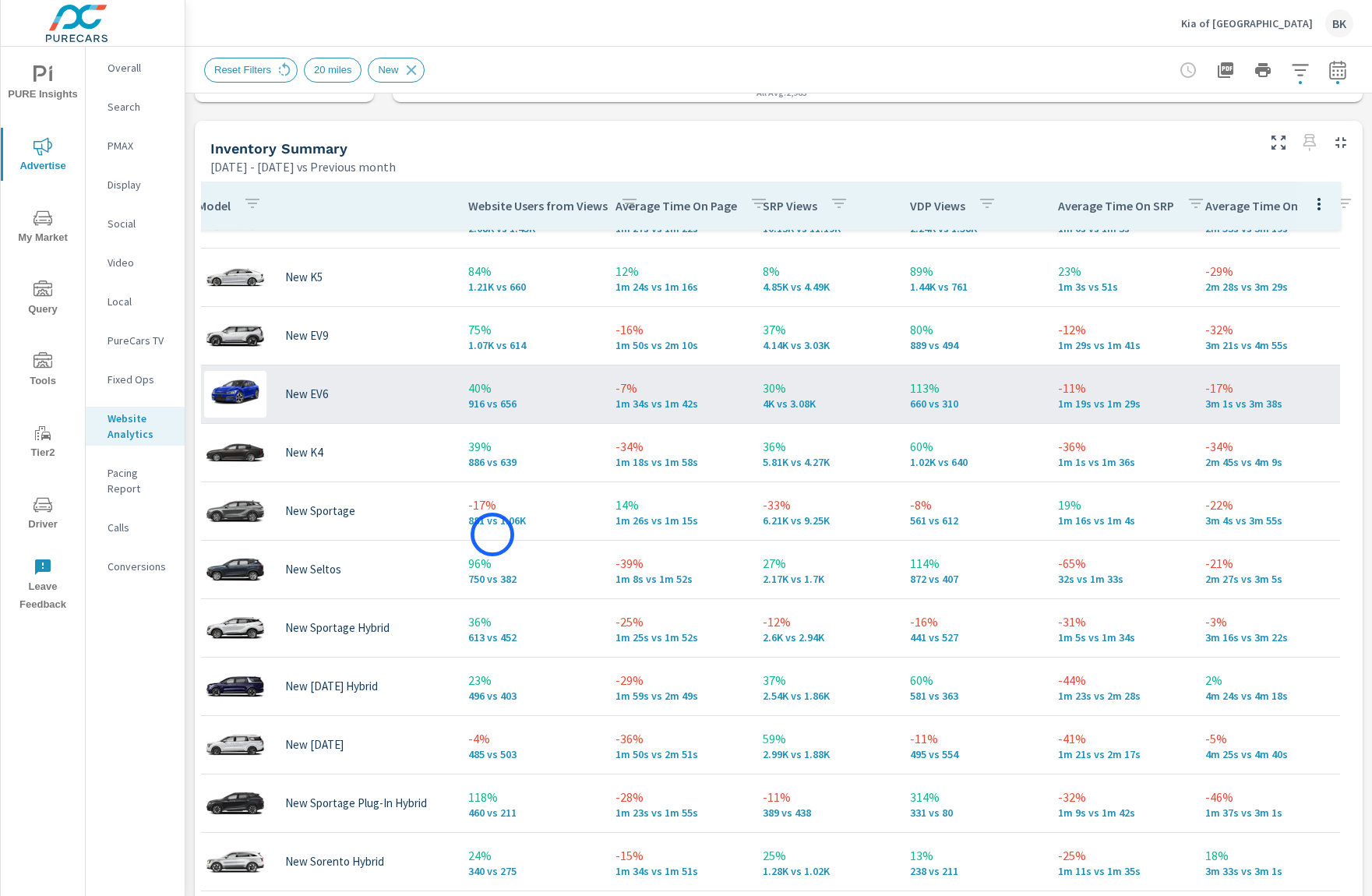
scroll to position [652, 0]
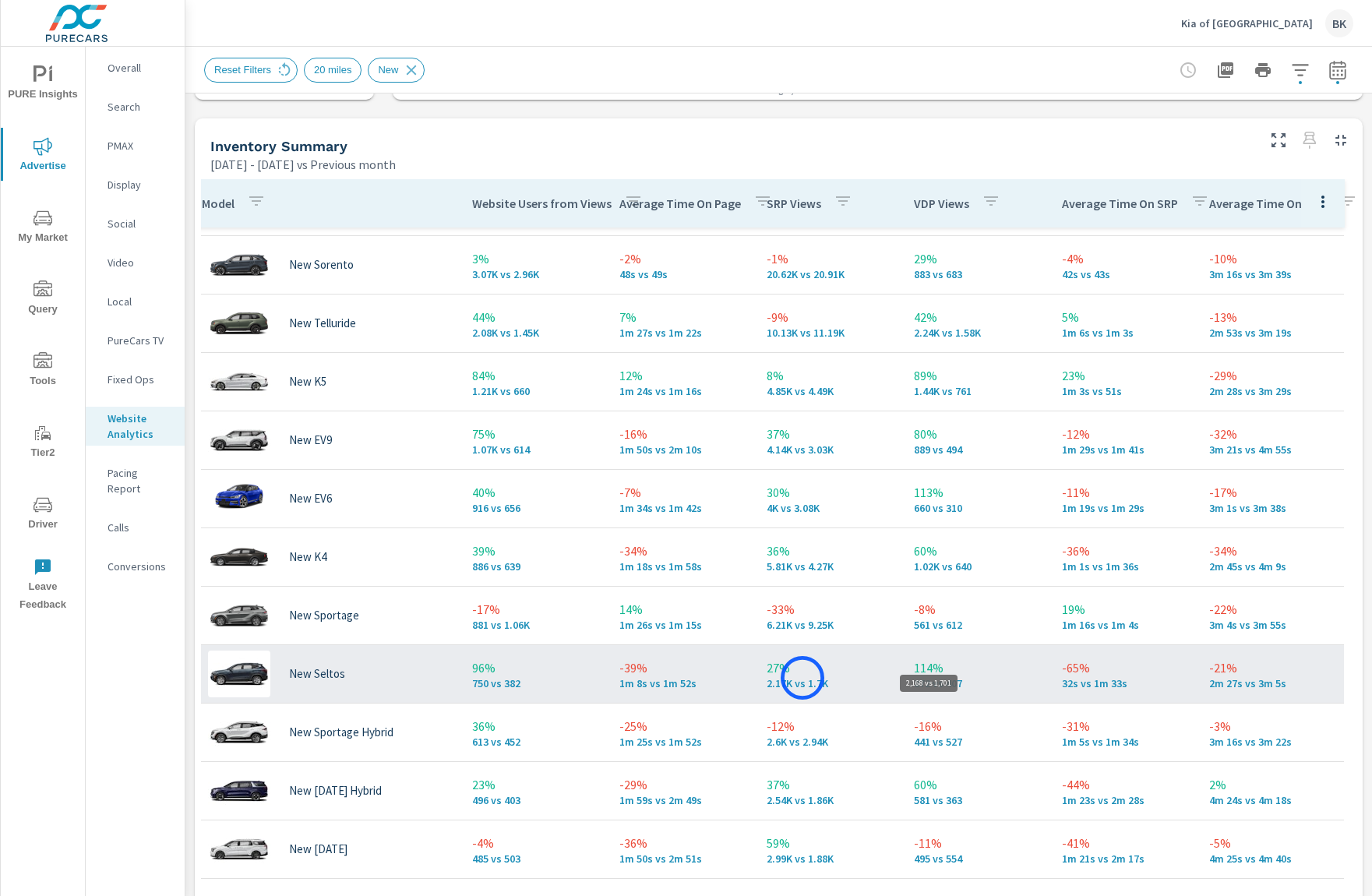
scroll to position [52, 11]
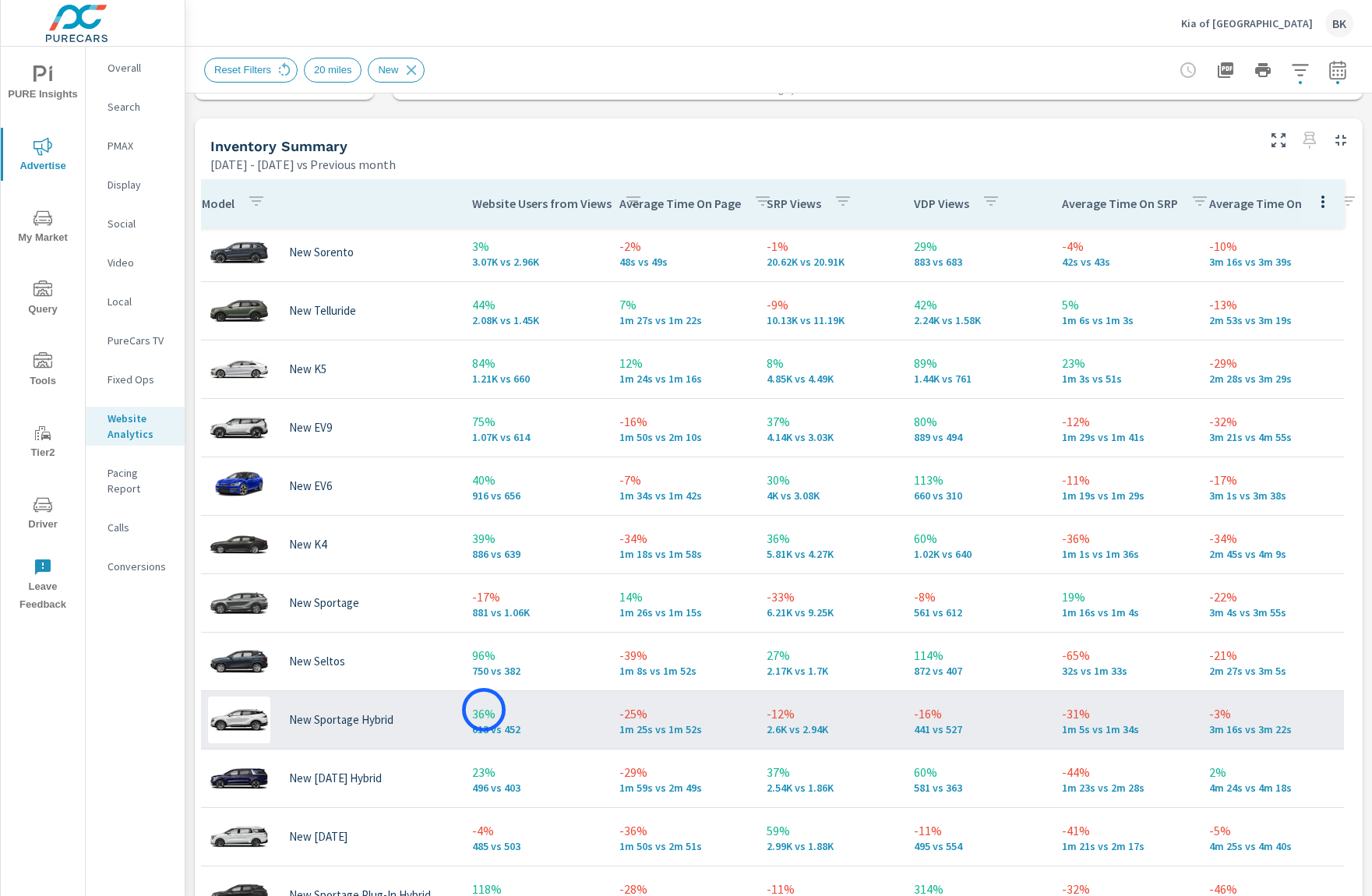
scroll to position [72, 11]
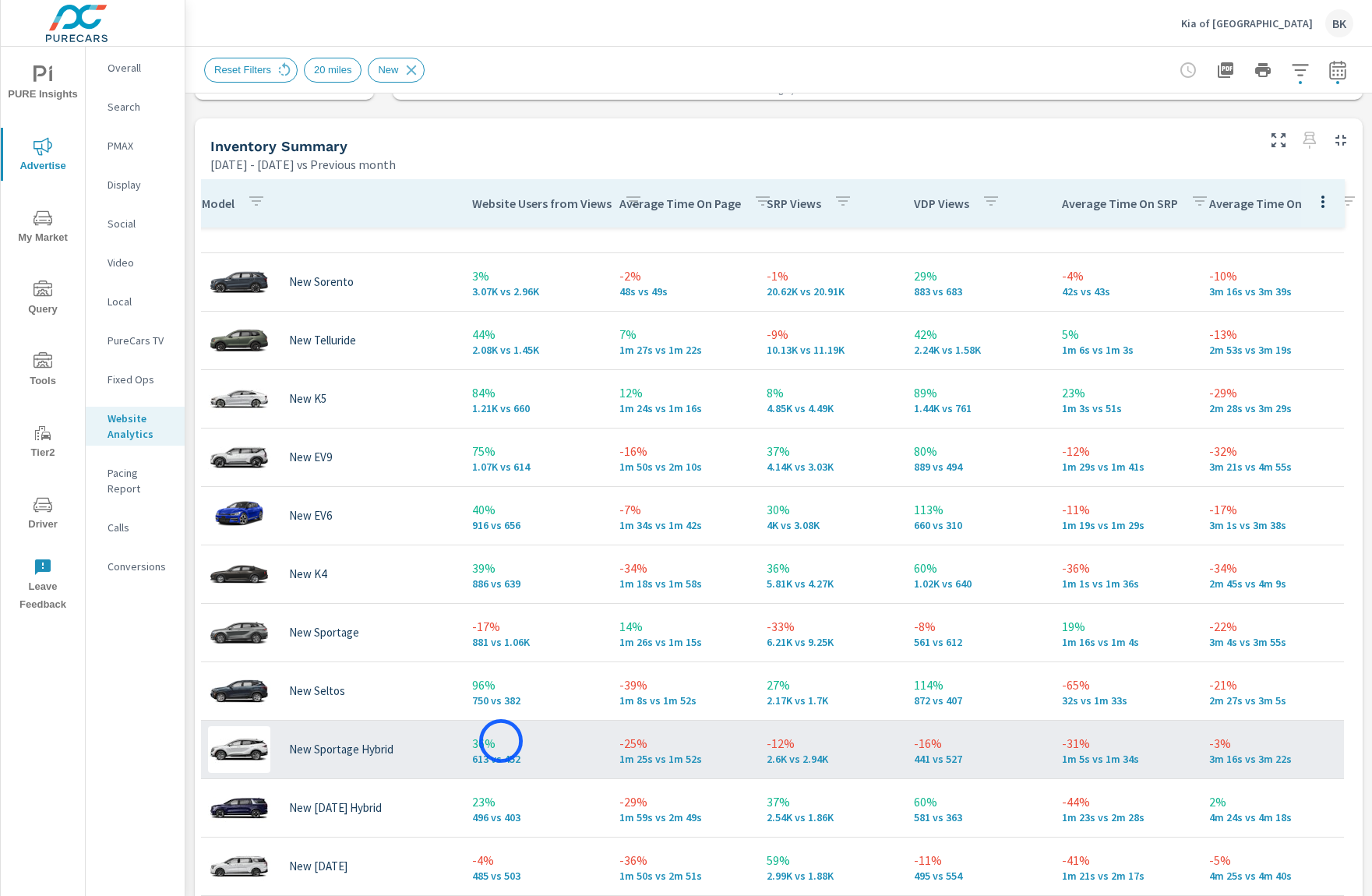
scroll to position [55, 11]
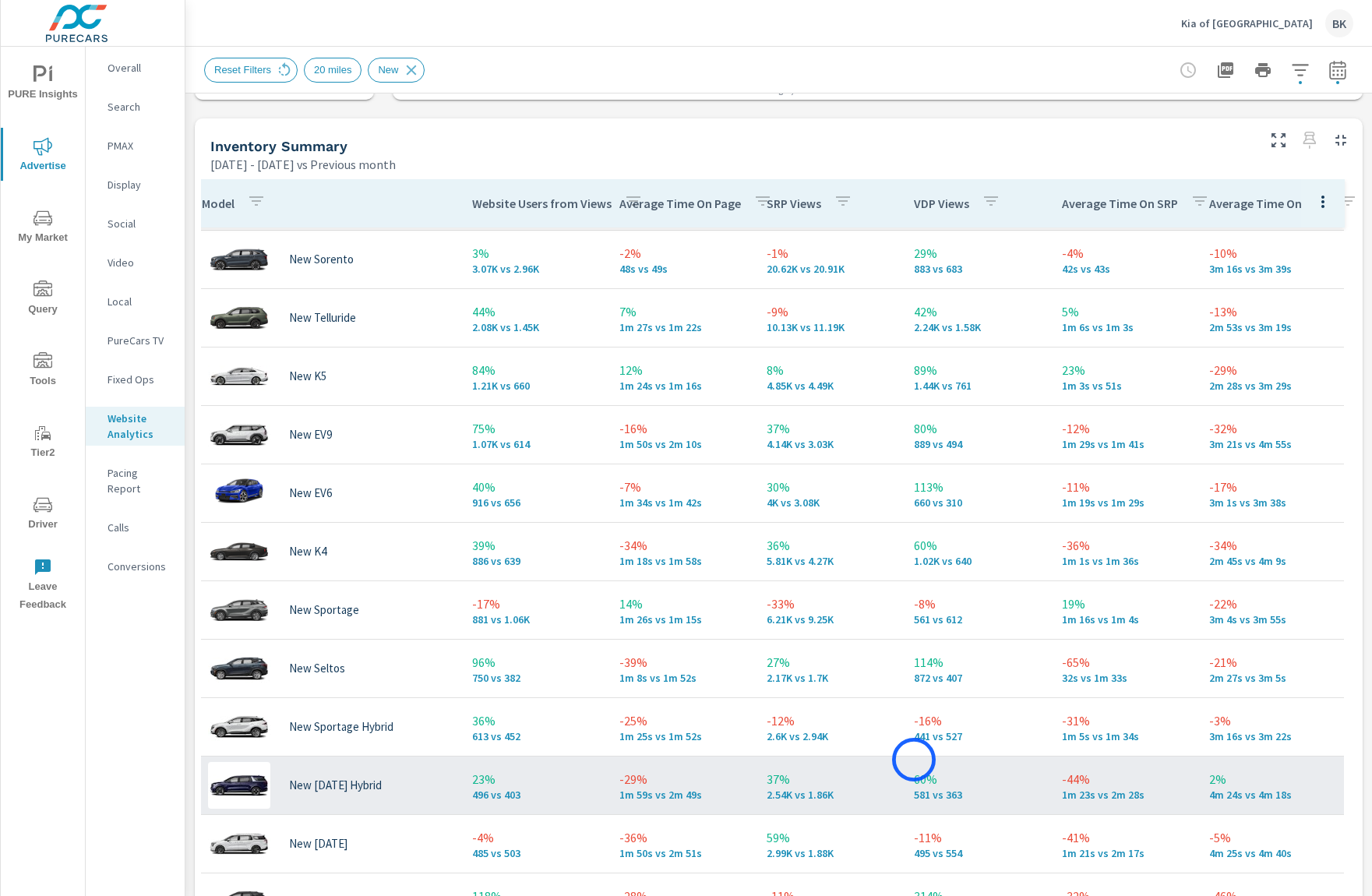
scroll to position [69, 11]
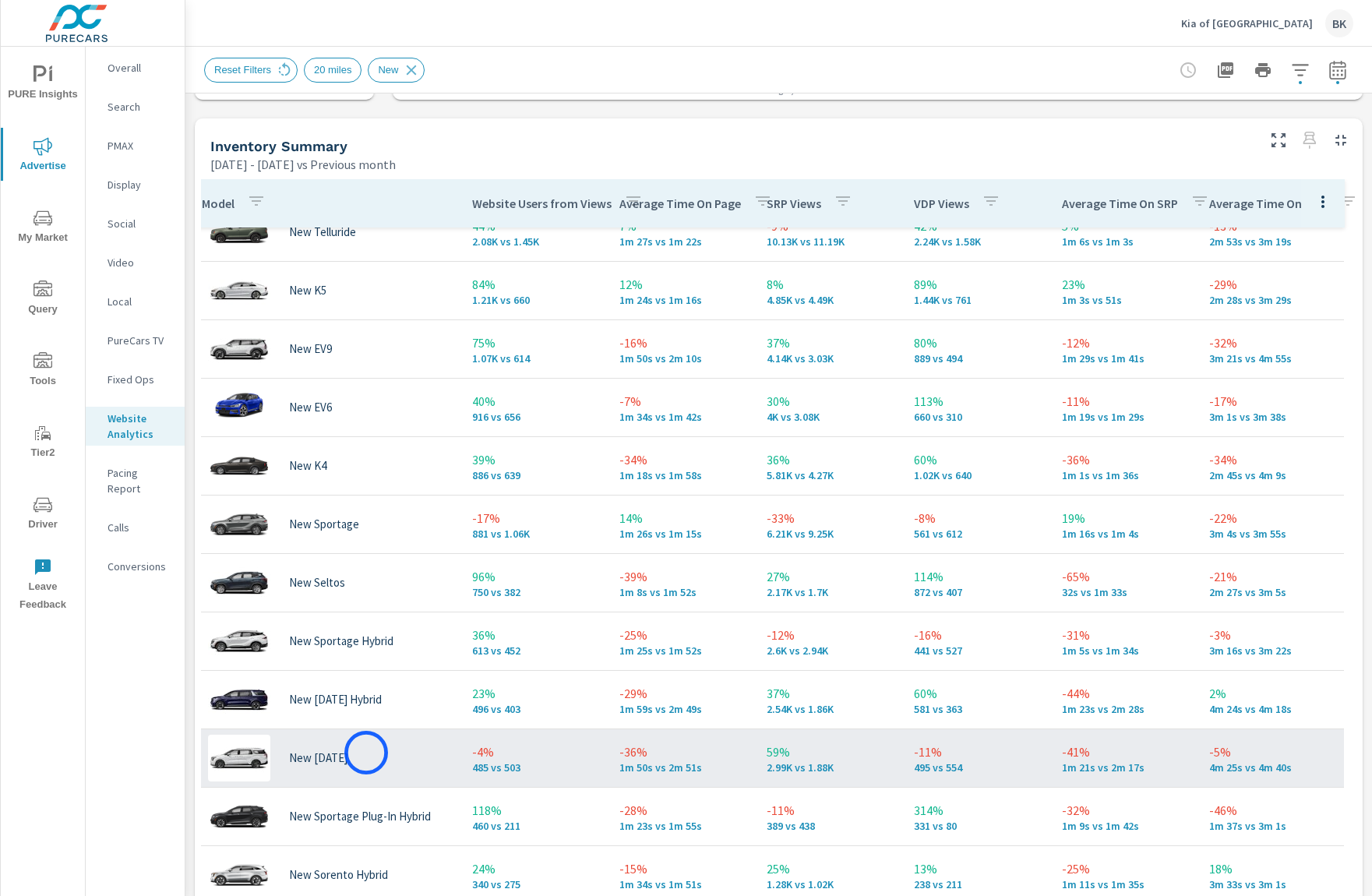
scroll to position [142, 11]
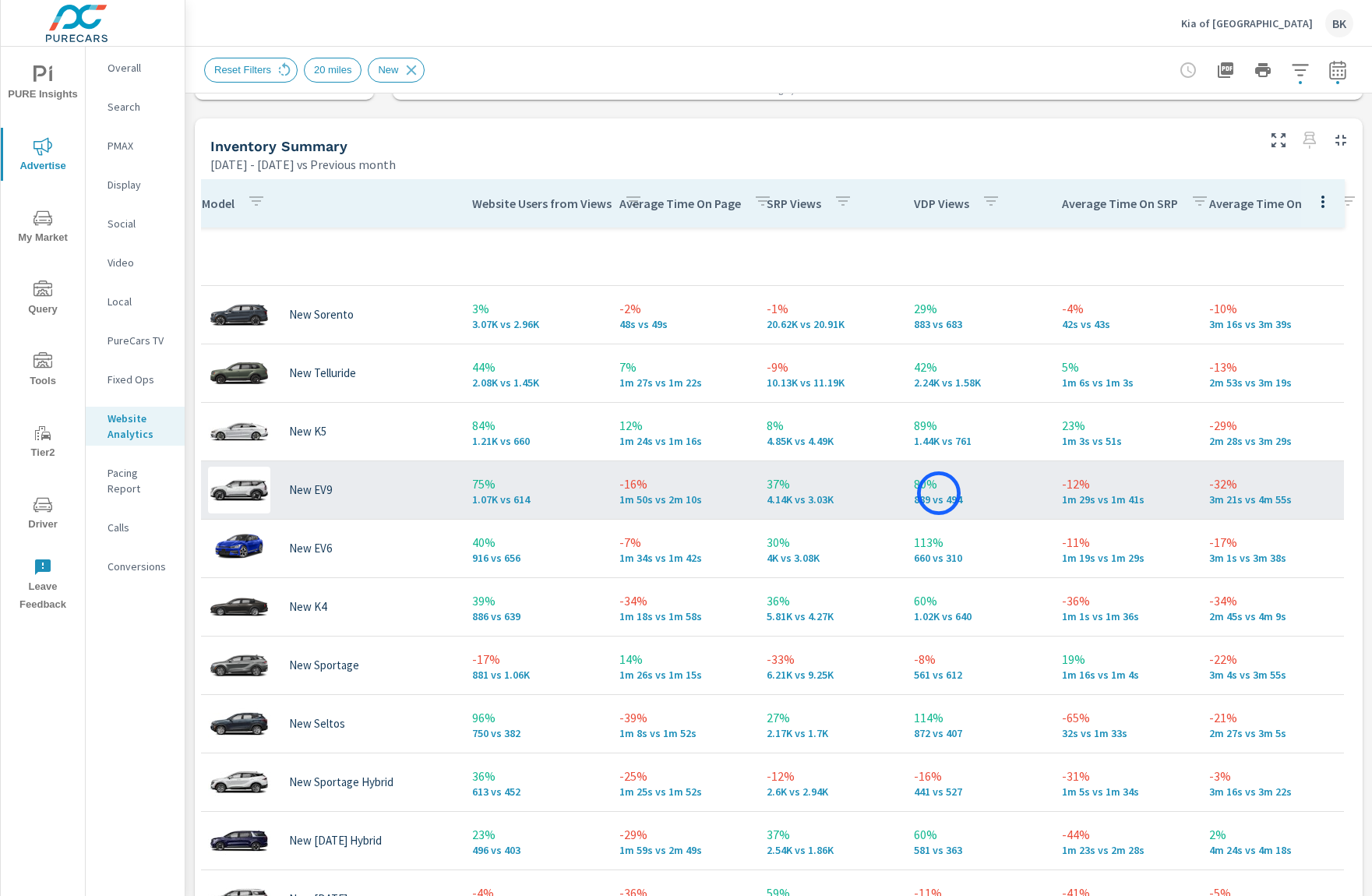
scroll to position [4, 11]
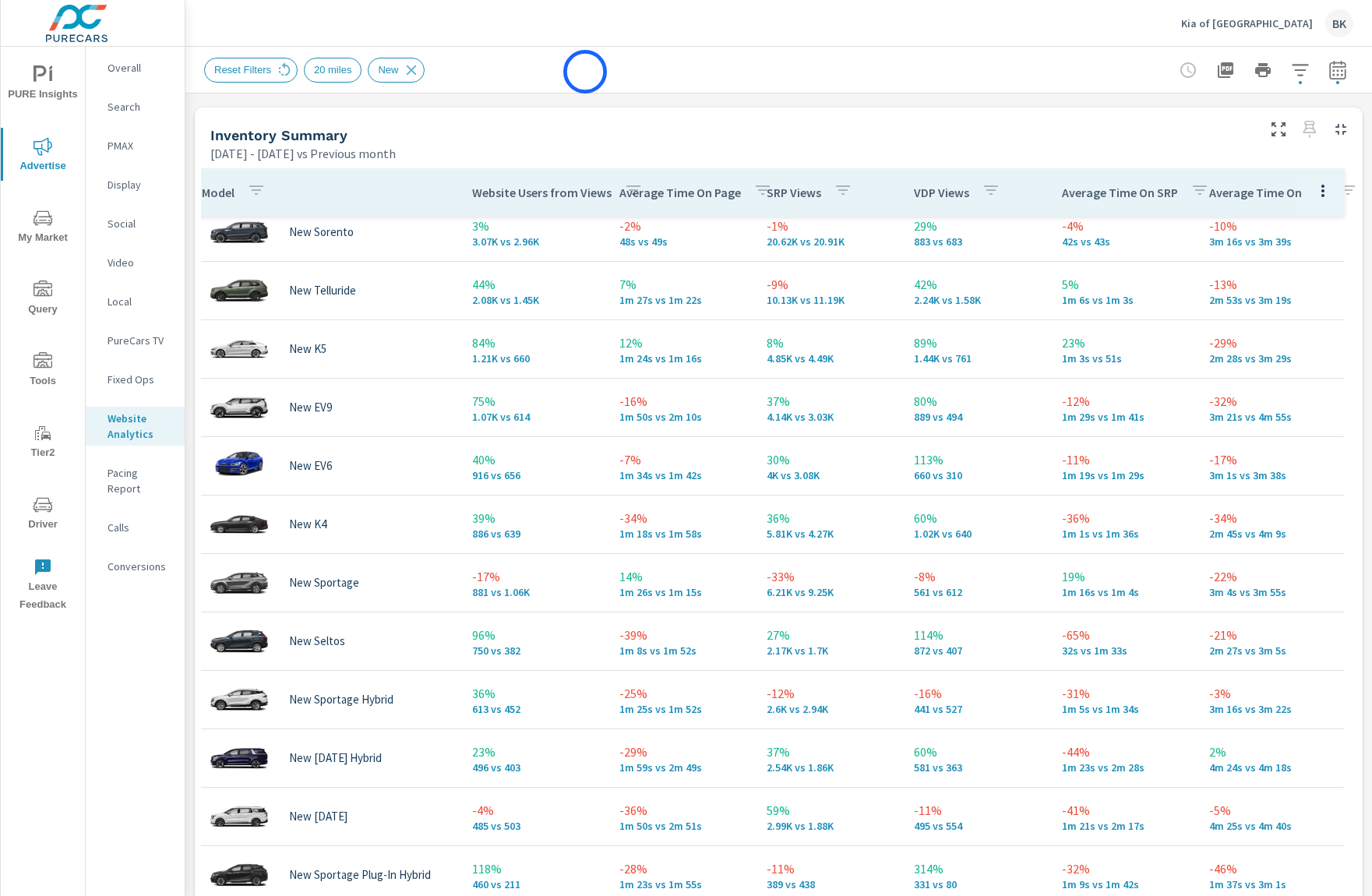
scroll to position [666, 0]
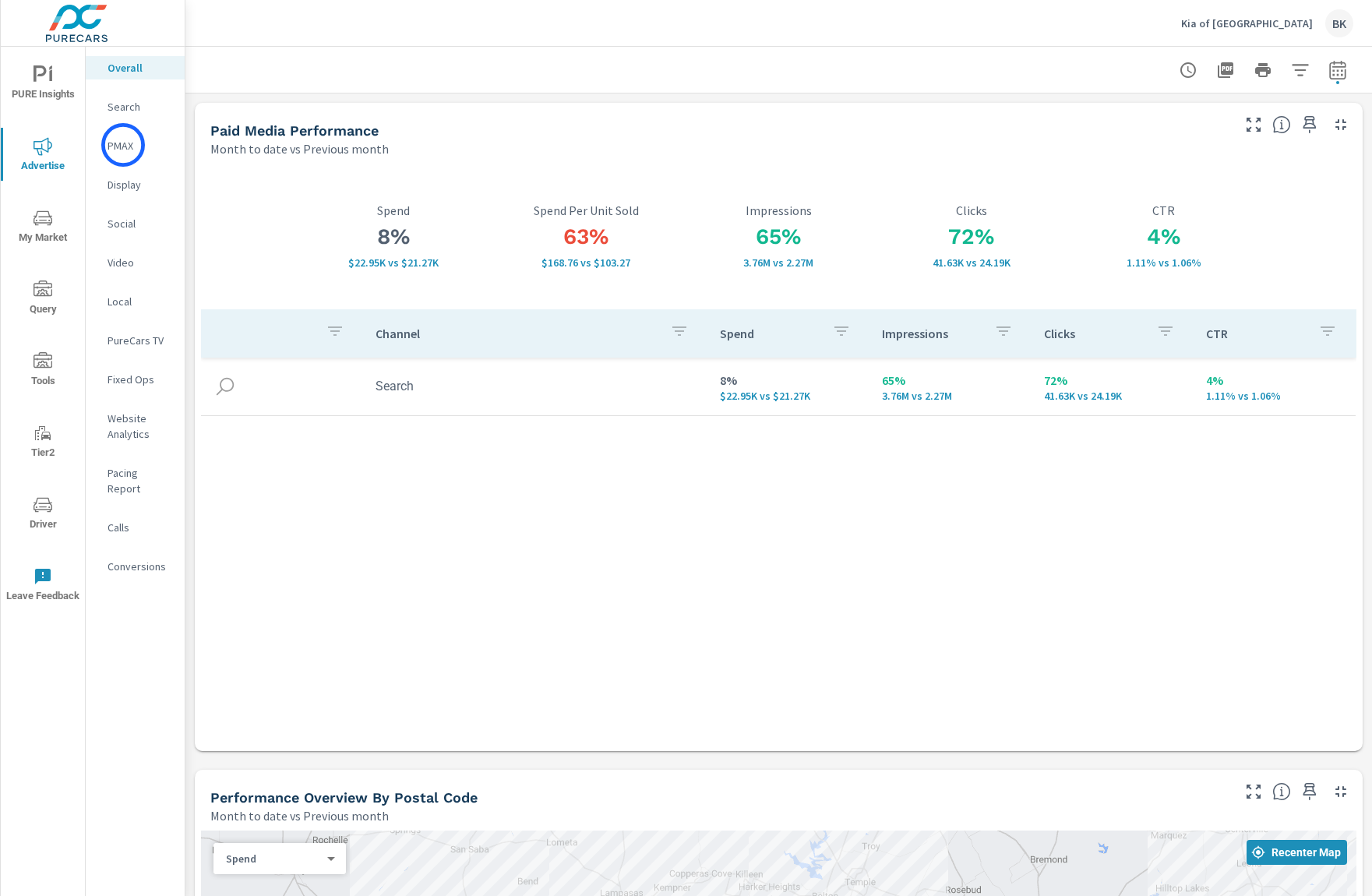
click at [123, 145] on p "PMAX" at bounding box center [140, 146] width 65 height 16
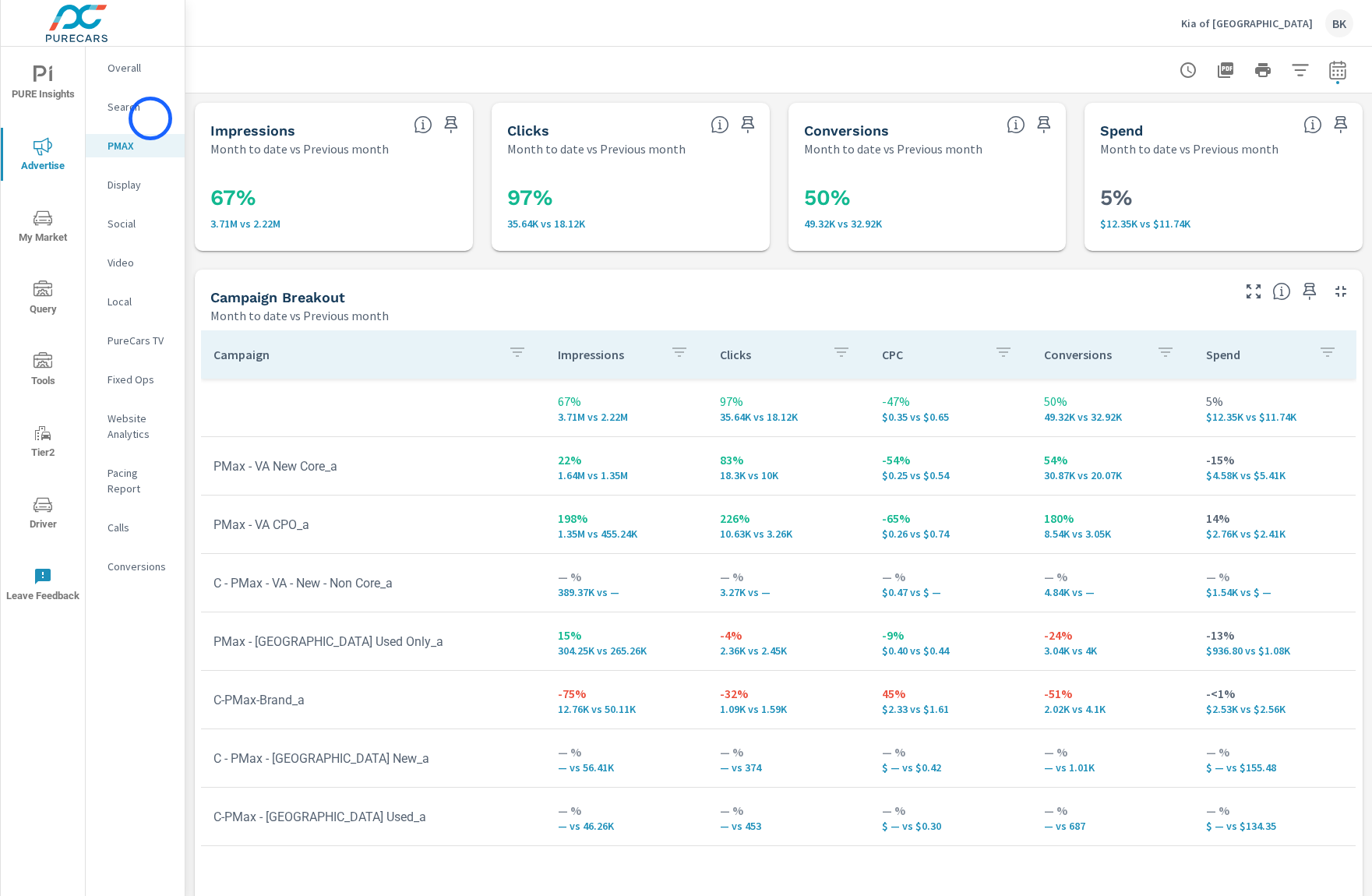
click at [150, 119] on nav "Overall Search PMAX Display Social Video Local PureCars TV Fixed Ops Website An…" at bounding box center [135, 323] width 99 height 553
click at [121, 110] on p "Search" at bounding box center [140, 107] width 65 height 16
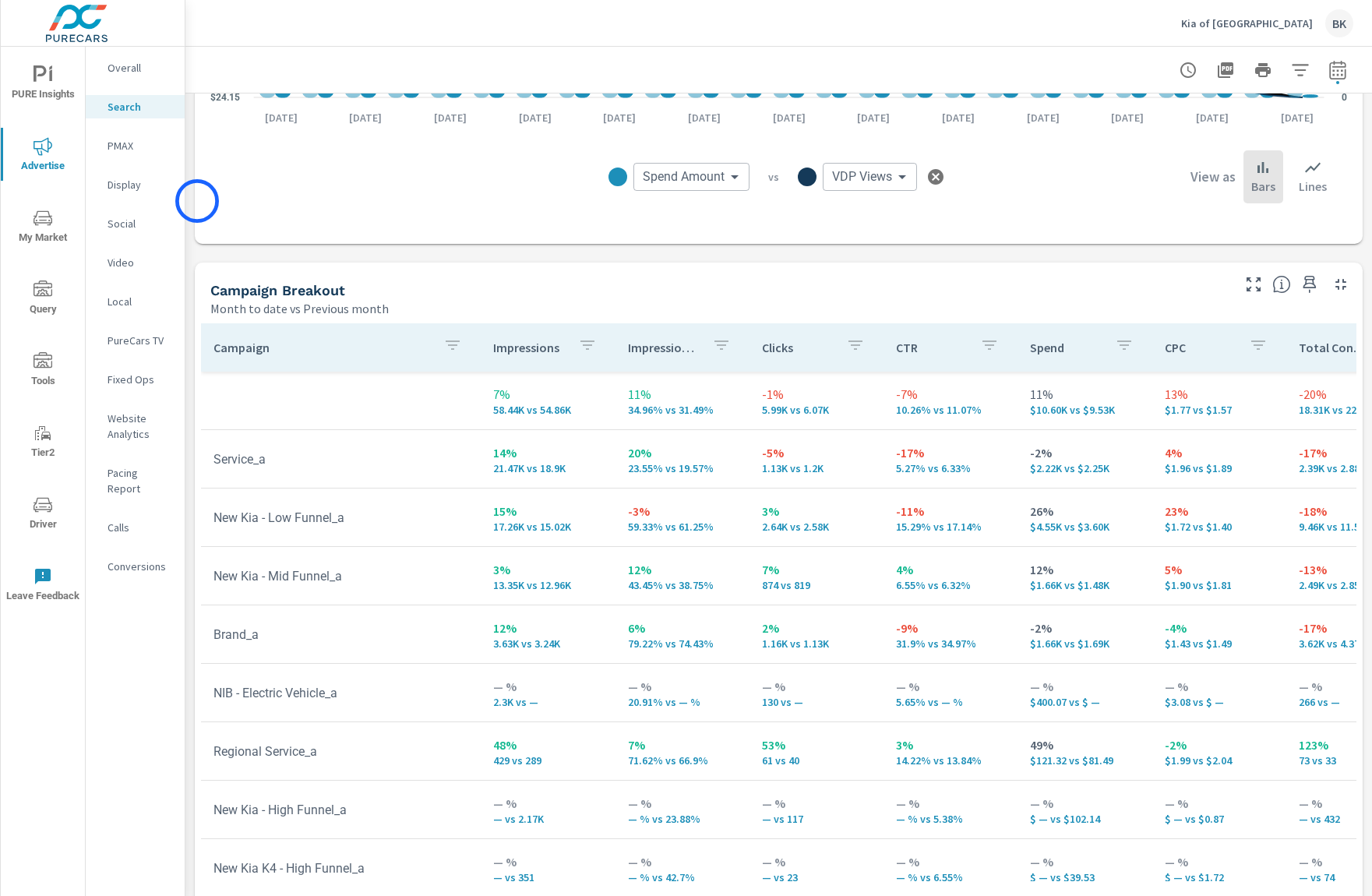
scroll to position [1365, 0]
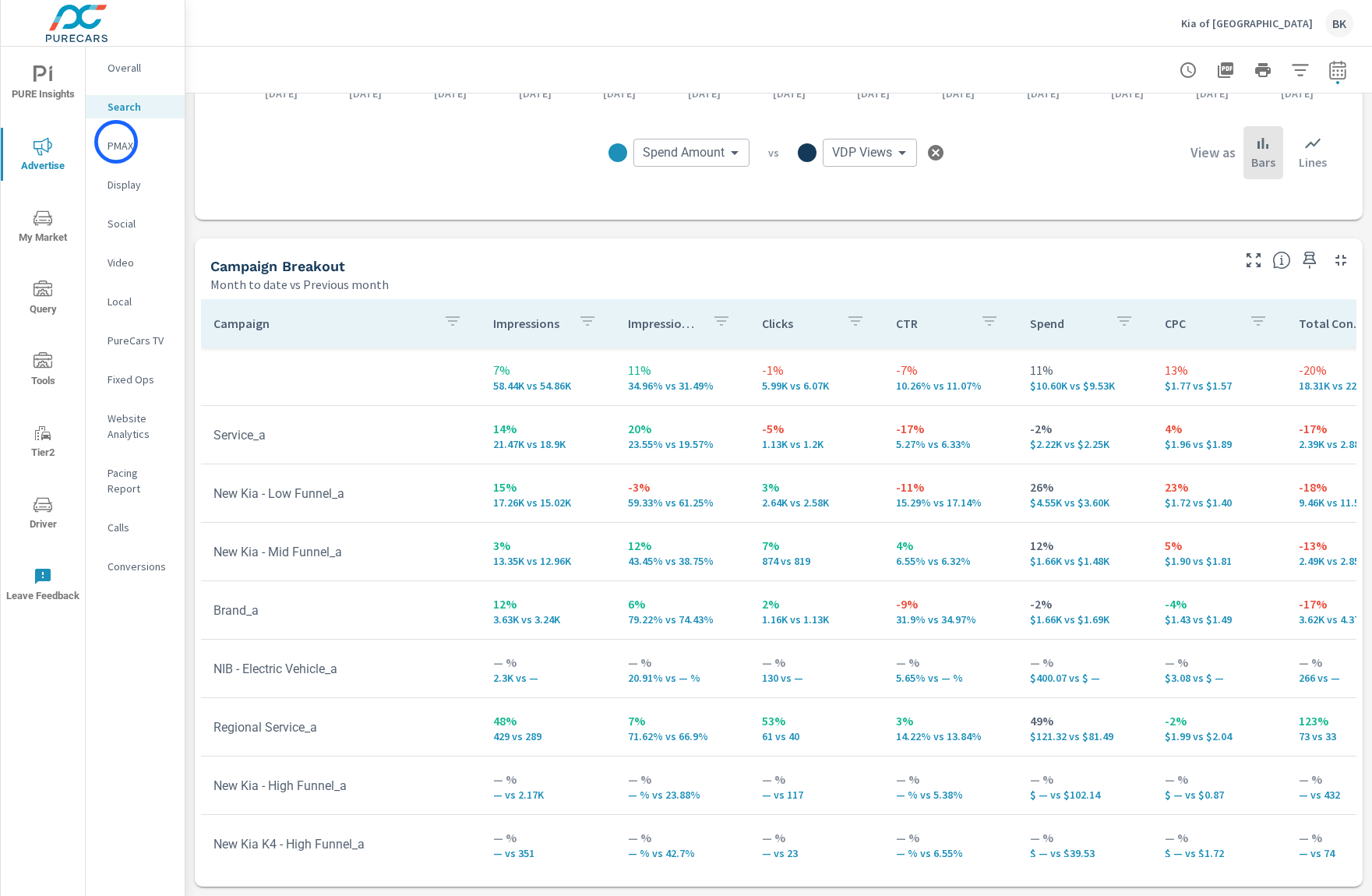
click at [116, 142] on p "PMAX" at bounding box center [140, 146] width 65 height 16
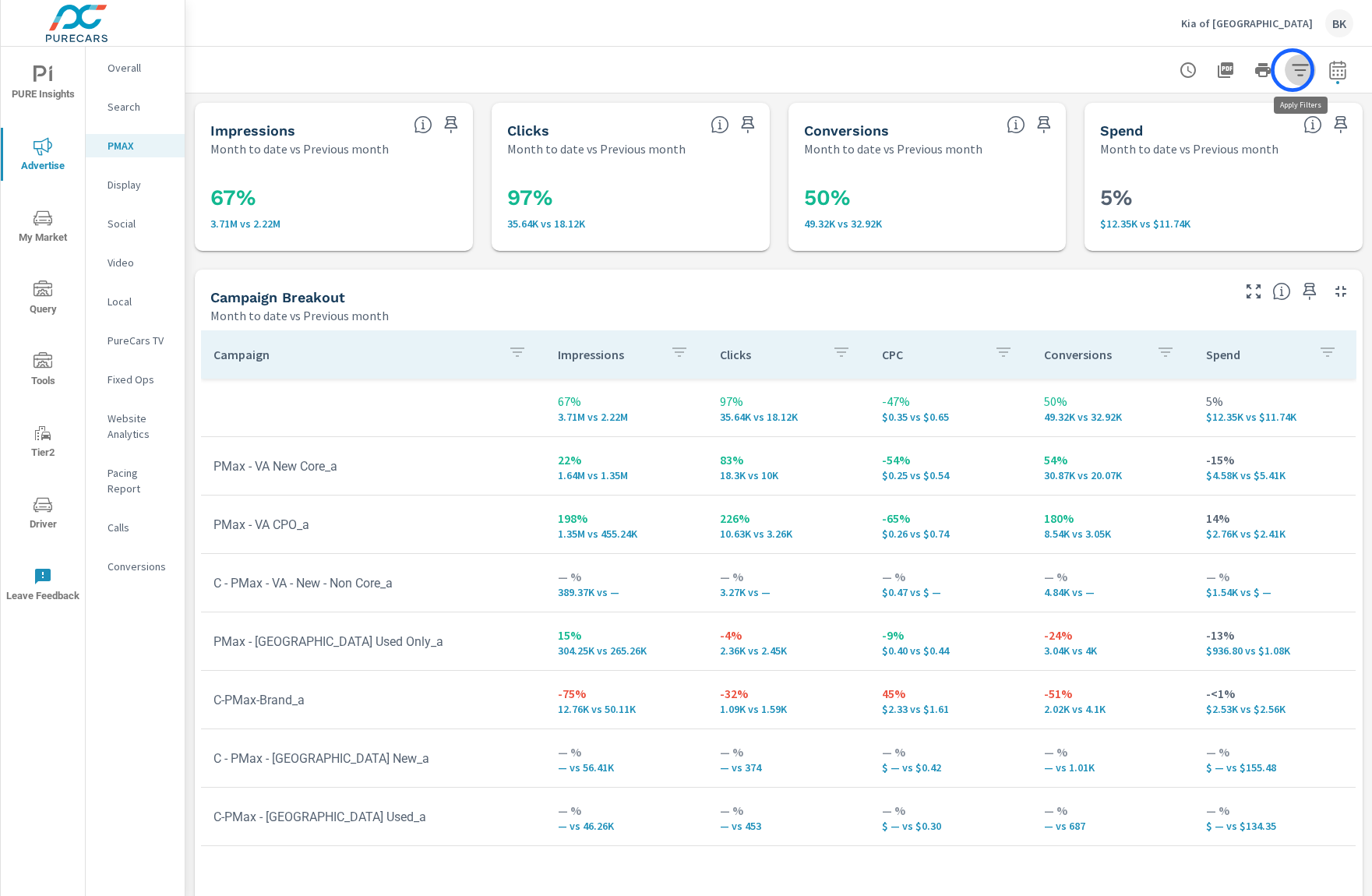
click at [1293, 70] on icon "button" at bounding box center [1300, 69] width 18 height 18
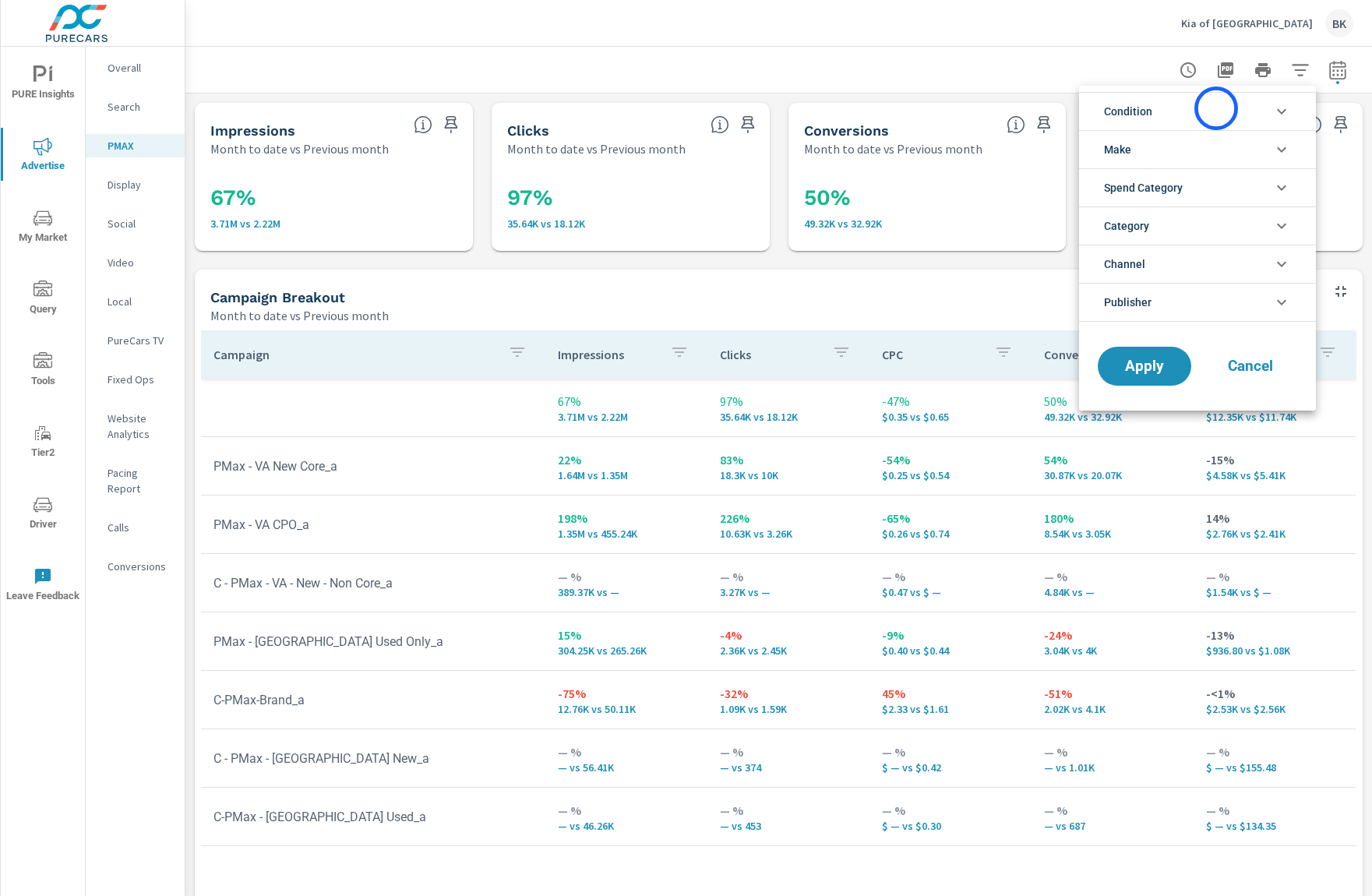
click at [1216, 108] on li "Condition" at bounding box center [1197, 111] width 237 height 38
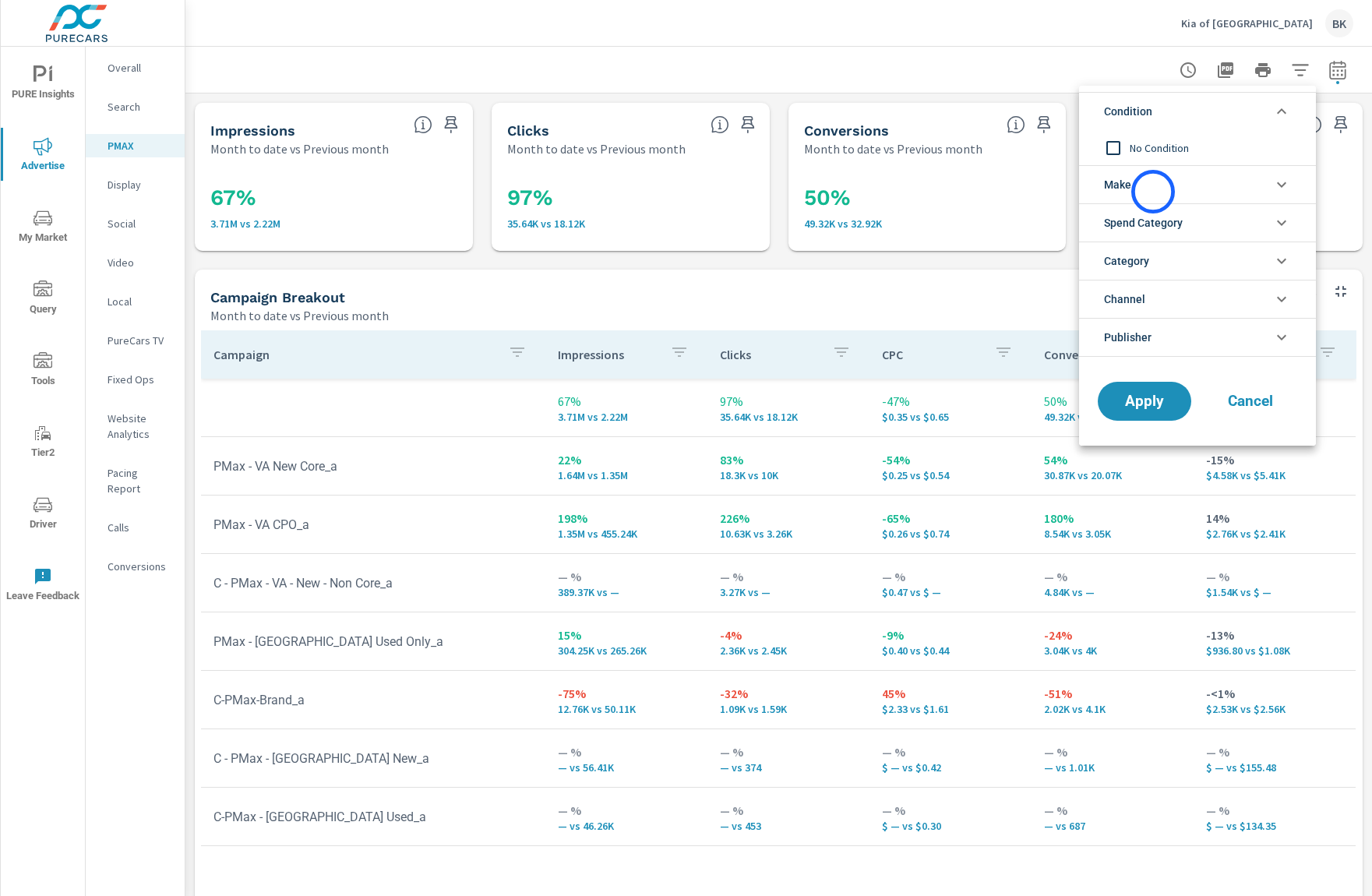
click at [1188, 187] on li "Make" at bounding box center [1197, 184] width 237 height 38
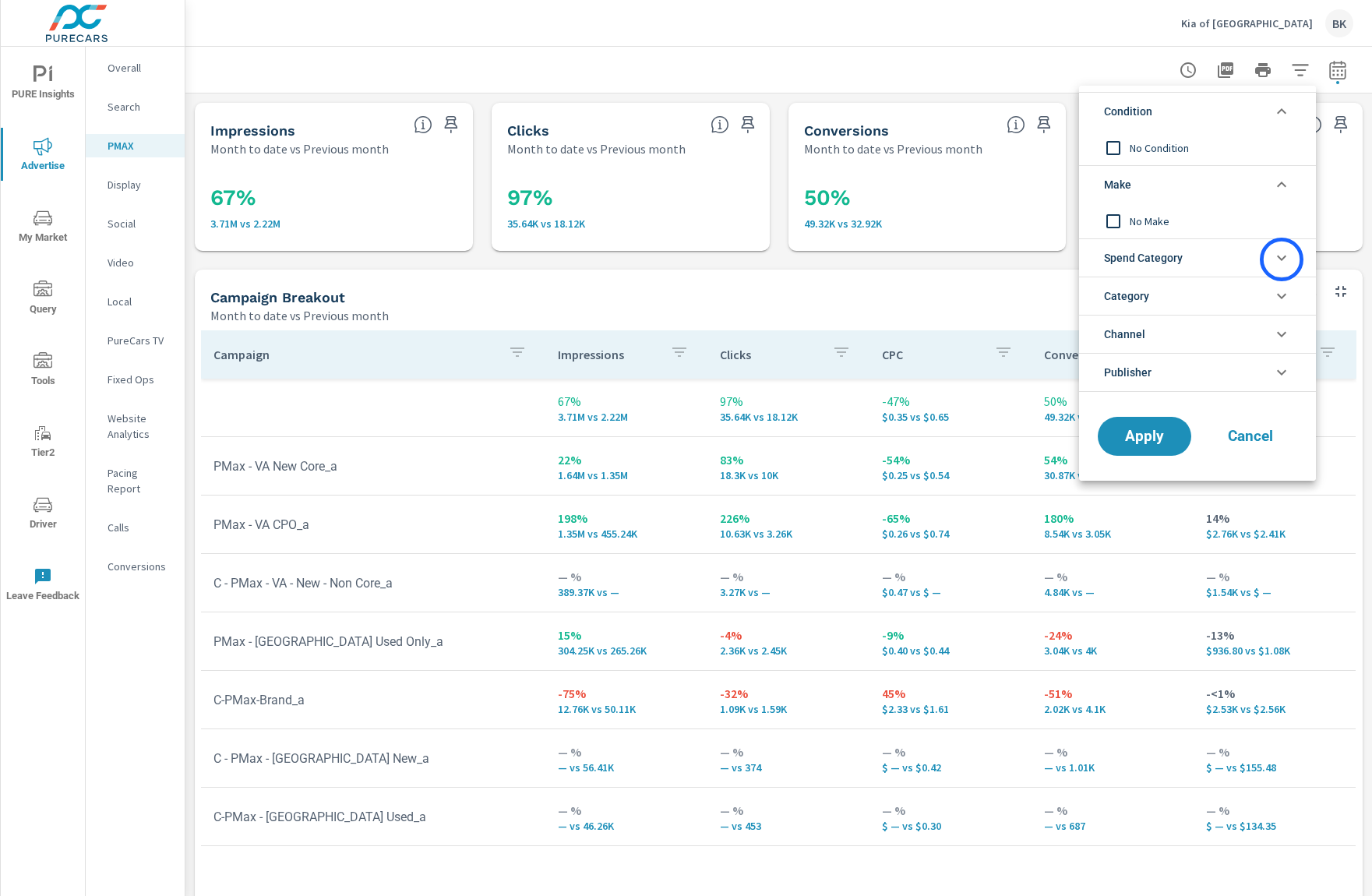
click at [1282, 259] on icon "filter options" at bounding box center [1281, 259] width 10 height 5
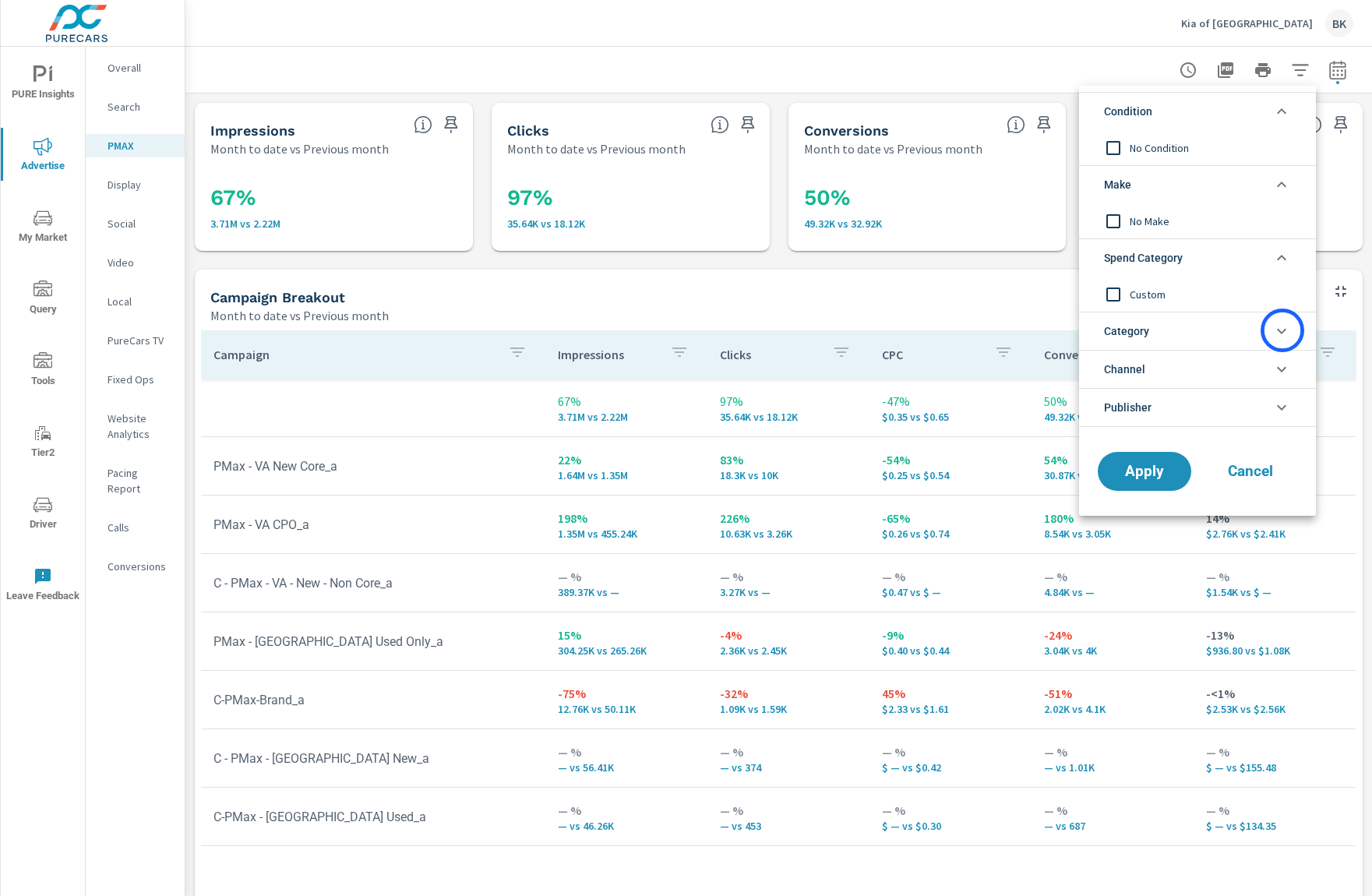
click at [1283, 331] on icon "filter options" at bounding box center [1281, 331] width 18 height 18
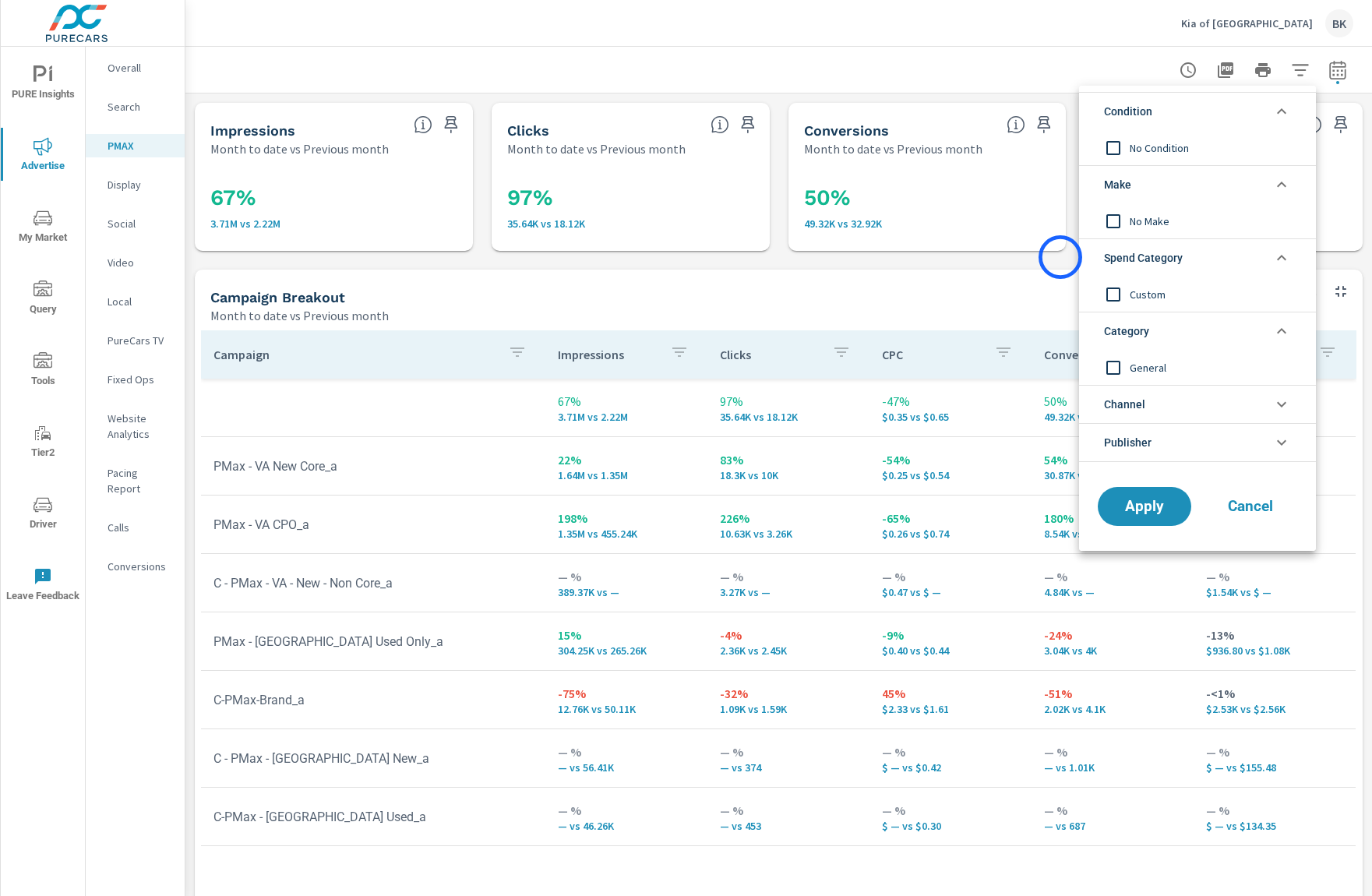
click at [1060, 263] on div at bounding box center [686, 448] width 1372 height 896
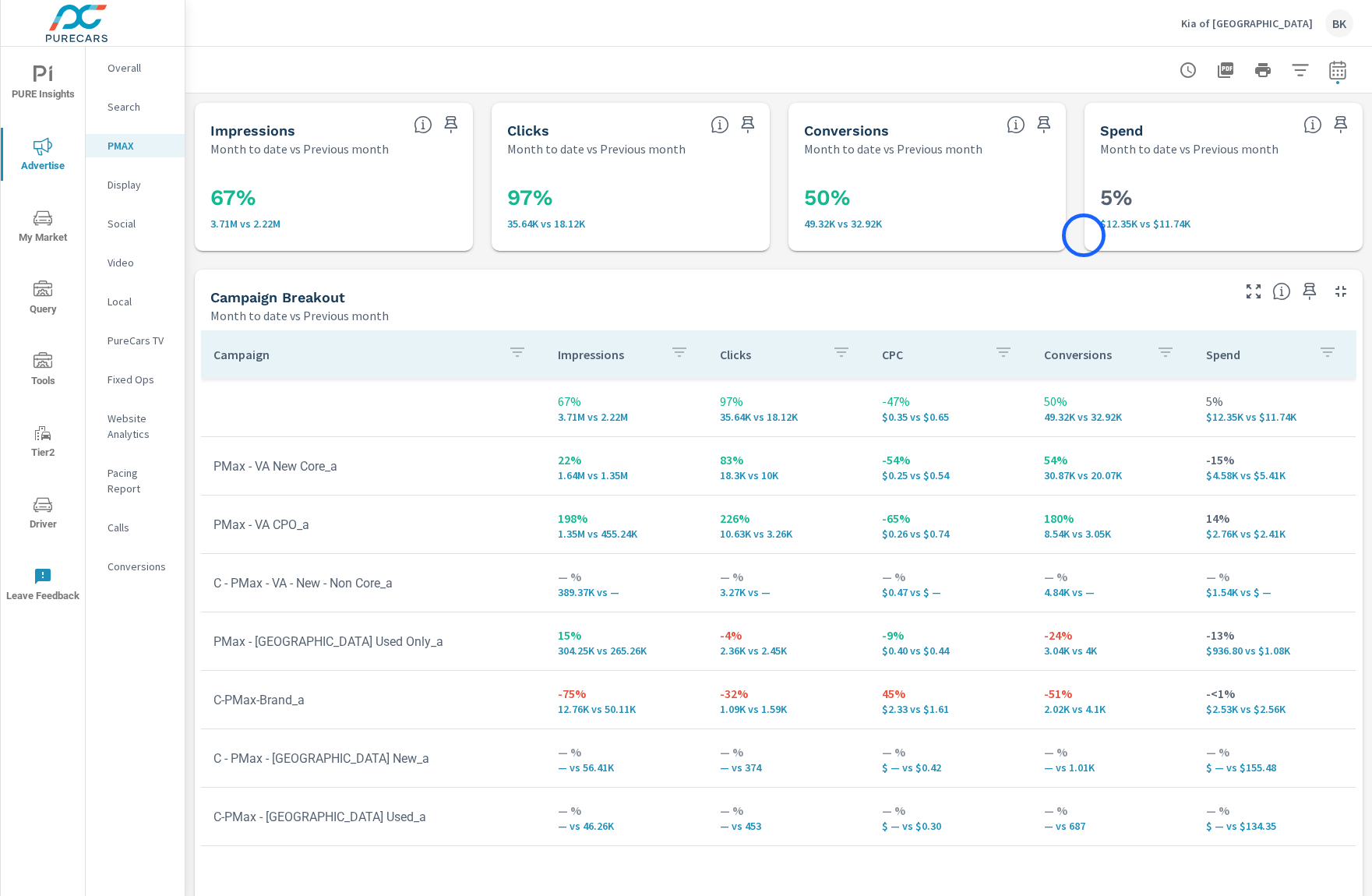
scroll to position [31, 0]
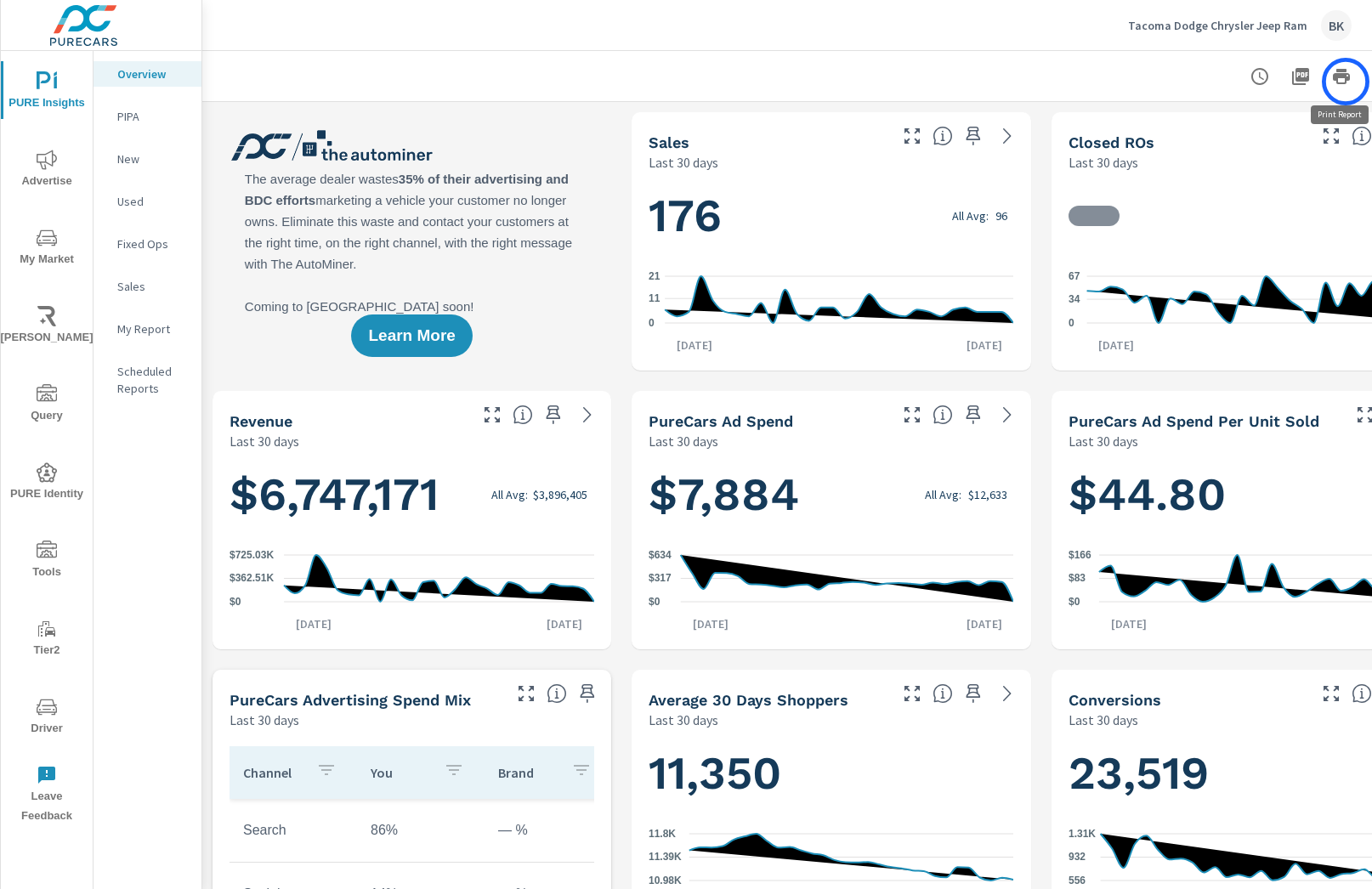
scroll to position [0, 88]
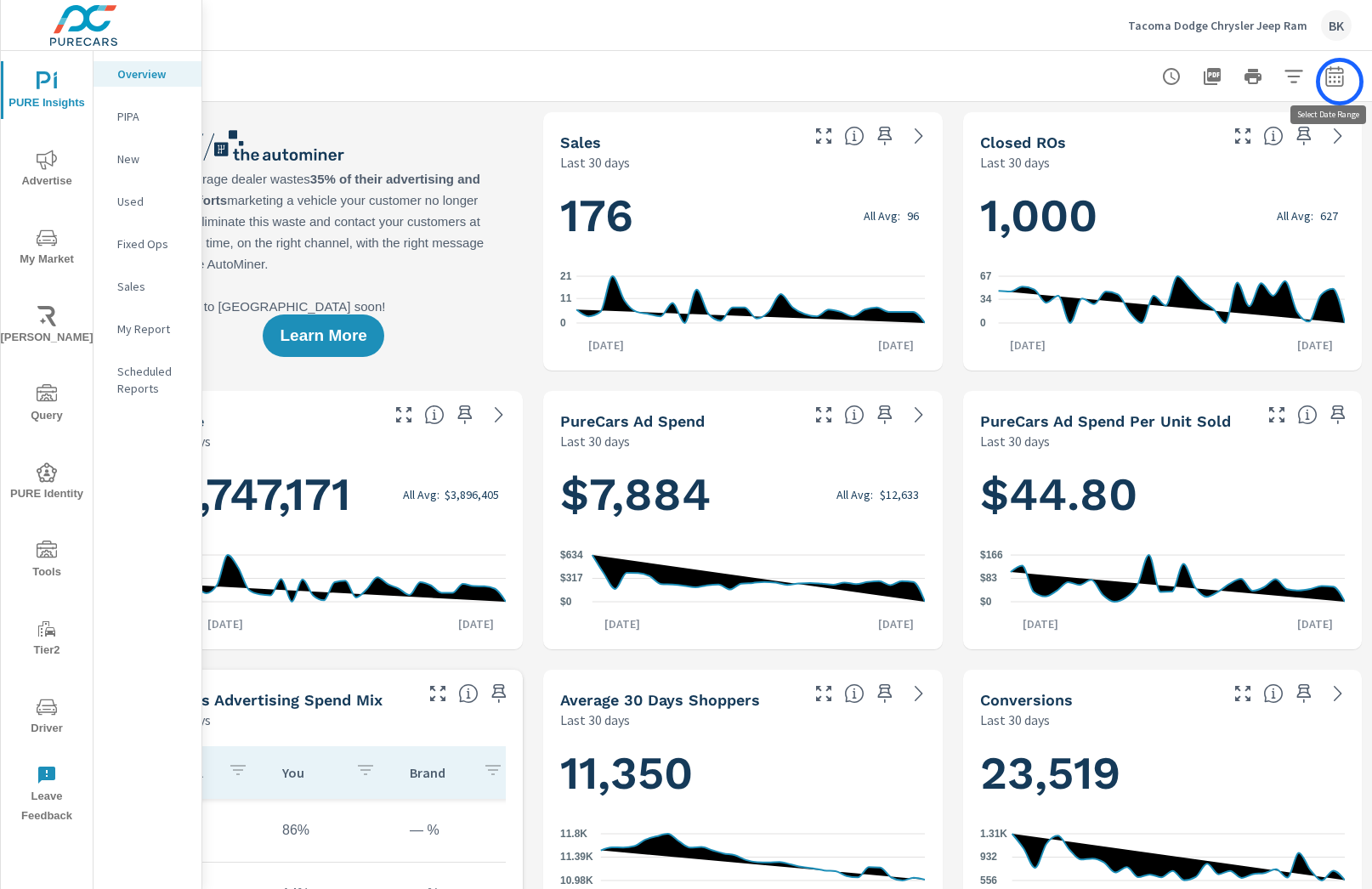
click at [1339, 82] on icon "button" at bounding box center [1335, 76] width 20 height 20
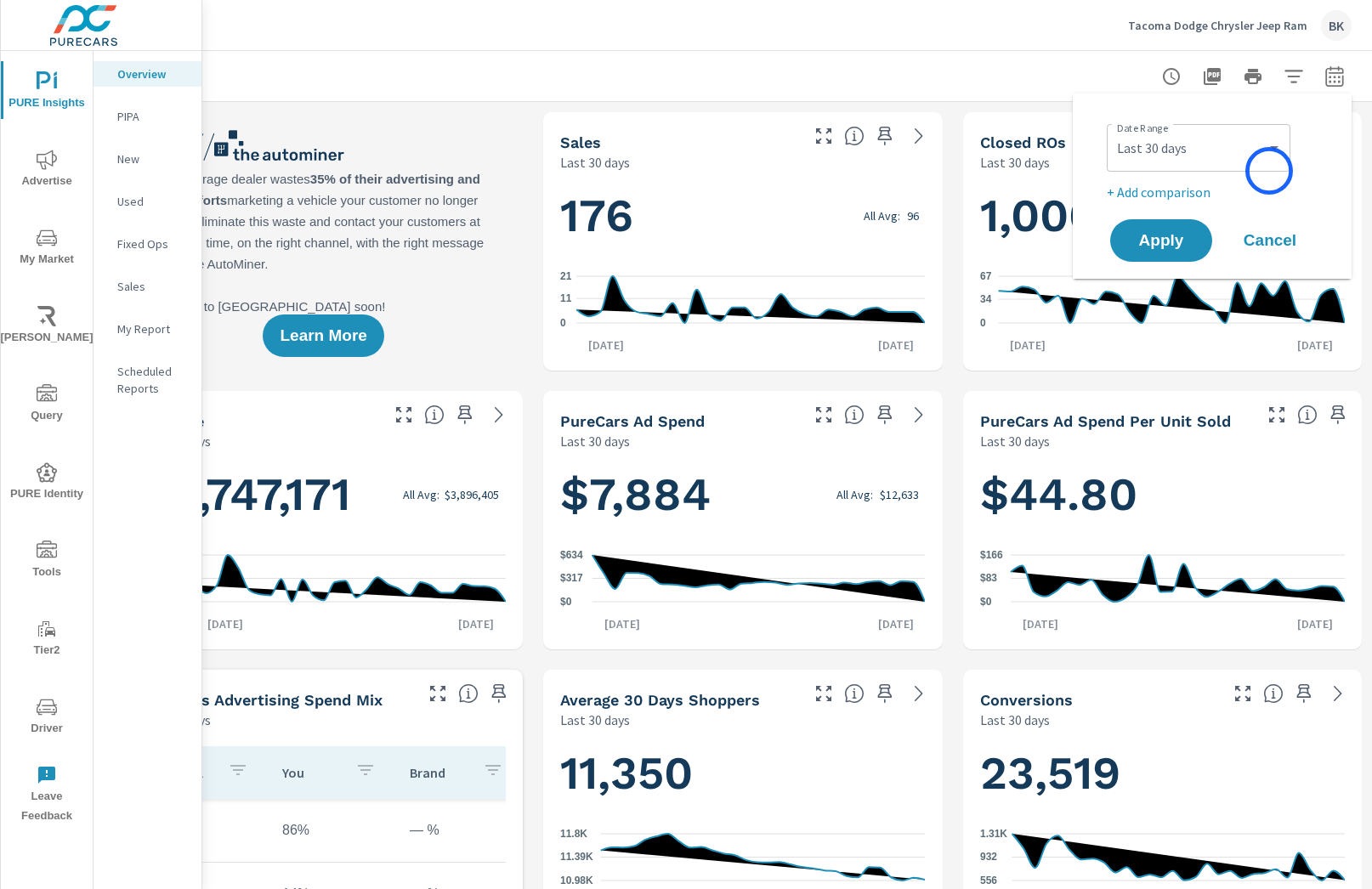
click at [1269, 171] on div "Custom Yesterday Last week Last 7 days Last 14 days Last 30 days Last 45 days L…" at bounding box center [1198, 148] width 183 height 48
click at [1272, 148] on select "Custom Yesterday Last week Last 7 days Last 14 days Last 30 days Last 45 days L…" at bounding box center [1198, 147] width 170 height 34
click at [1114, 130] on select "Custom Yesterday Last week Last 7 days Last 14 days Last 30 days Last 45 days L…" at bounding box center [1198, 147] width 170 height 34
select select "Month to date"
click at [1158, 190] on p "+ Add comparison" at bounding box center [1216, 192] width 218 height 20
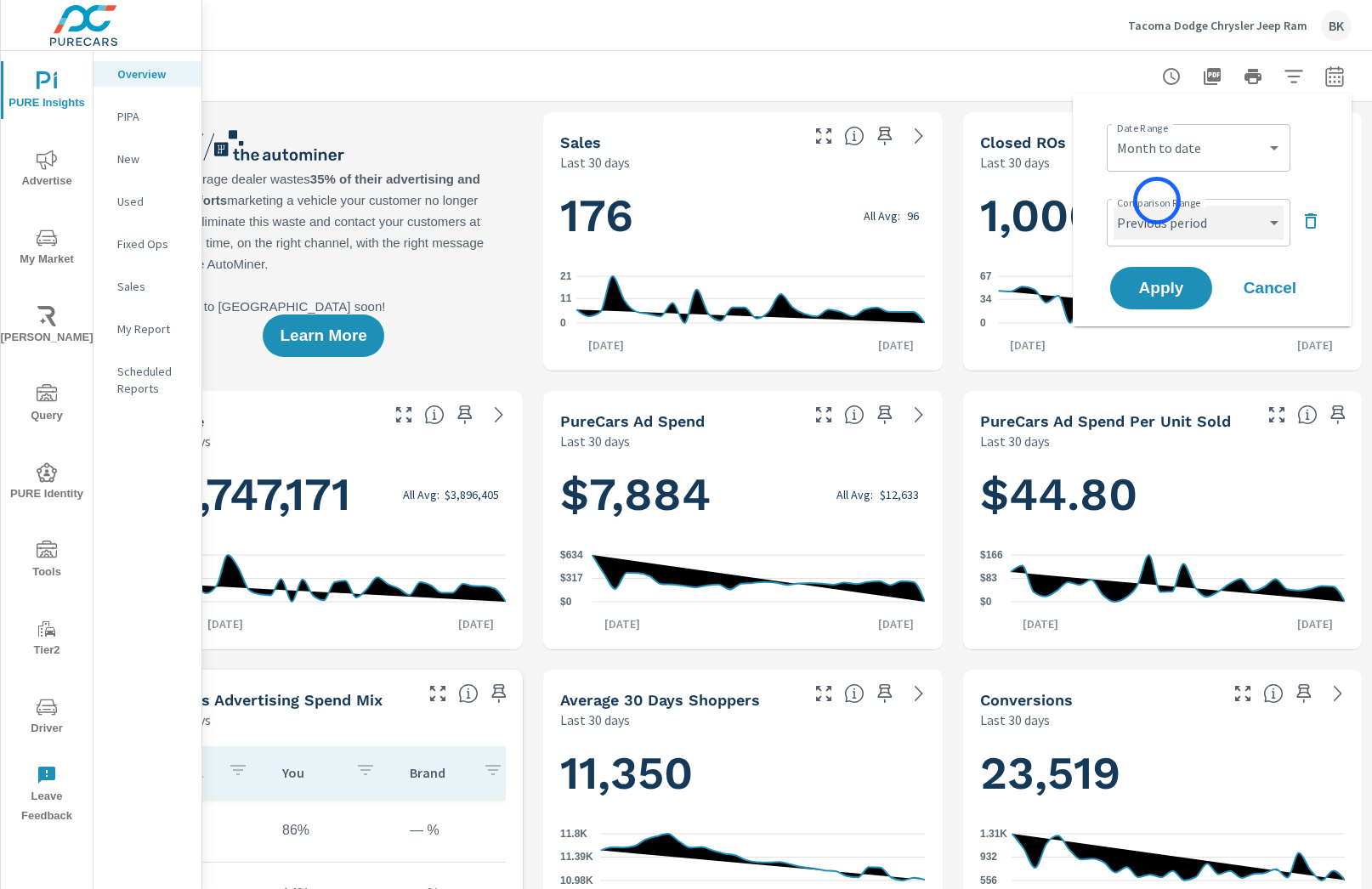
click at [1156, 205] on select "Custom Previous period Previous month Previous year" at bounding box center [1198, 222] width 170 height 34
click at [1114, 205] on select "Custom Previous period Previous month Previous year" at bounding box center [1198, 222] width 170 height 34
select select "Previous month"
click at [1153, 283] on span "Apply" at bounding box center [1161, 288] width 70 height 16
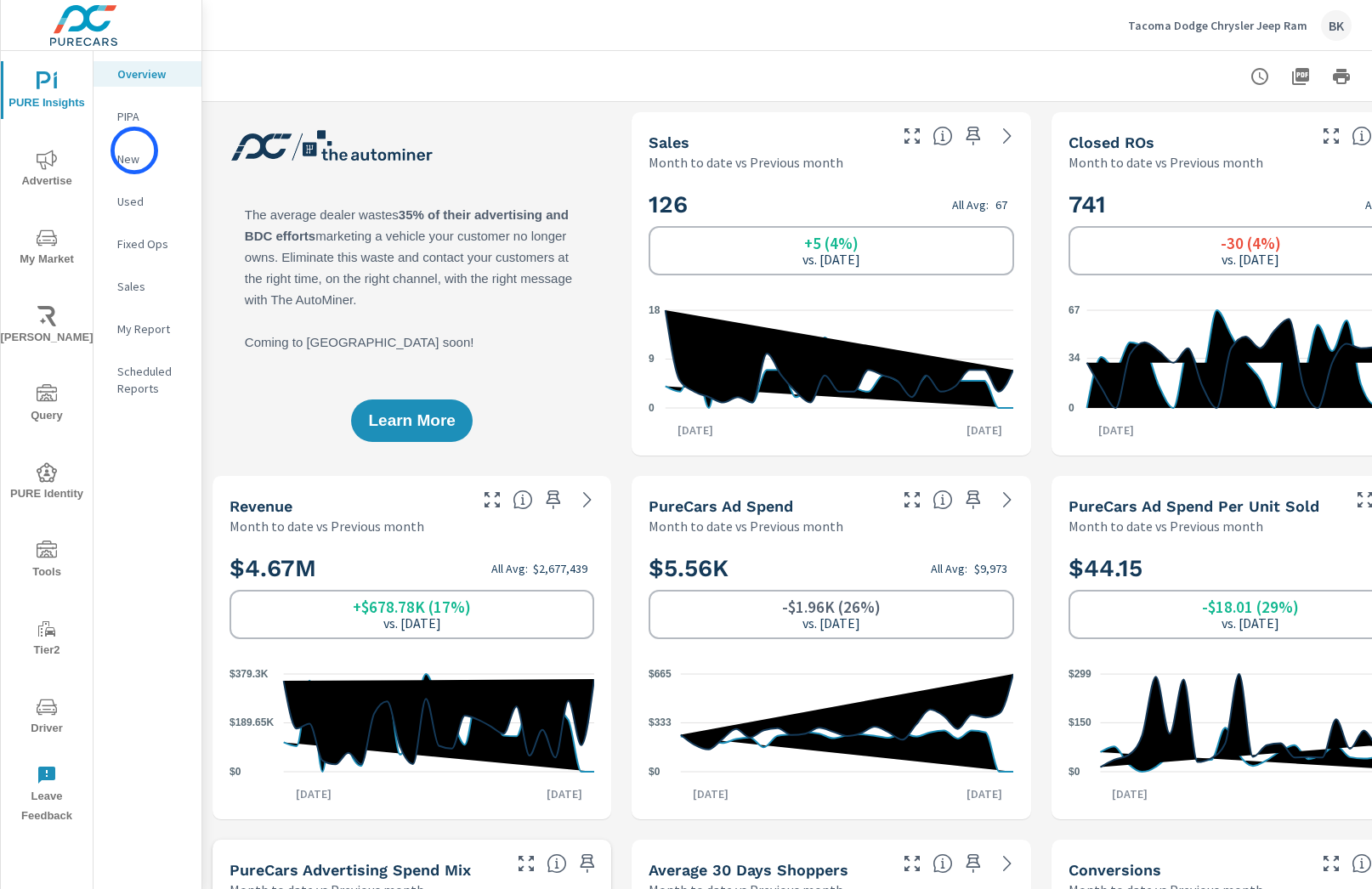
click at [134, 151] on p "New" at bounding box center [153, 159] width 71 height 17
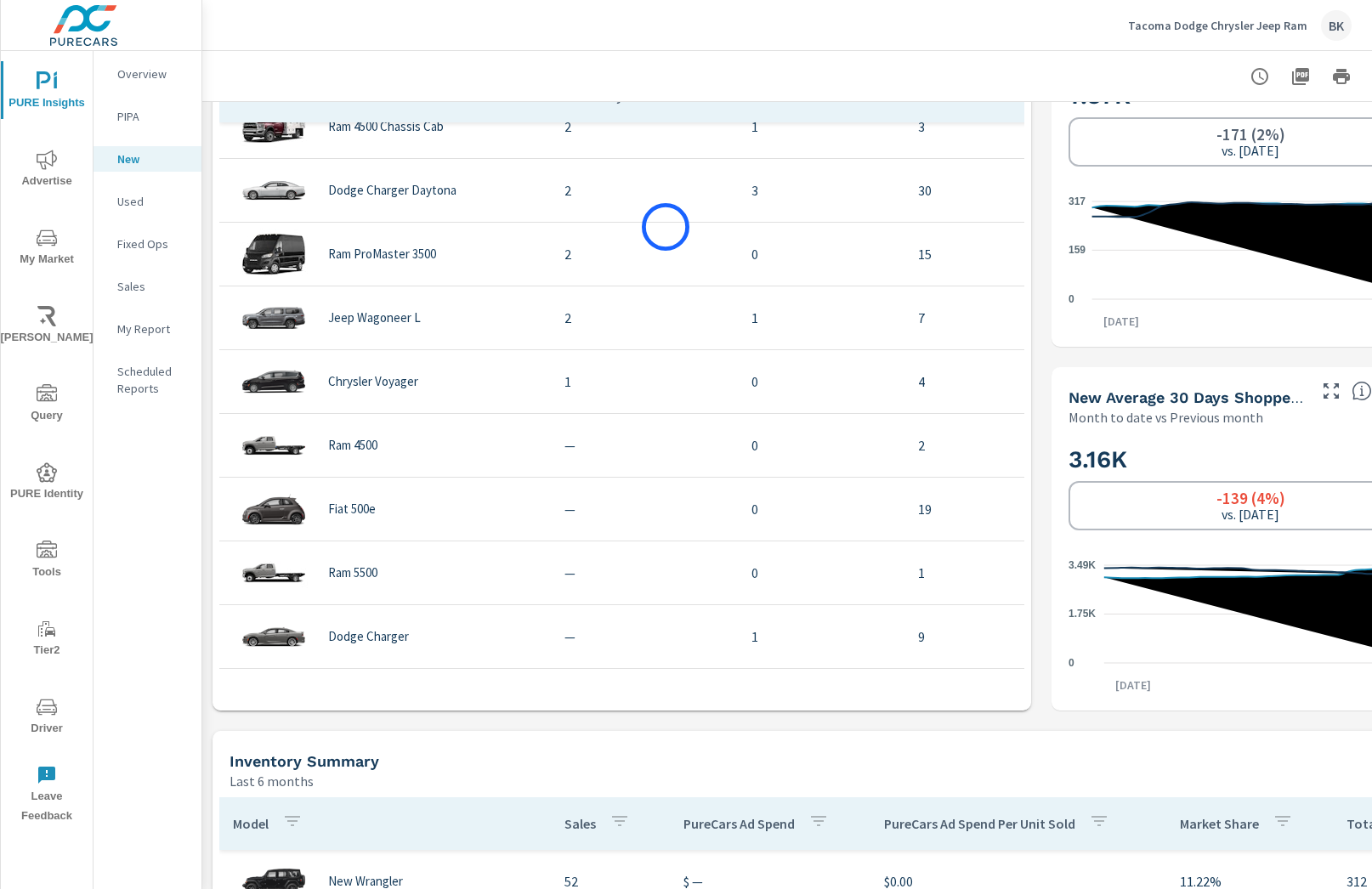
scroll to position [1555, 0]
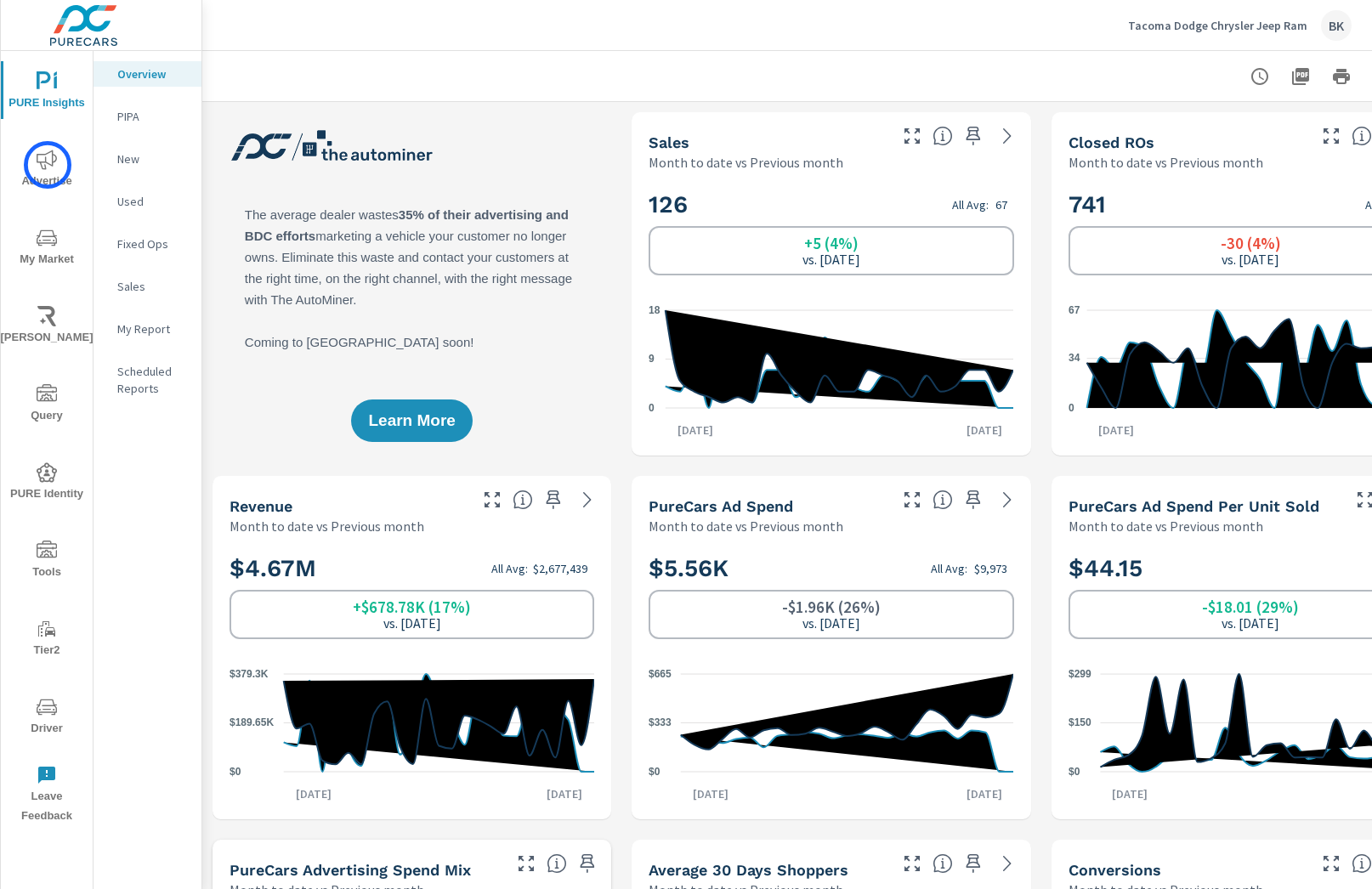
click at [47, 165] on icon "nav menu" at bounding box center [46, 159] width 20 height 20
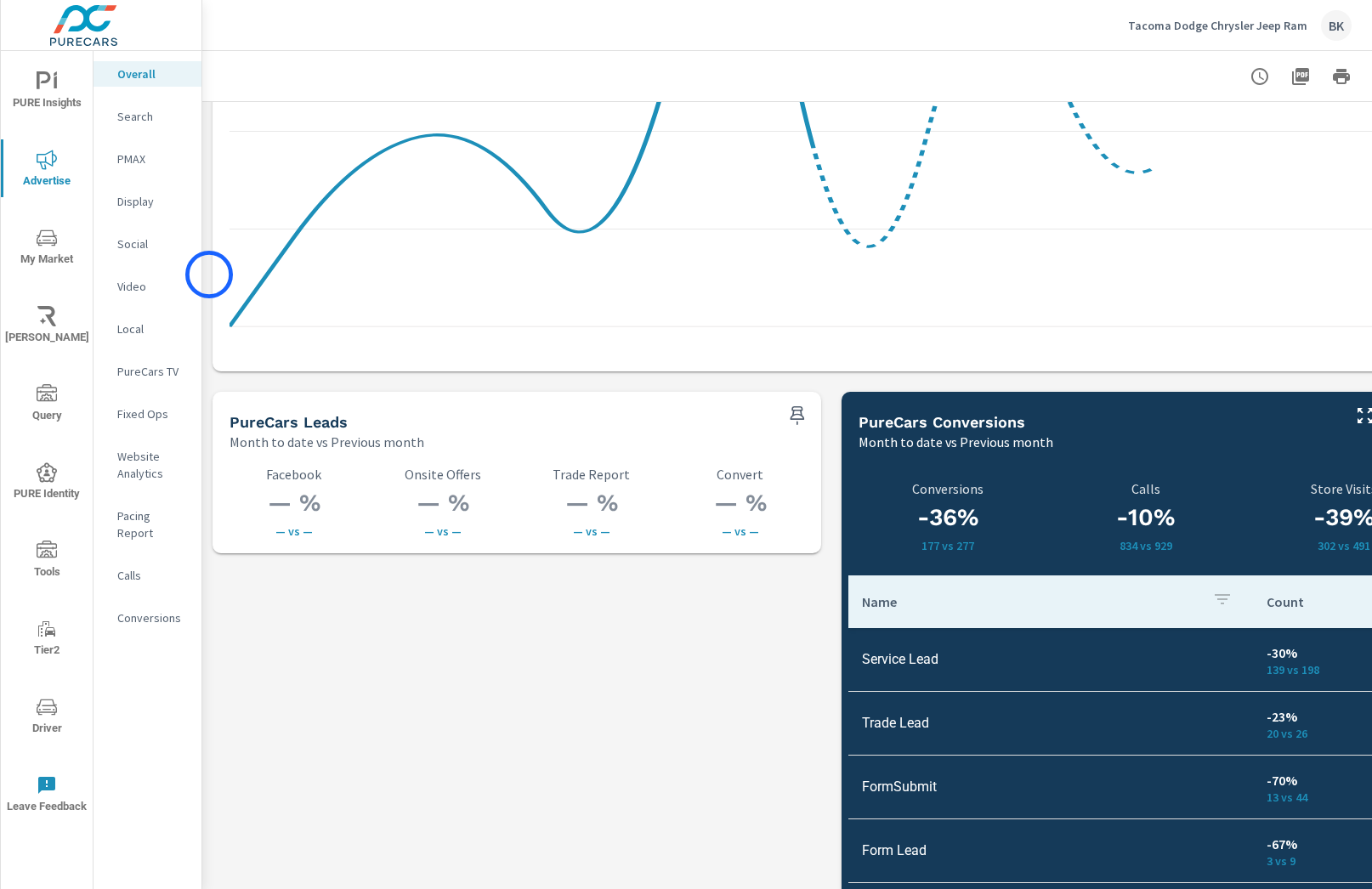
scroll to position [1883, 0]
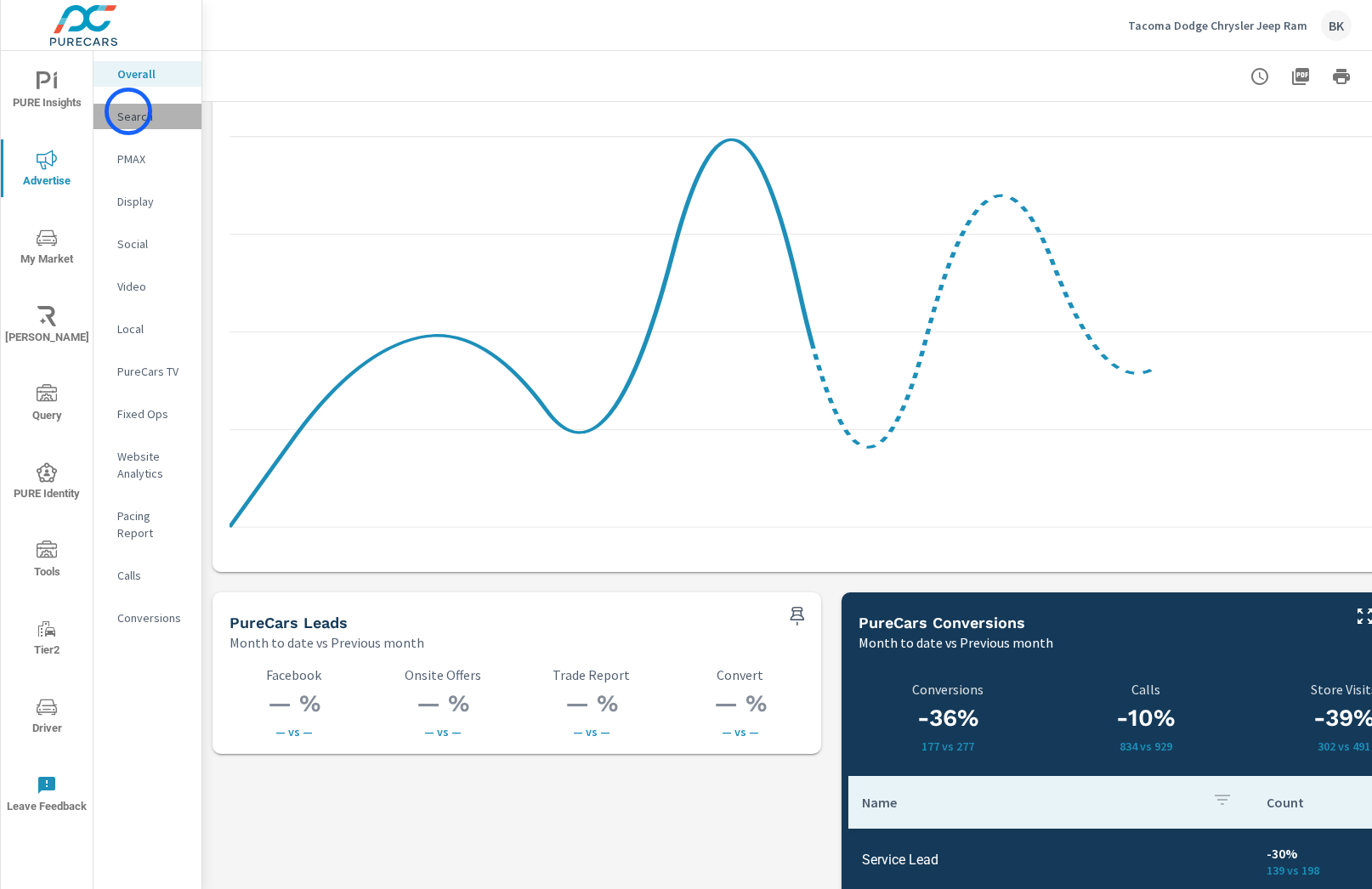
click at [129, 111] on p "Search" at bounding box center [153, 117] width 71 height 17
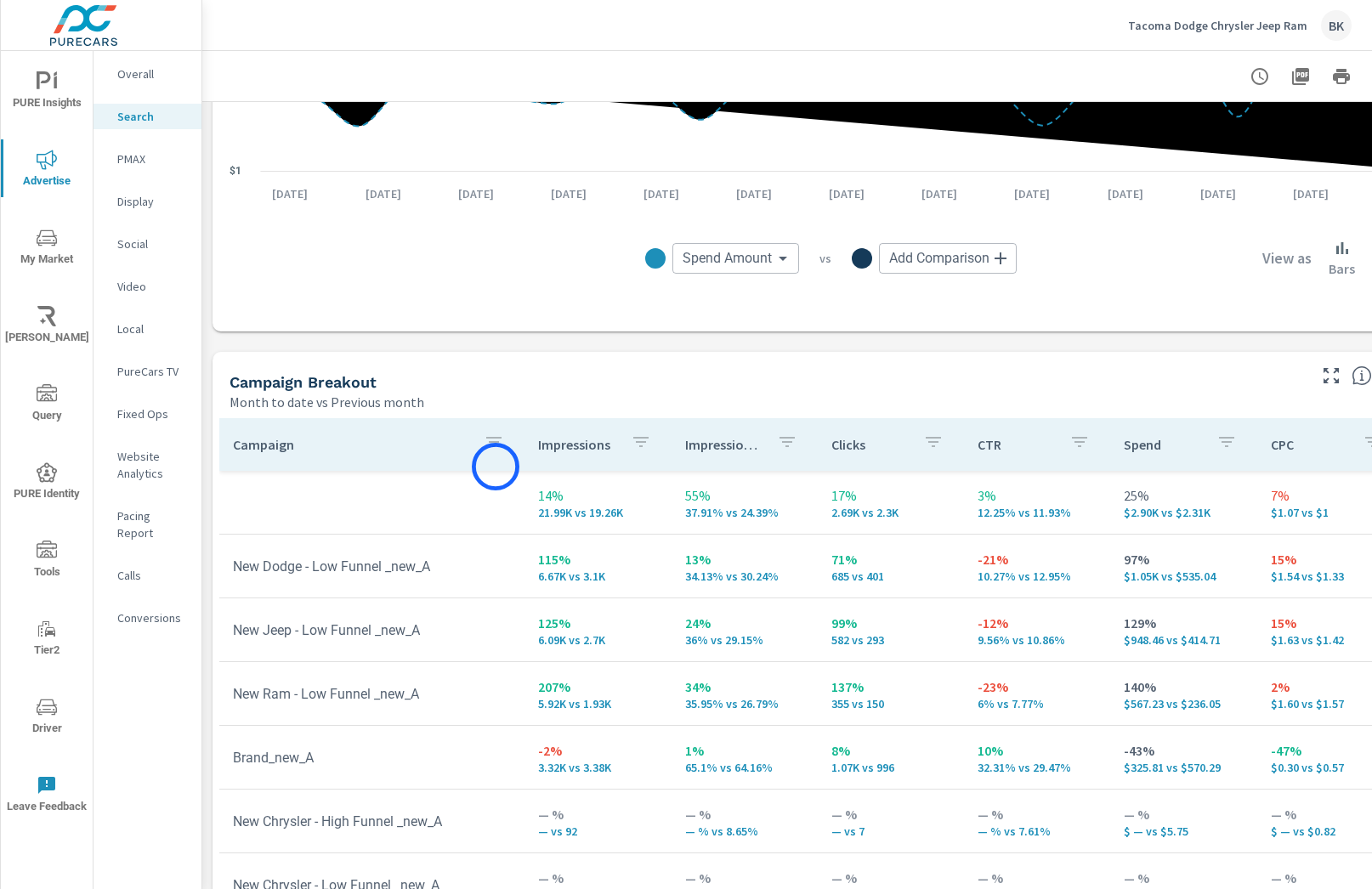
scroll to position [1396, 0]
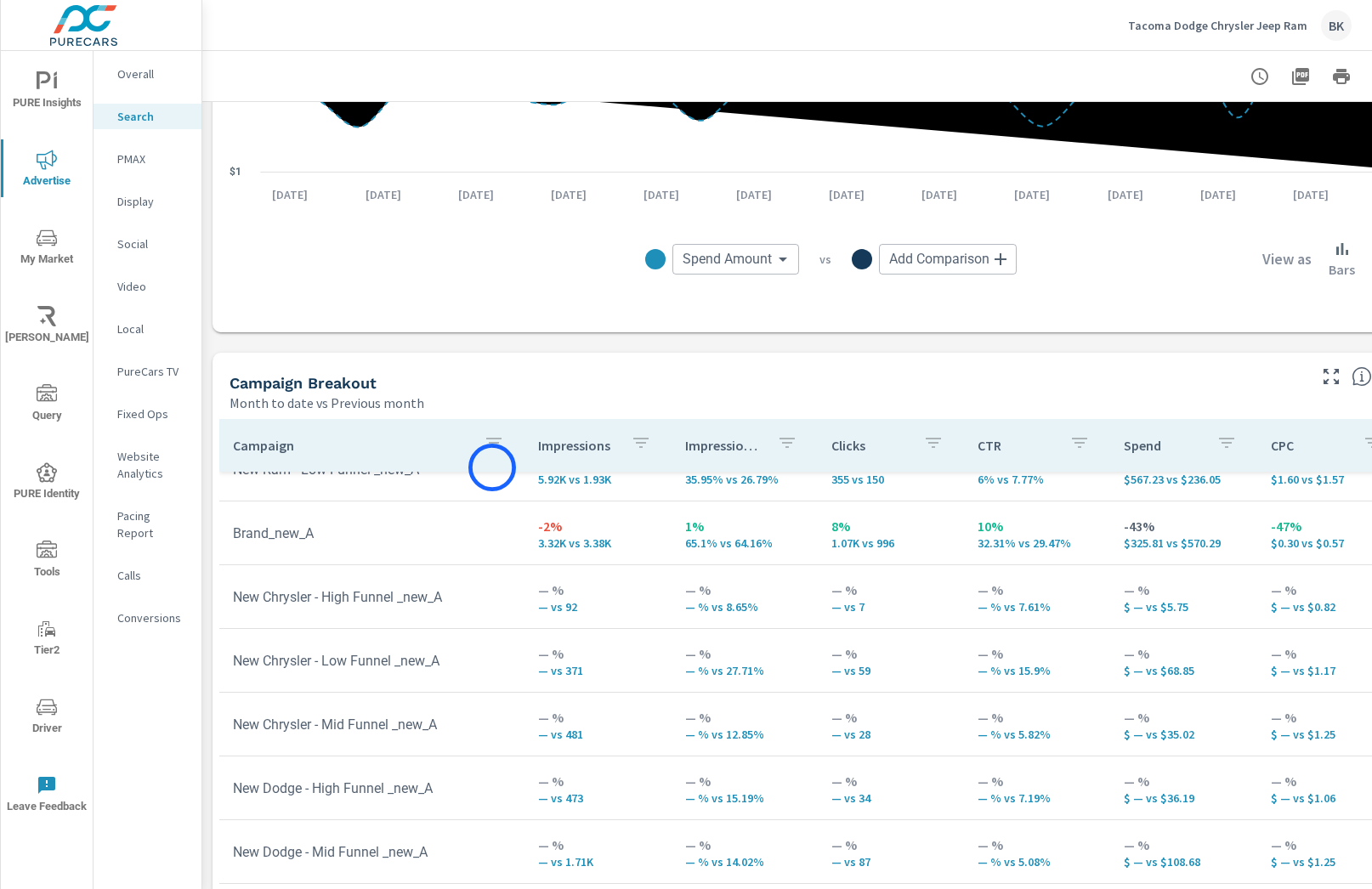
scroll to position [63, 0]
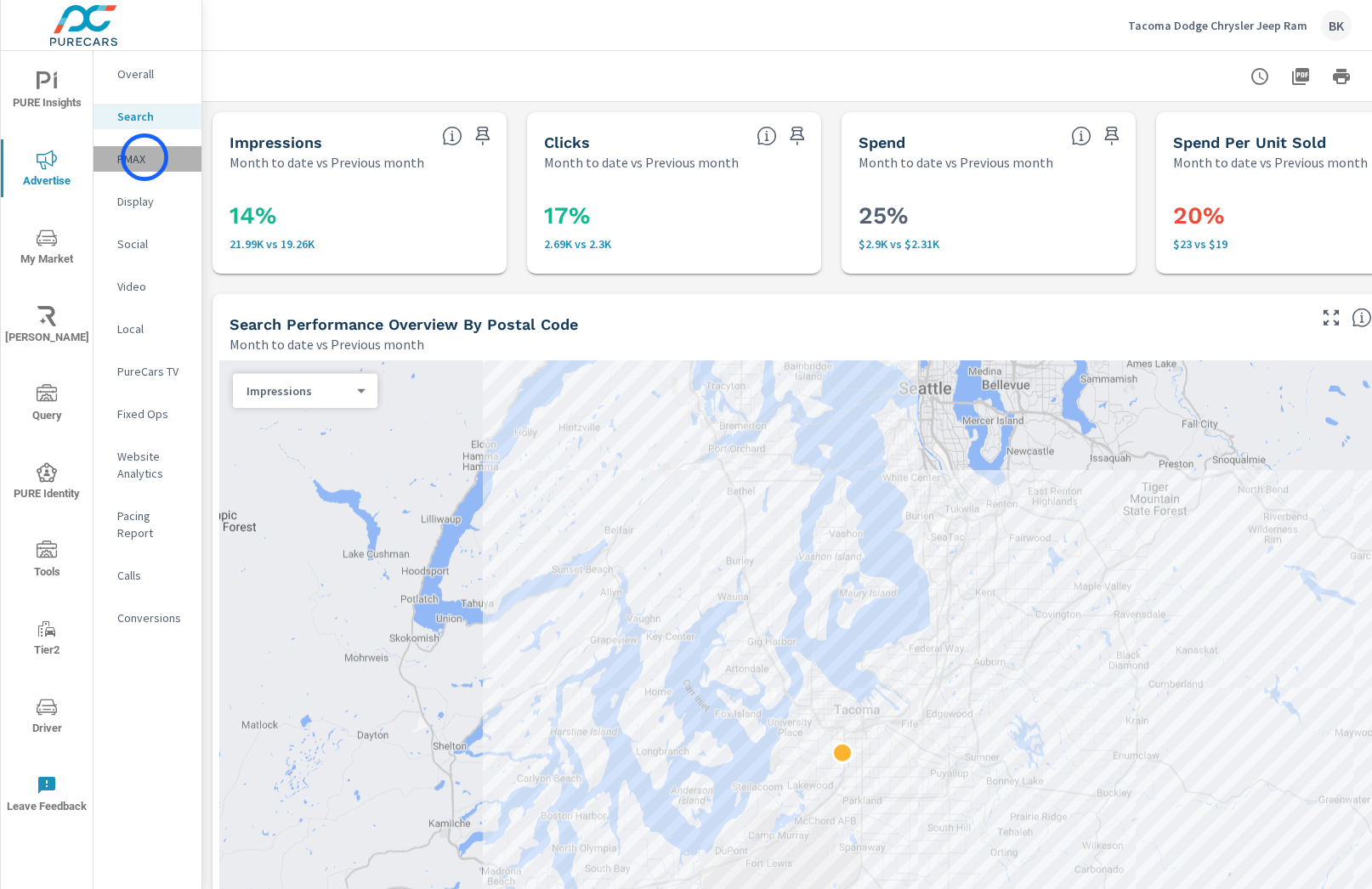
click at [145, 157] on p "PMAX" at bounding box center [153, 159] width 71 height 17
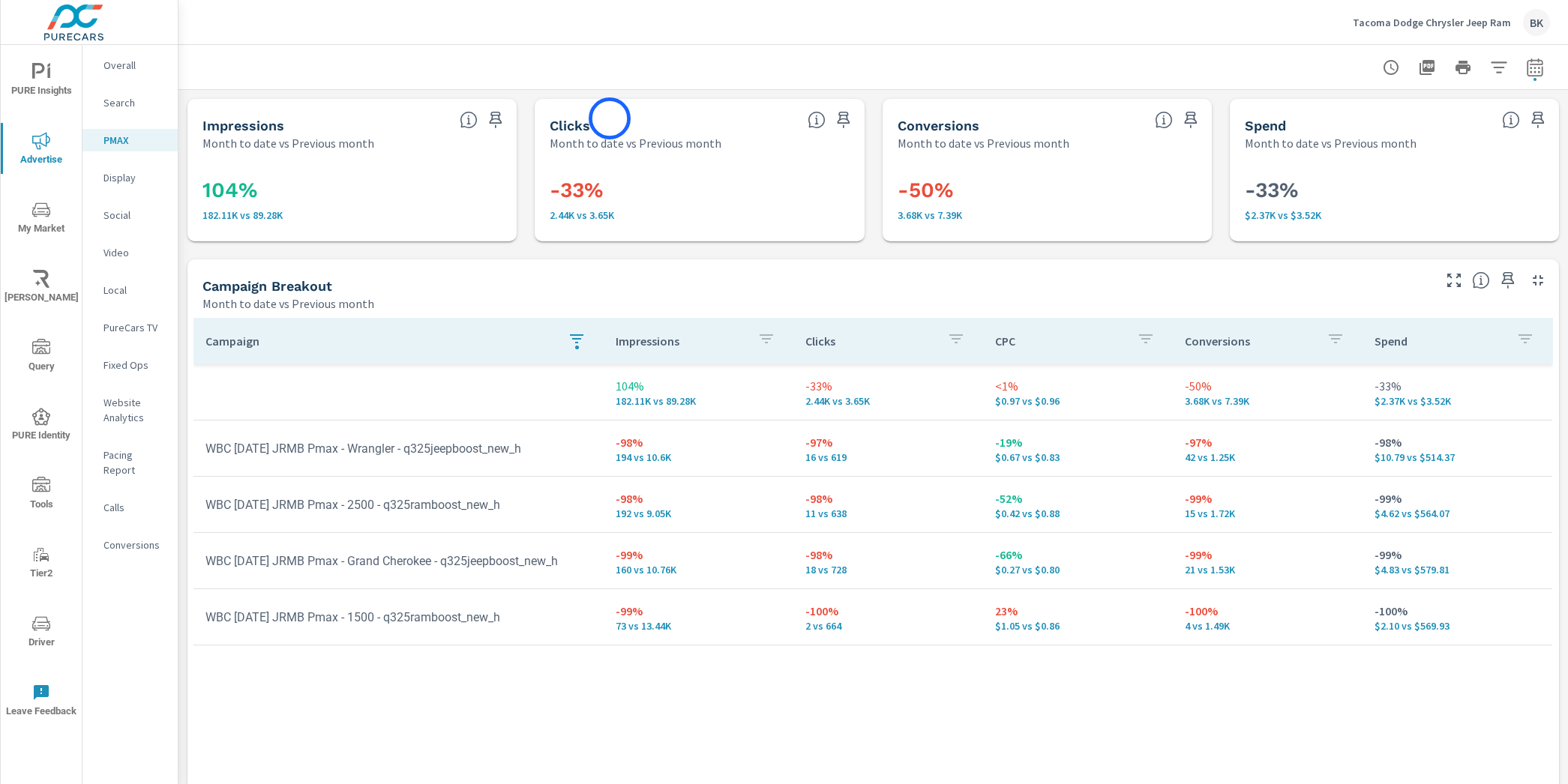
scroll to position [108, 0]
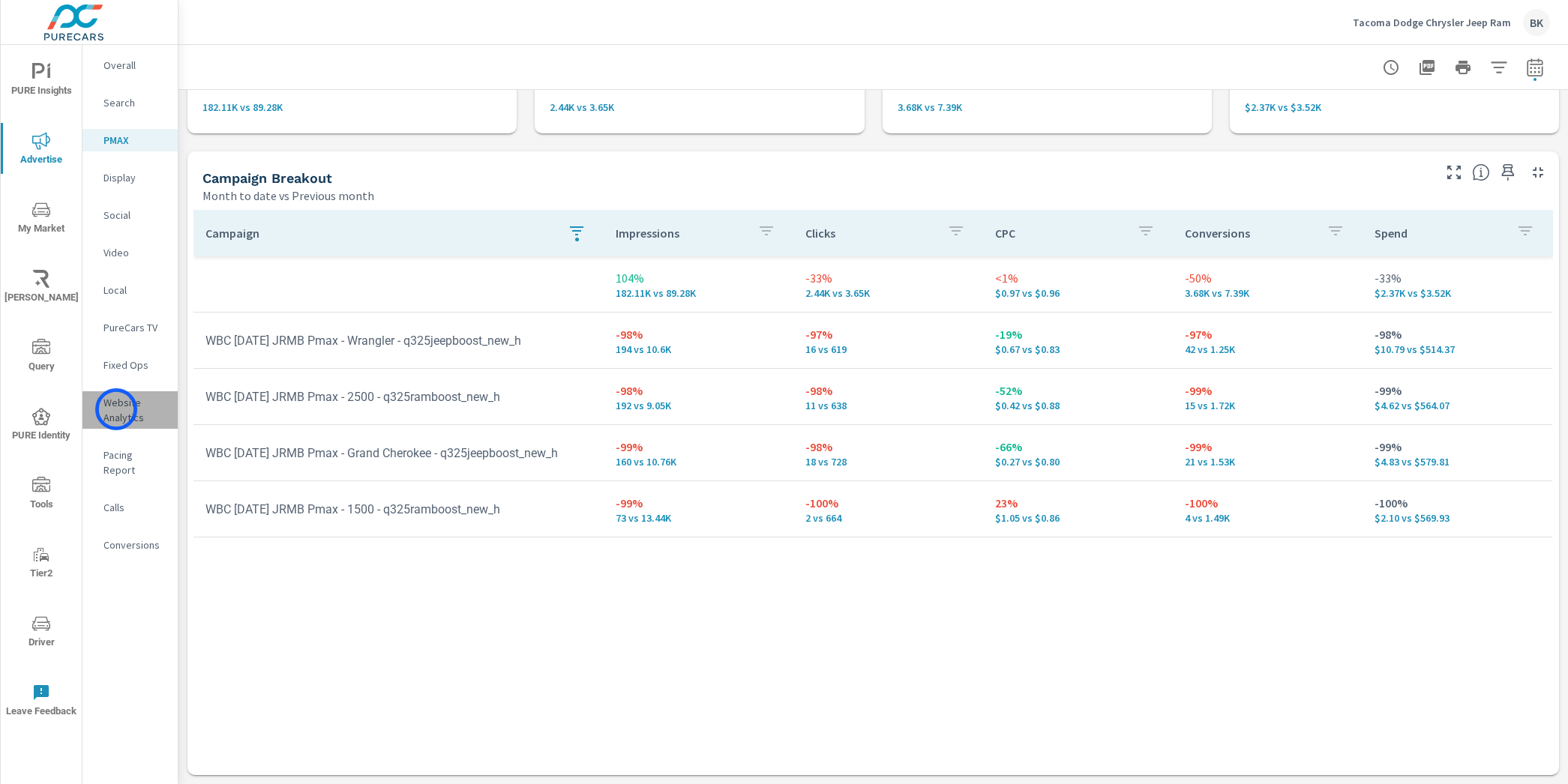
click at [116, 409] on p "Website Analytics" at bounding box center [135, 409] width 63 height 30
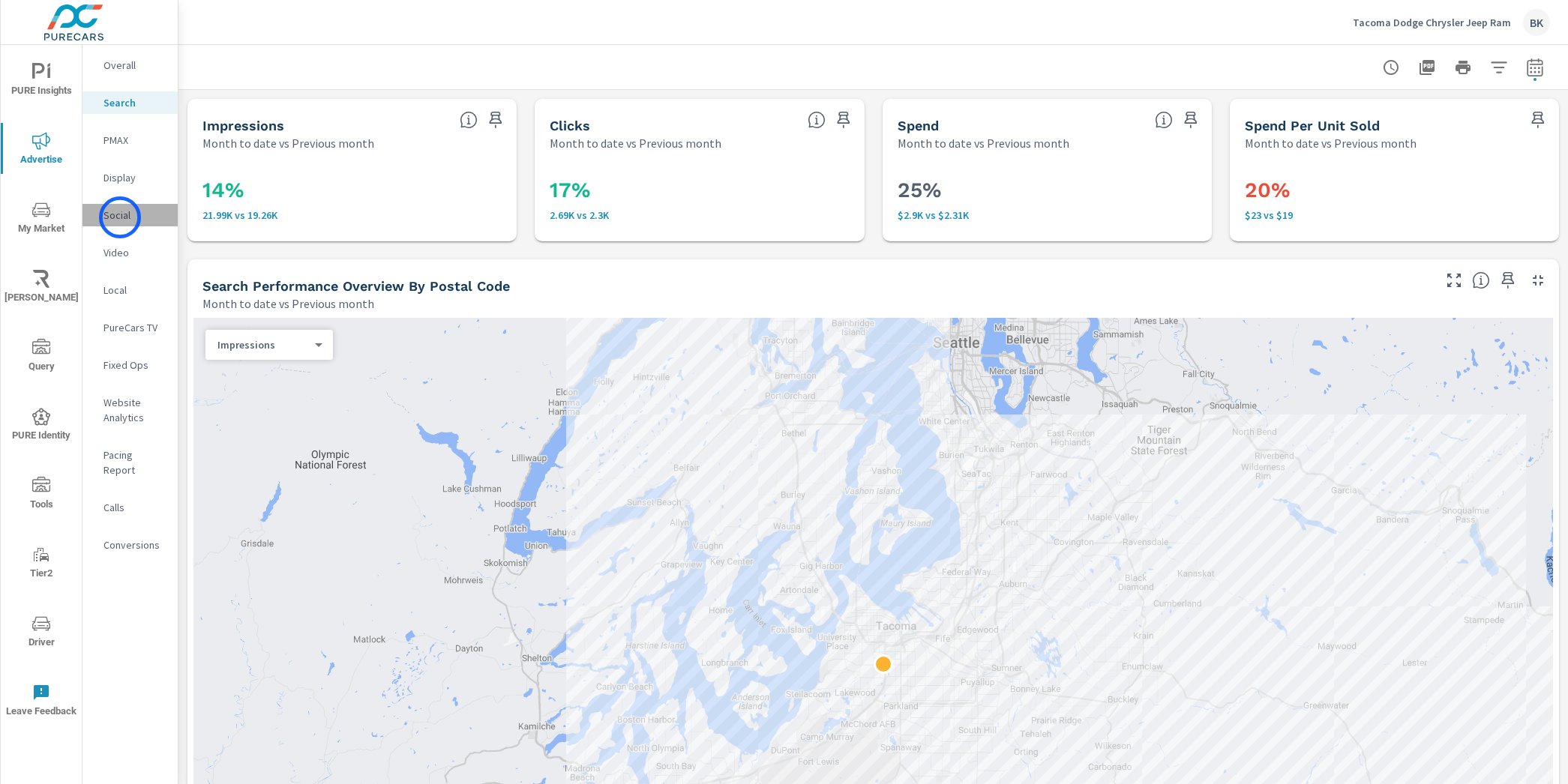
click at [122, 217] on p "Social" at bounding box center [135, 215] width 63 height 15
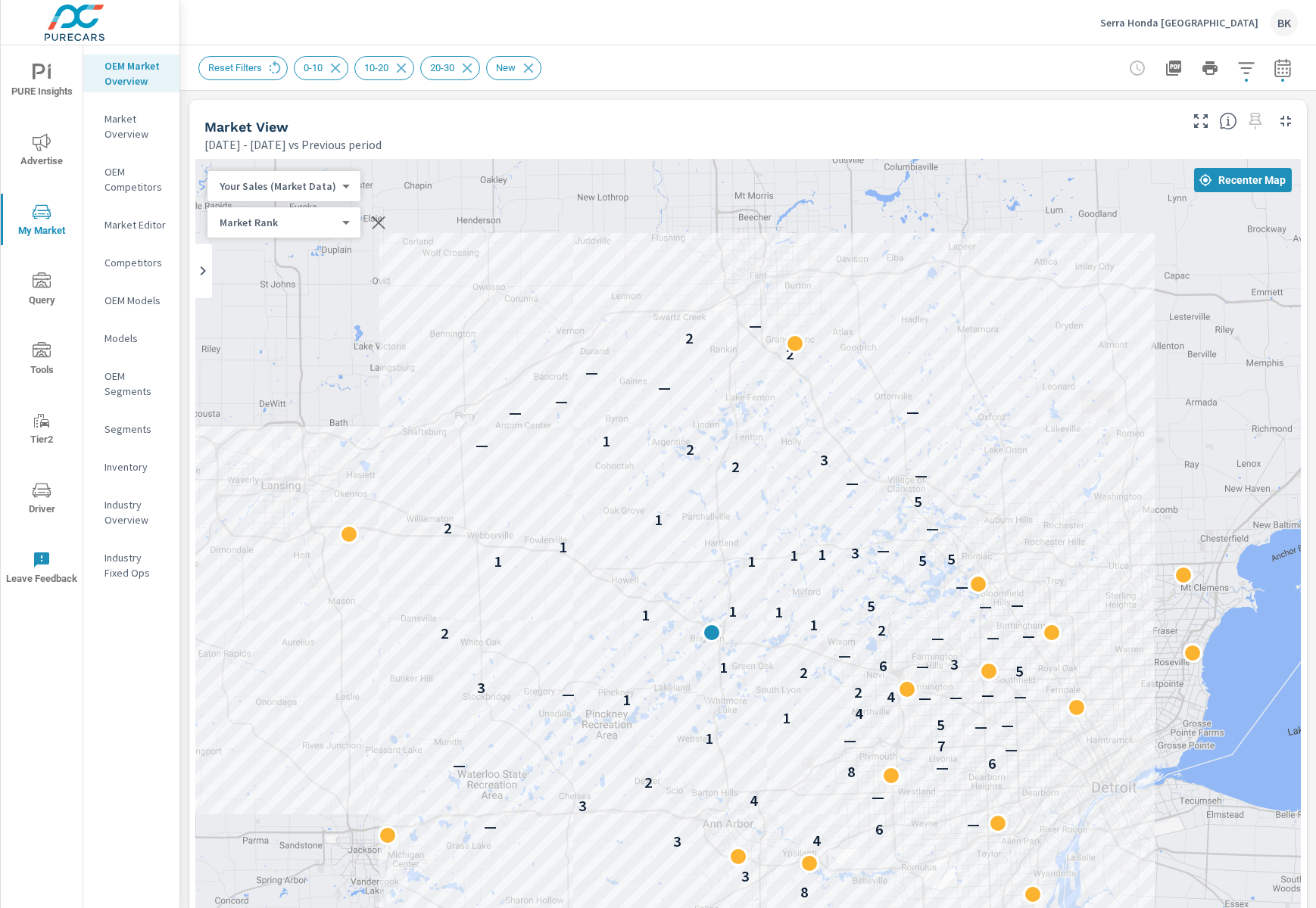
scroll to position [226, 96]
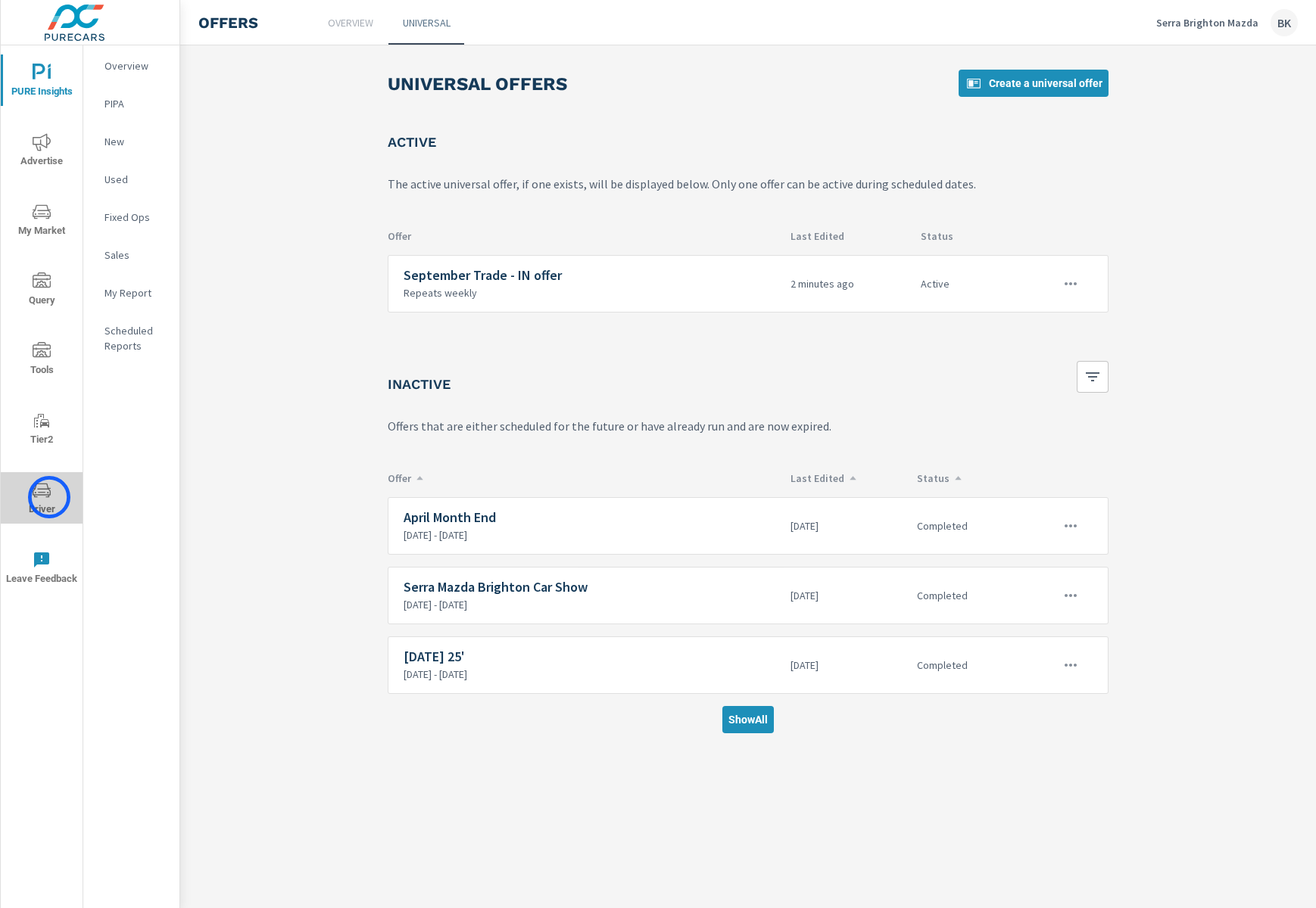
click at [50, 497] on icon "nav menu" at bounding box center [41, 490] width 18 height 18
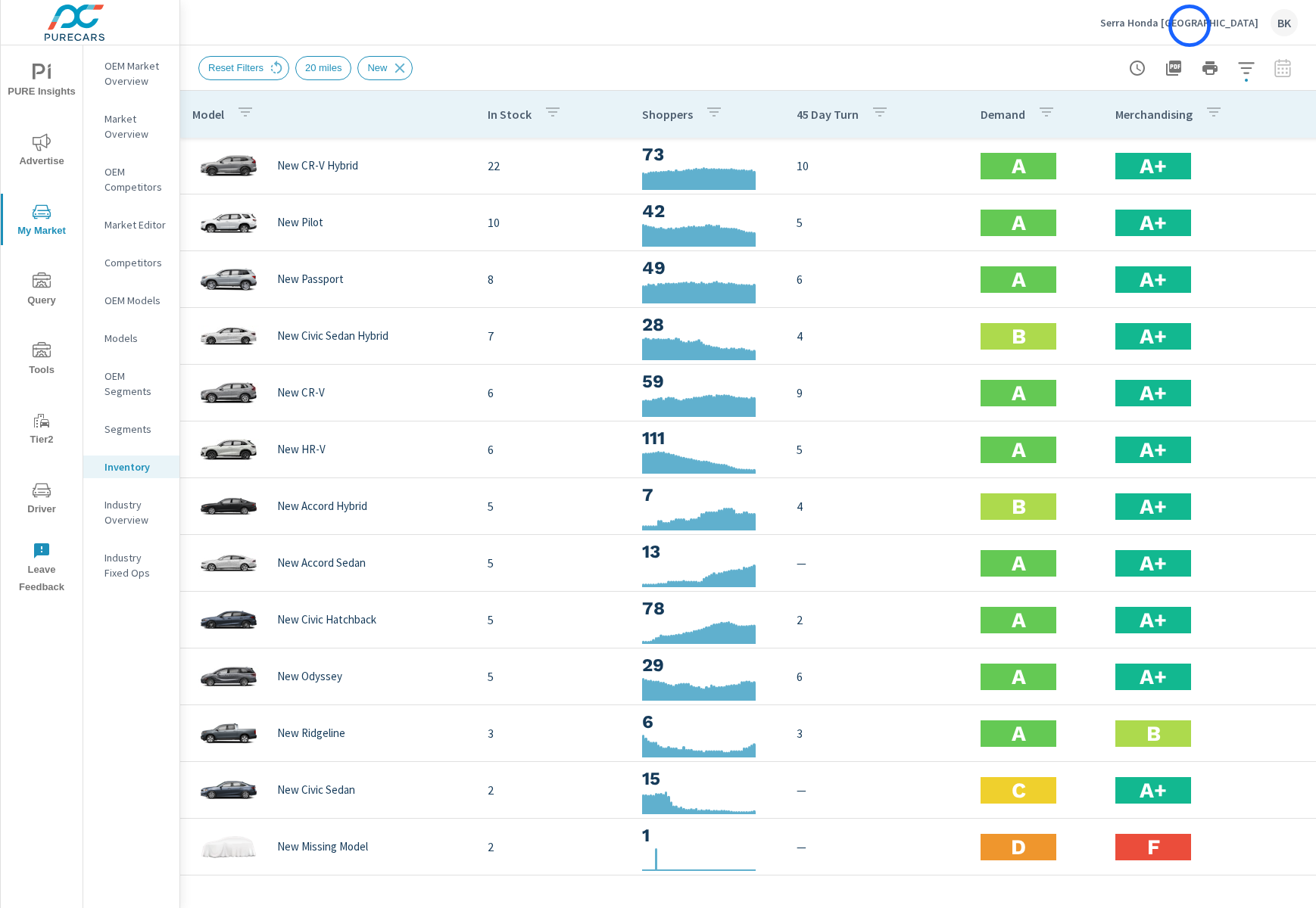
click at [1190, 25] on p "Serra Honda [GEOGRAPHIC_DATA]" at bounding box center [1178, 23] width 158 height 14
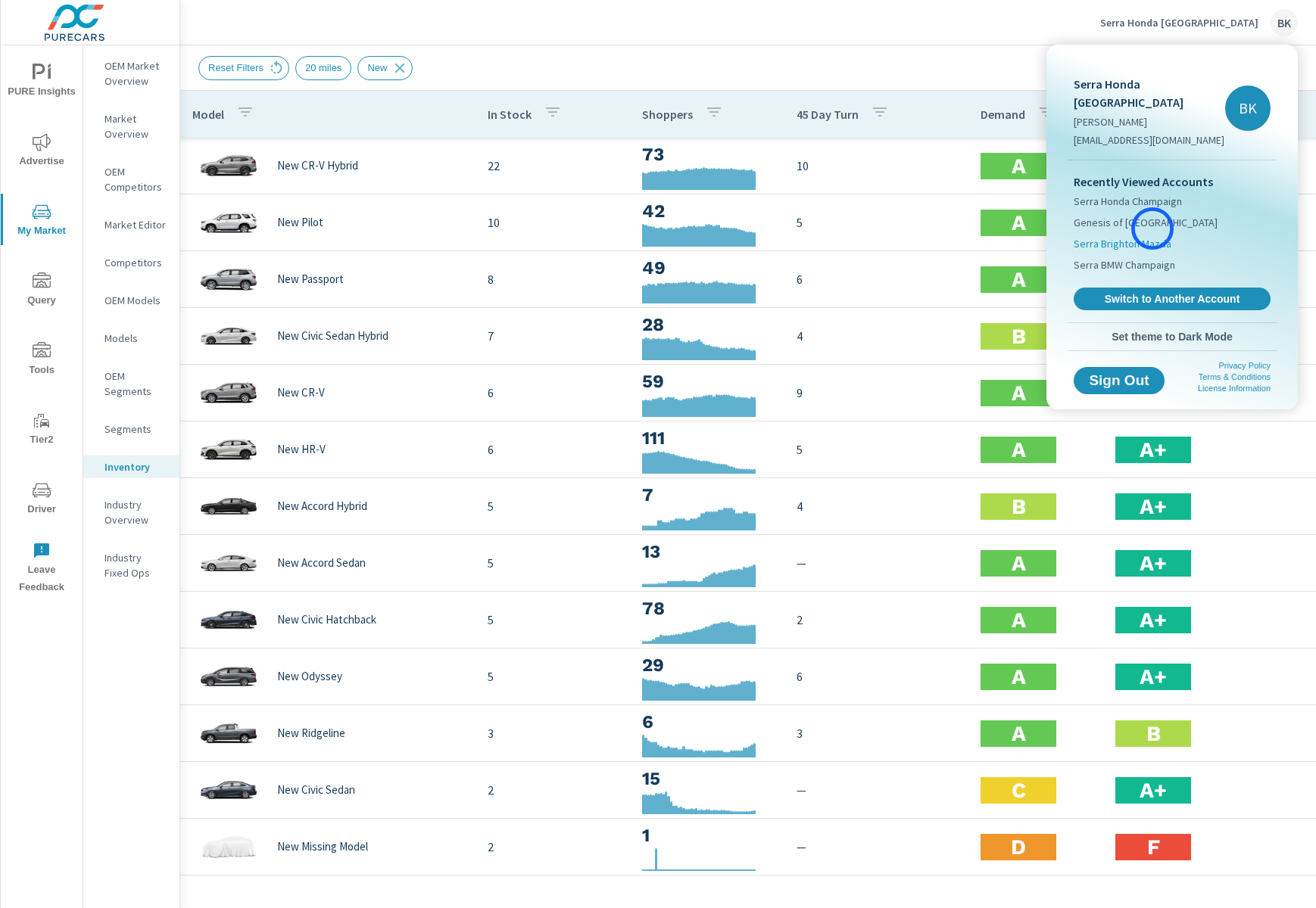
click at [1153, 236] on span "Serra Brighton Mazda" at bounding box center [1122, 243] width 97 height 15
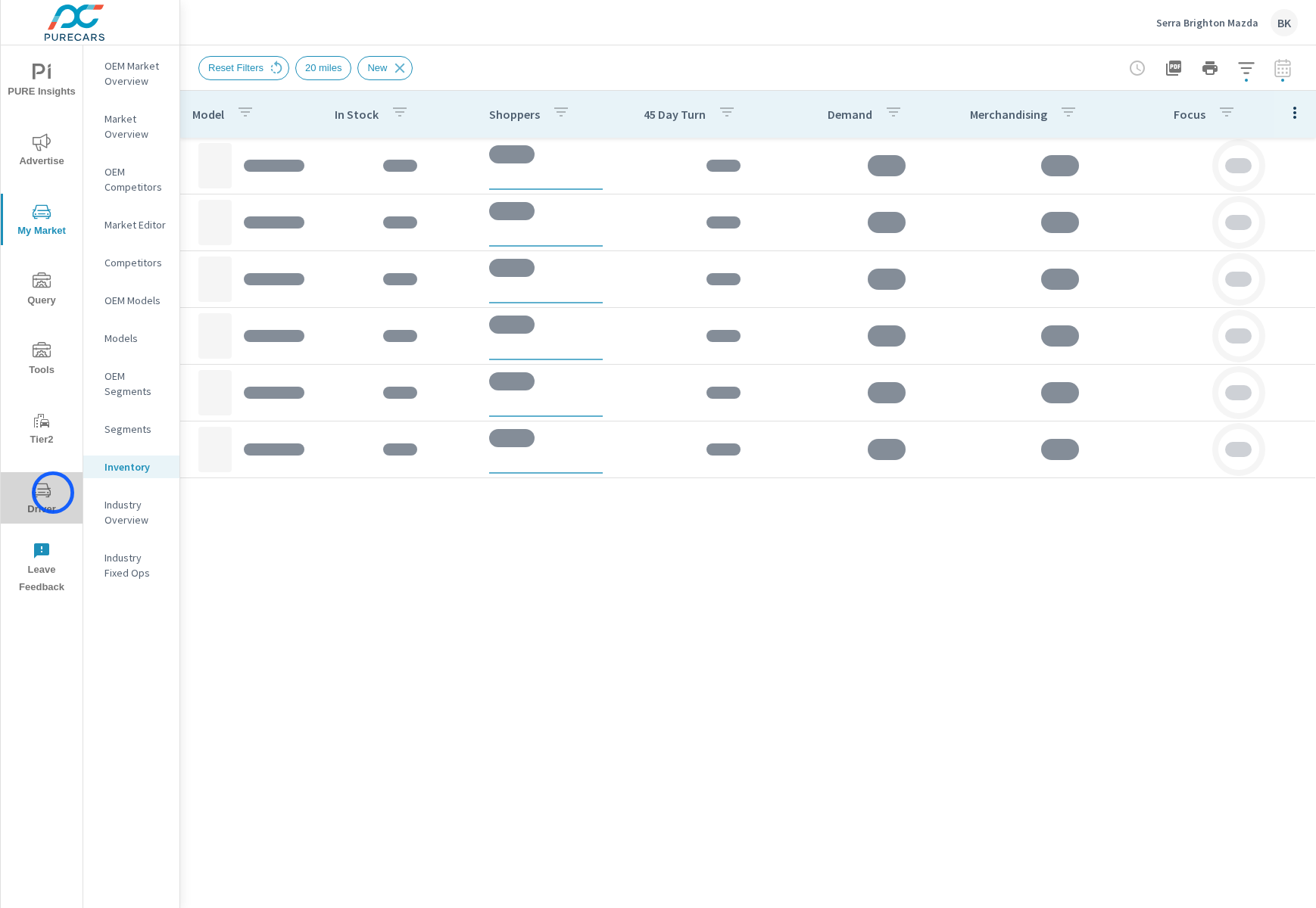
click at [53, 493] on span "Driver" at bounding box center [41, 500] width 73 height 37
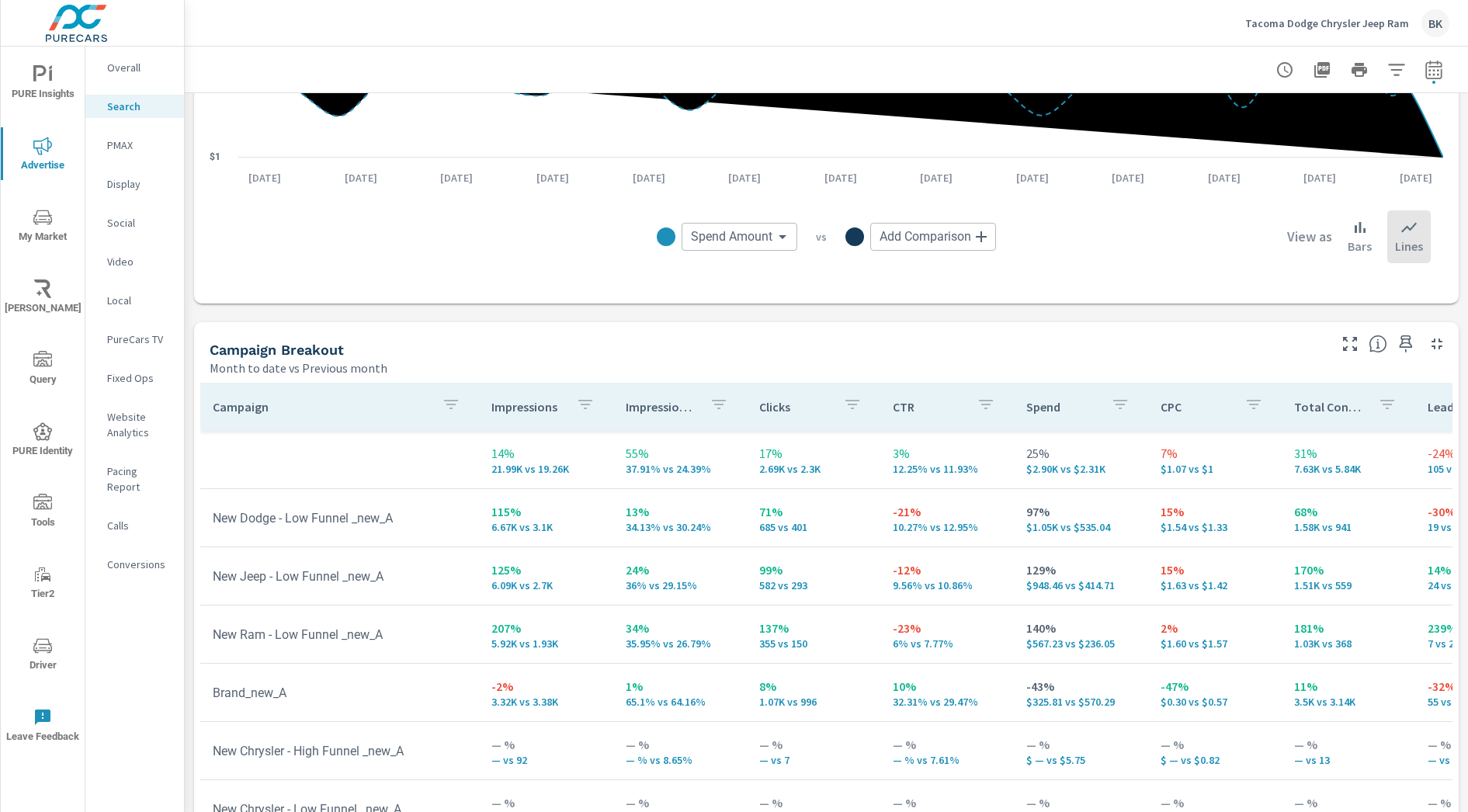
scroll to position [1275, 0]
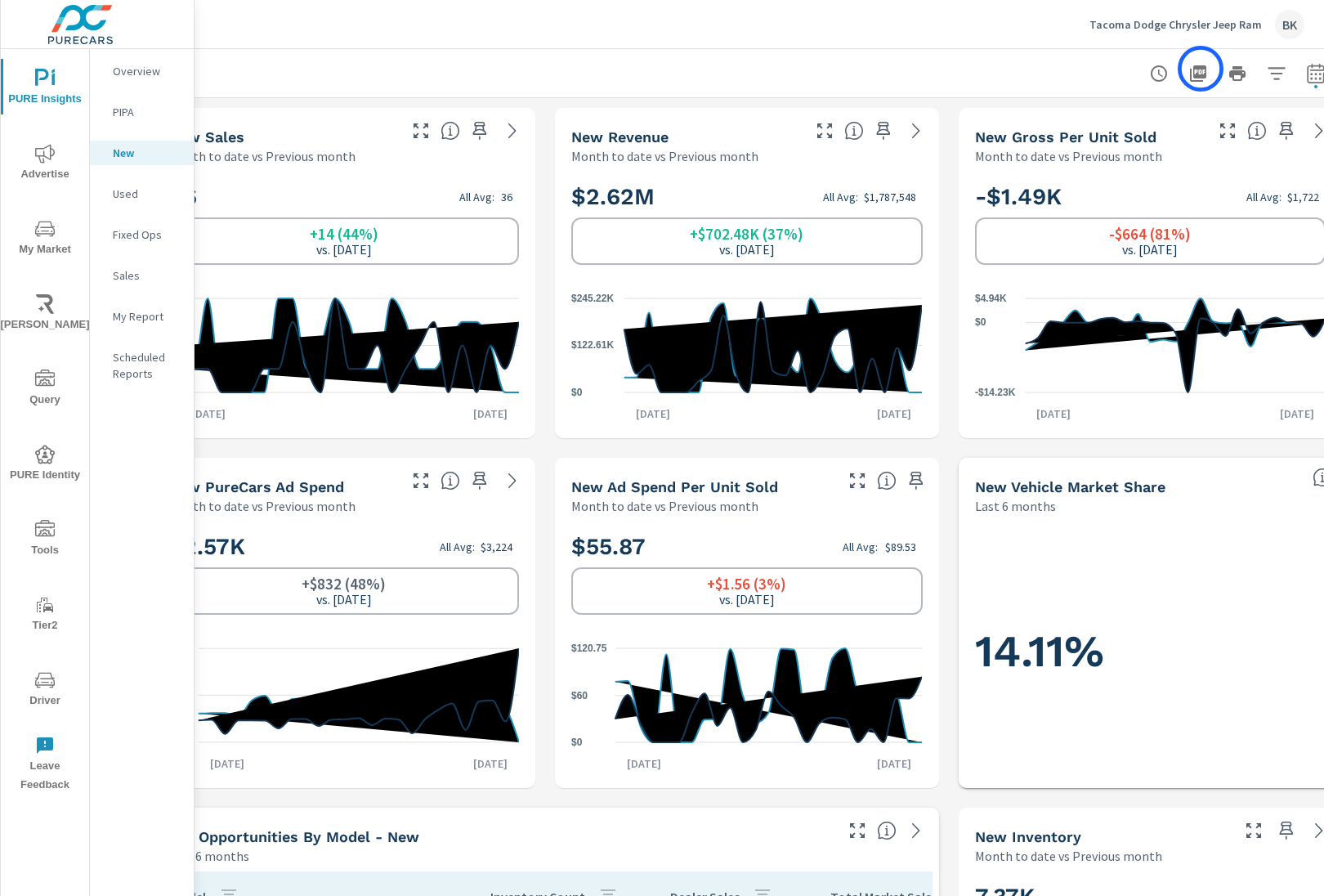
scroll to position [0, 80]
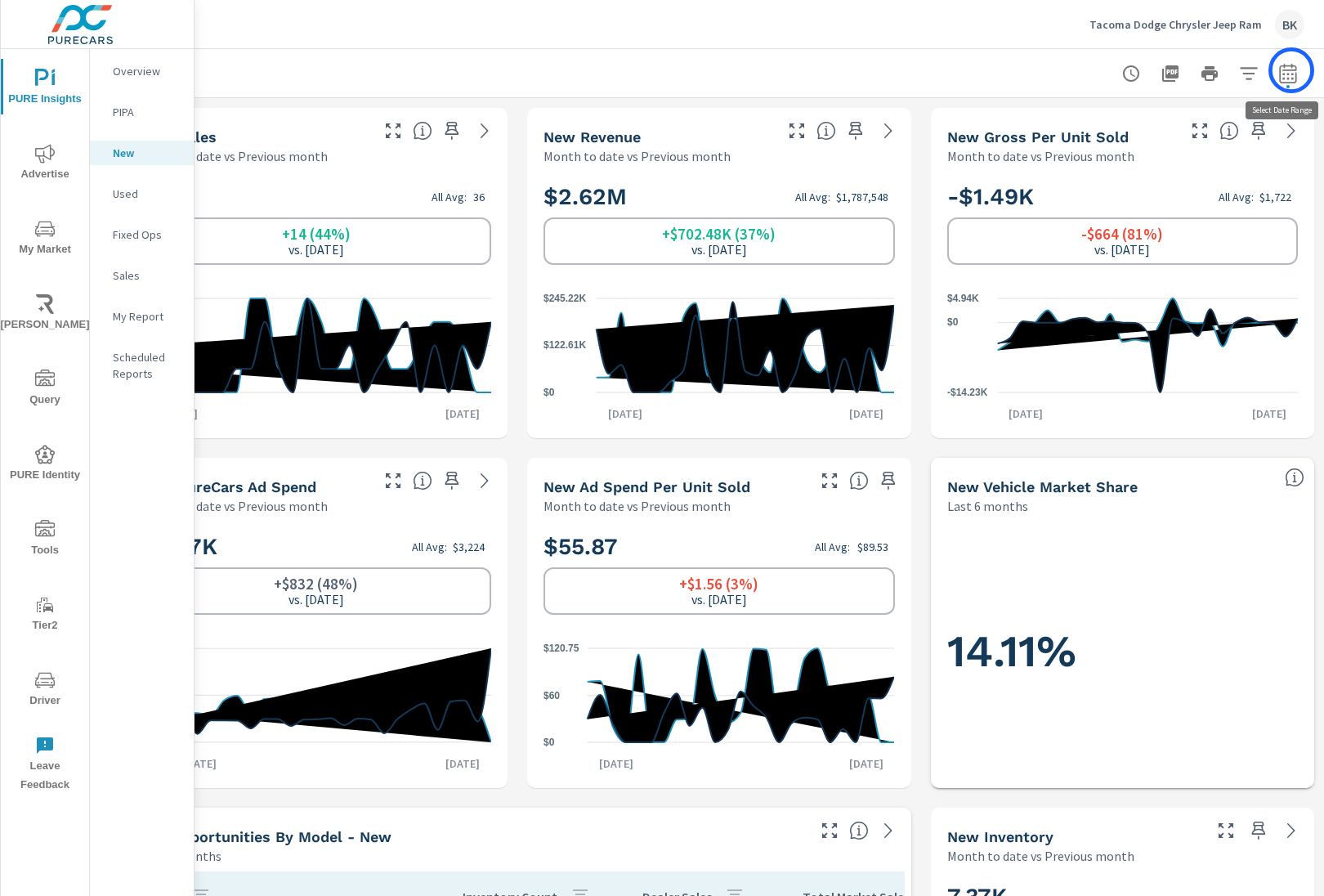
click at [1292, 70] on icon "button" at bounding box center [1288, 73] width 19 height 19
select select "Month to date"
select select "Previous month"
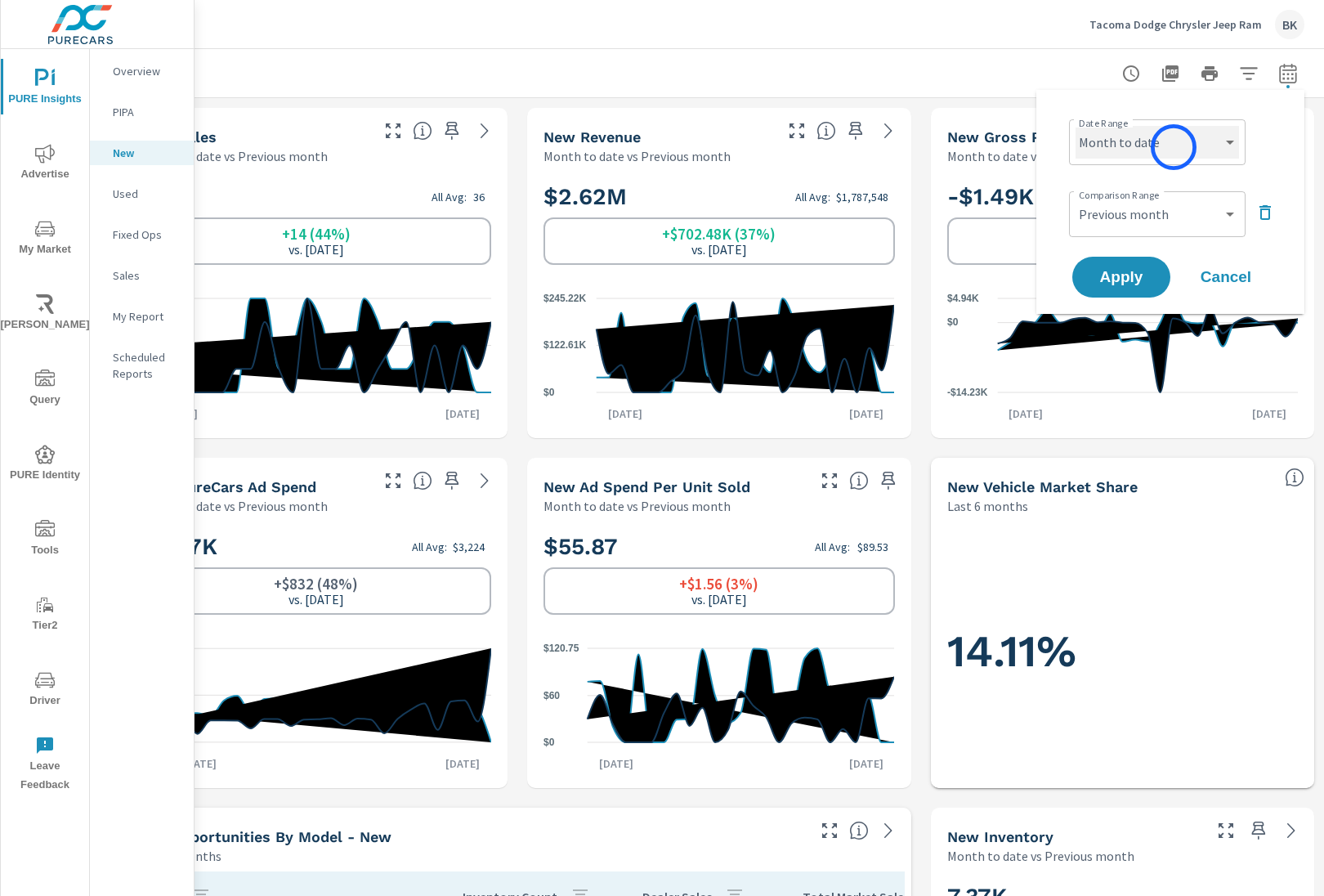
click at [1174, 147] on select "Custom [DATE] Last week Last 7 days Last 14 days Last 30 days Last 45 days Last…" at bounding box center [1157, 141] width 163 height 32
click at [1076, 125] on select "Custom [DATE] Last week Last 7 days Last 14 days Last 30 days Last 45 days Last…" at bounding box center [1157, 141] width 163 height 32
select select "custom"
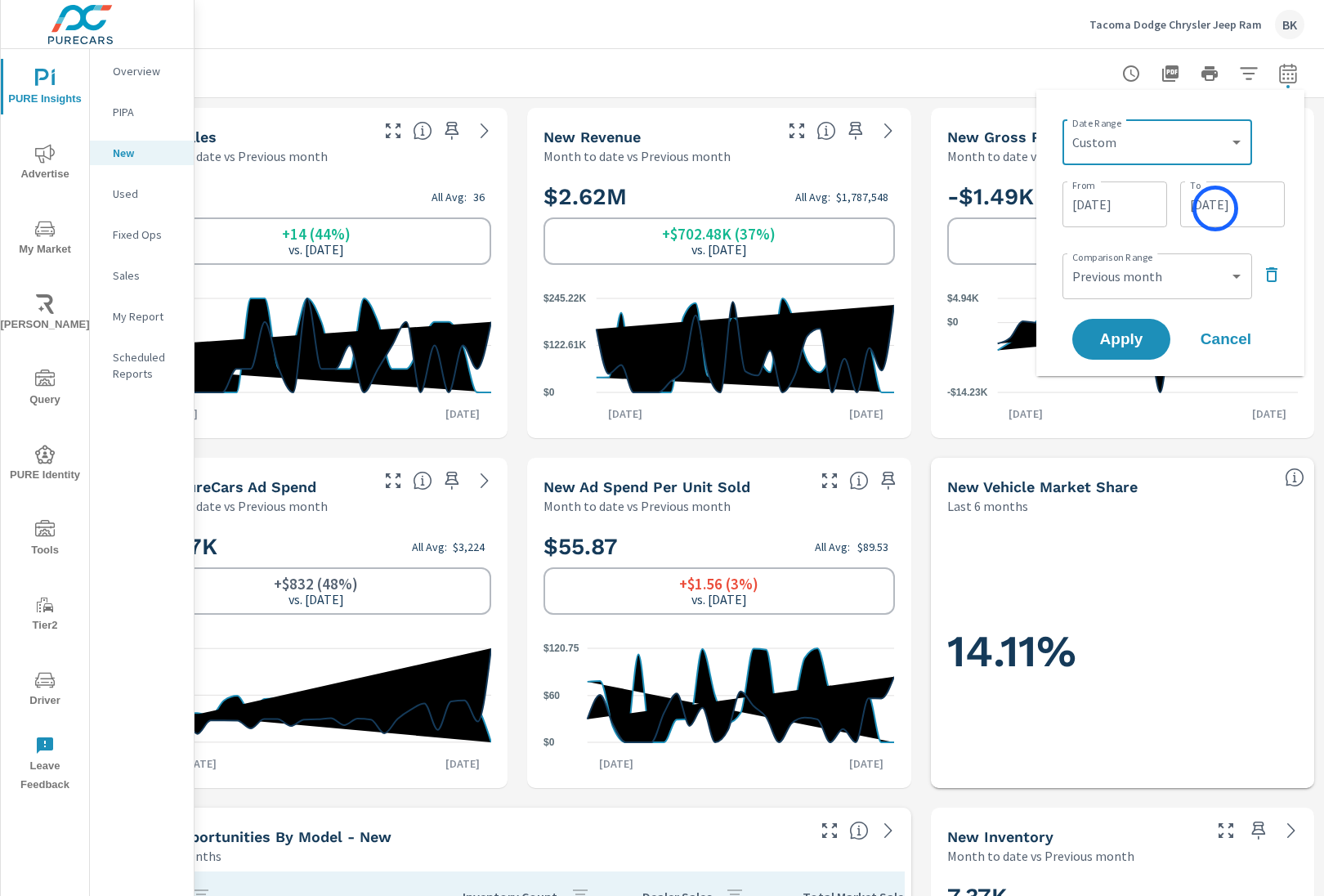
click at [1216, 209] on input "[DATE]" at bounding box center [1233, 204] width 91 height 32
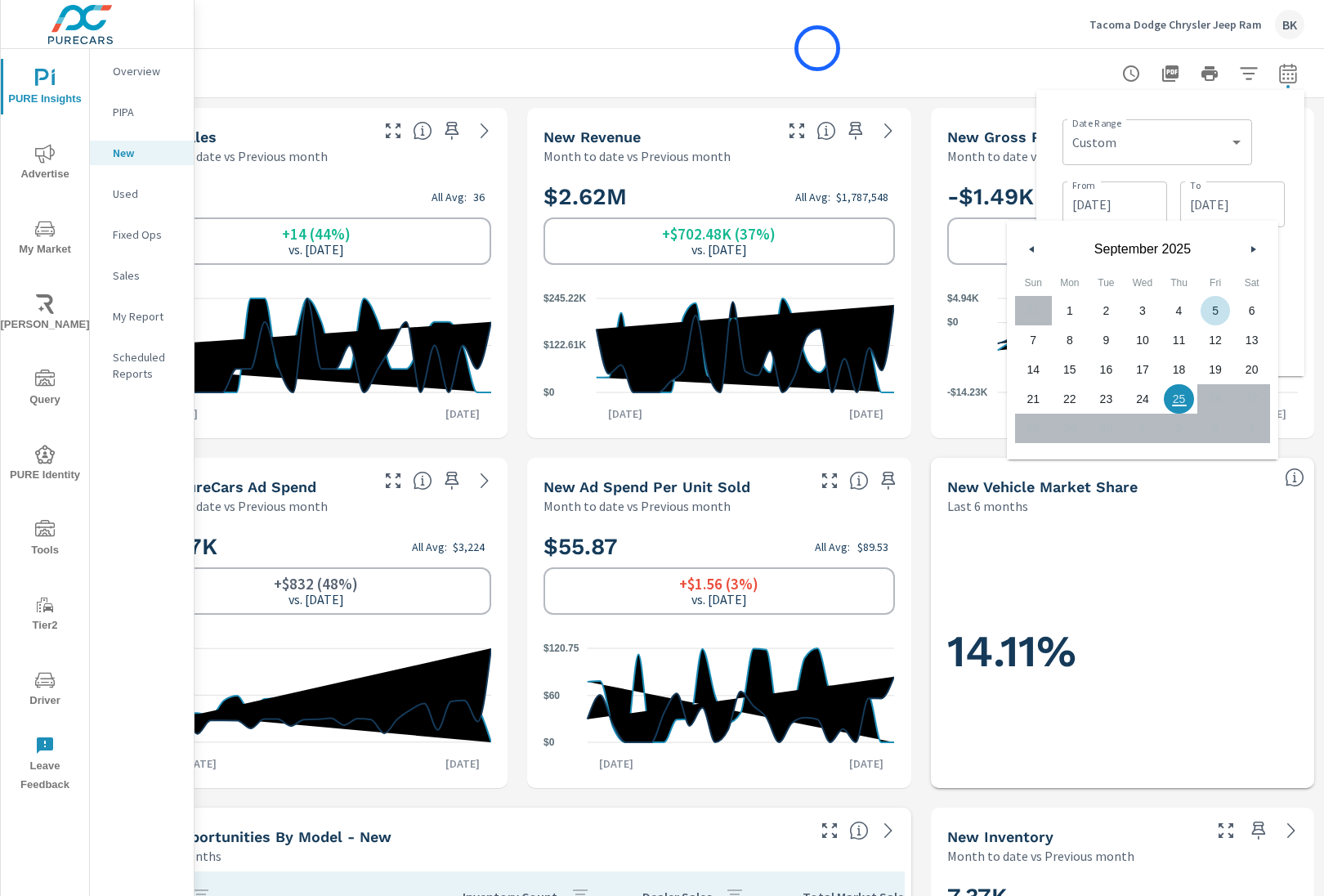
click at [817, 48] on header "Tacoma Dodge Chrysler Jeep Ram BK" at bounding box center [759, 24] width 1130 height 49
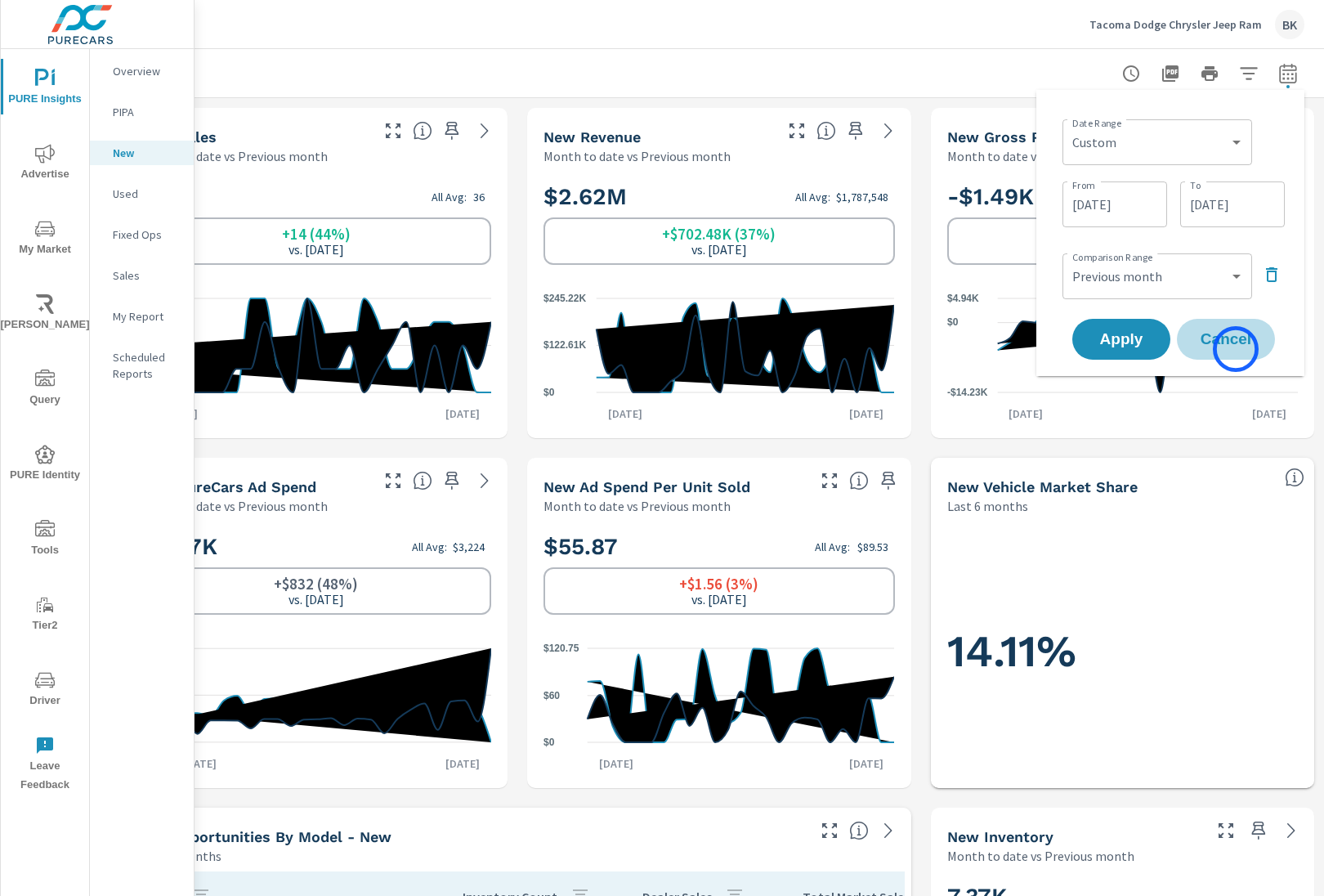
click at [1236, 349] on button "Cancel" at bounding box center [1226, 340] width 98 height 41
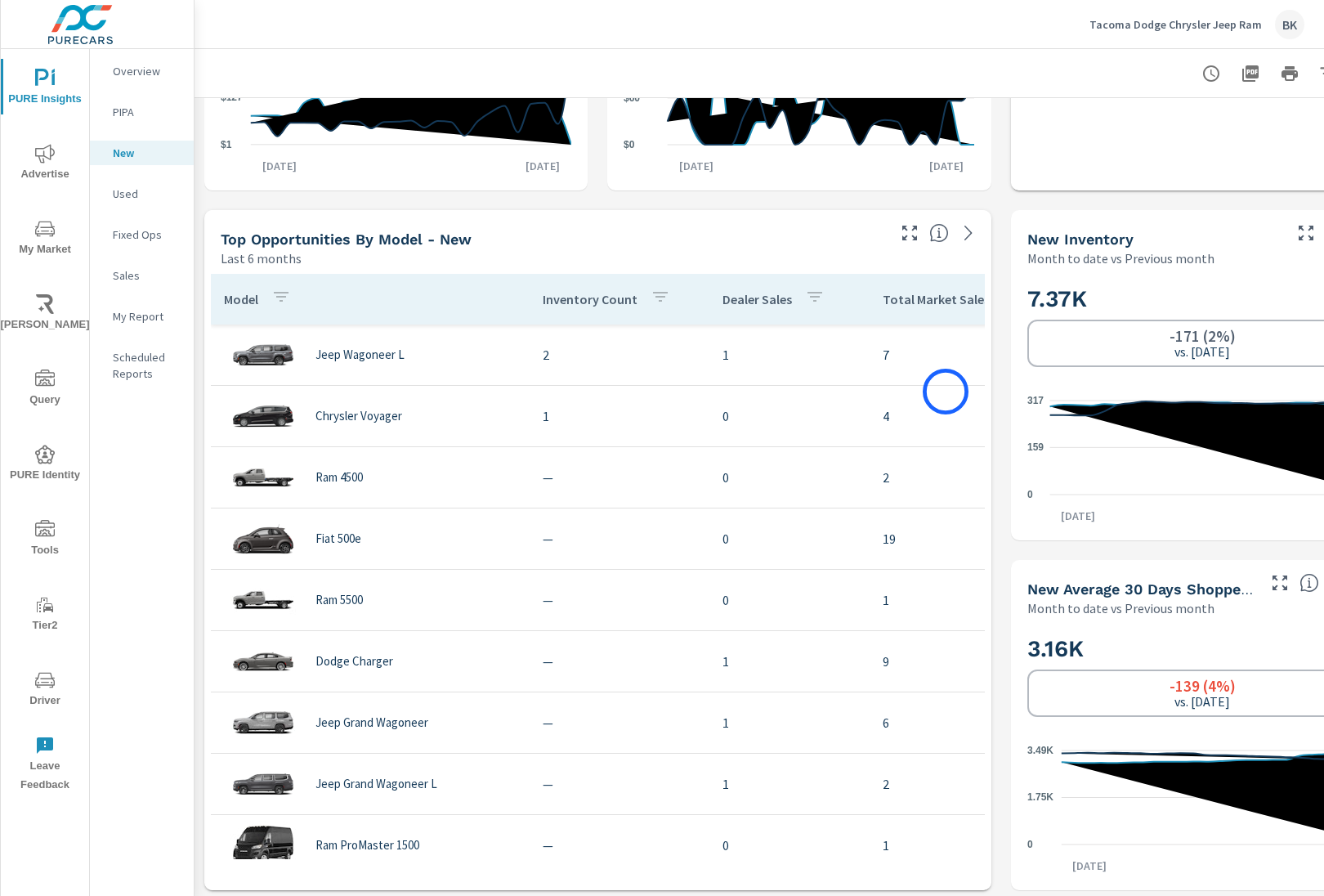
scroll to position [627, 0]
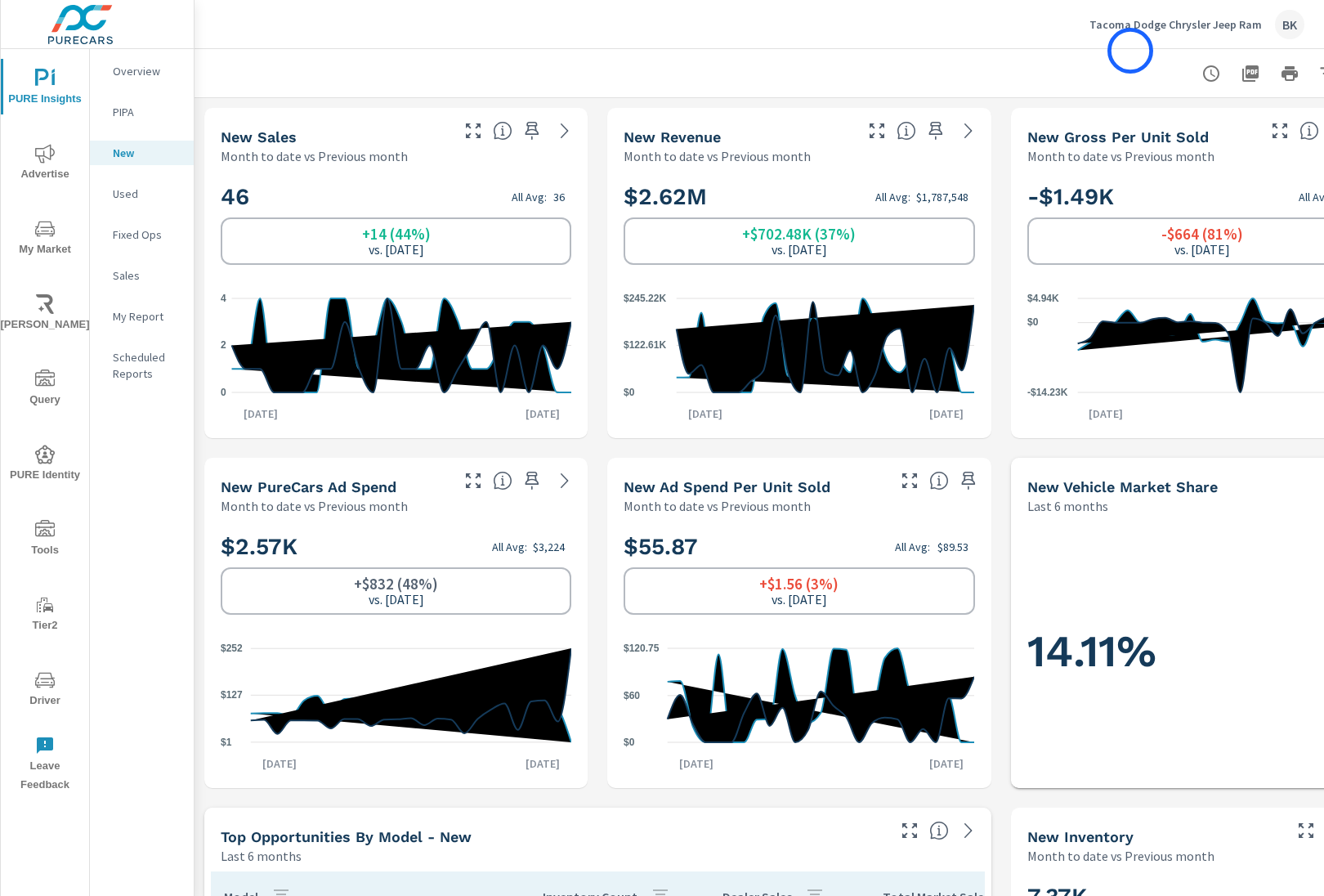
scroll to position [0, 80]
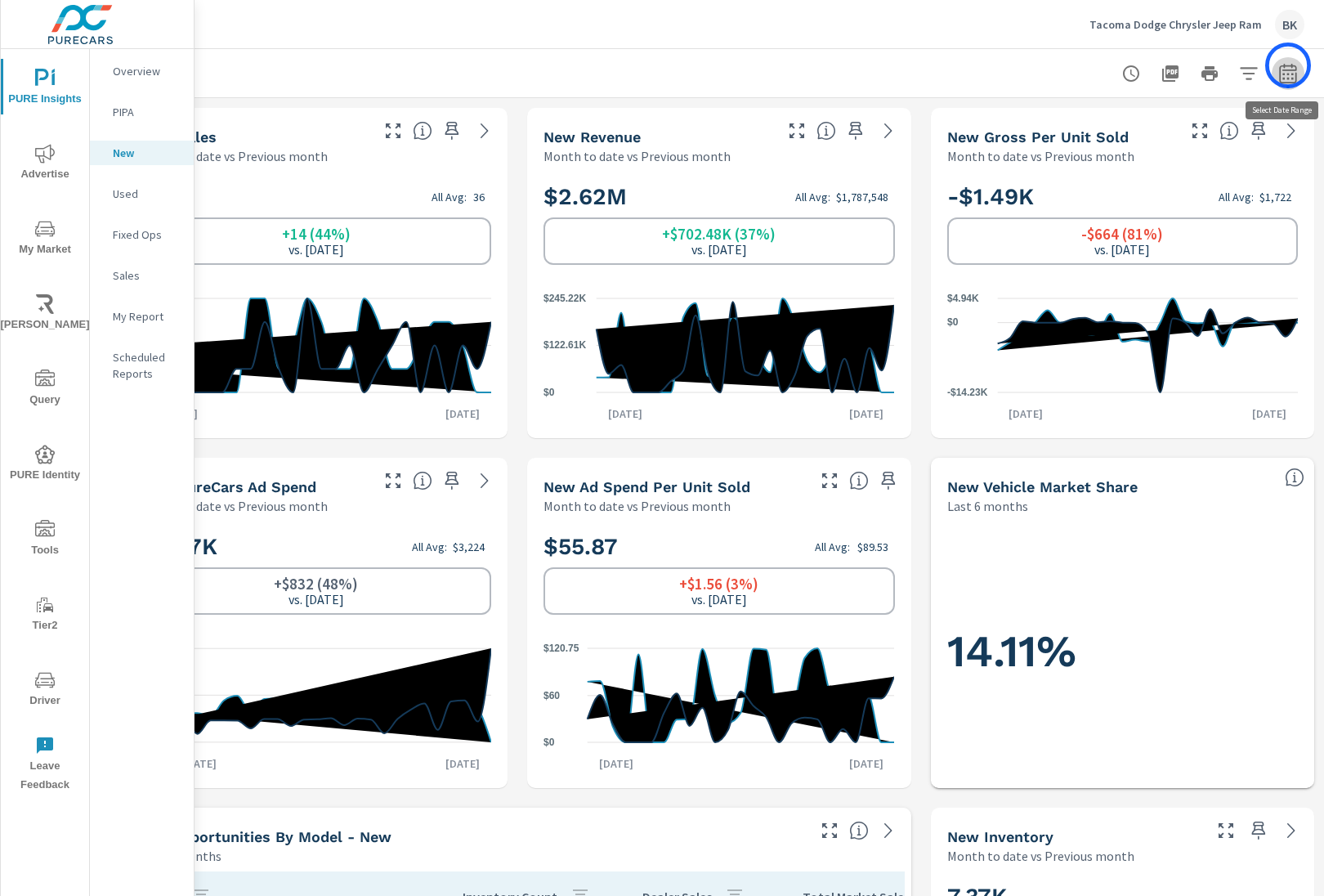
click at [1288, 66] on icon "button" at bounding box center [1288, 72] width 18 height 19
select select "Month to date"
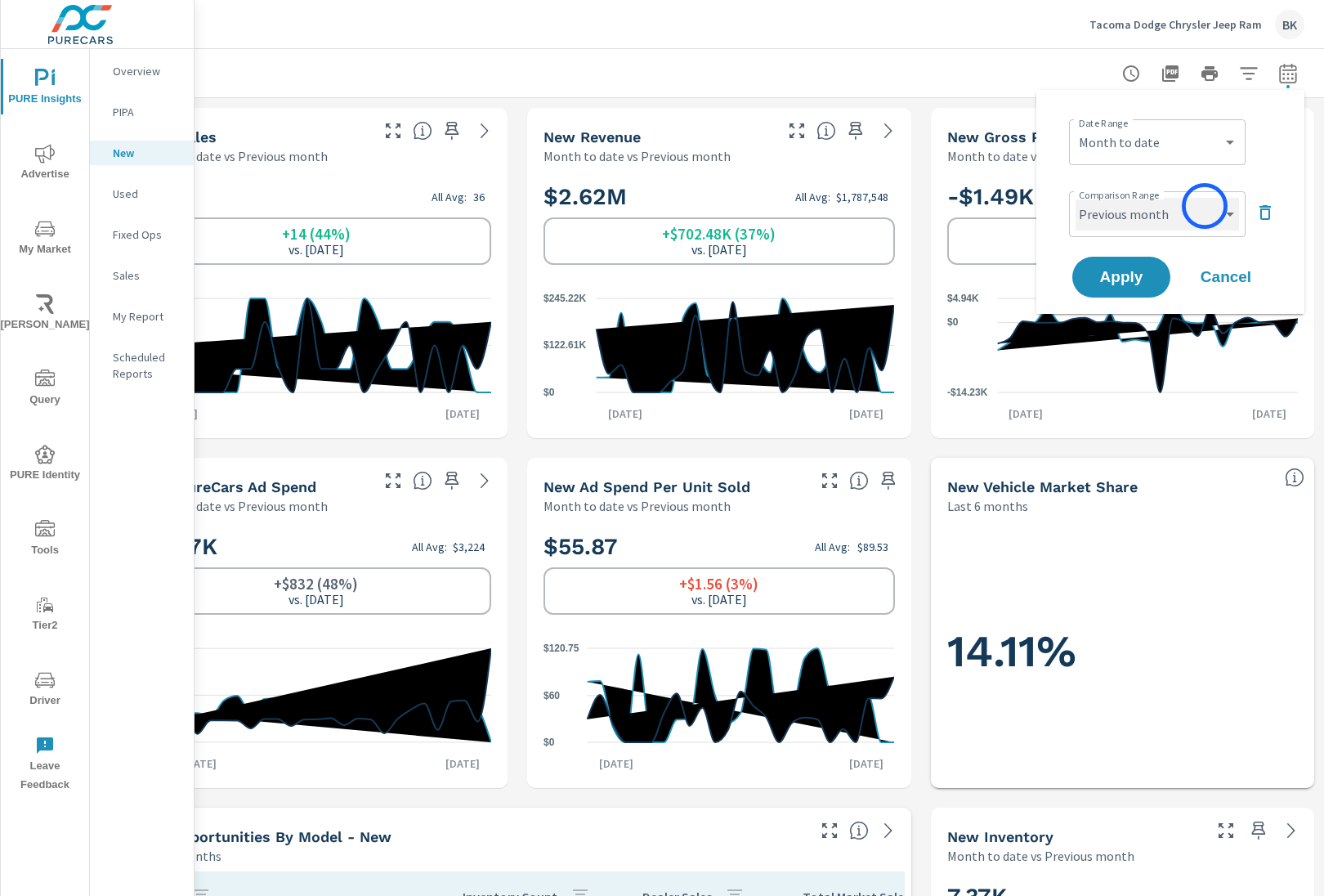
click at [1205, 206] on select "Custom Previous period Previous month Previous year" at bounding box center [1157, 213] width 163 height 32
click at [1076, 197] on select "Custom Previous period Previous month Previous year" at bounding box center [1157, 213] width 163 height 32
select select "Previous year"
click at [1142, 277] on span "Apply" at bounding box center [1121, 277] width 67 height 16
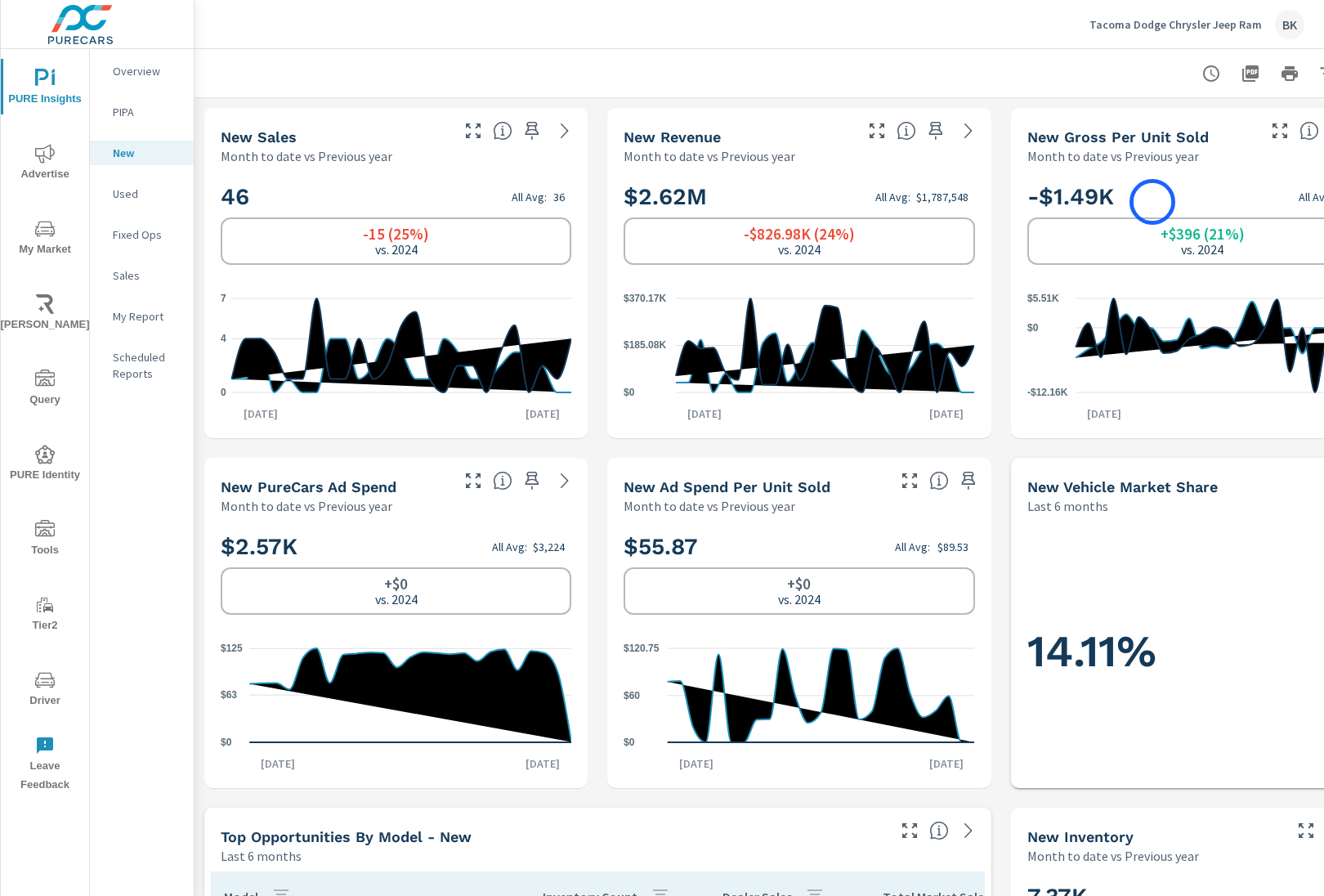
scroll to position [0, 80]
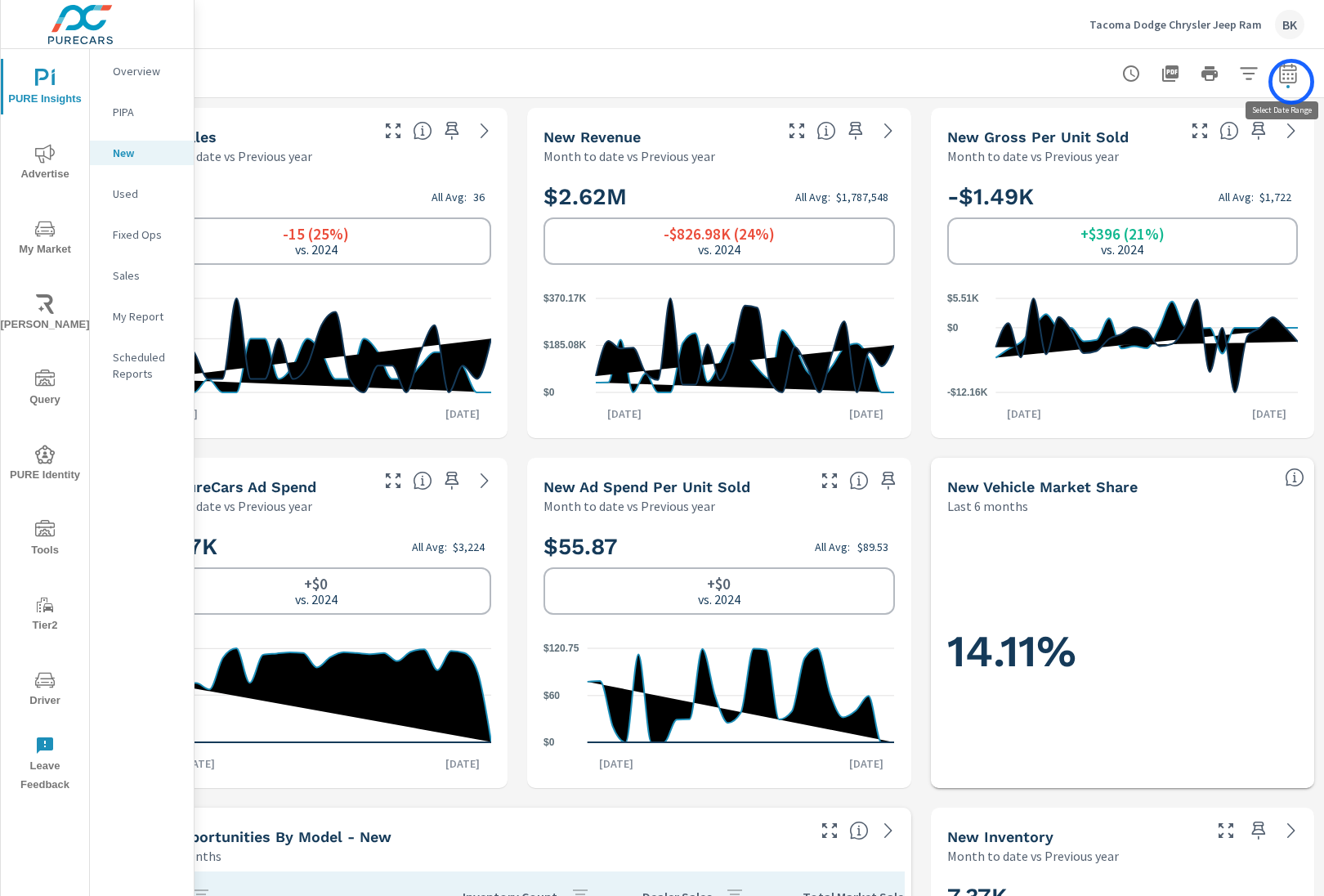
click at [1292, 82] on icon "button" at bounding box center [1288, 72] width 18 height 19
select select "Month to date"
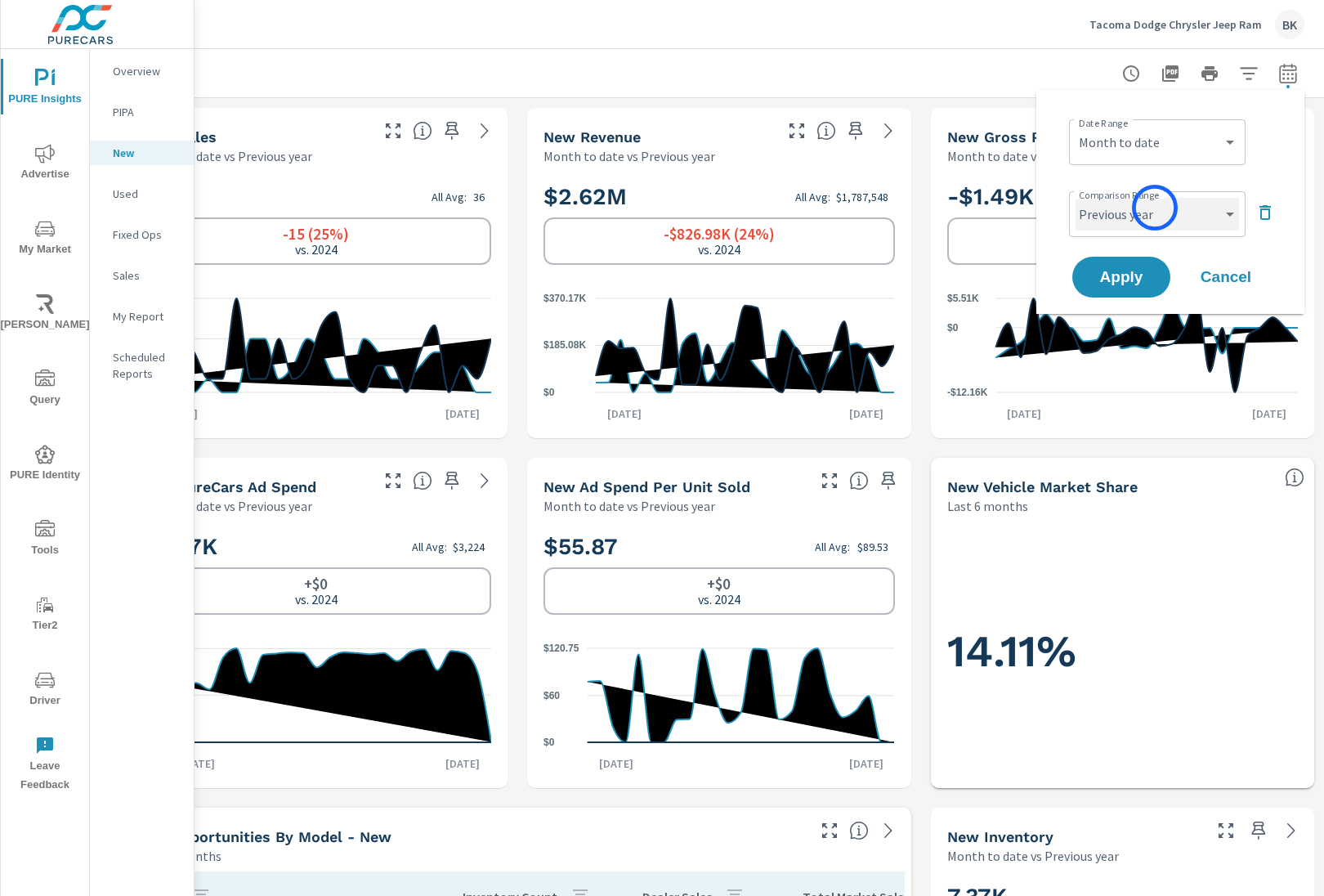
click at [1155, 208] on select "Custom Previous period Previous month Previous year" at bounding box center [1157, 213] width 163 height 32
click at [1076, 197] on select "Custom Previous period Previous month Previous year" at bounding box center [1157, 213] width 163 height 32
select select "Previous month"
click at [1121, 276] on span "Apply" at bounding box center [1121, 277] width 67 height 16
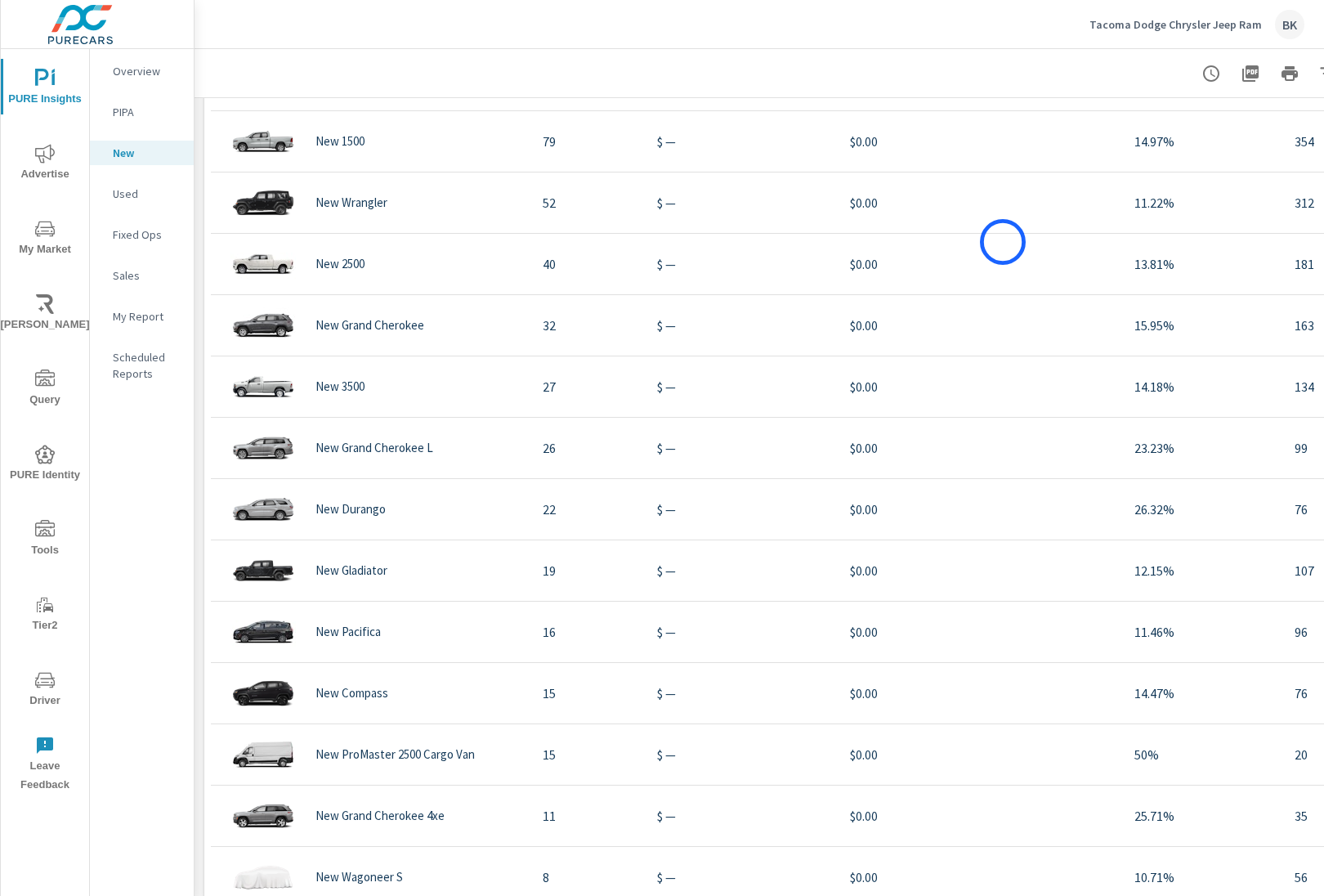
scroll to position [1652, 0]
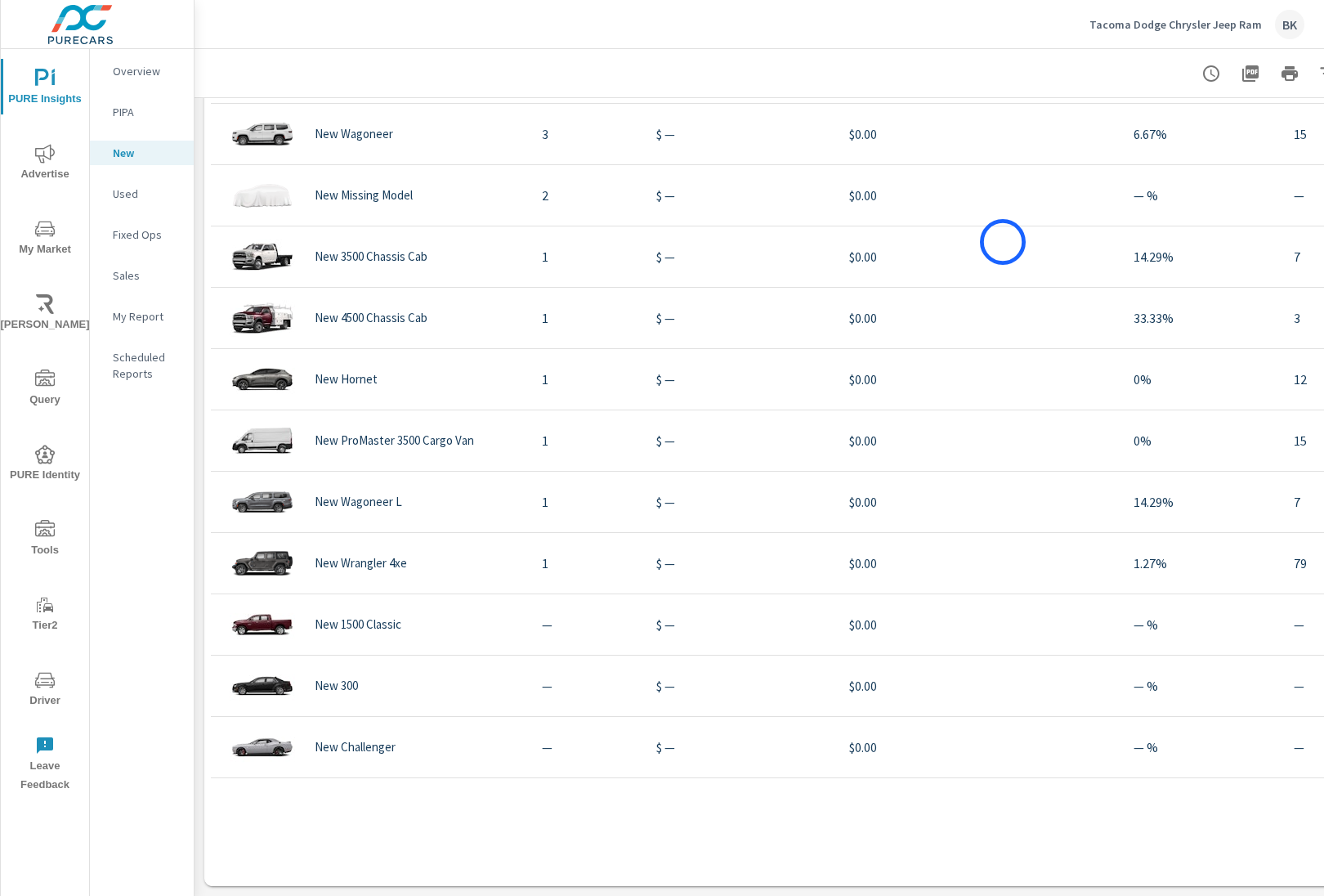
scroll to position [73, 1]
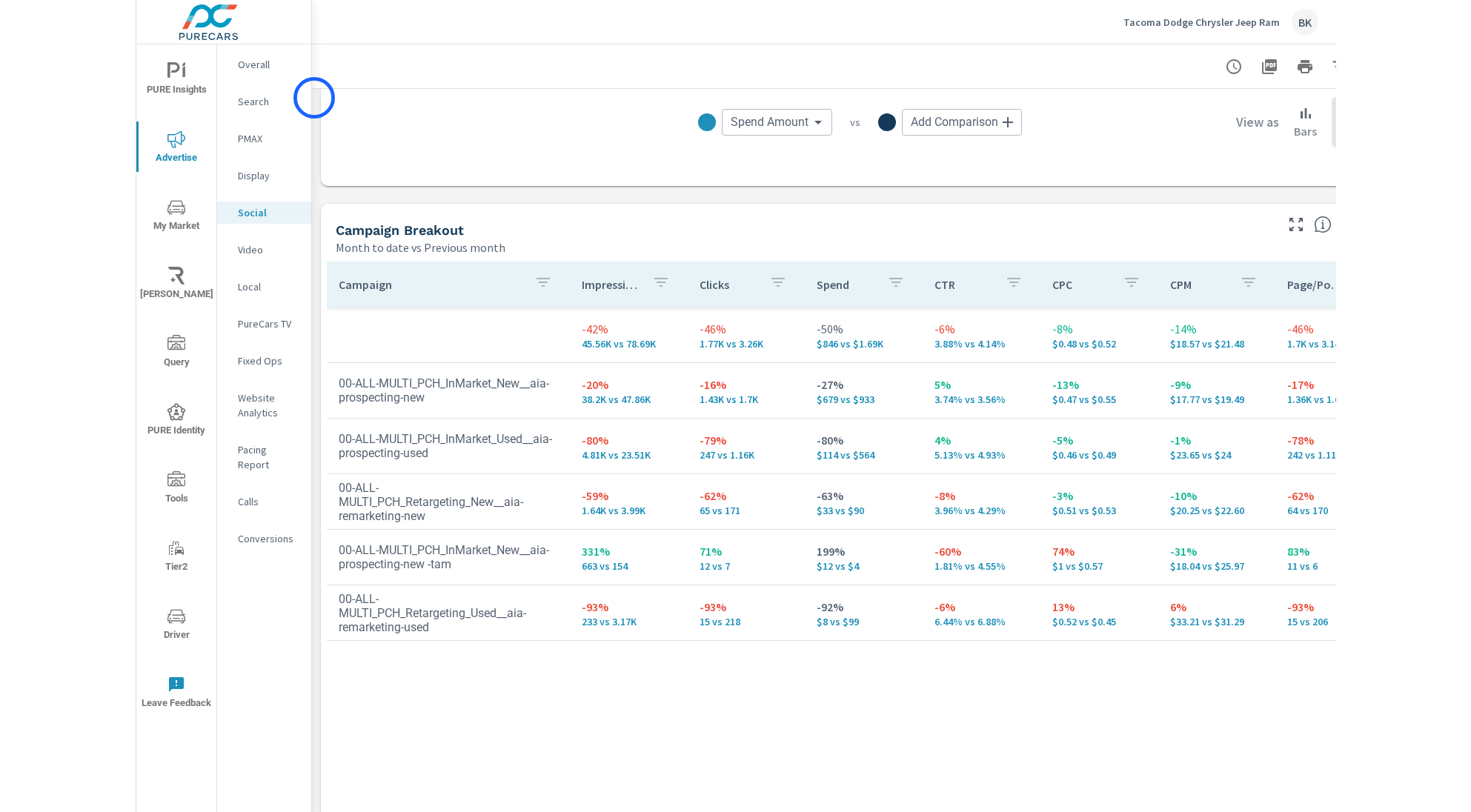
scroll to position [545, 0]
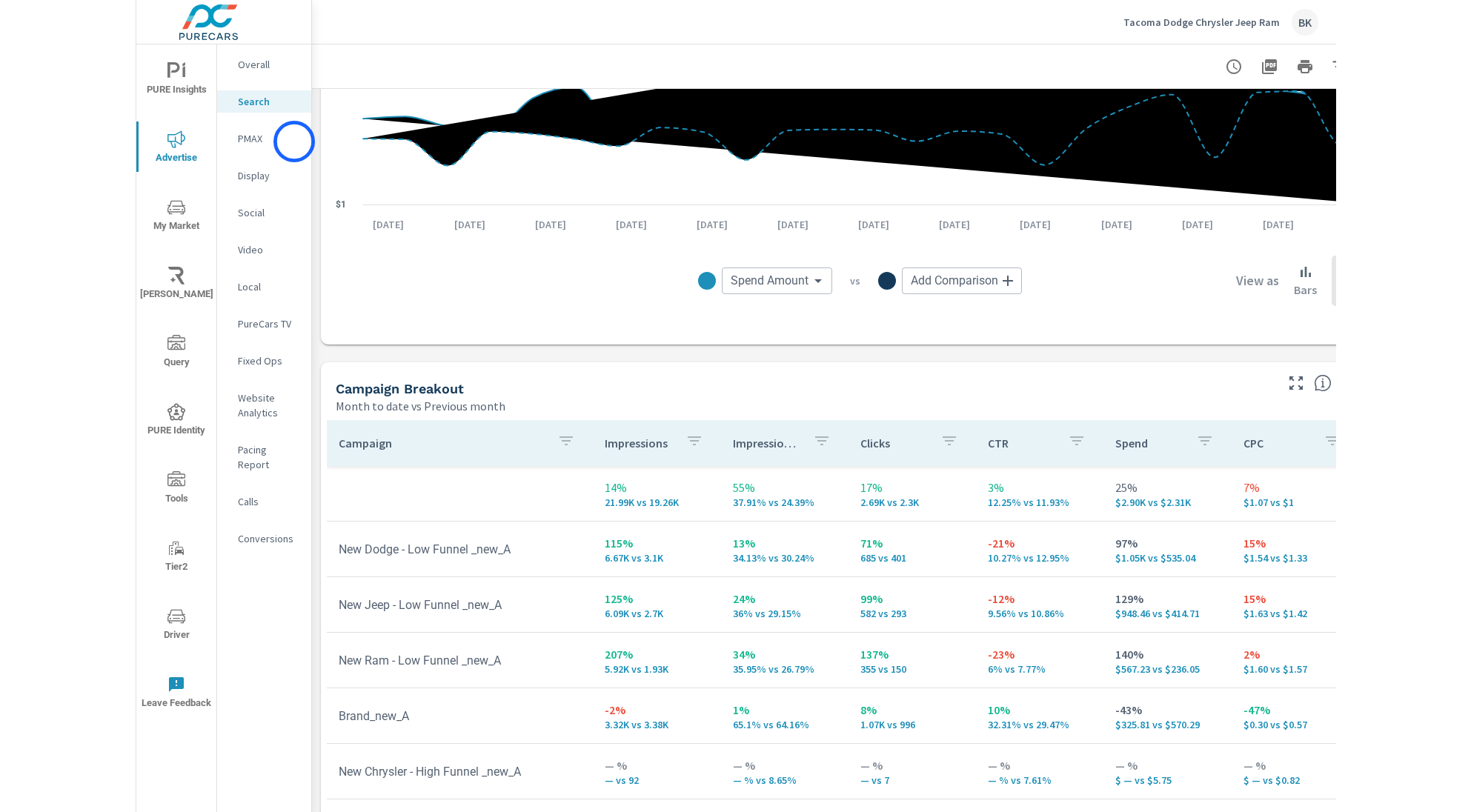
scroll to position [1160, 0]
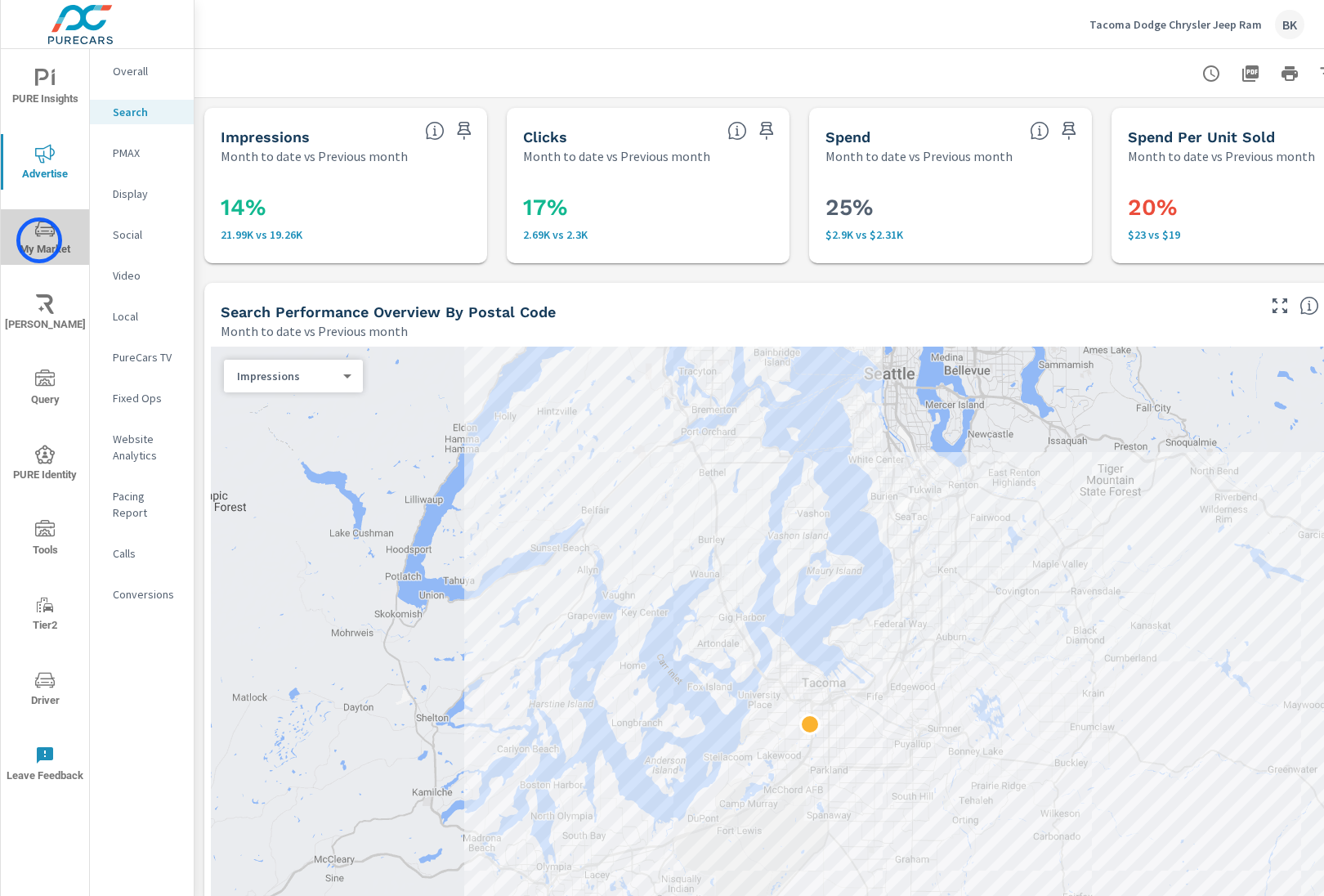
click at [40, 241] on span "My Market" at bounding box center [44, 238] width 78 height 40
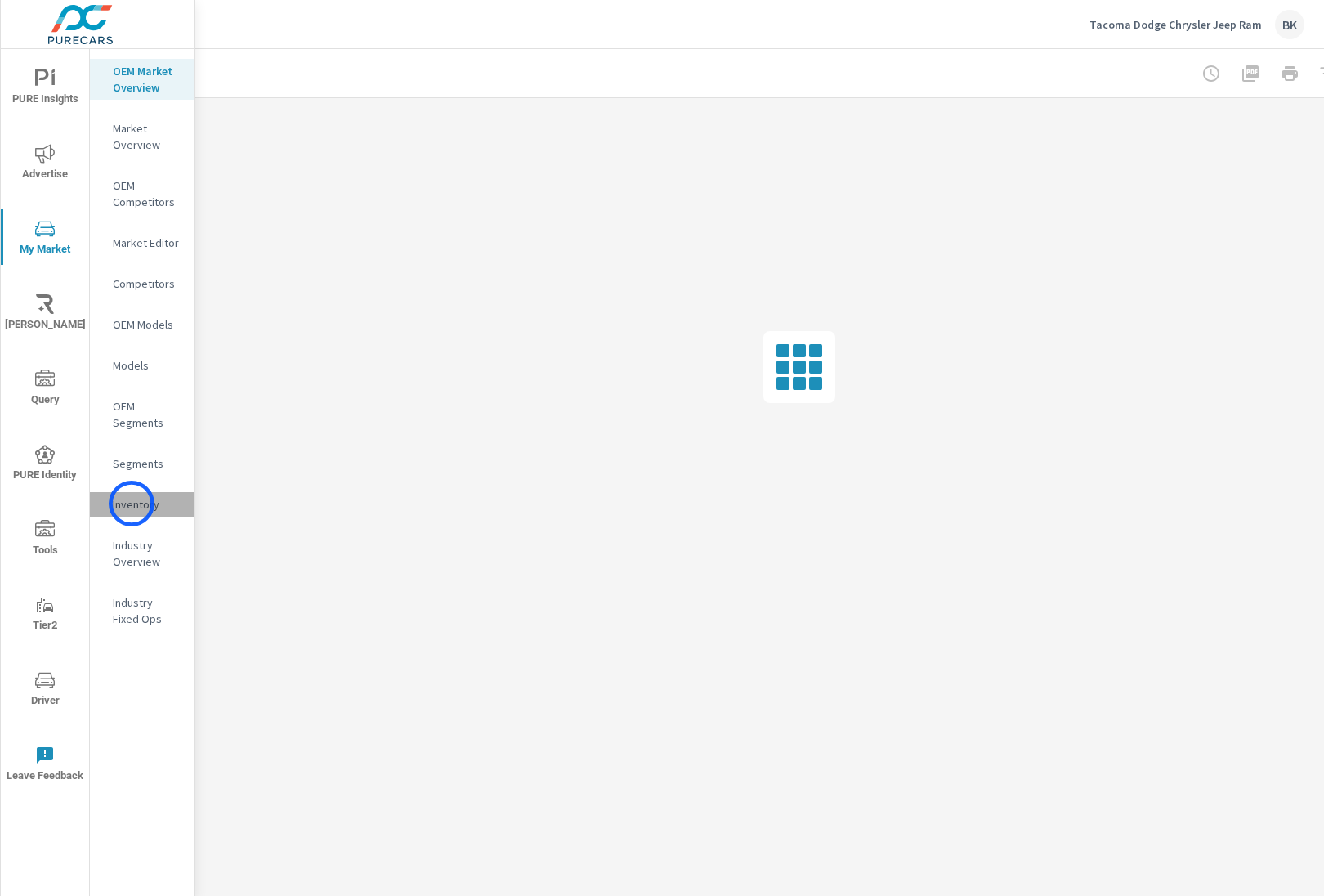
click at [132, 505] on p "Inventory" at bounding box center [147, 505] width 68 height 17
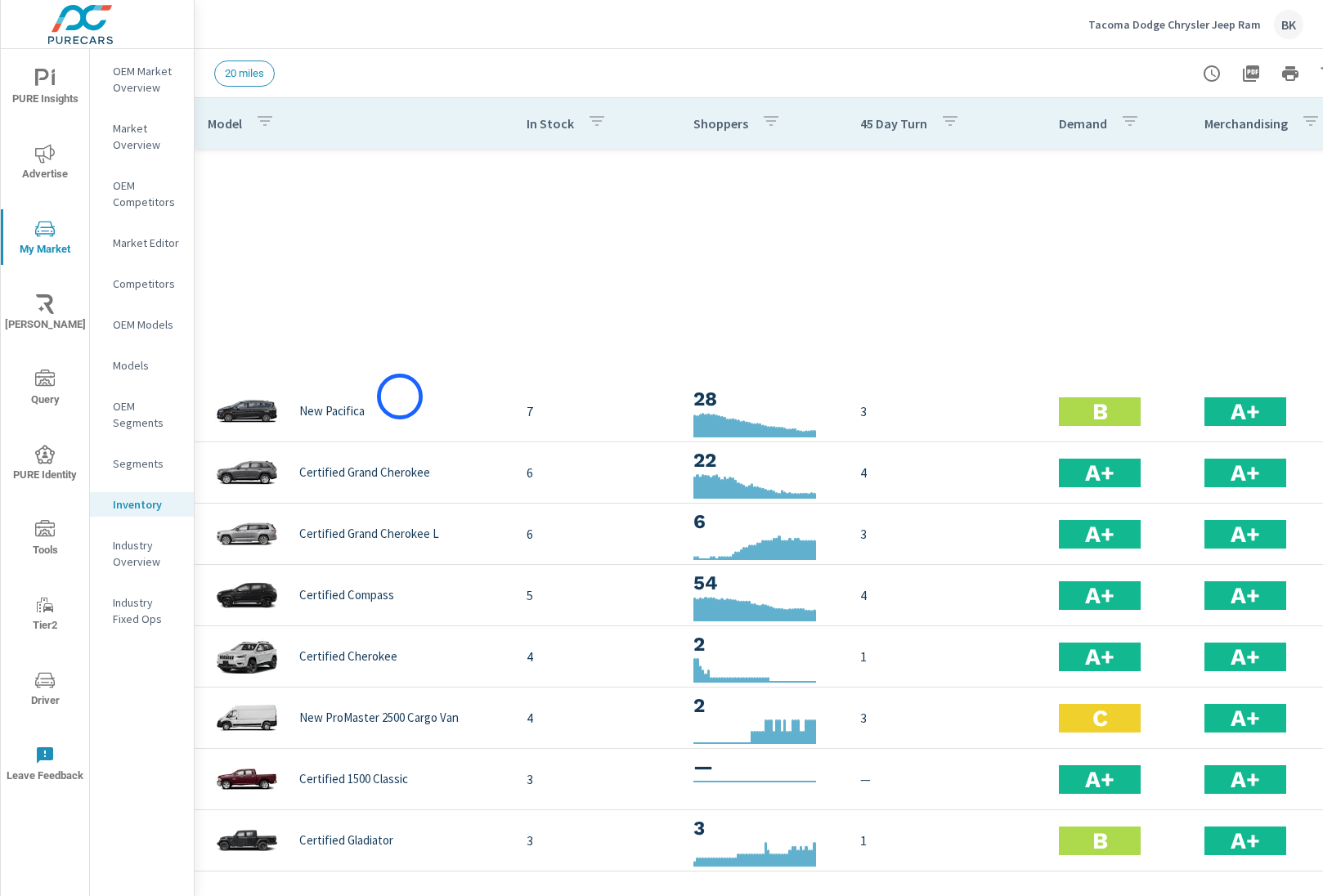
scroll to position [1434, 0]
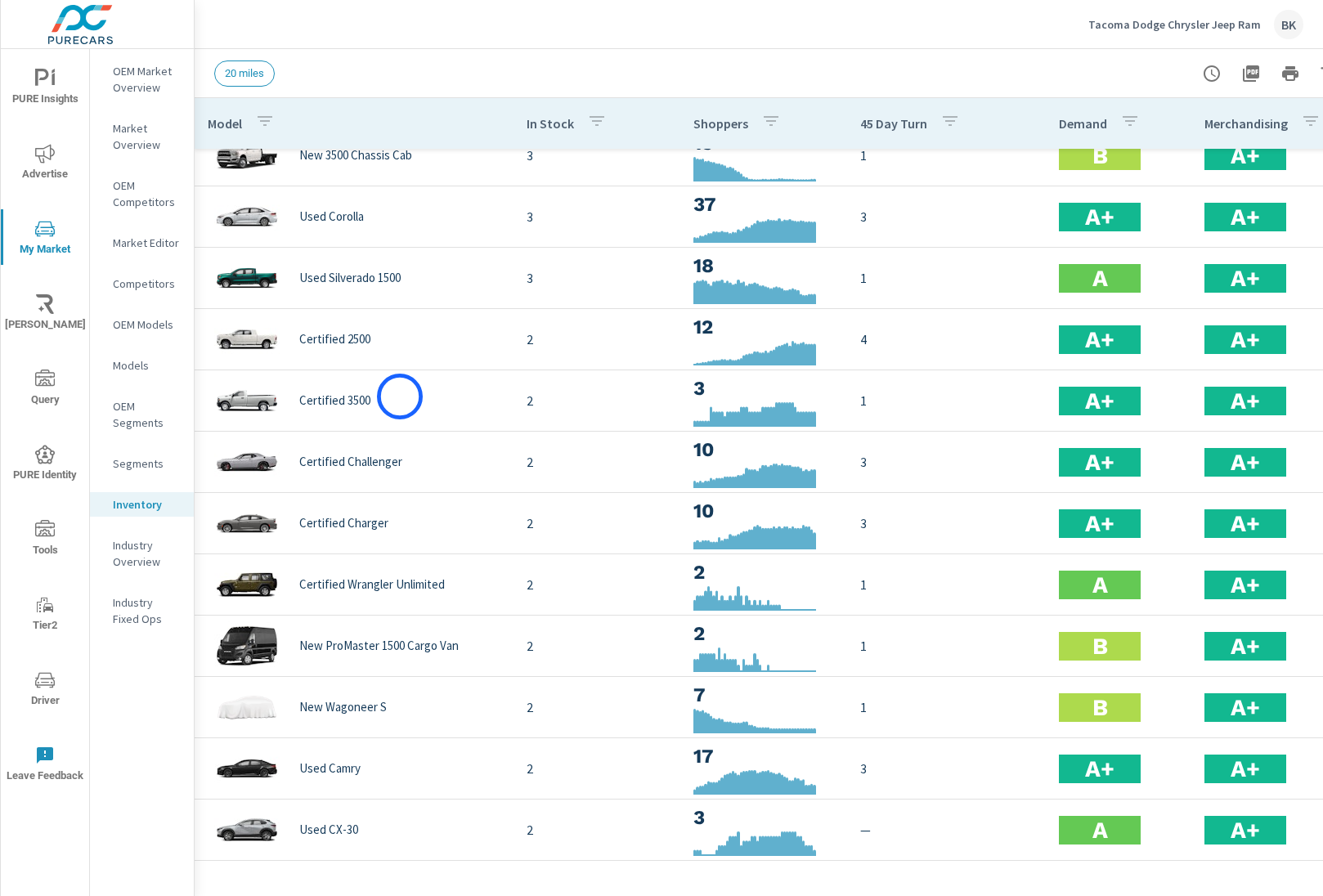
scroll to position [1045, 0]
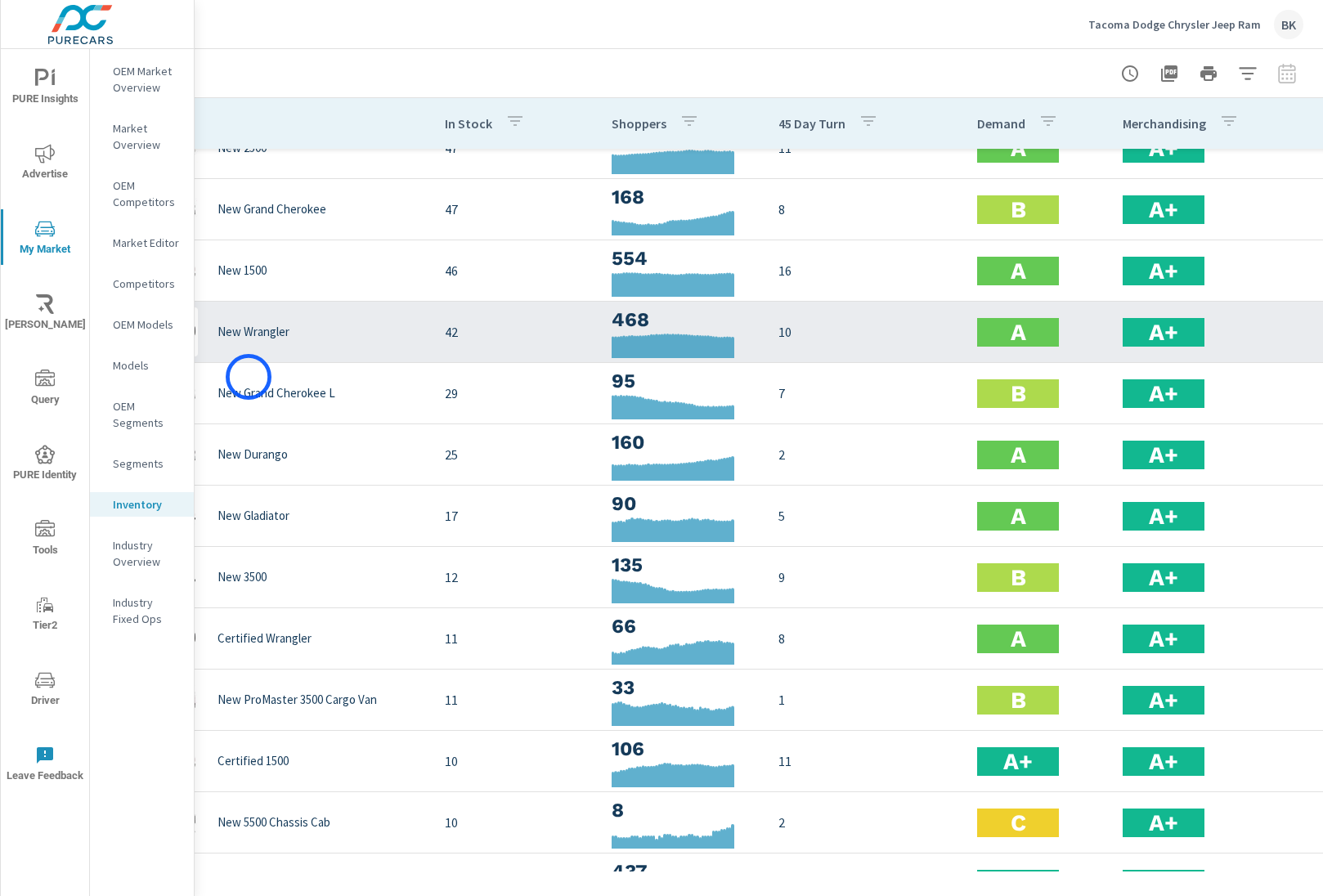
scroll to position [34, 0]
